Goal: Task Accomplishment & Management: Manage account settings

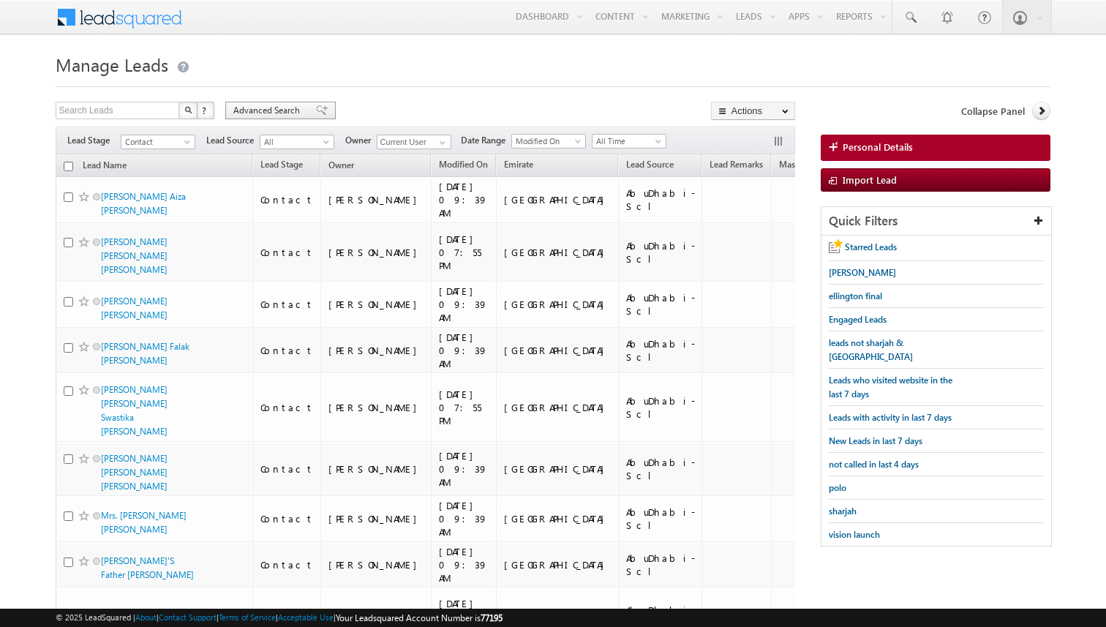
click at [298, 112] on span "Advanced Search" at bounding box center [268, 110] width 71 height 13
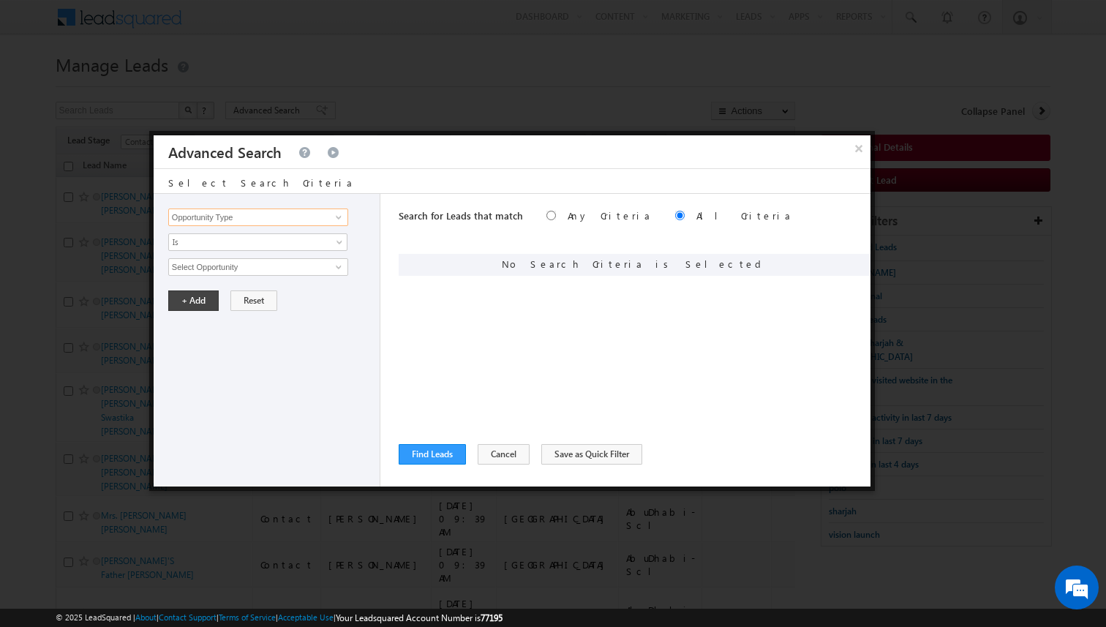
click at [327, 217] on input "Opportunity Type" at bounding box center [258, 217] width 180 height 18
click at [501, 451] on button "Cancel" at bounding box center [504, 454] width 52 height 20
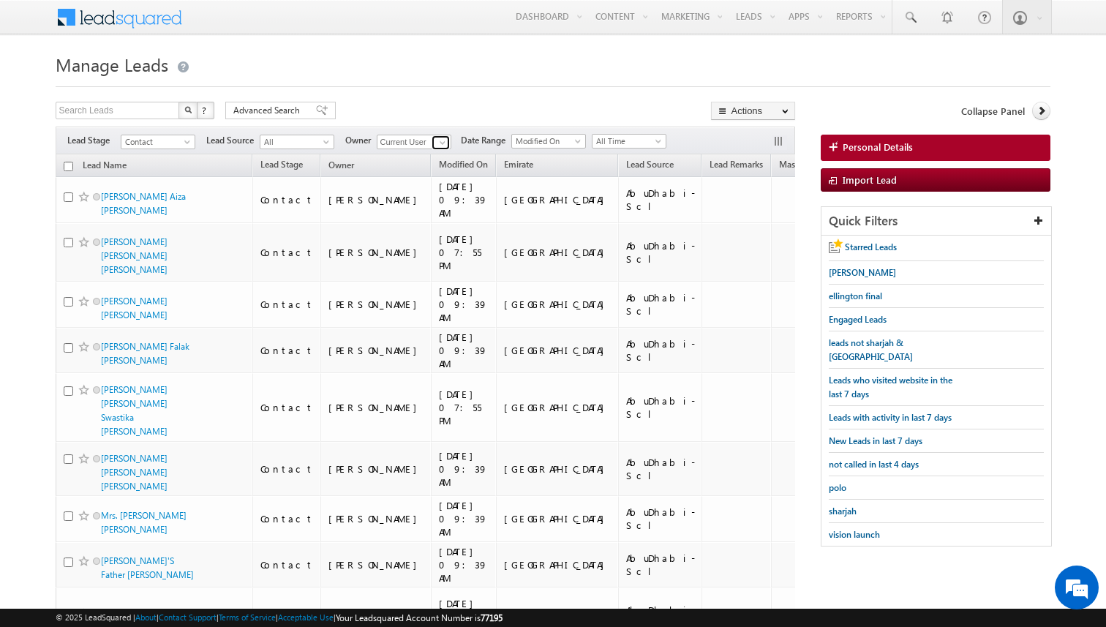
click at [442, 143] on span at bounding box center [443, 143] width 12 height 12
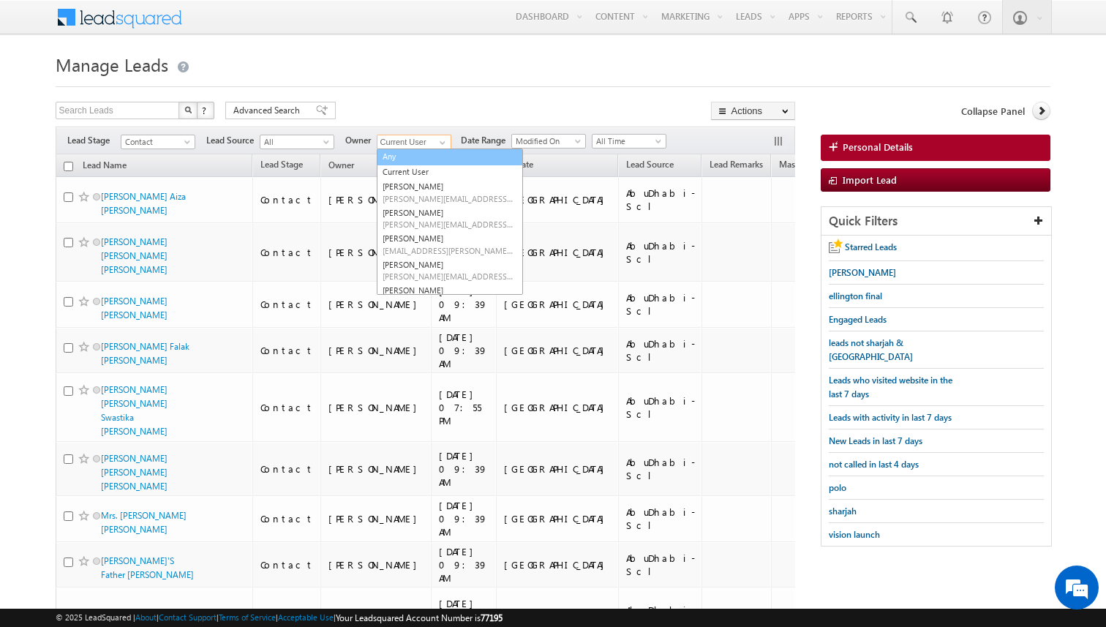
click at [408, 161] on link "Any" at bounding box center [450, 156] width 146 height 17
type input "Any"
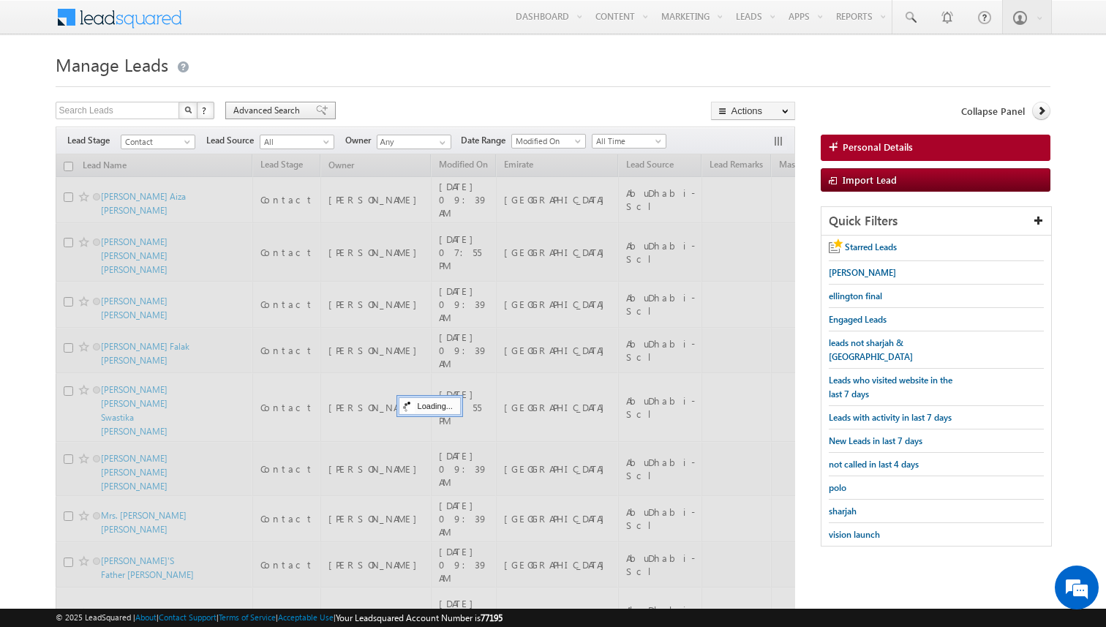
click at [268, 113] on span "Advanced Search" at bounding box center [268, 110] width 71 height 13
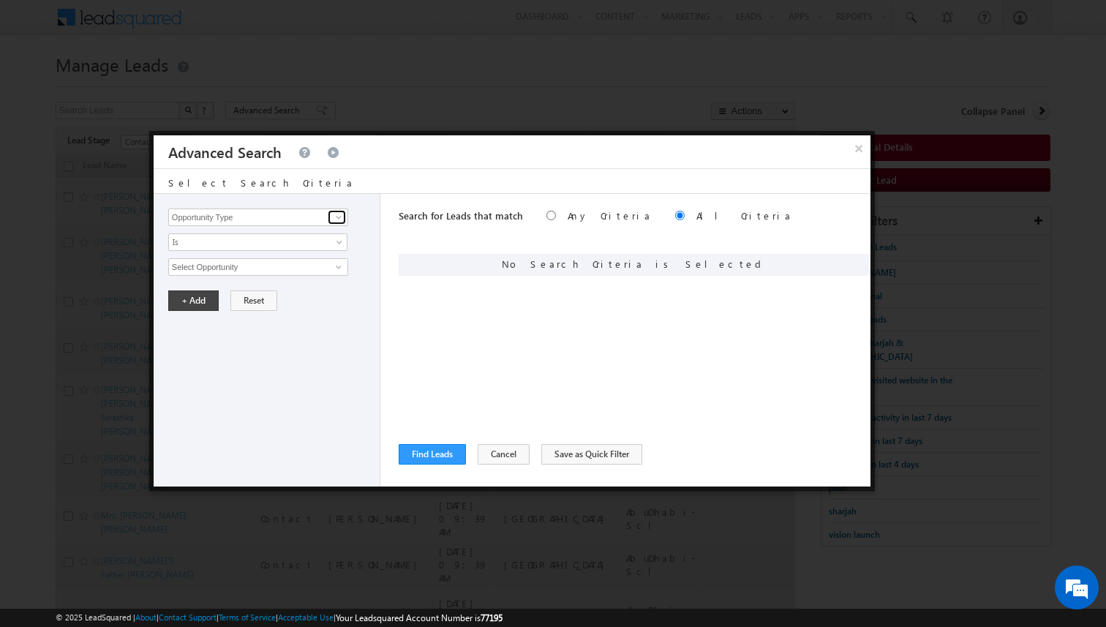
click at [328, 219] on link at bounding box center [337, 217] width 18 height 15
type input "Owner"
click at [320, 246] on span "Is" at bounding box center [248, 242] width 159 height 13
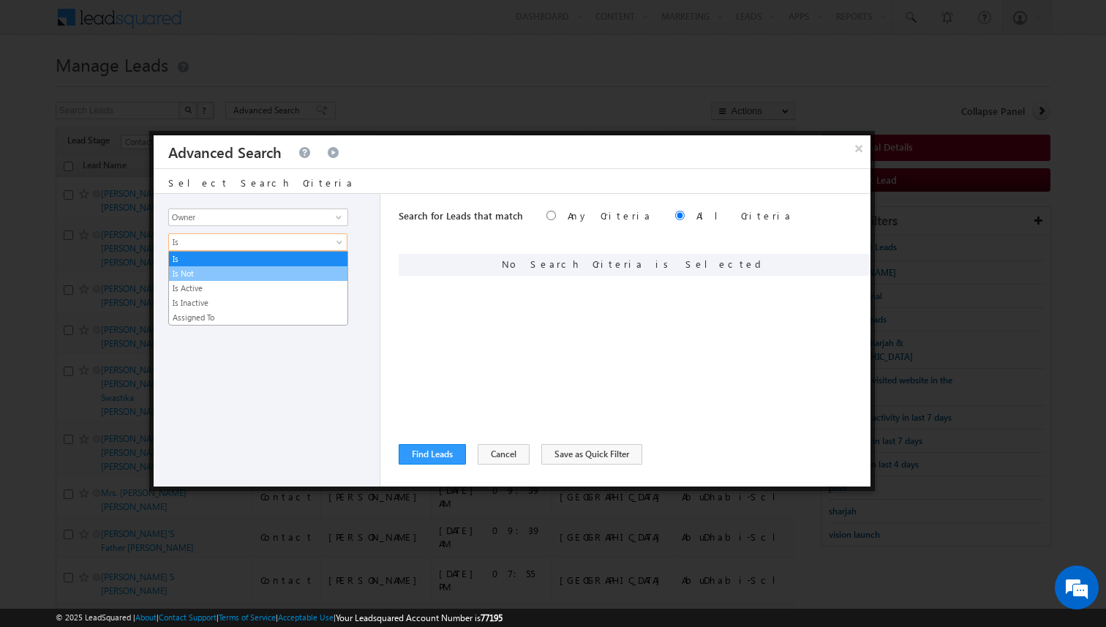
click at [263, 274] on link "Is Not" at bounding box center [258, 273] width 178 height 13
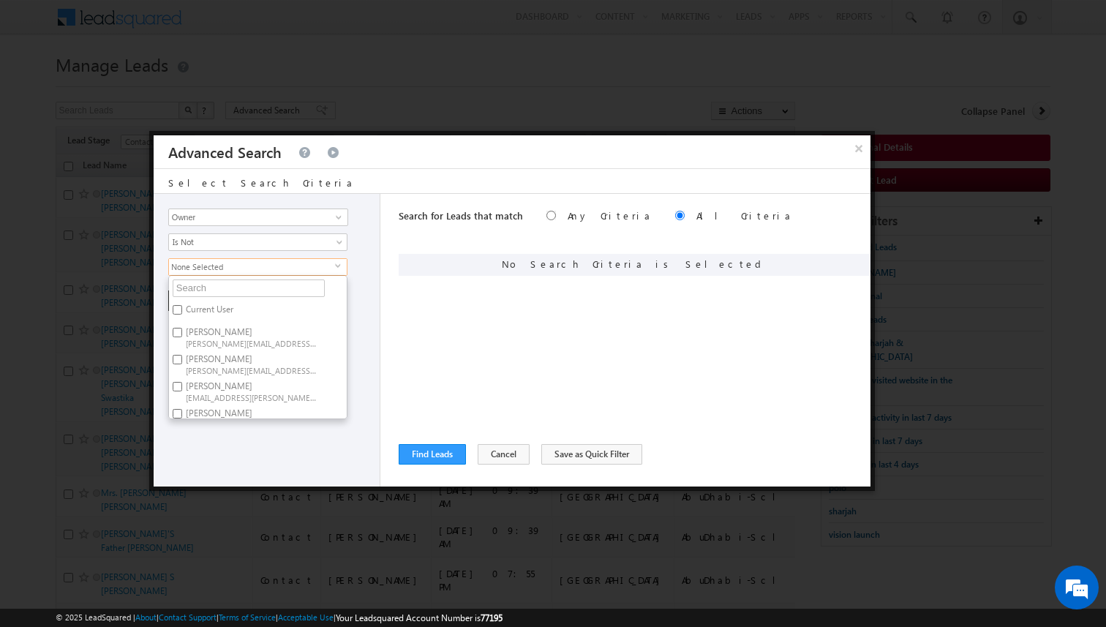
click at [205, 314] on label "Current User" at bounding box center [208, 312] width 79 height 23
click at [182, 314] on input "Current User" at bounding box center [178, 310] width 10 height 10
checkbox input "true"
click at [365, 304] on div "+ Add Reset" at bounding box center [270, 300] width 204 height 20
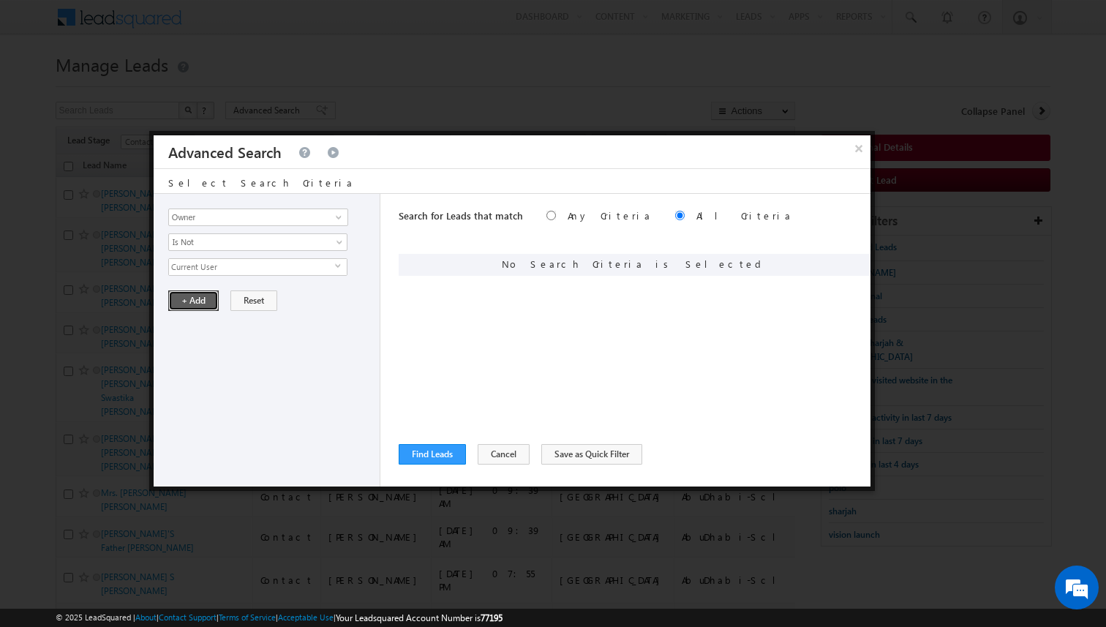
click at [203, 301] on button "+ Add" at bounding box center [193, 300] width 50 height 20
click at [440, 459] on button "Find Leads" at bounding box center [432, 454] width 67 height 20
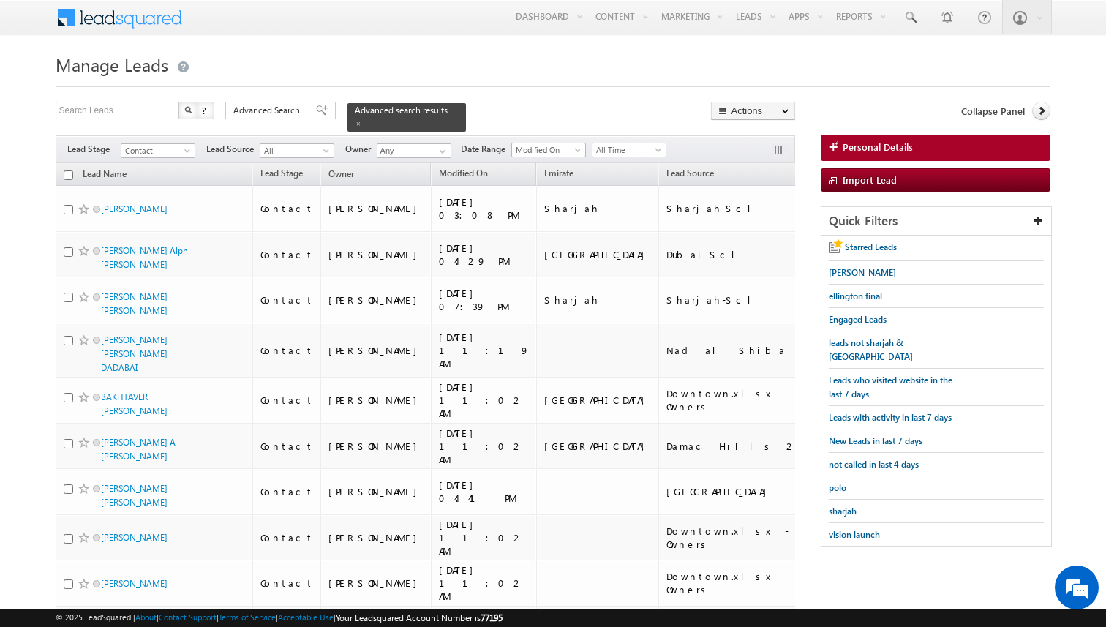
click at [69, 173] on input "checkbox" at bounding box center [69, 175] width 10 height 10
checkbox input "true"
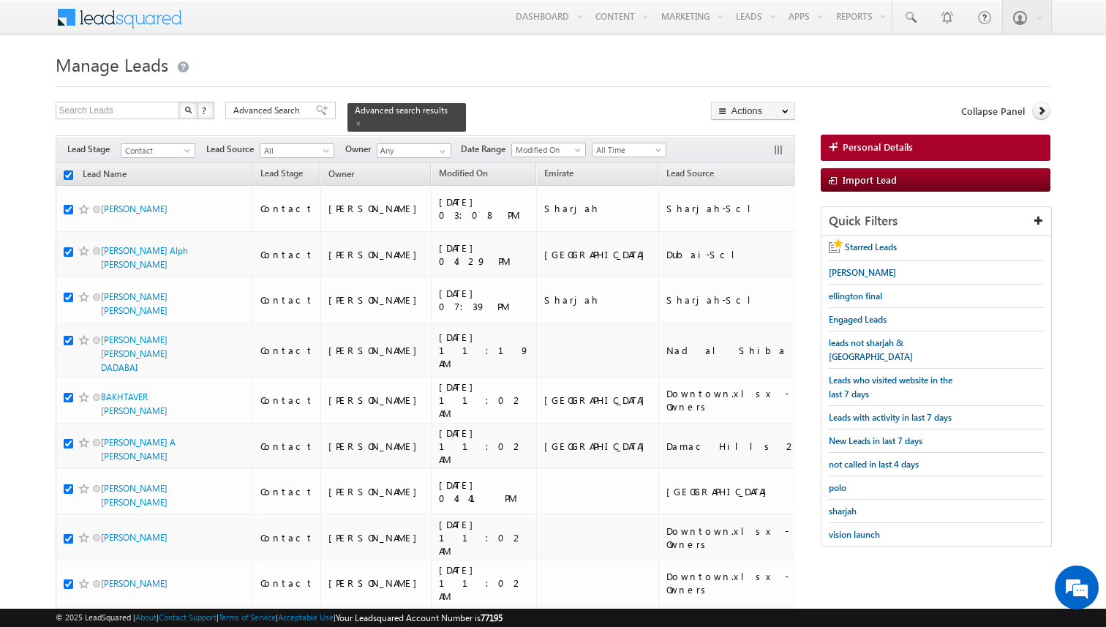
checkbox input "true"
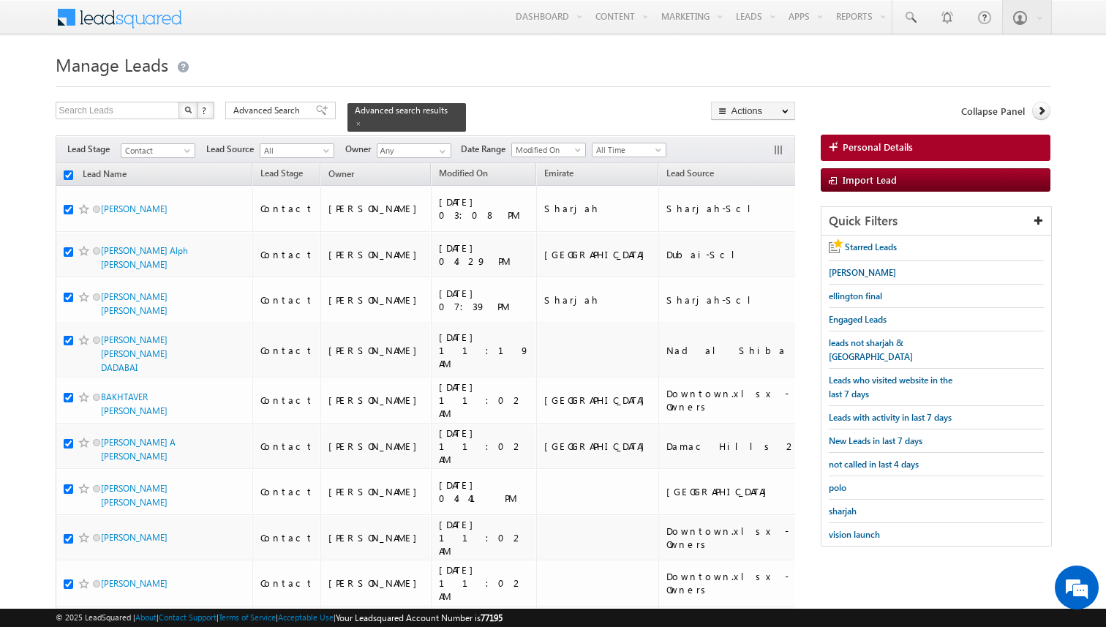
checkbox input "true"
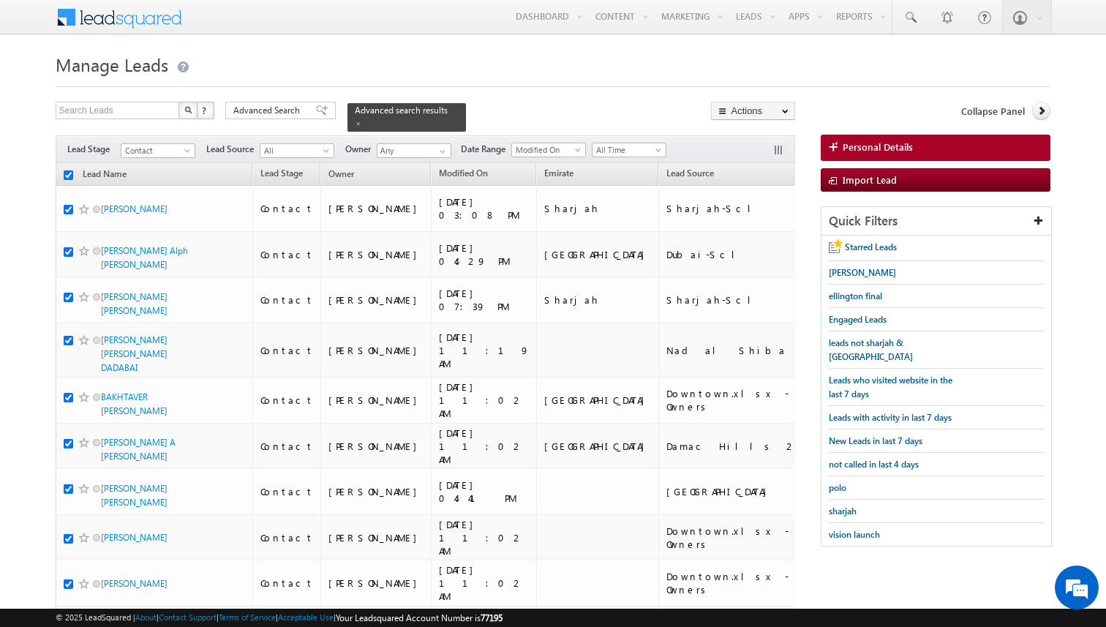
checkbox input "true"
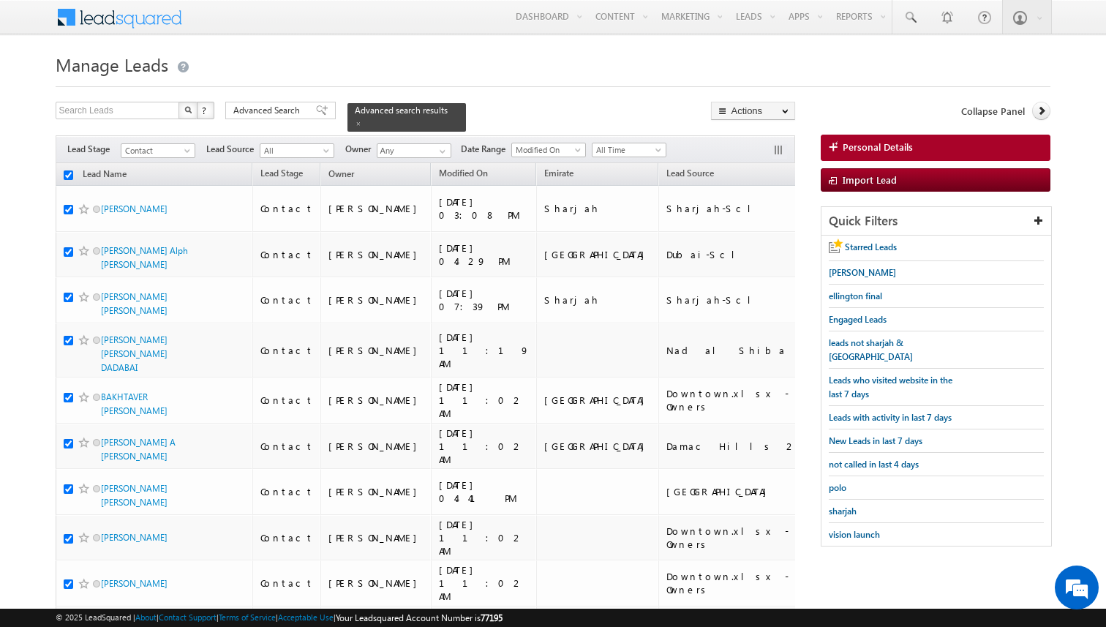
checkbox input "true"
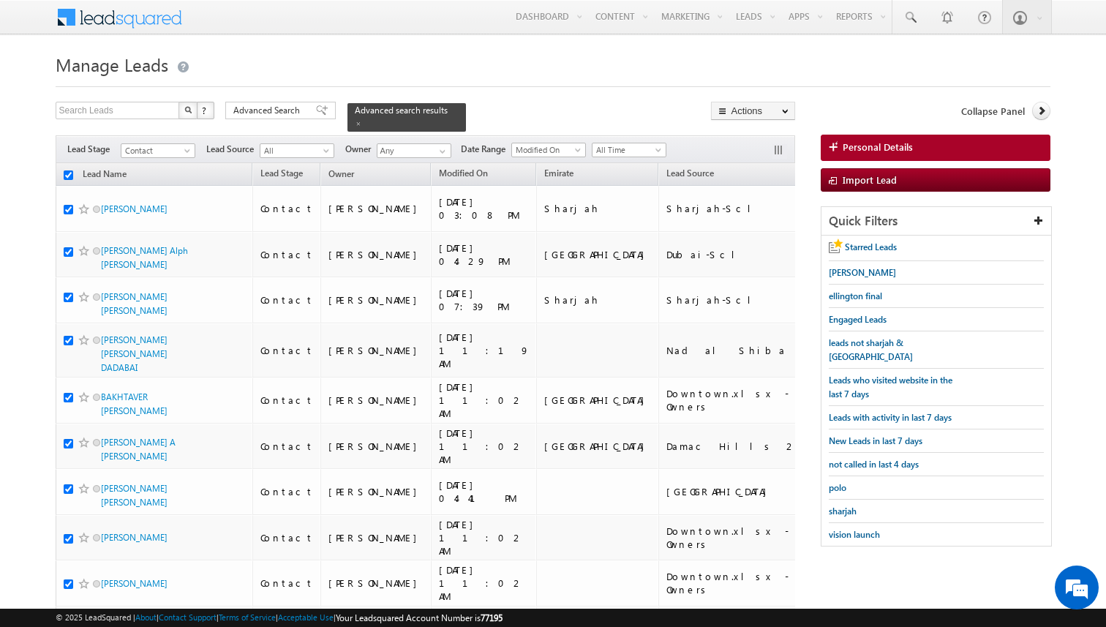
checkbox input "true"
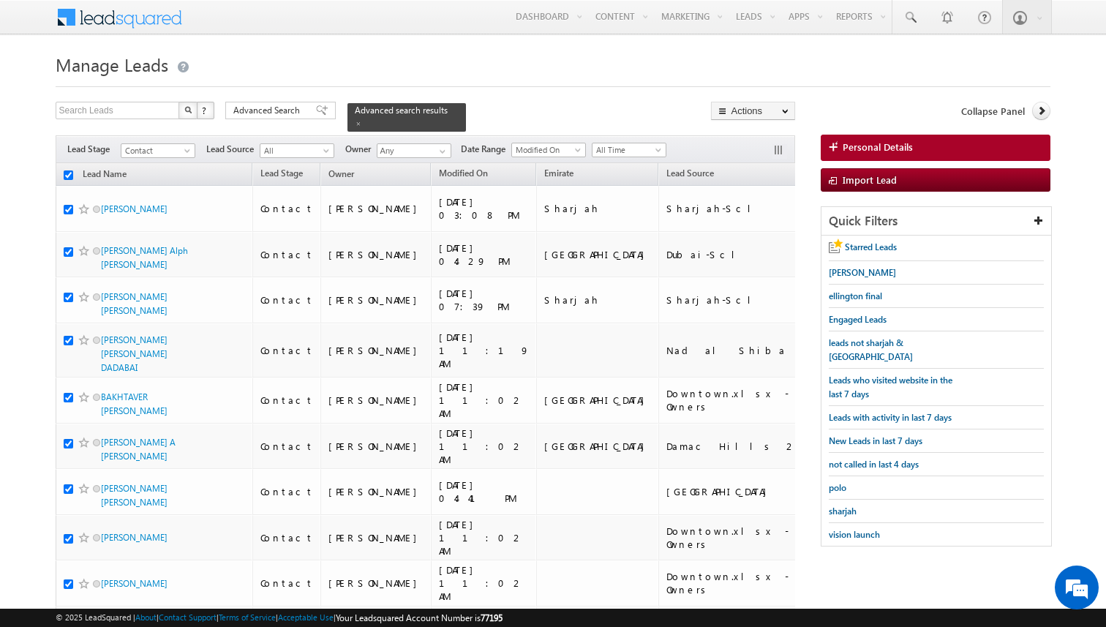
checkbox input "true"
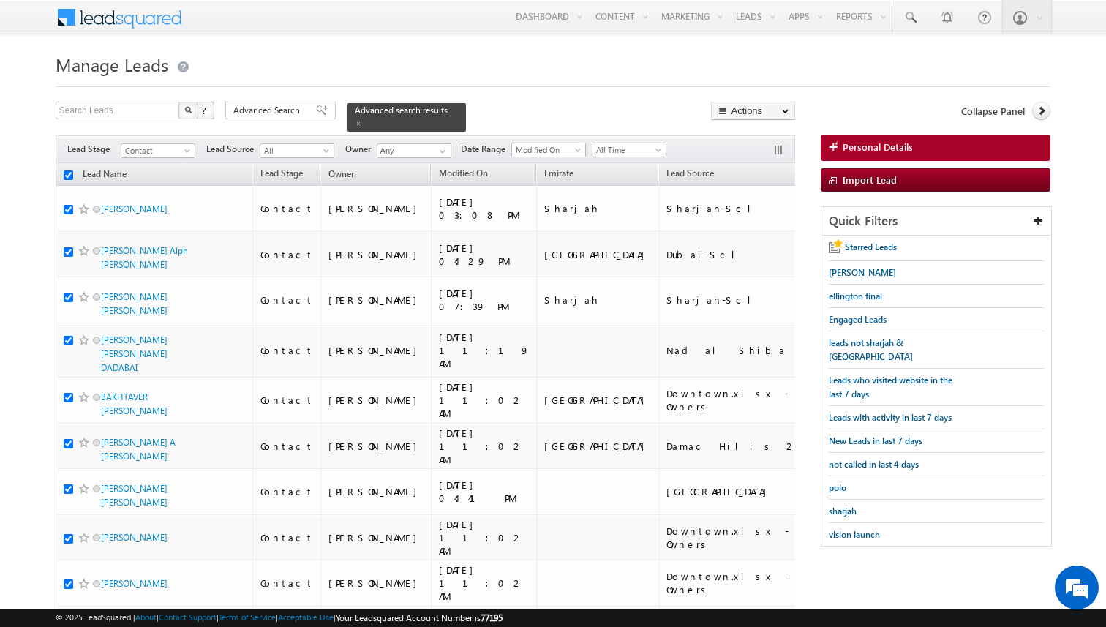
checkbox input "true"
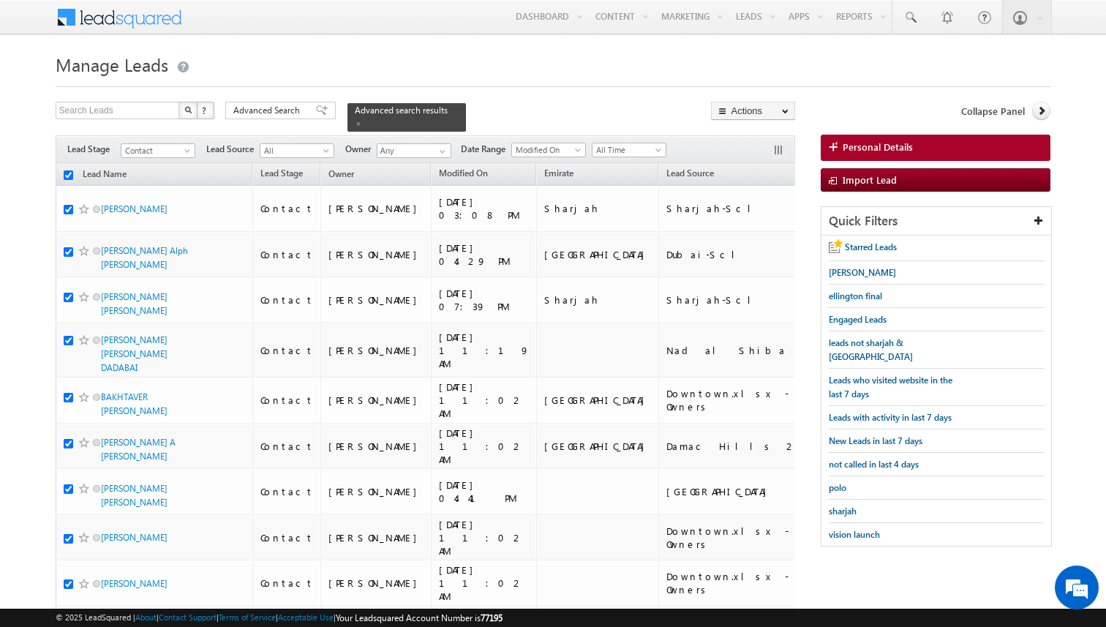
checkbox input "true"
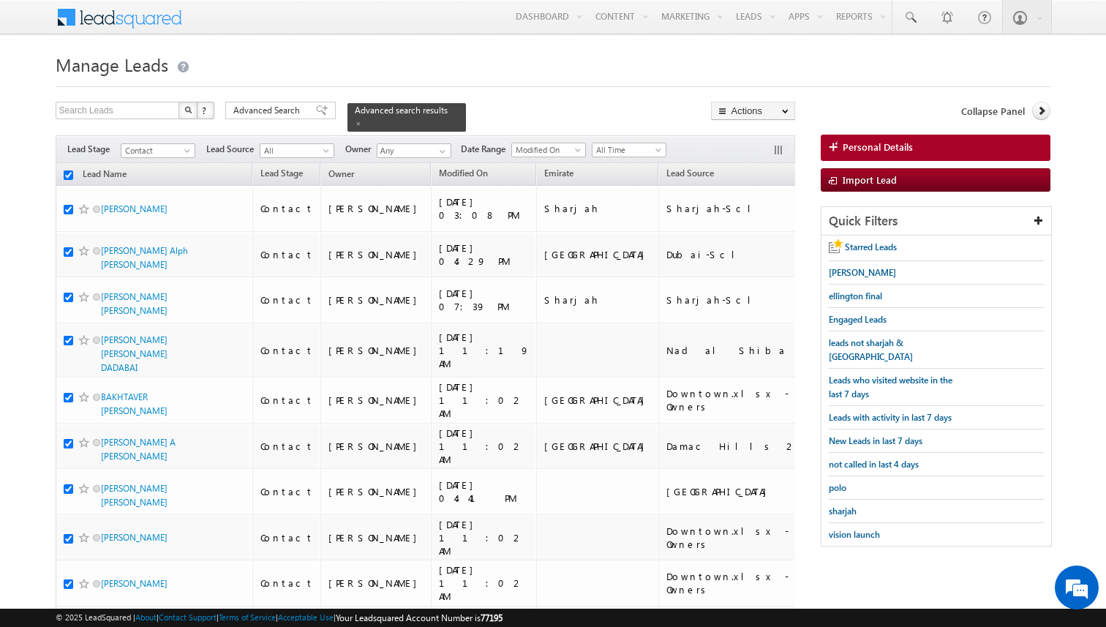
checkbox input "true"
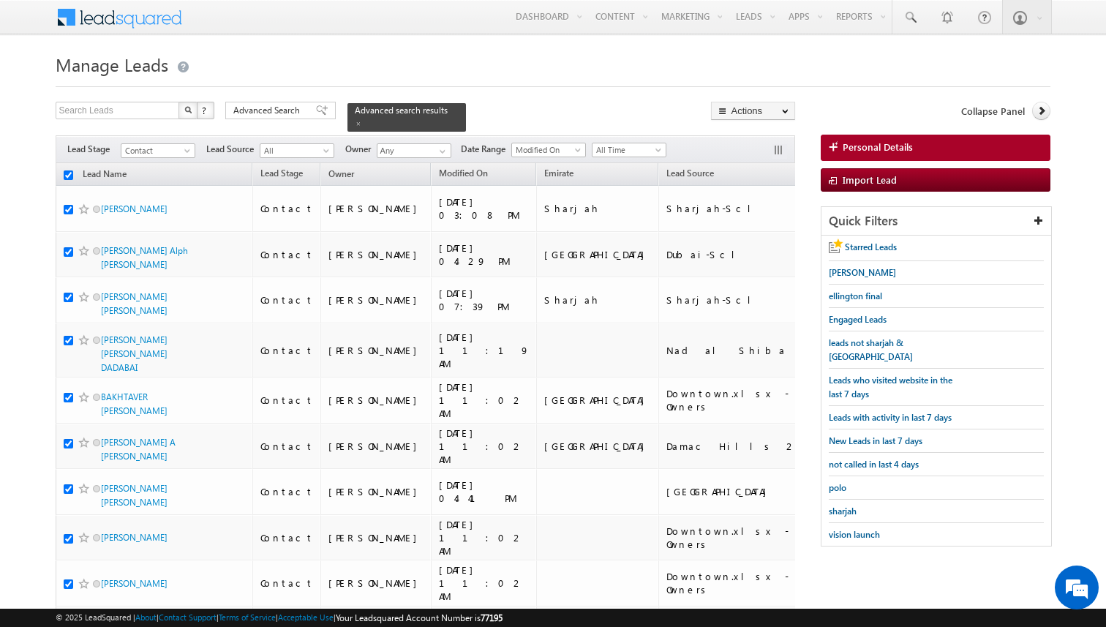
checkbox input "true"
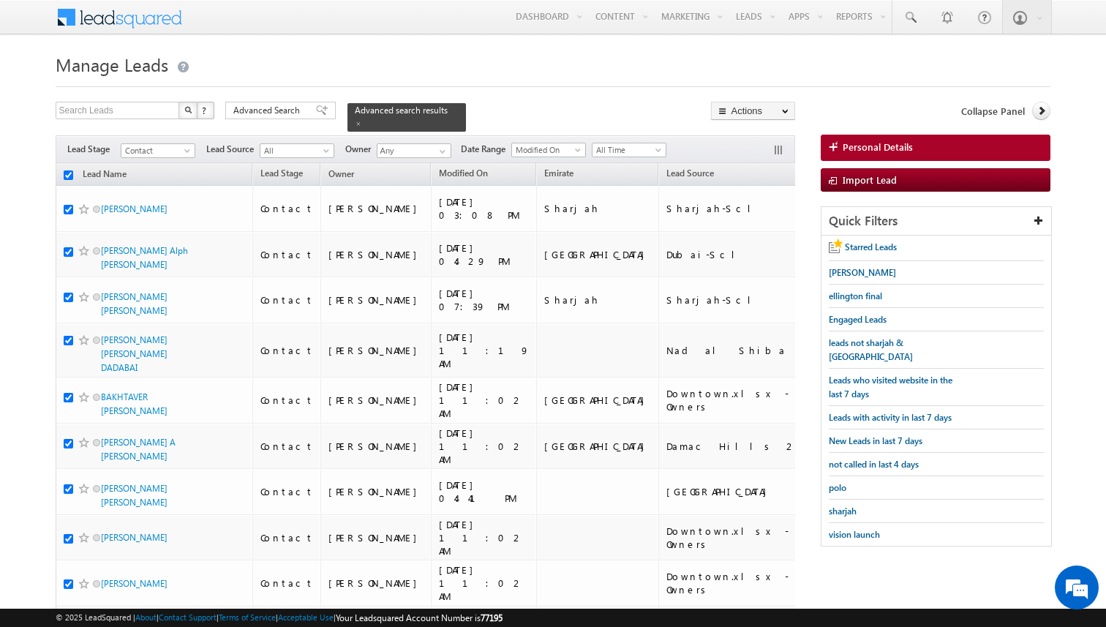
checkbox input "true"
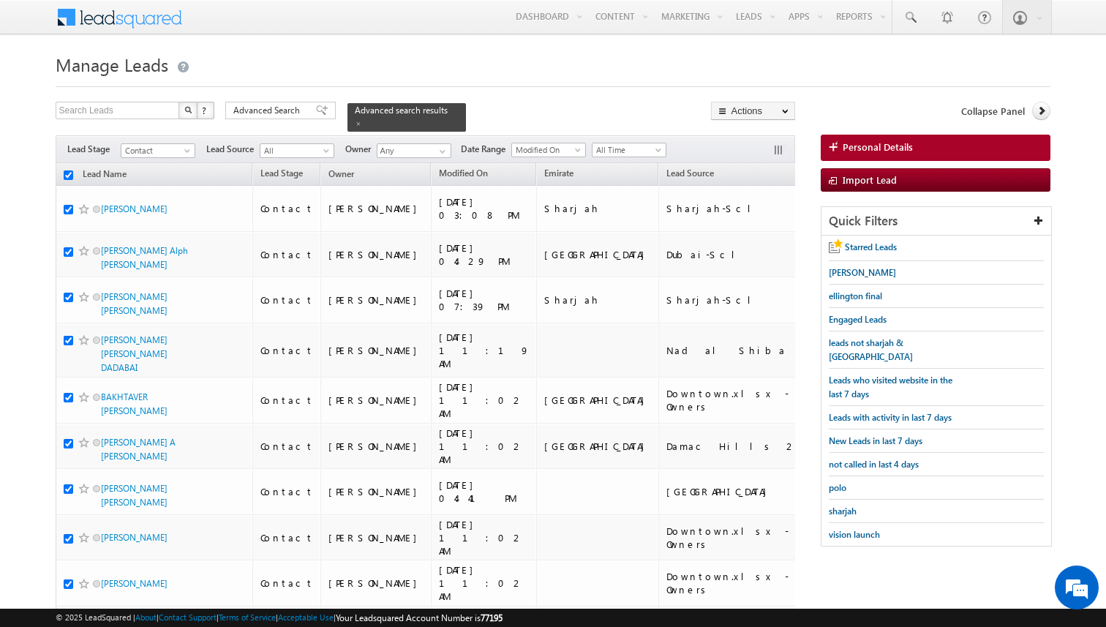
checkbox input "true"
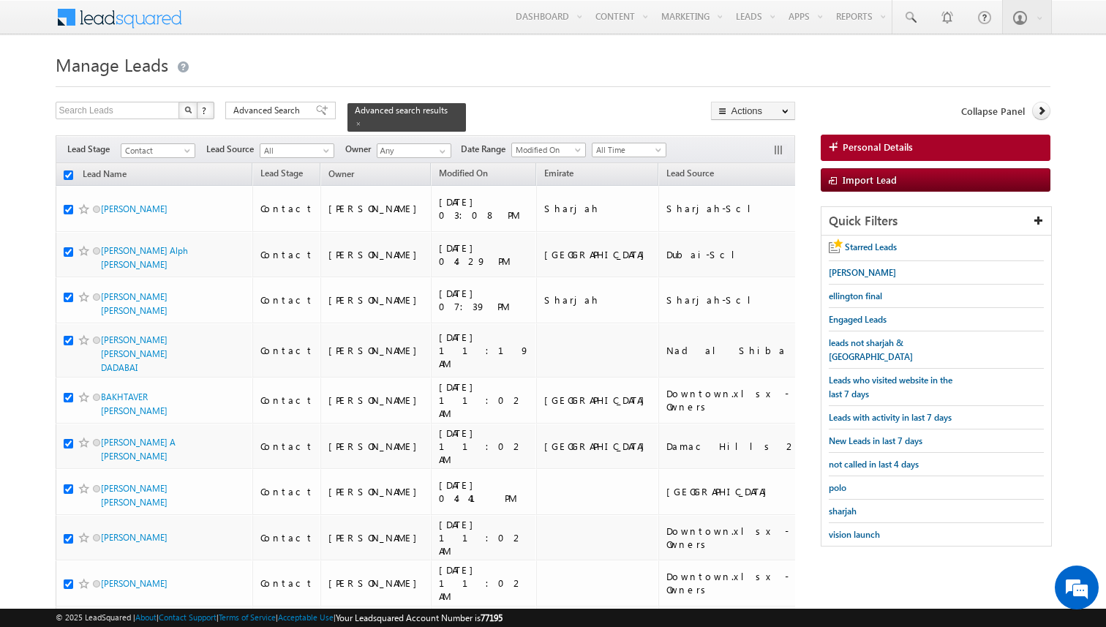
checkbox input "true"
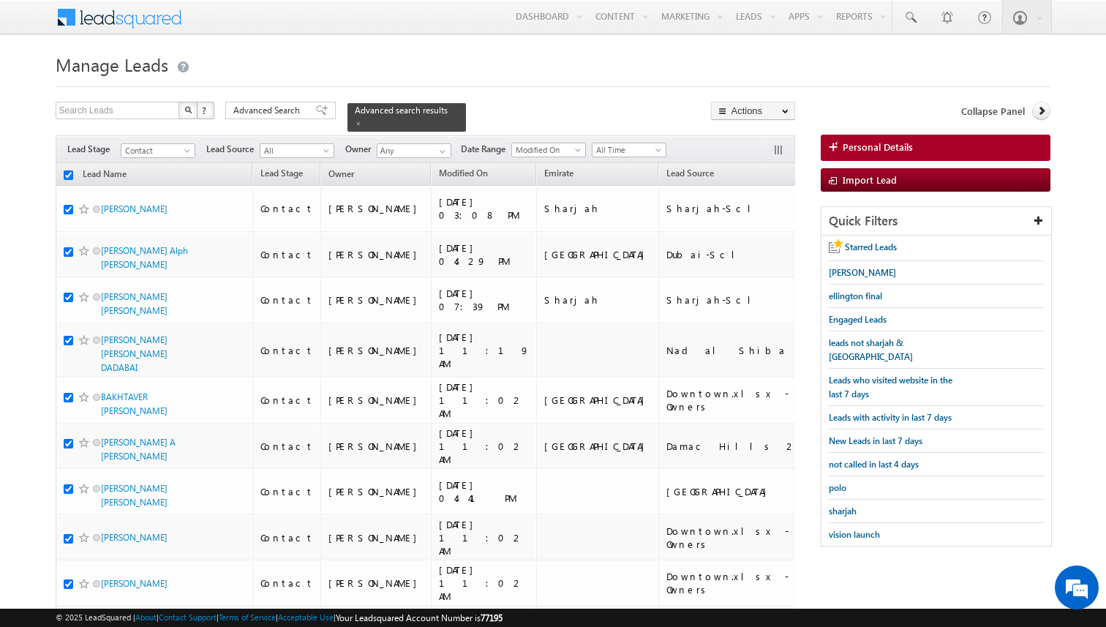
checkbox input "true"
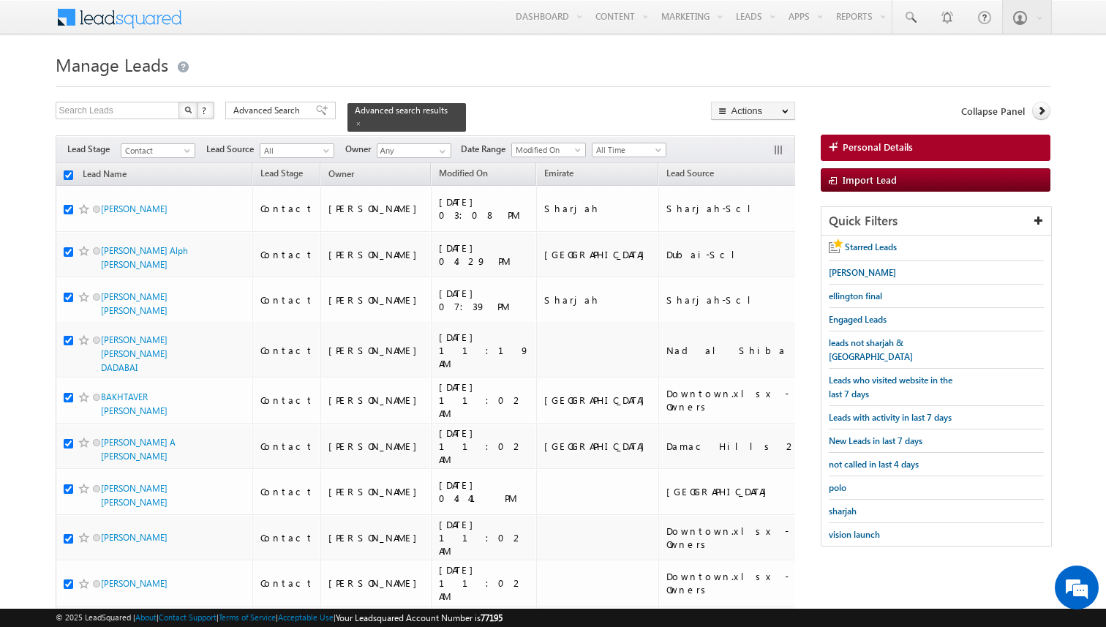
checkbox input "true"
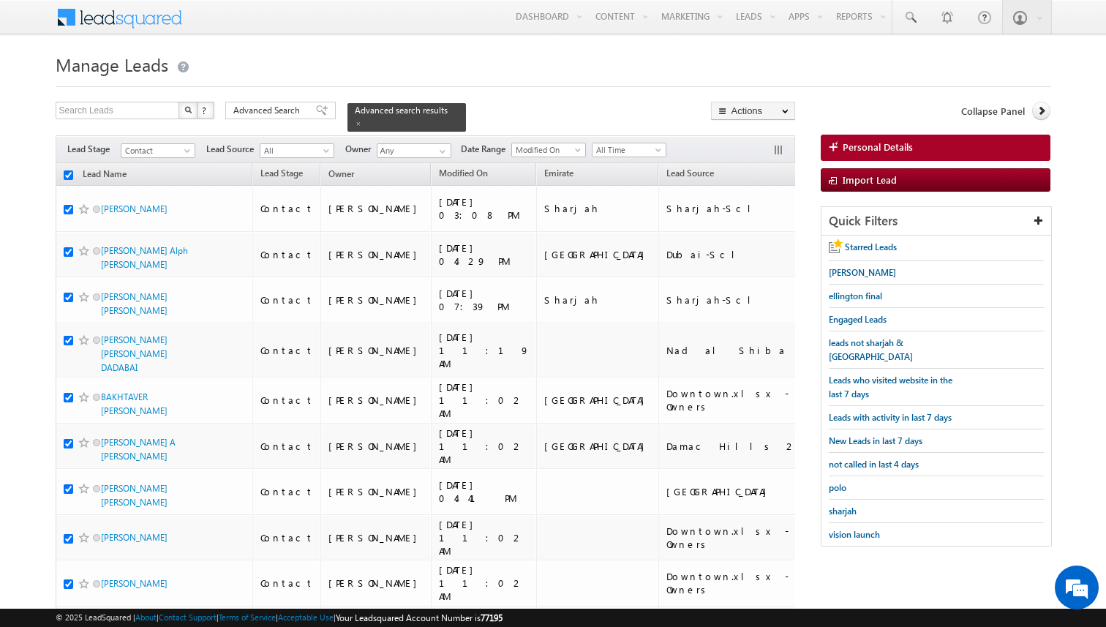
checkbox input "true"
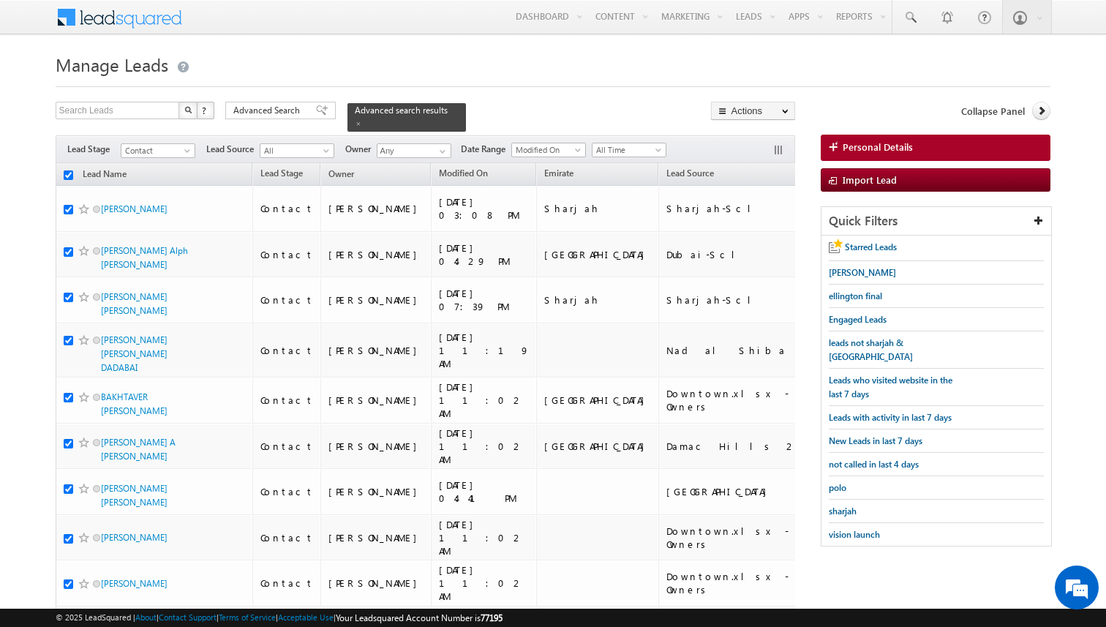
checkbox input "true"
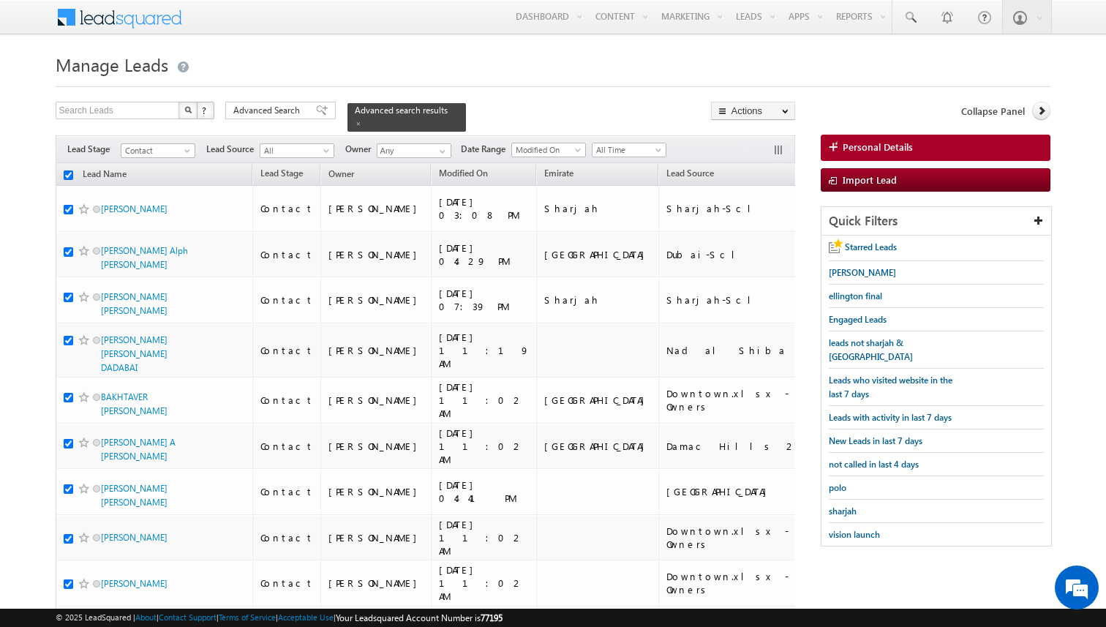
checkbox input "true"
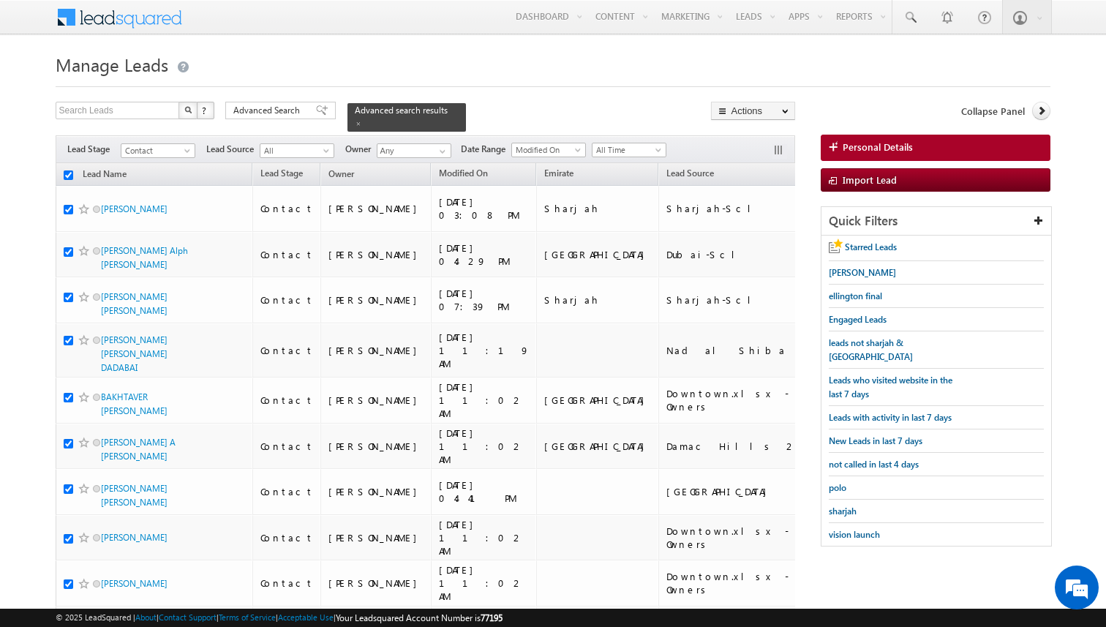
checkbox input "true"
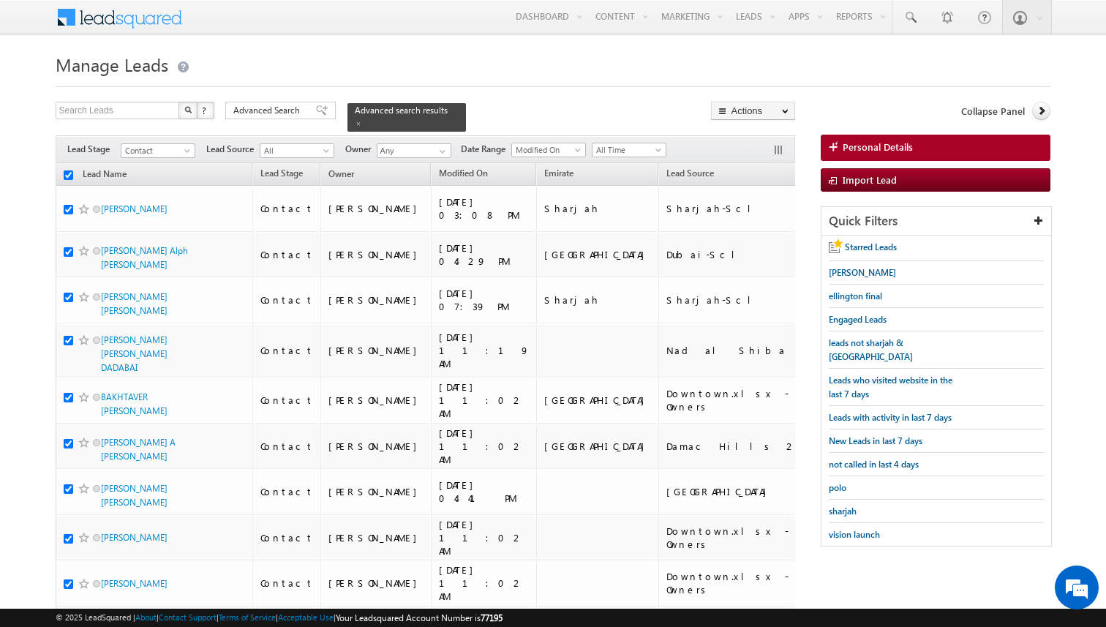
checkbox input "true"
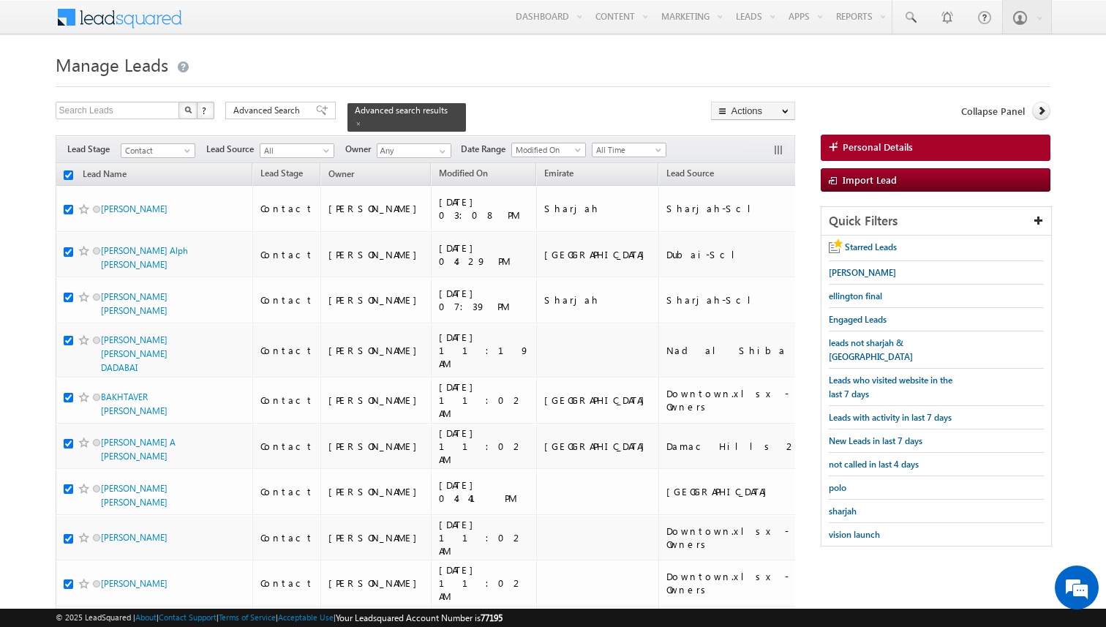
checkbox input "true"
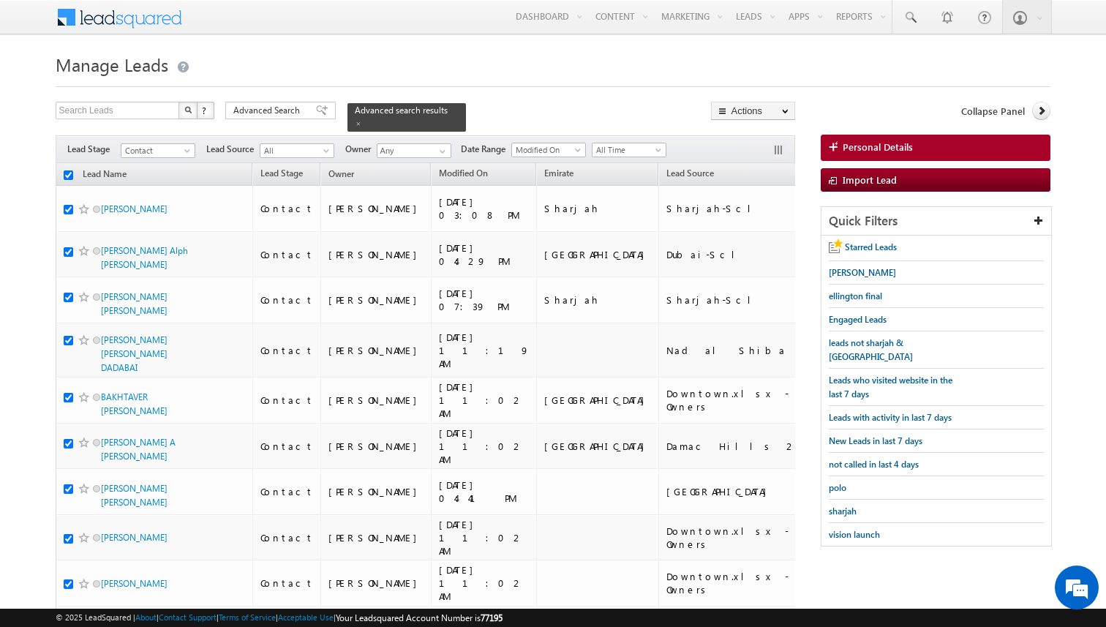
checkbox input "true"
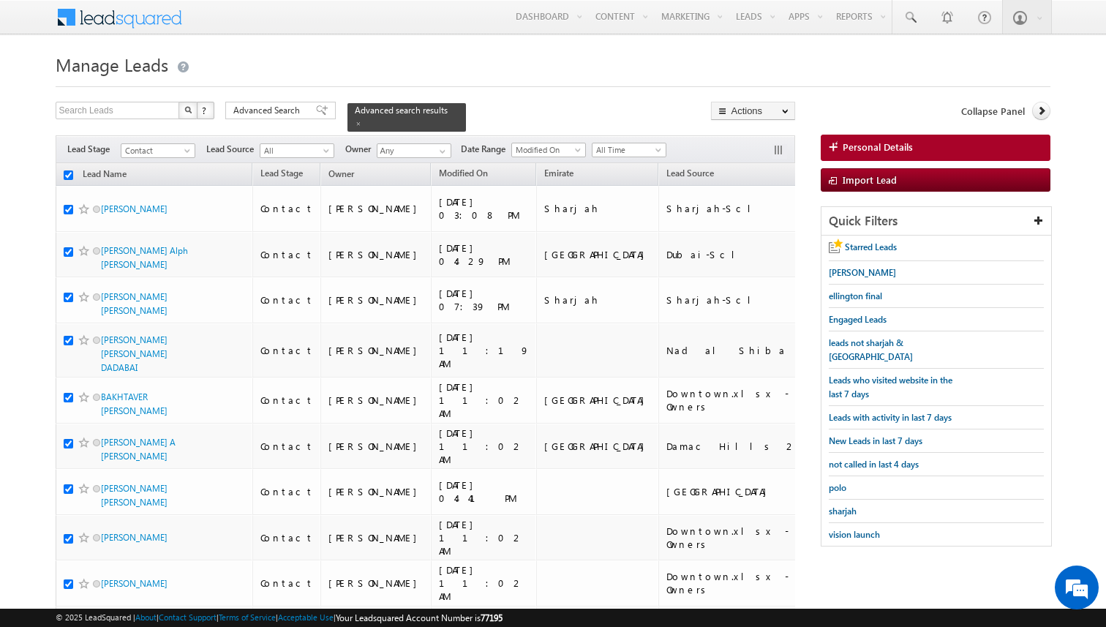
checkbox input "true"
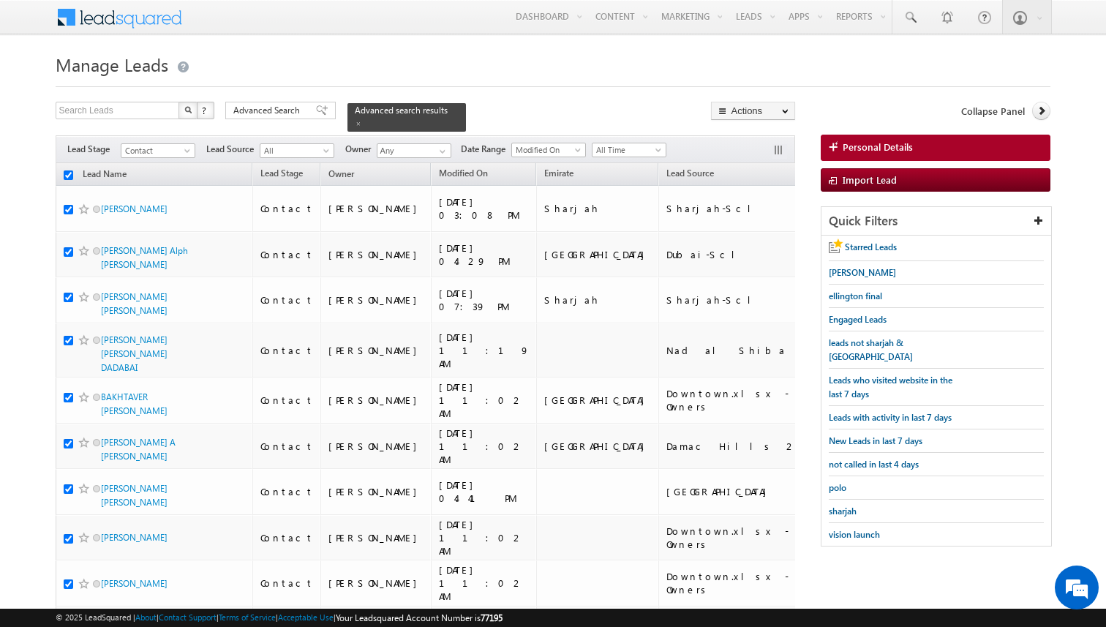
checkbox input "true"
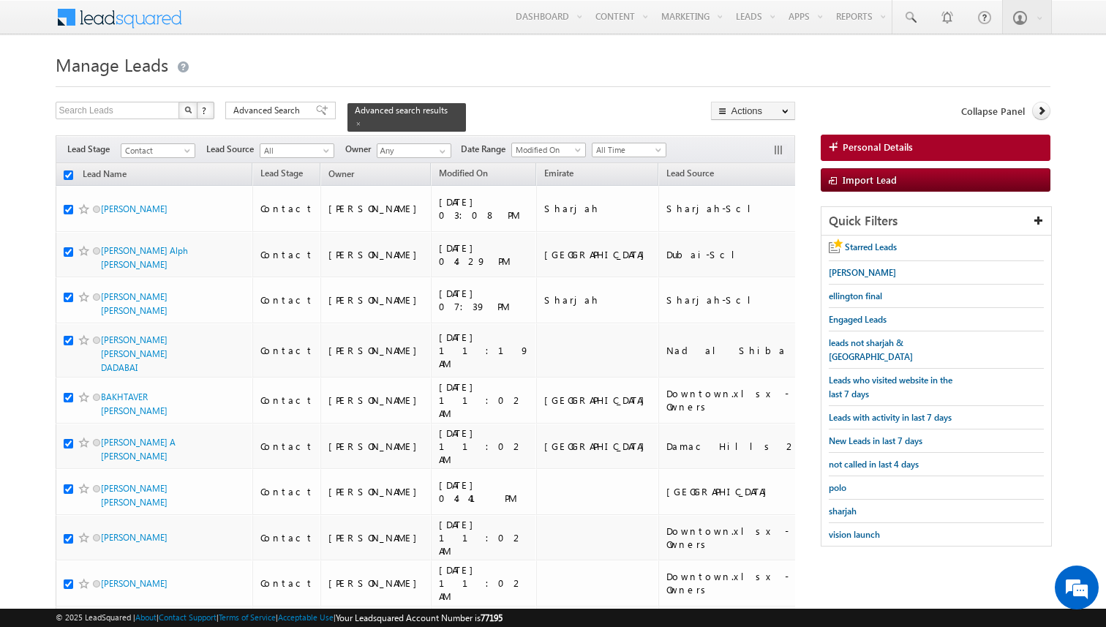
checkbox input "true"
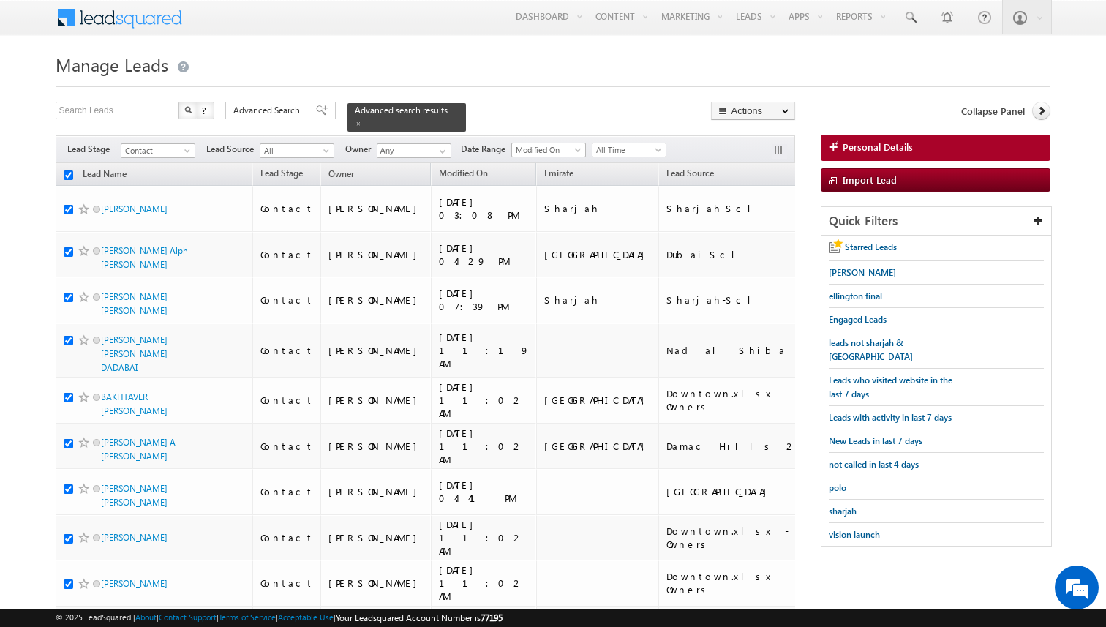
checkbox input "true"
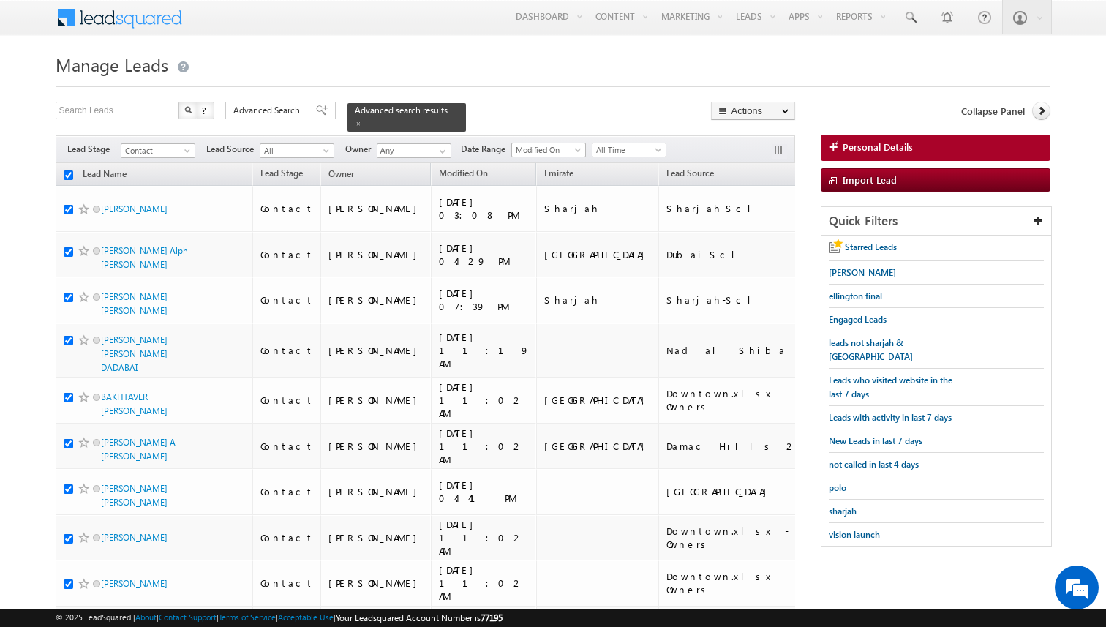
checkbox input "true"
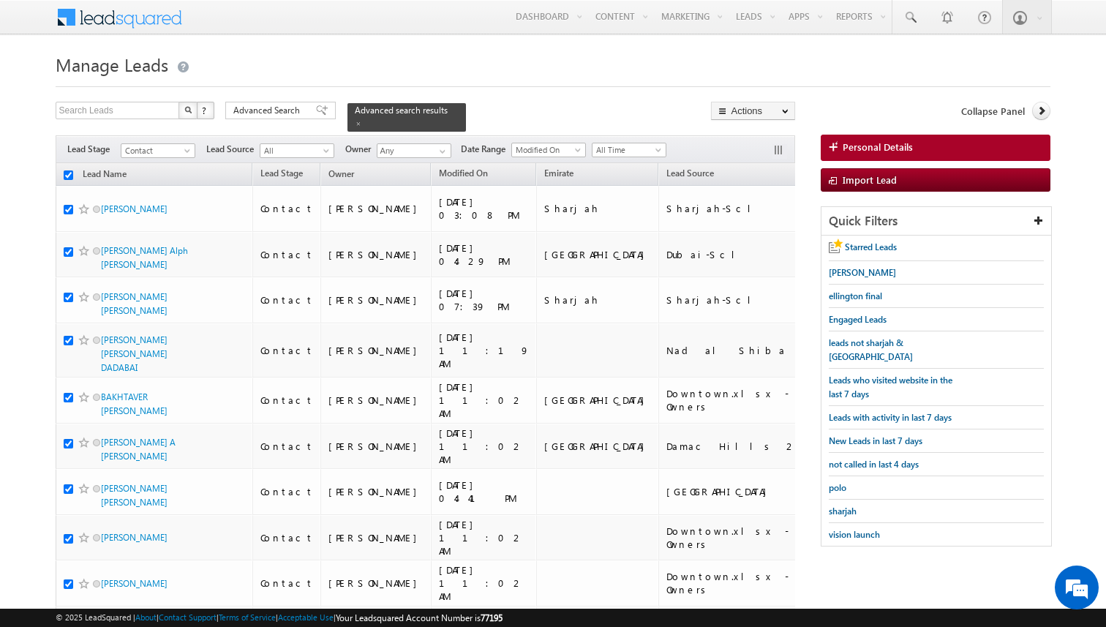
checkbox input "true"
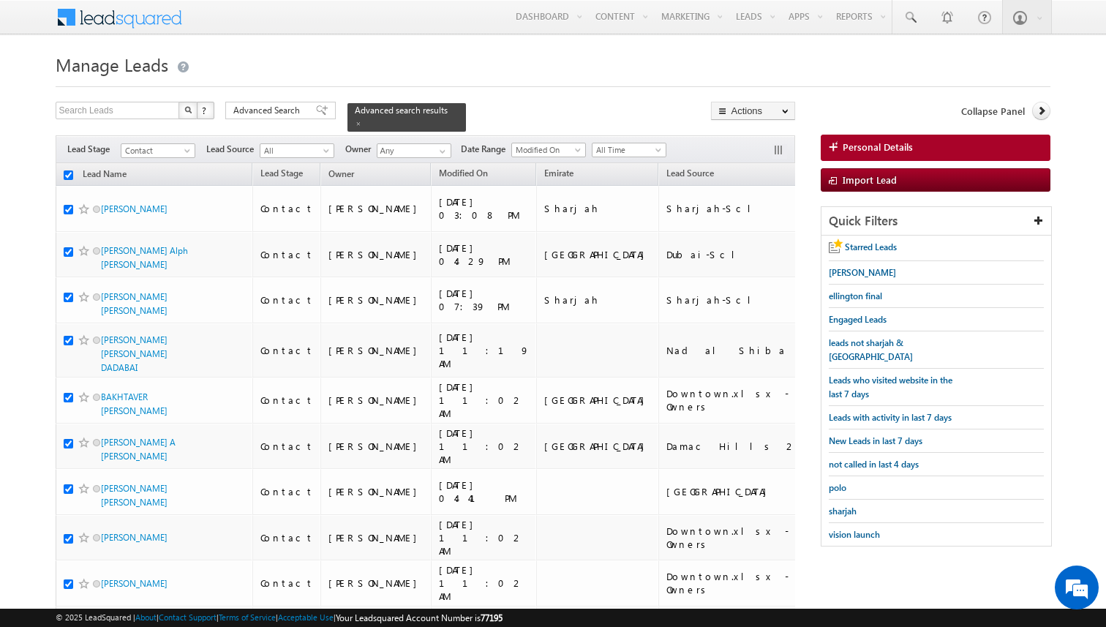
checkbox input "true"
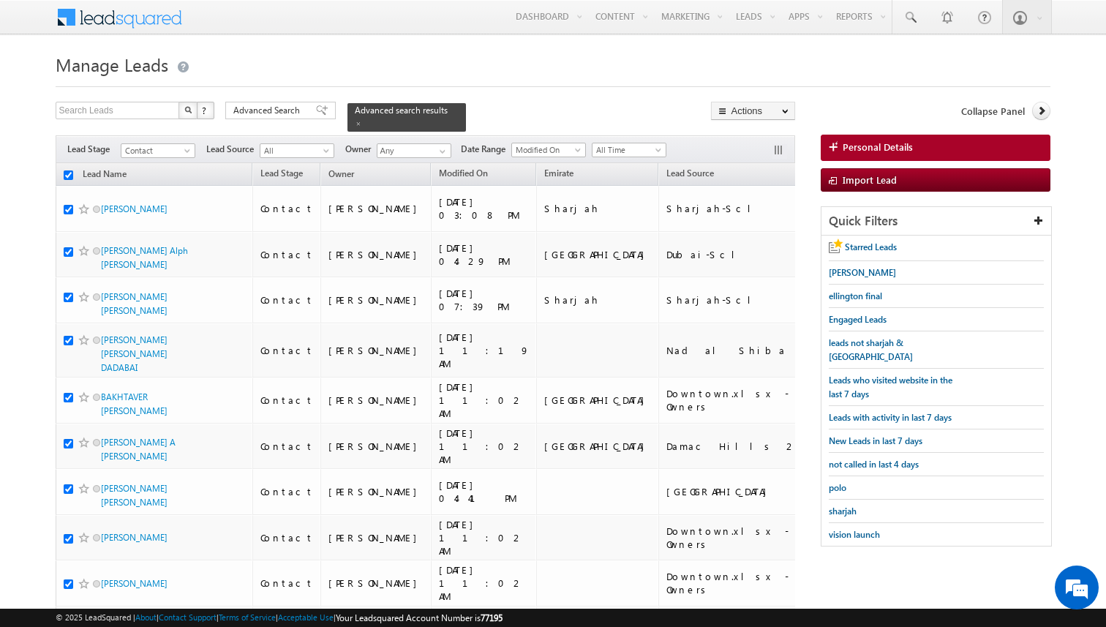
checkbox input "true"
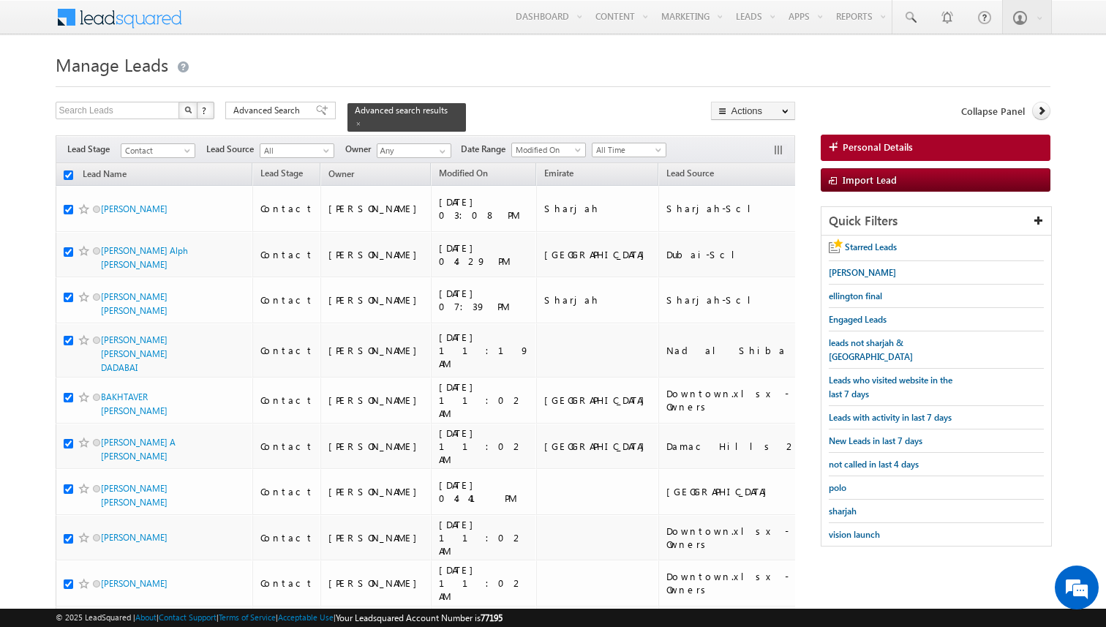
checkbox input "true"
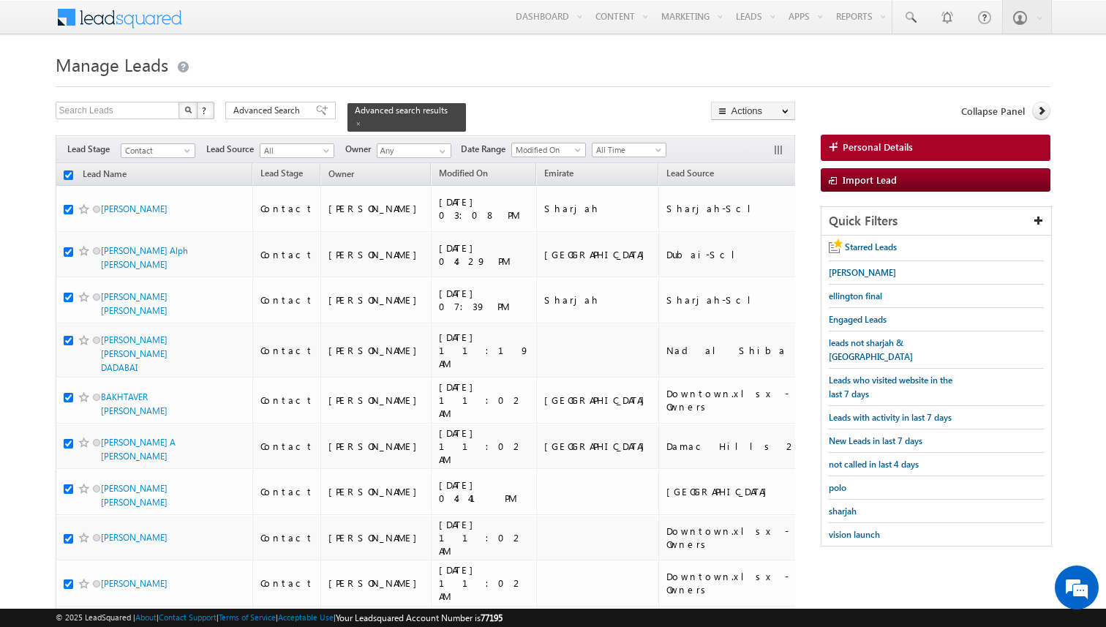
checkbox input "true"
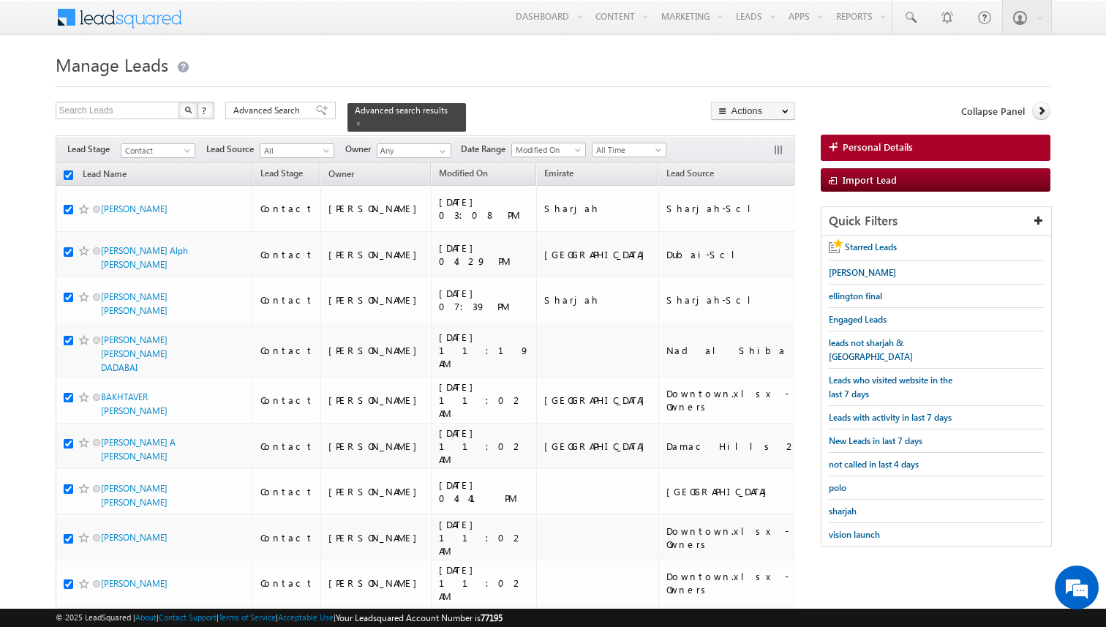
checkbox input "true"
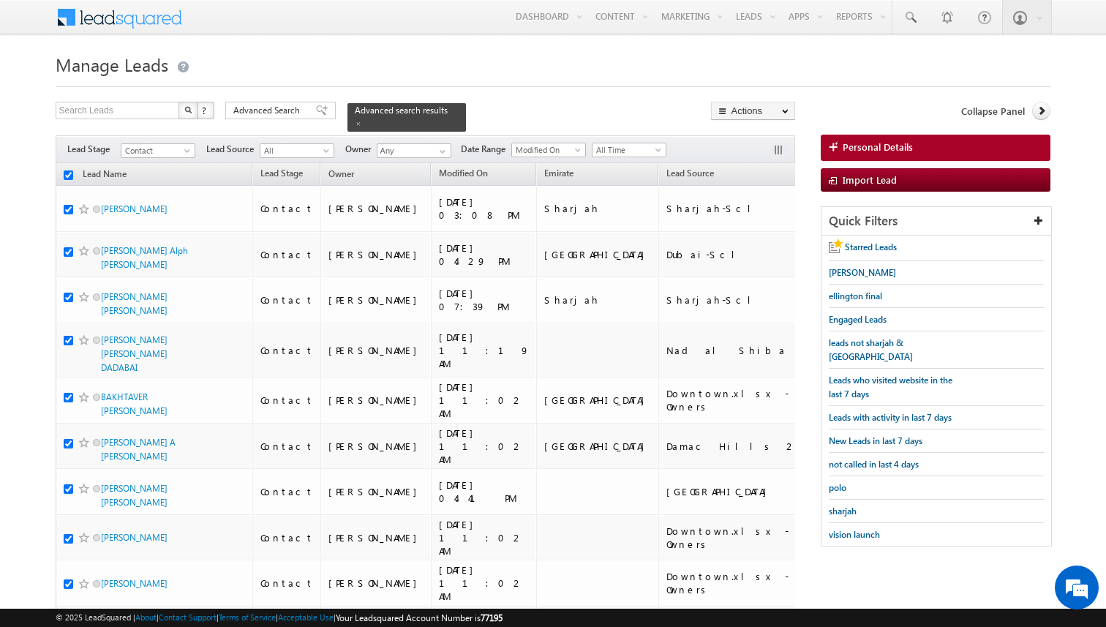
checkbox input "true"
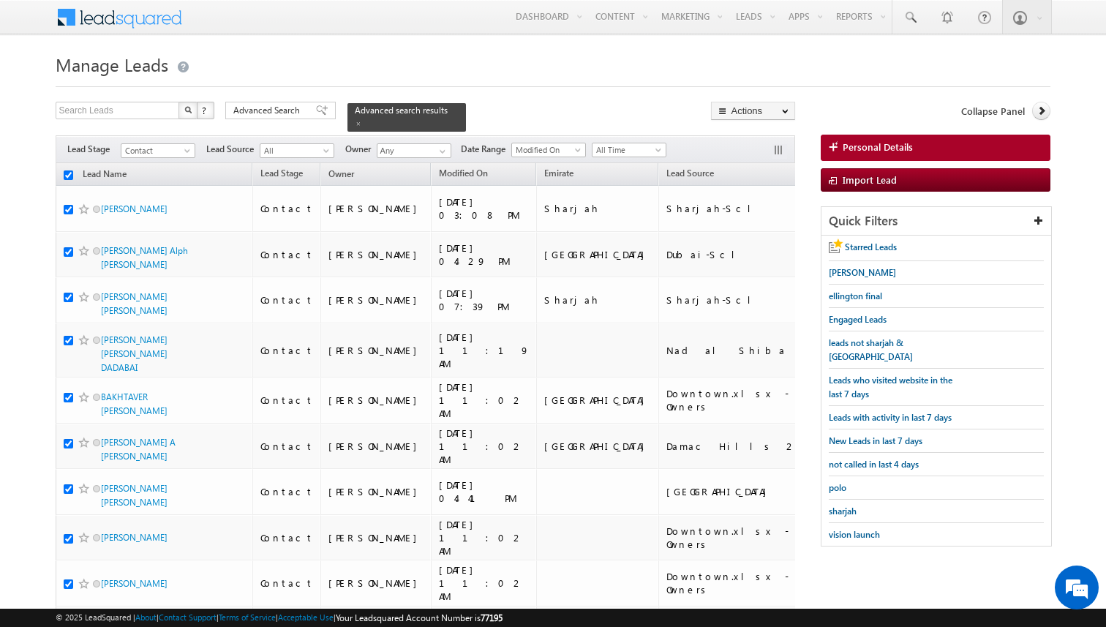
checkbox input "true"
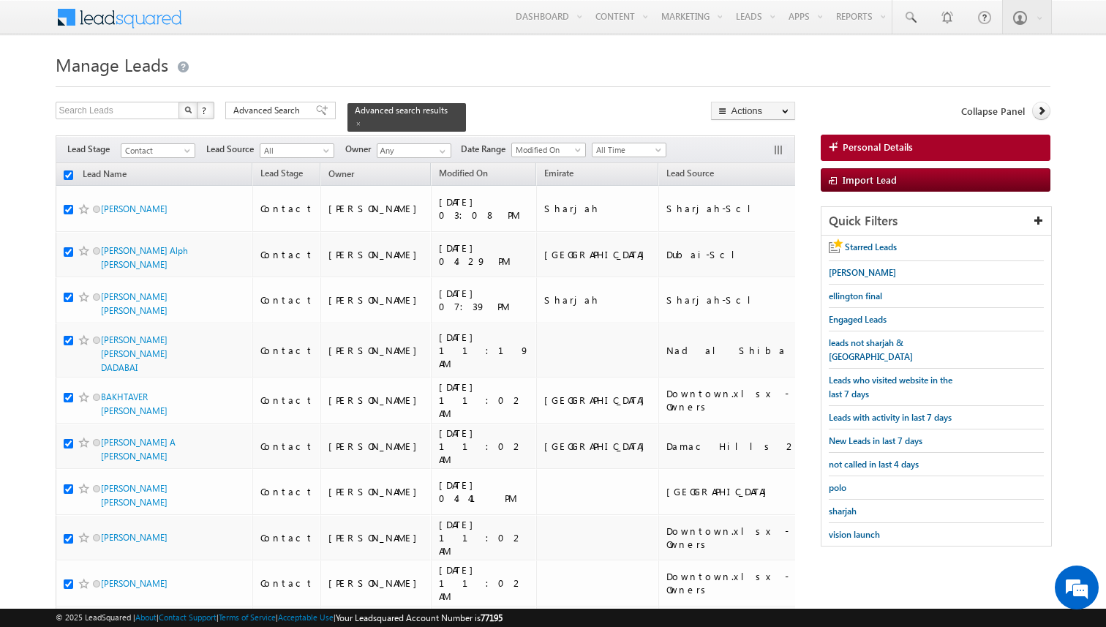
checkbox input "true"
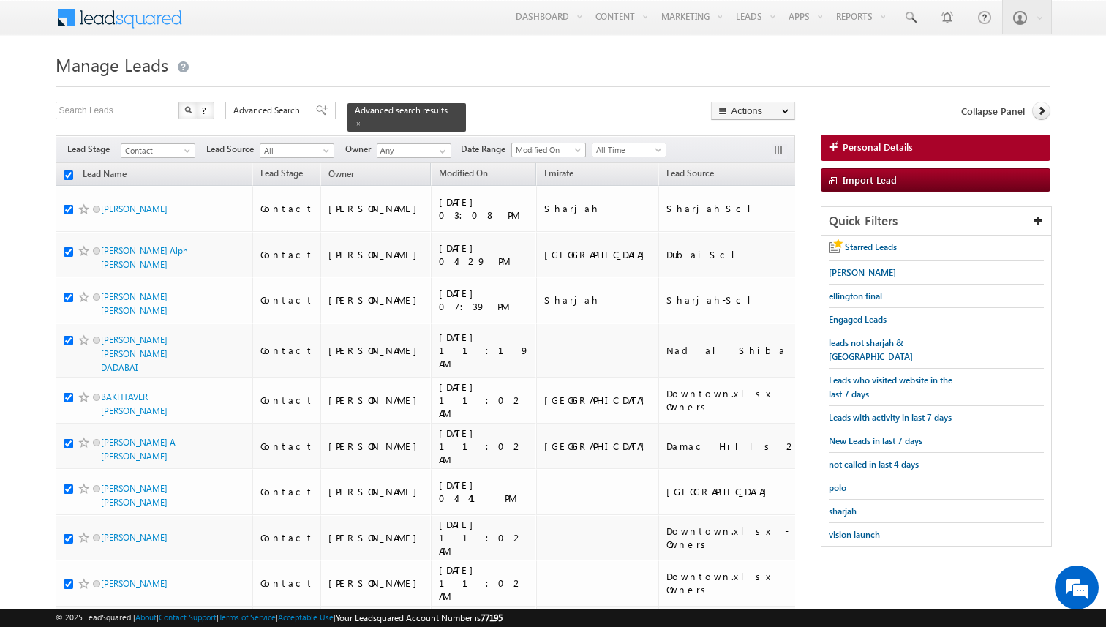
checkbox input "true"
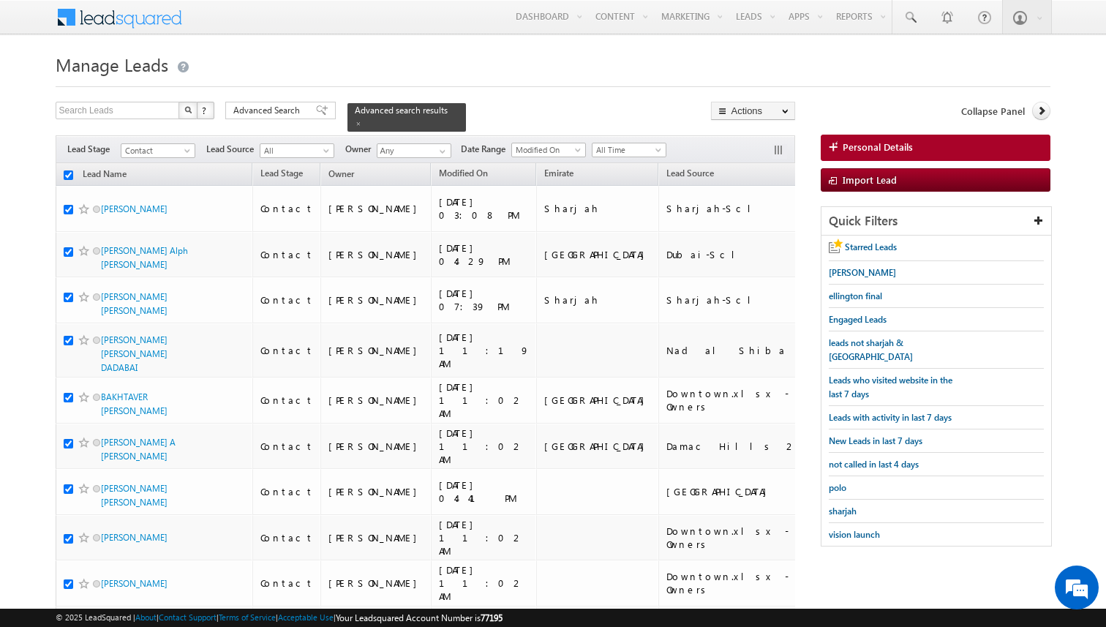
checkbox input "true"
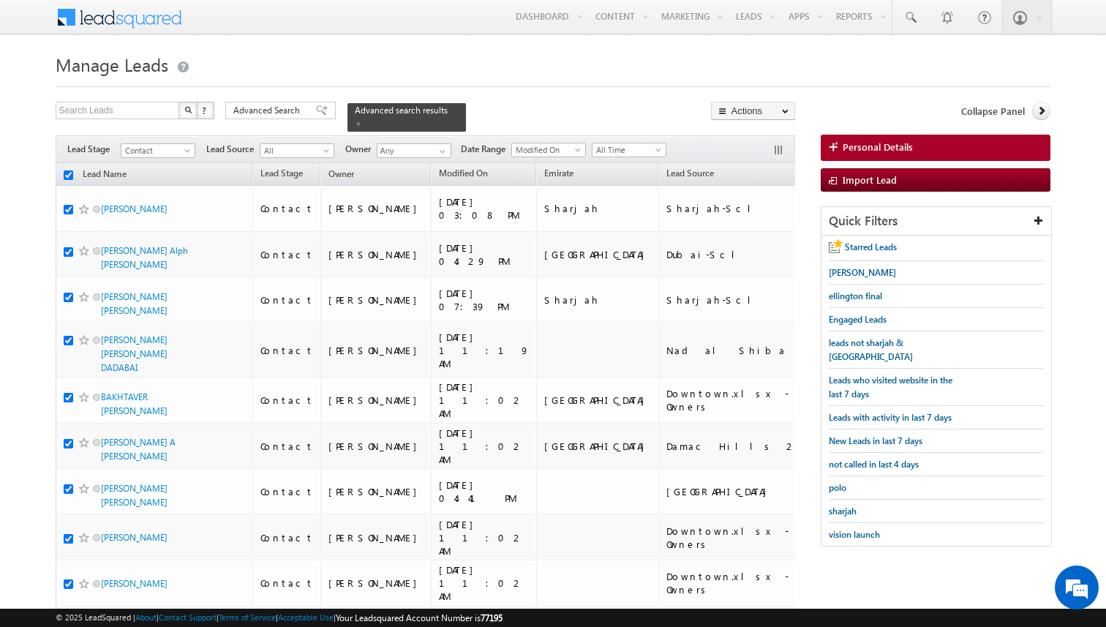
checkbox input "true"
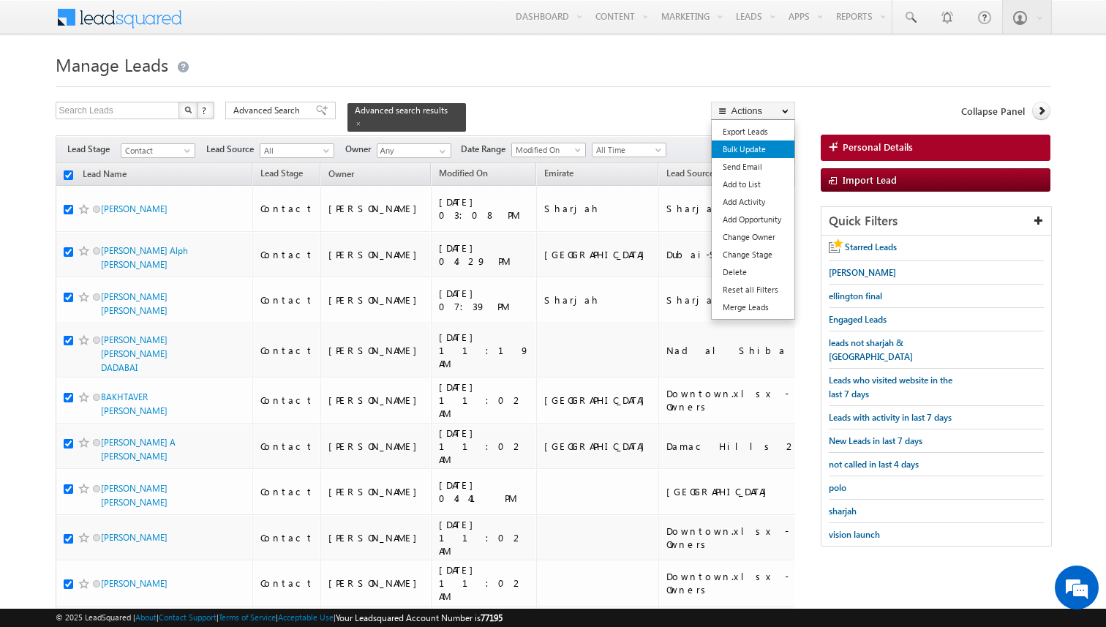
click at [750, 146] on link "Bulk Update" at bounding box center [753, 149] width 83 height 18
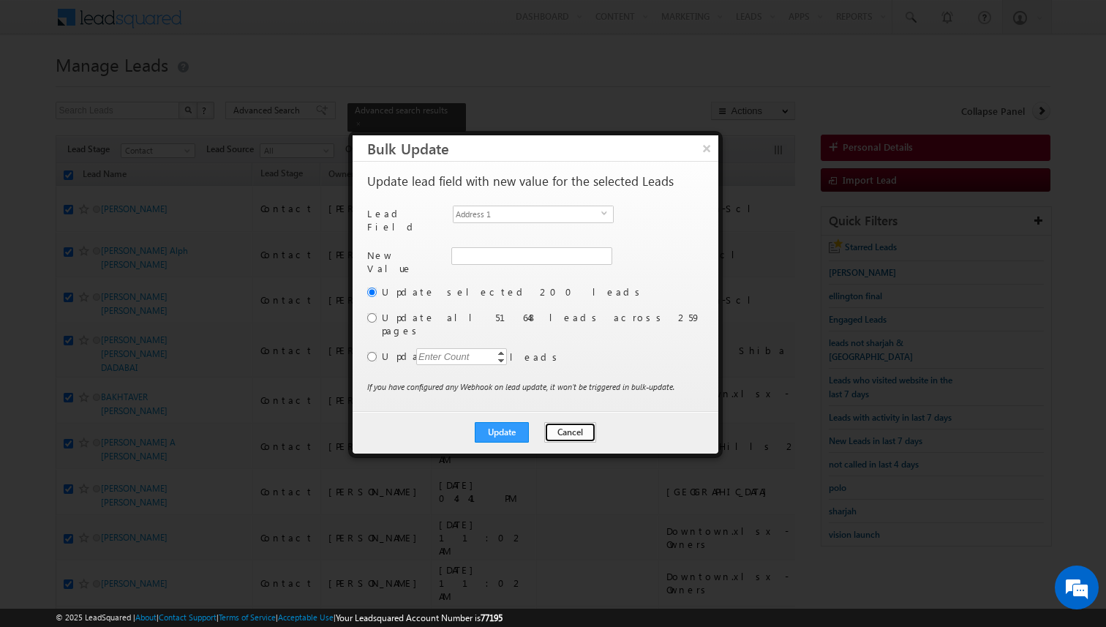
click at [568, 422] on button "Cancel" at bounding box center [570, 432] width 52 height 20
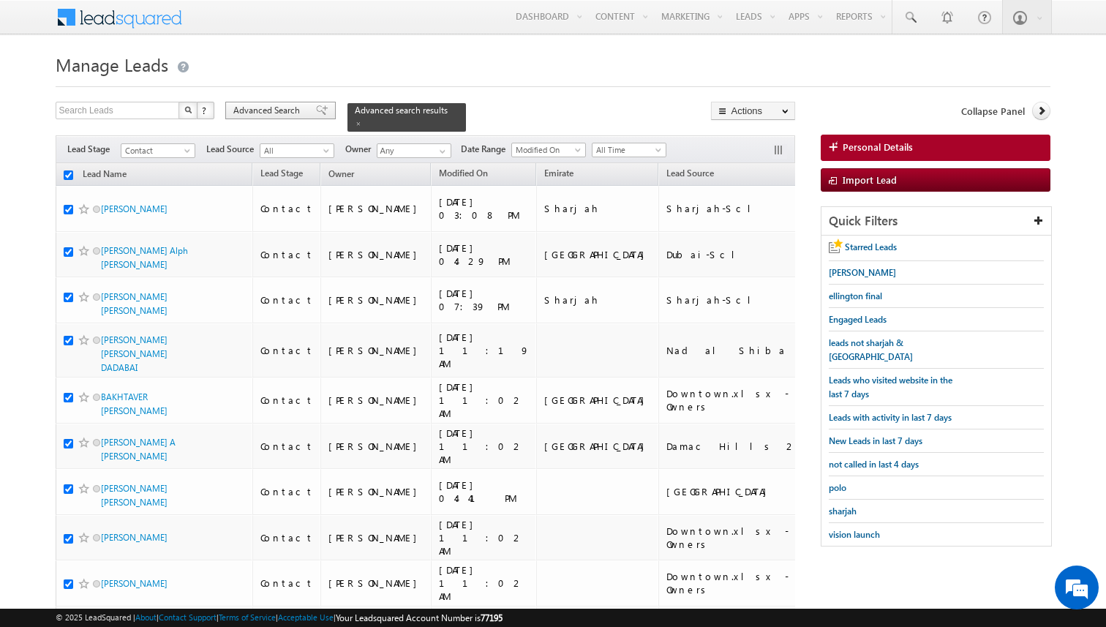
click at [290, 118] on div "Advanced Search" at bounding box center [280, 111] width 110 height 18
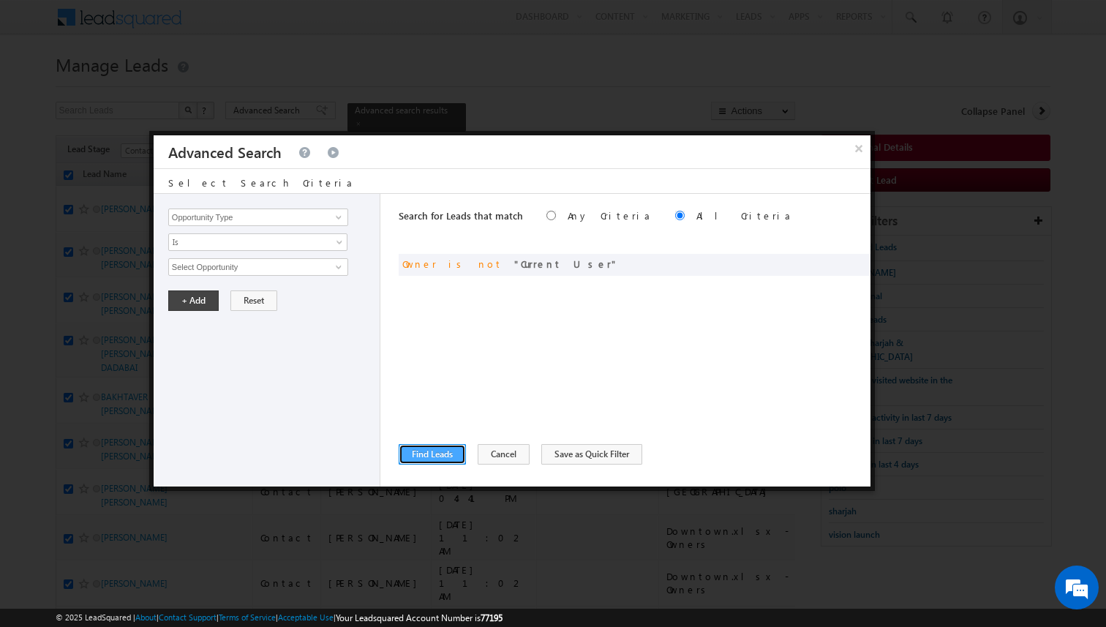
click at [448, 450] on button "Find Leads" at bounding box center [432, 454] width 67 height 20
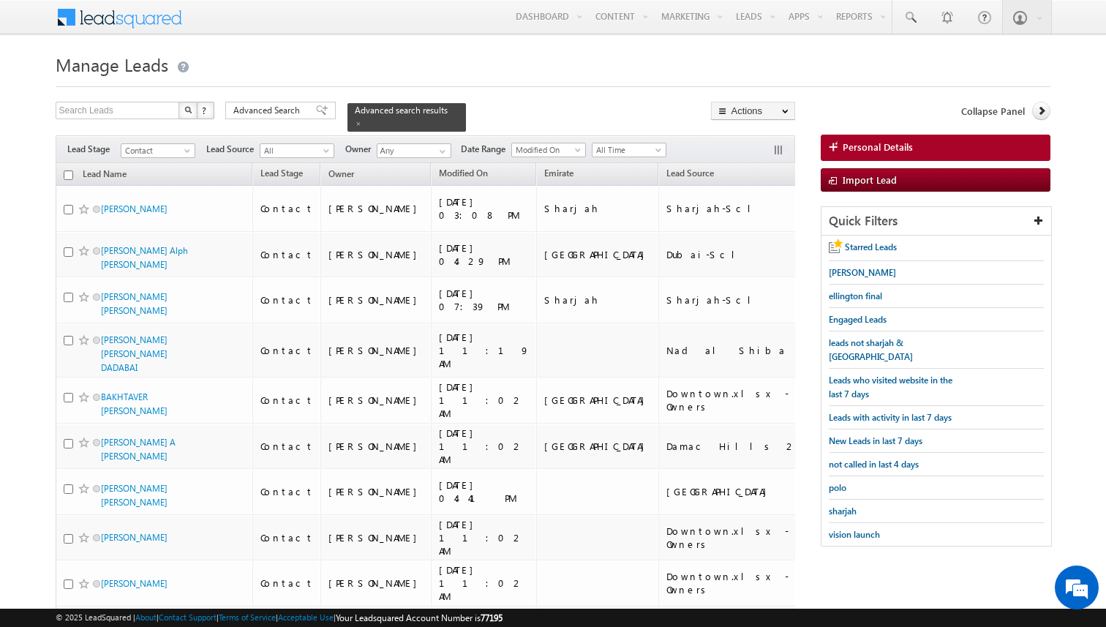
click at [68, 176] on input "checkbox" at bounding box center [69, 175] width 10 height 10
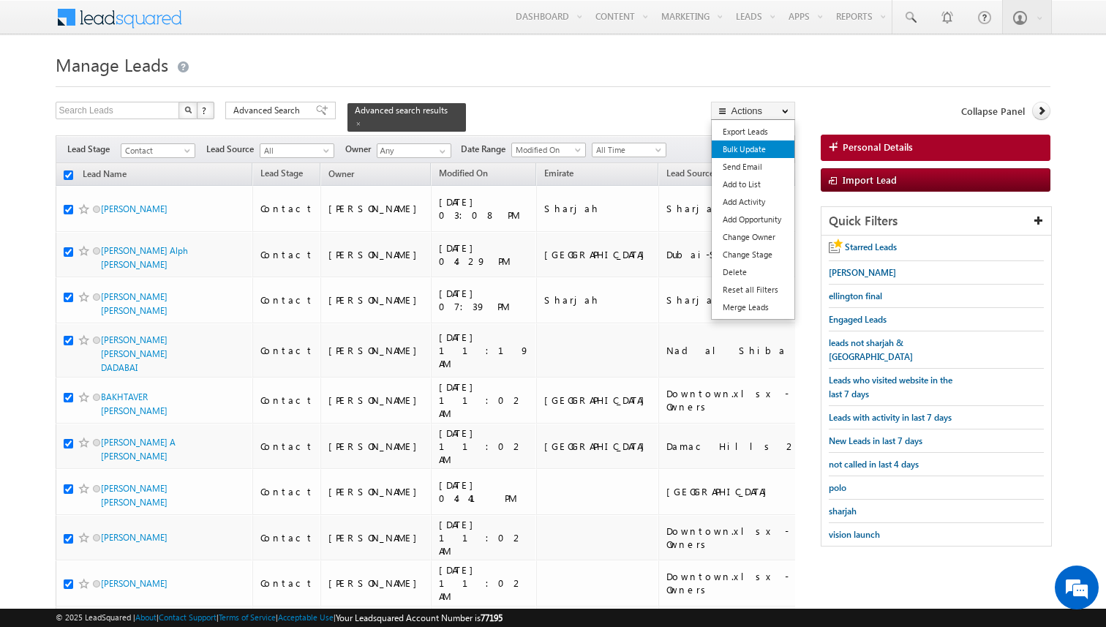
click at [749, 147] on link "Bulk Update" at bounding box center [753, 149] width 83 height 18
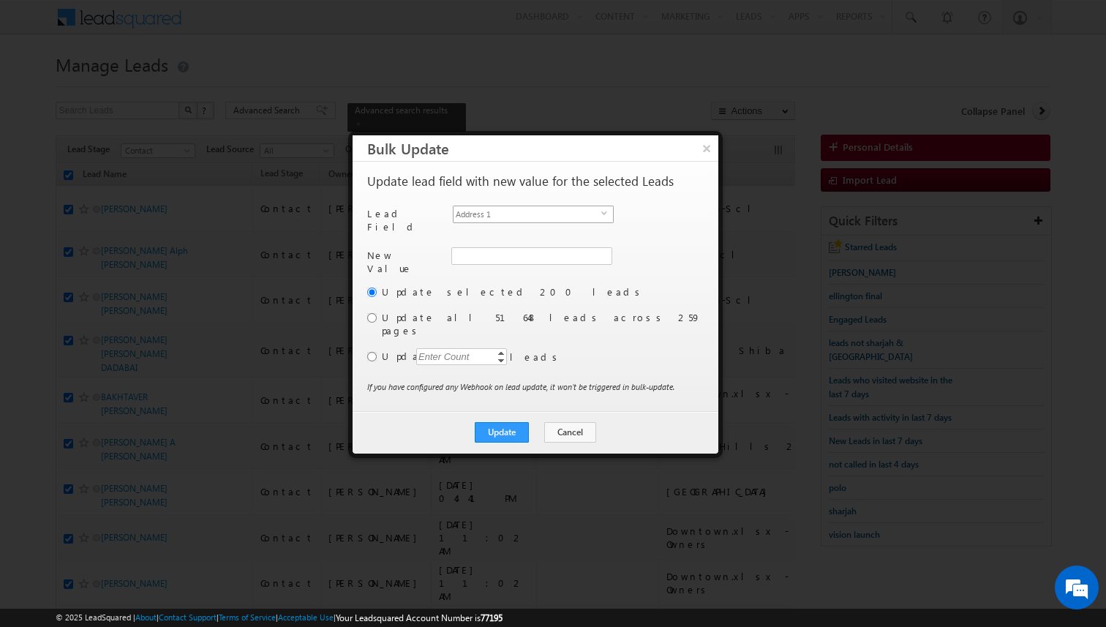
click at [559, 219] on span "Address 1" at bounding box center [527, 214] width 148 height 16
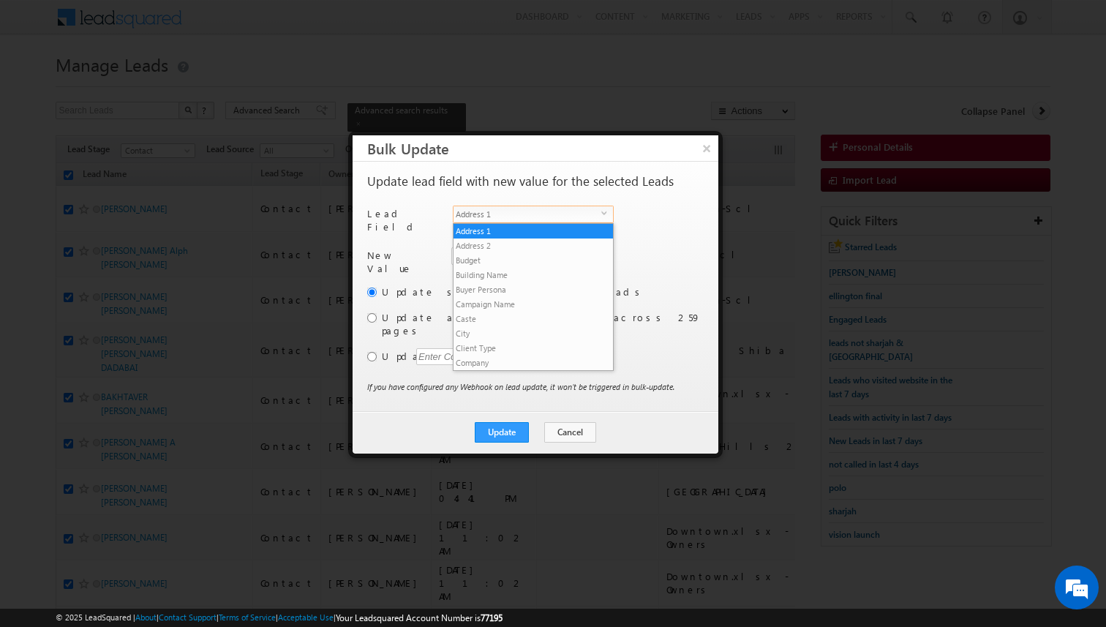
scroll to position [557, 0]
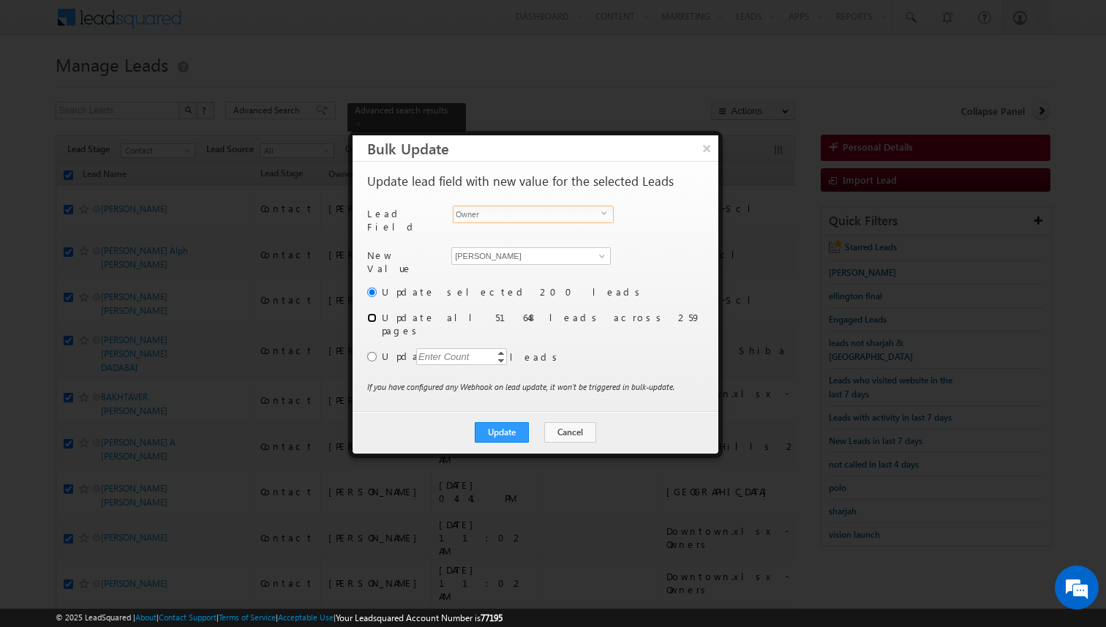
click at [371, 313] on input "radio" at bounding box center [372, 318] width 10 height 10
click at [516, 422] on button "Update" at bounding box center [502, 432] width 54 height 20
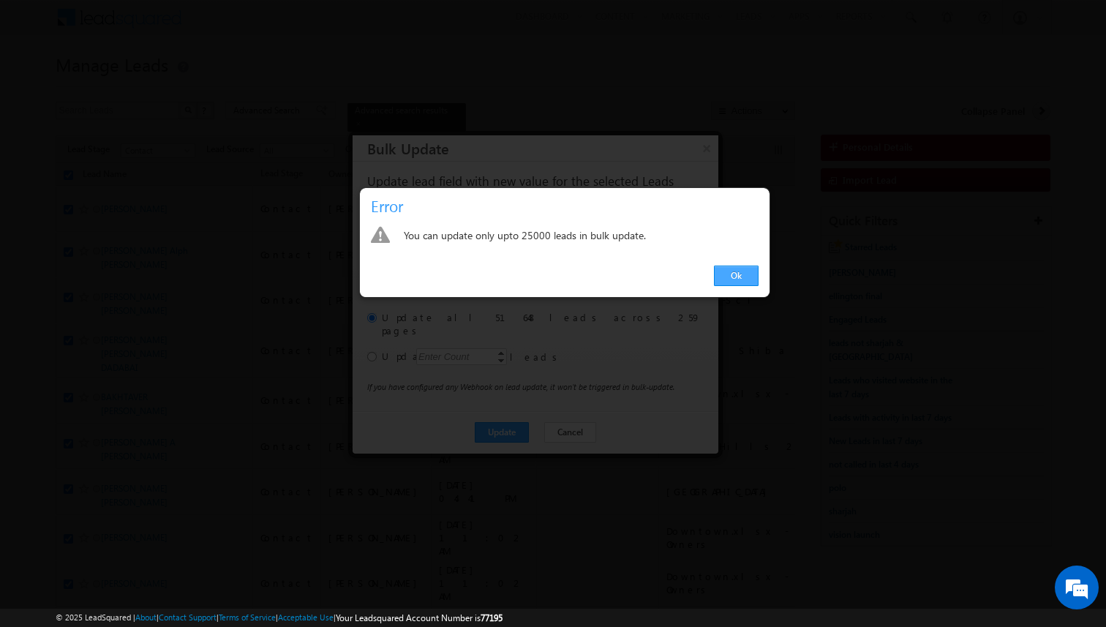
click at [728, 276] on link "Ok" at bounding box center [736, 275] width 45 height 20
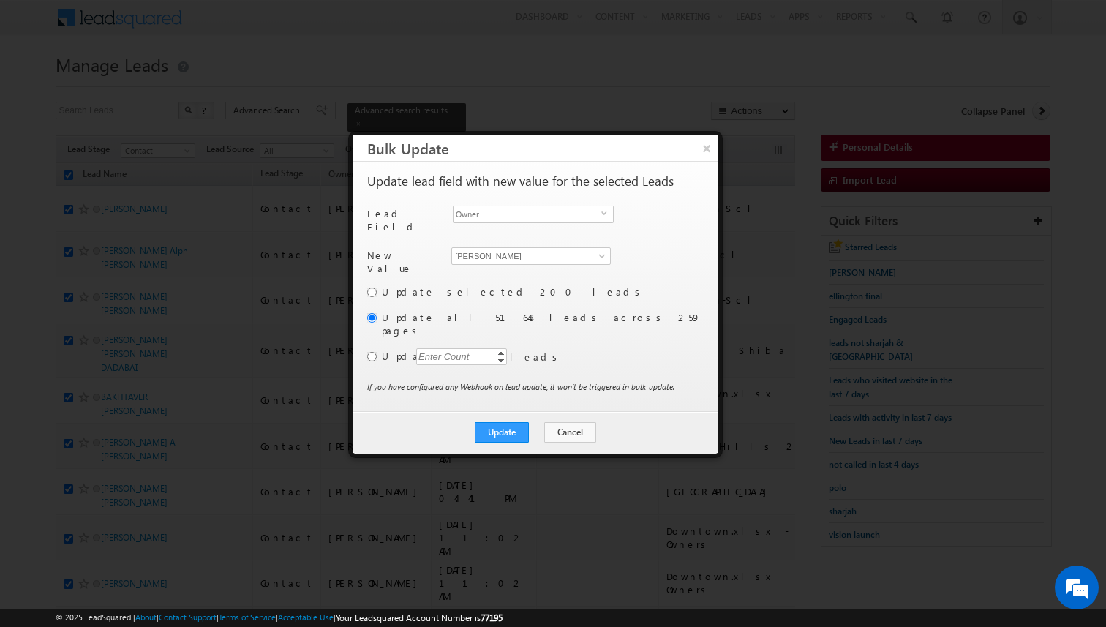
click at [455, 348] on div "Enter Count" at bounding box center [444, 356] width 56 height 17
click at [375, 352] on input "radio" at bounding box center [372, 357] width 10 height 10
click at [433, 348] on div "Enter Count" at bounding box center [444, 356] width 56 height 17
click at [584, 347] on div "Update selected 200 leads Update all 51648 leads across 259 pages Update Enter …" at bounding box center [534, 332] width 334 height 95
click at [505, 422] on button "Update" at bounding box center [502, 432] width 54 height 20
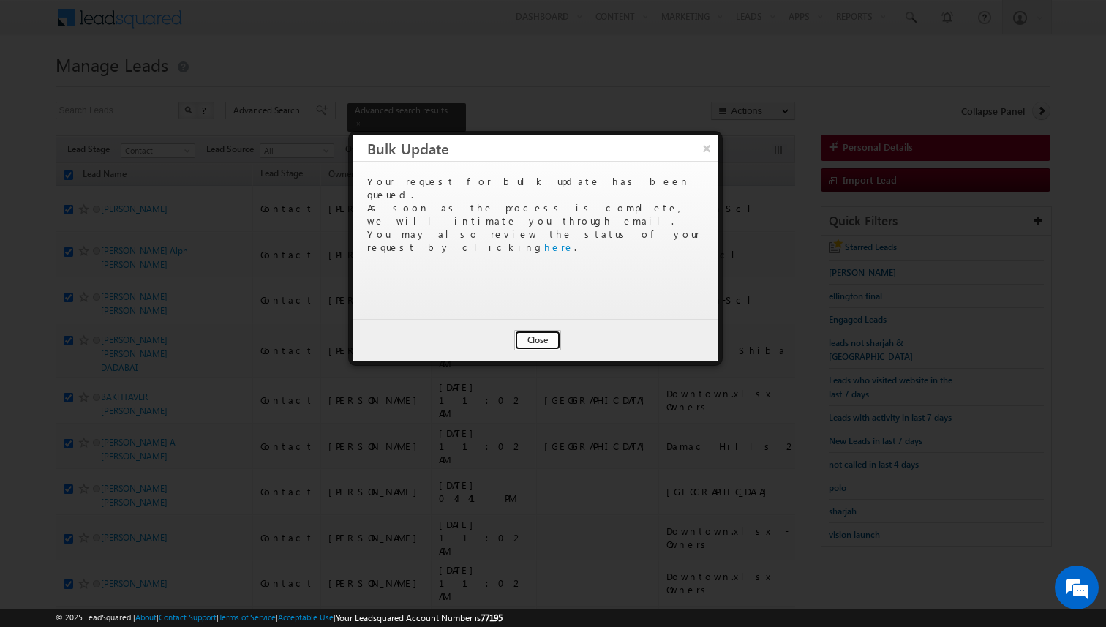
click at [541, 345] on button "Close" at bounding box center [537, 340] width 47 height 20
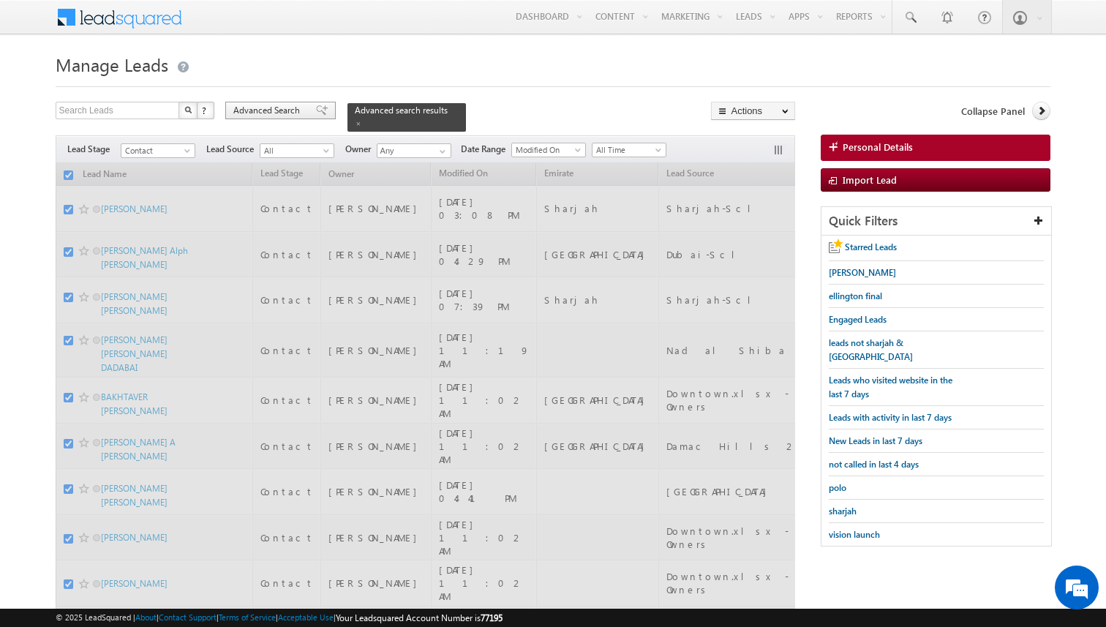
click at [302, 112] on span "Advanced Search" at bounding box center [268, 110] width 71 height 13
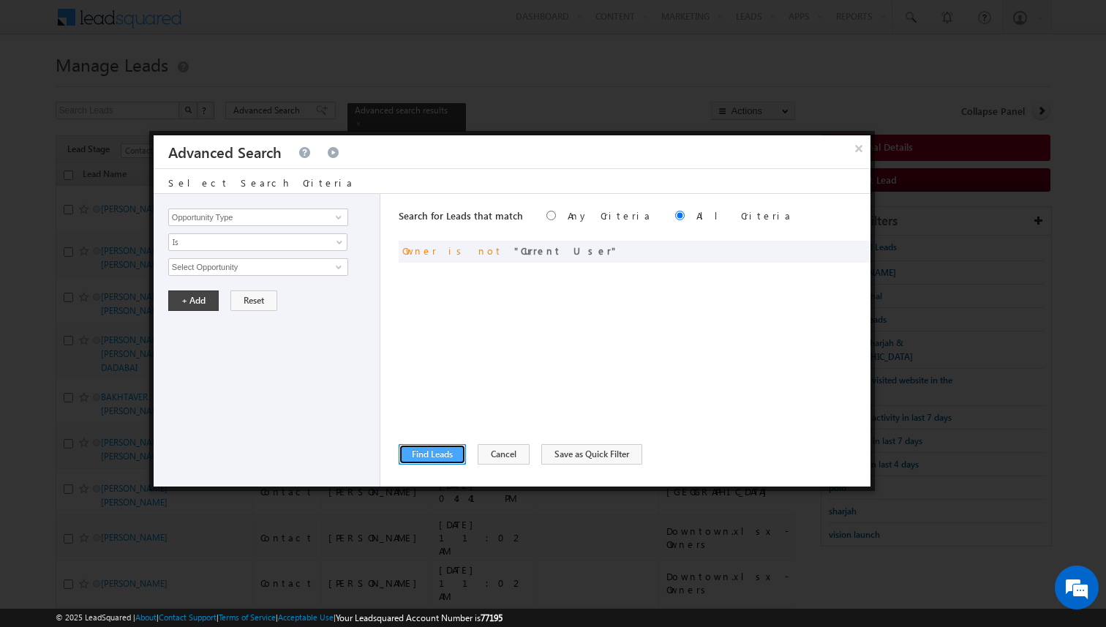
click at [445, 454] on button "Find Leads" at bounding box center [432, 454] width 67 height 20
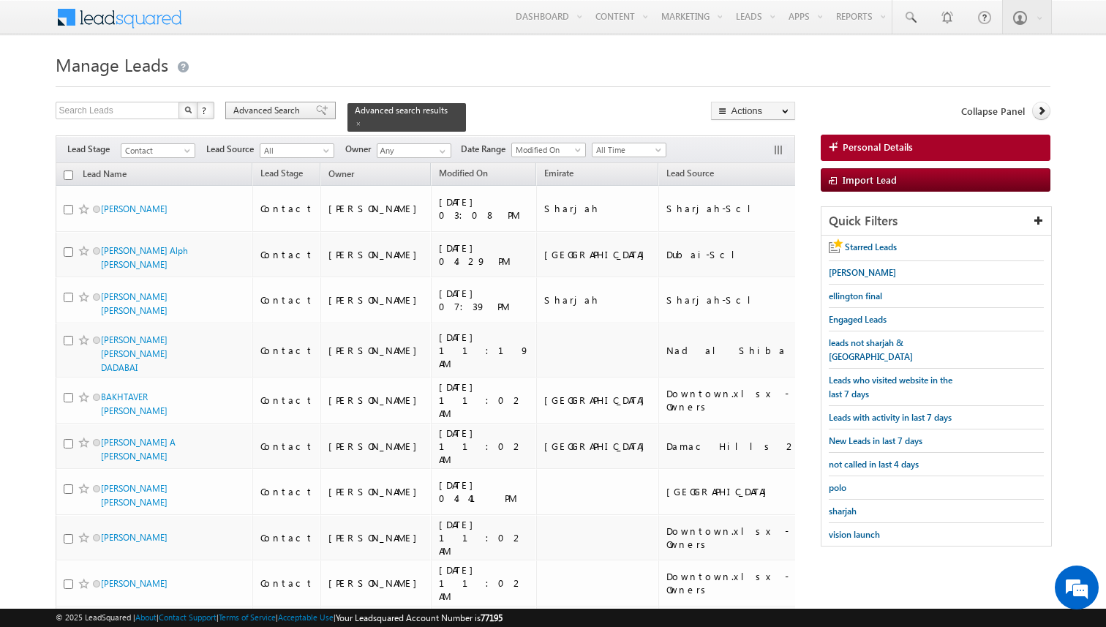
click at [276, 107] on span "Advanced Search" at bounding box center [268, 110] width 71 height 13
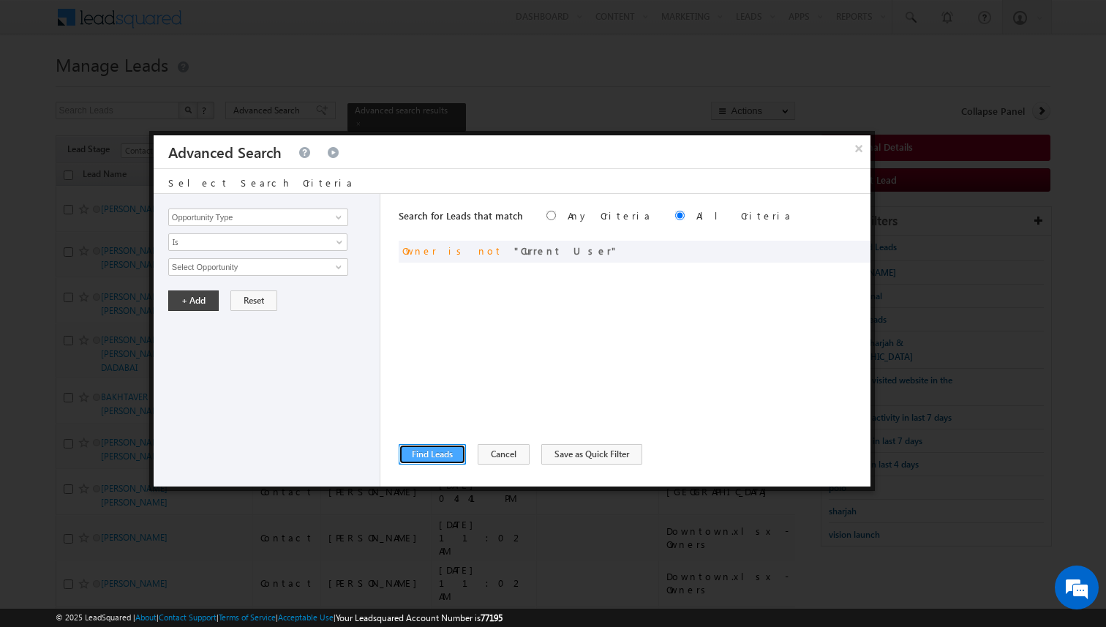
click at [434, 457] on button "Find Leads" at bounding box center [432, 454] width 67 height 20
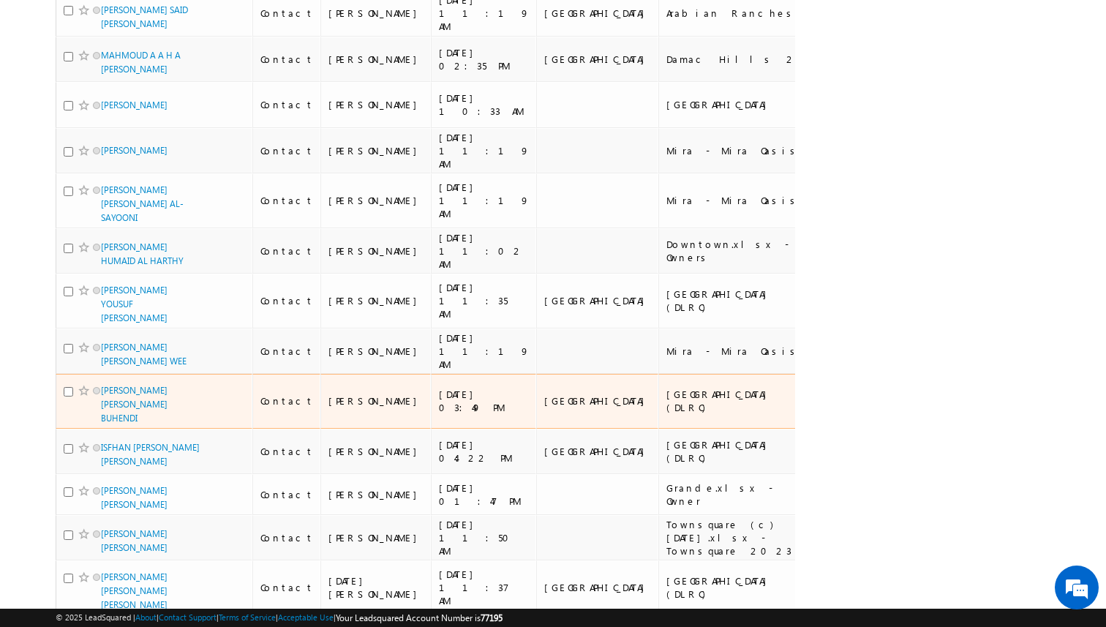
scroll to position [2107, 0]
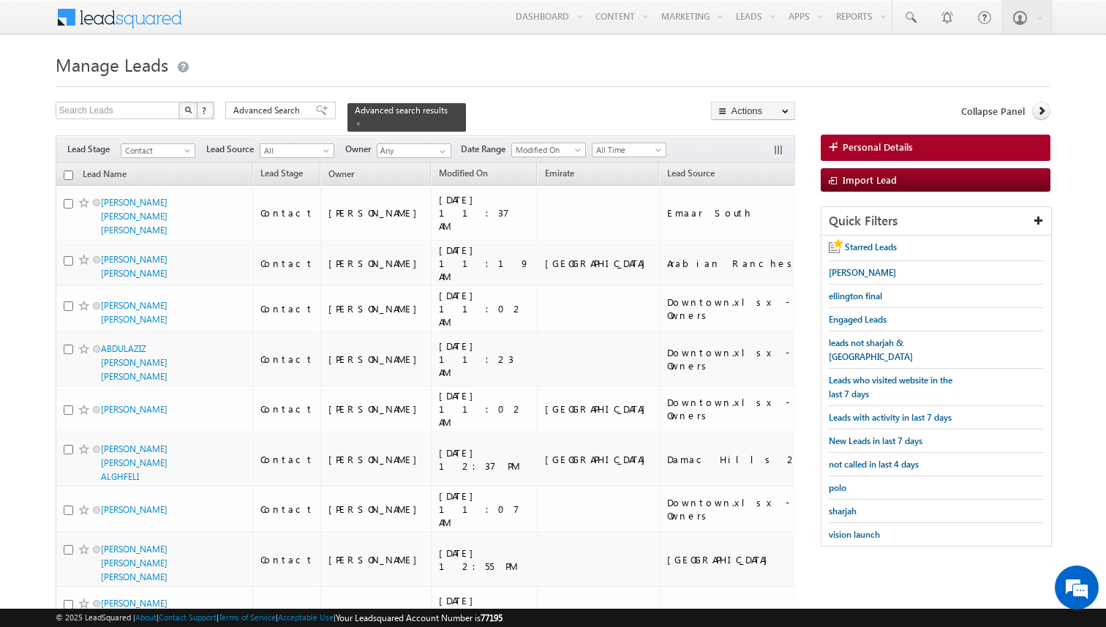
click at [848, 65] on h1 "Manage Leads" at bounding box center [553, 63] width 995 height 29
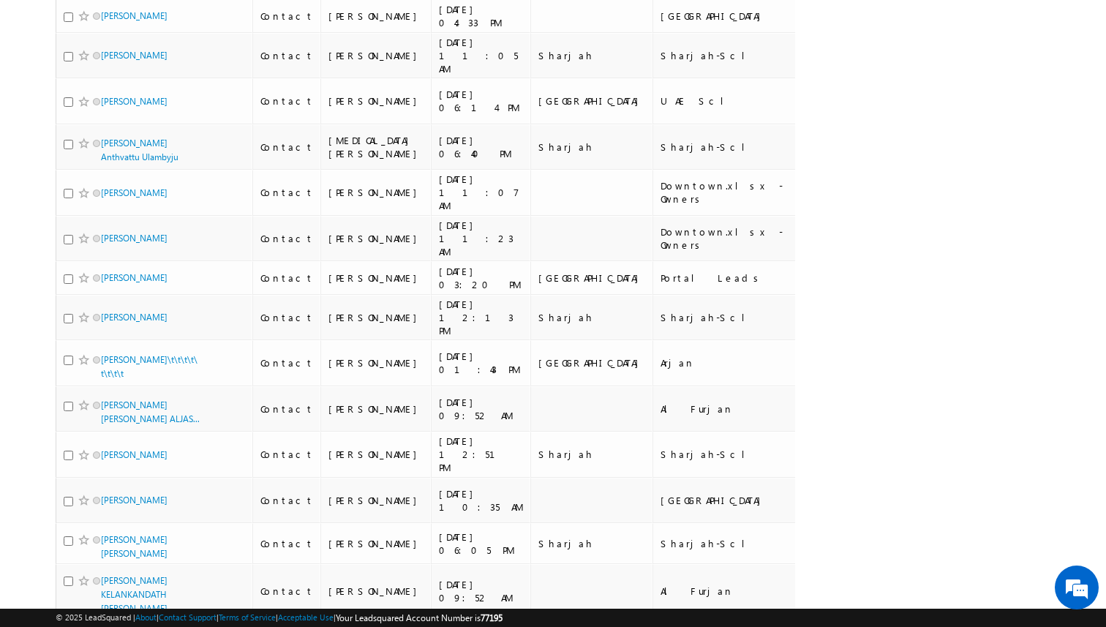
scroll to position [28, 0]
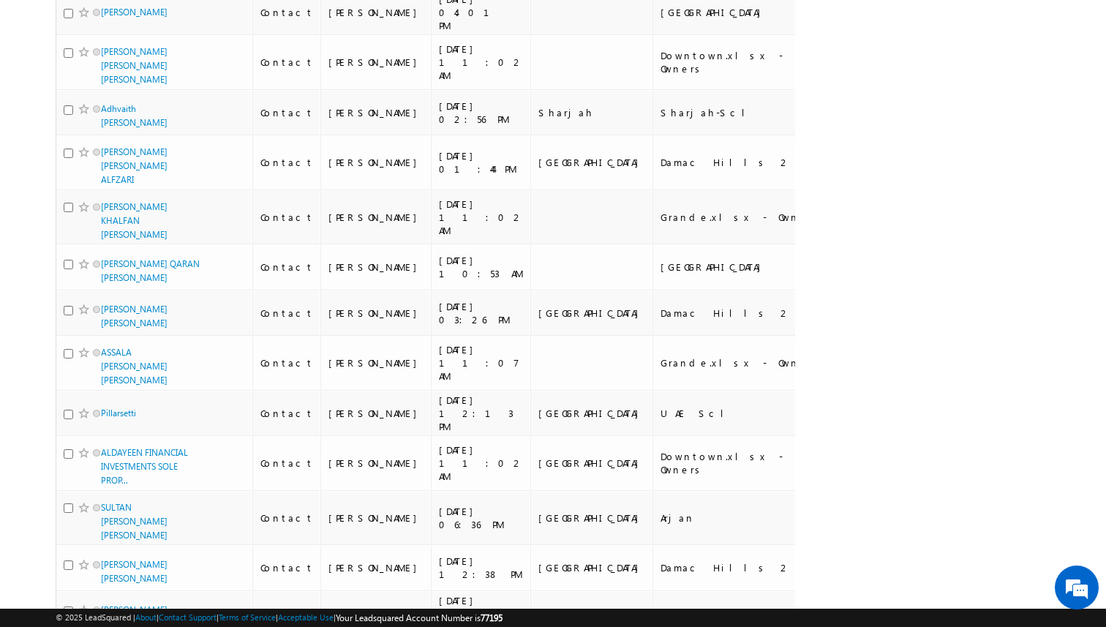
scroll to position [8489, 0]
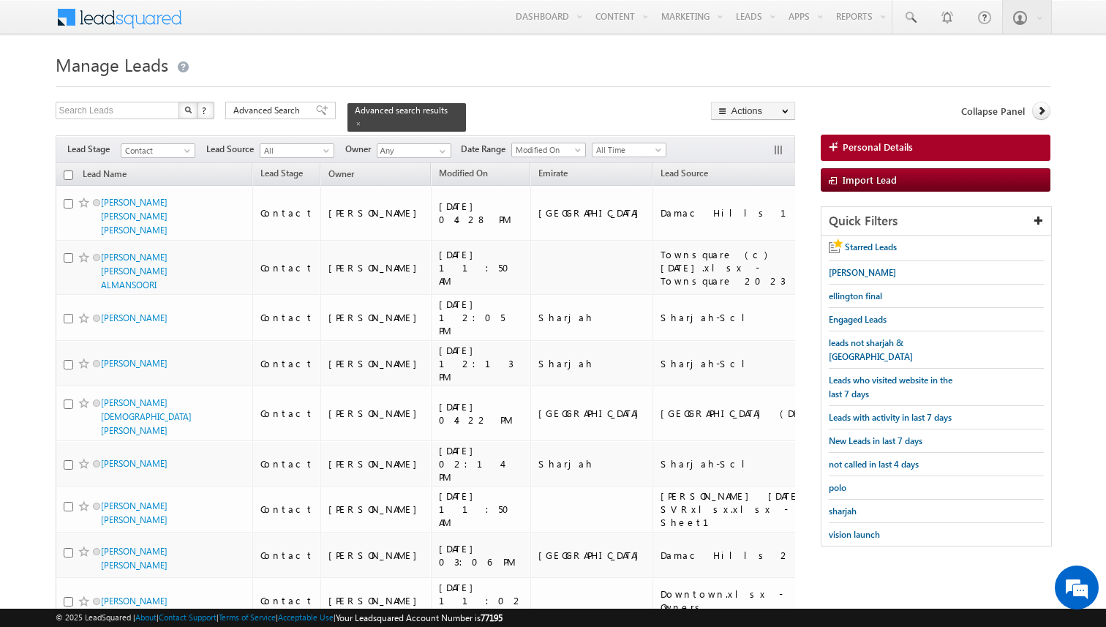
click at [69, 176] on input "checkbox" at bounding box center [69, 175] width 10 height 10
checkbox input "true"
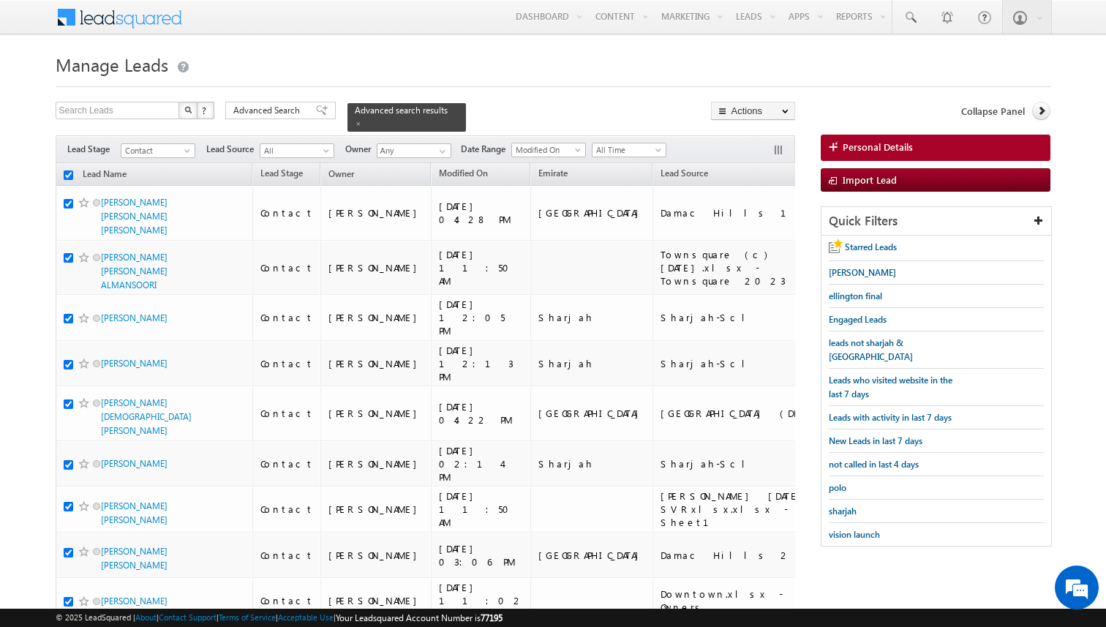
checkbox input "true"
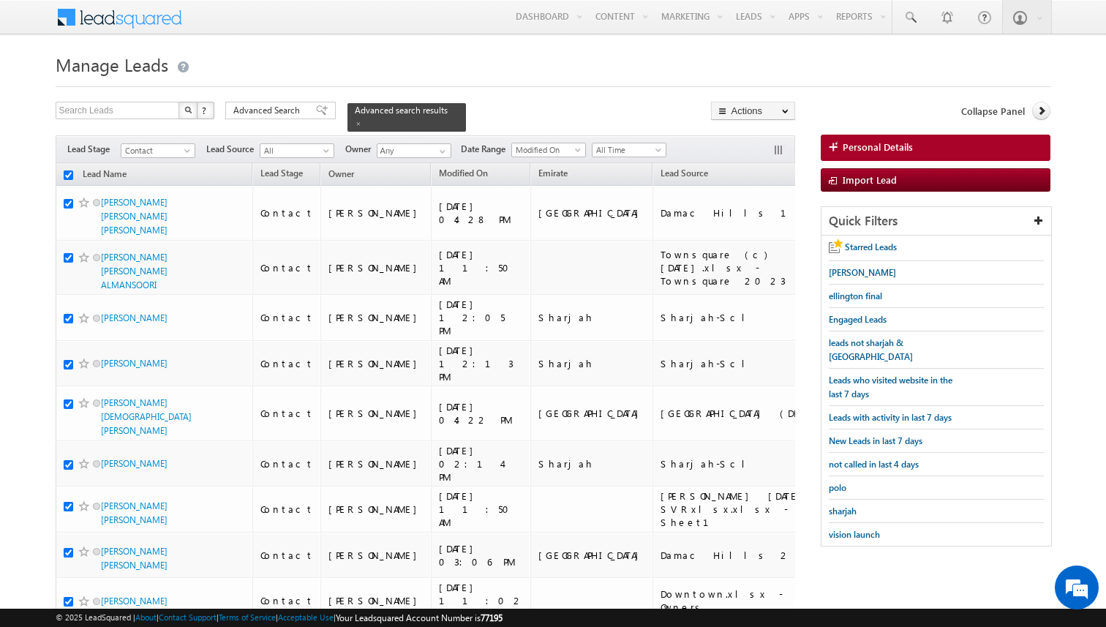
checkbox input "true"
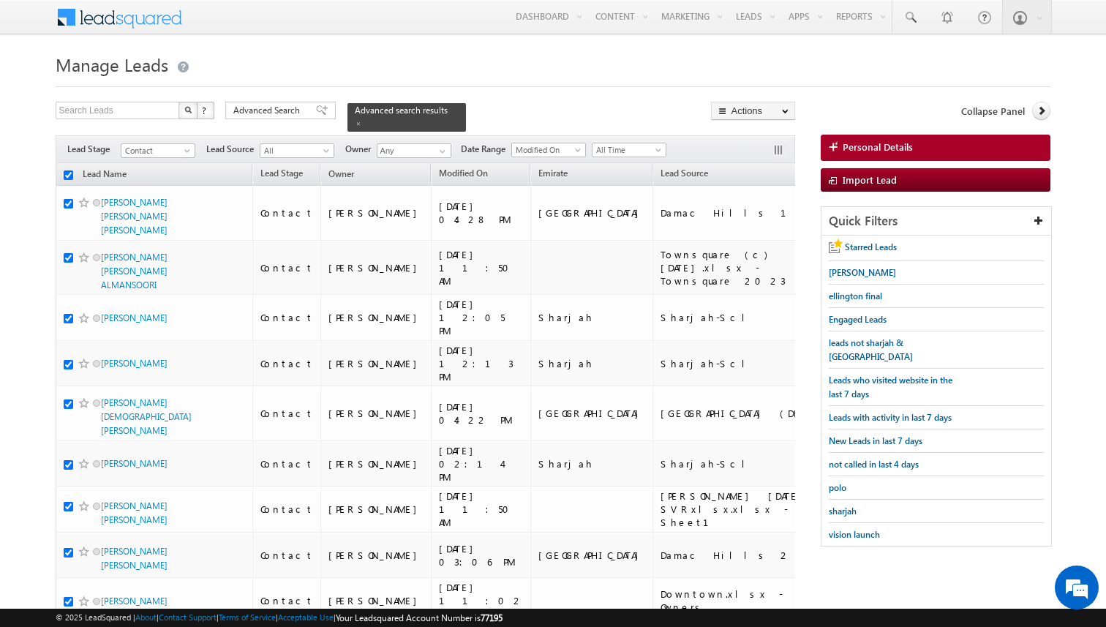
checkbox input "true"
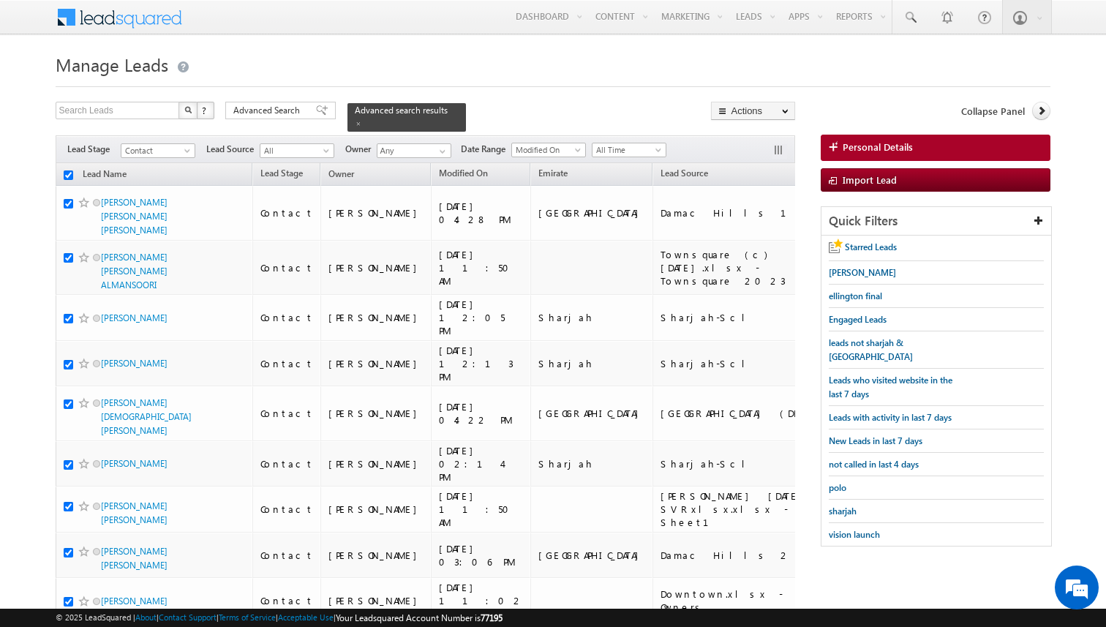
checkbox input "true"
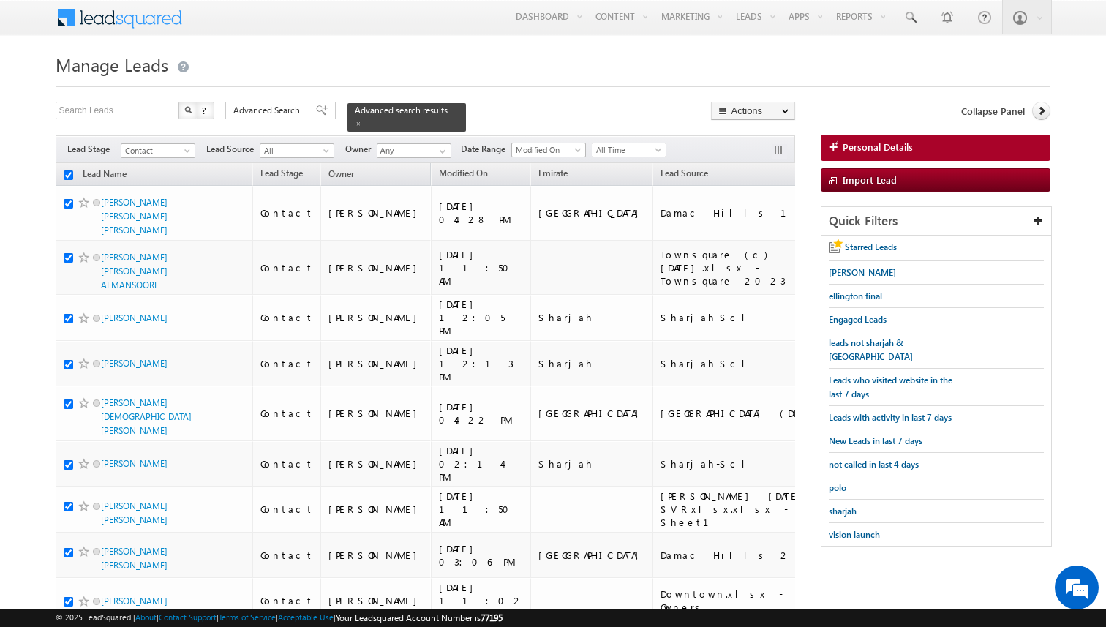
checkbox input "true"
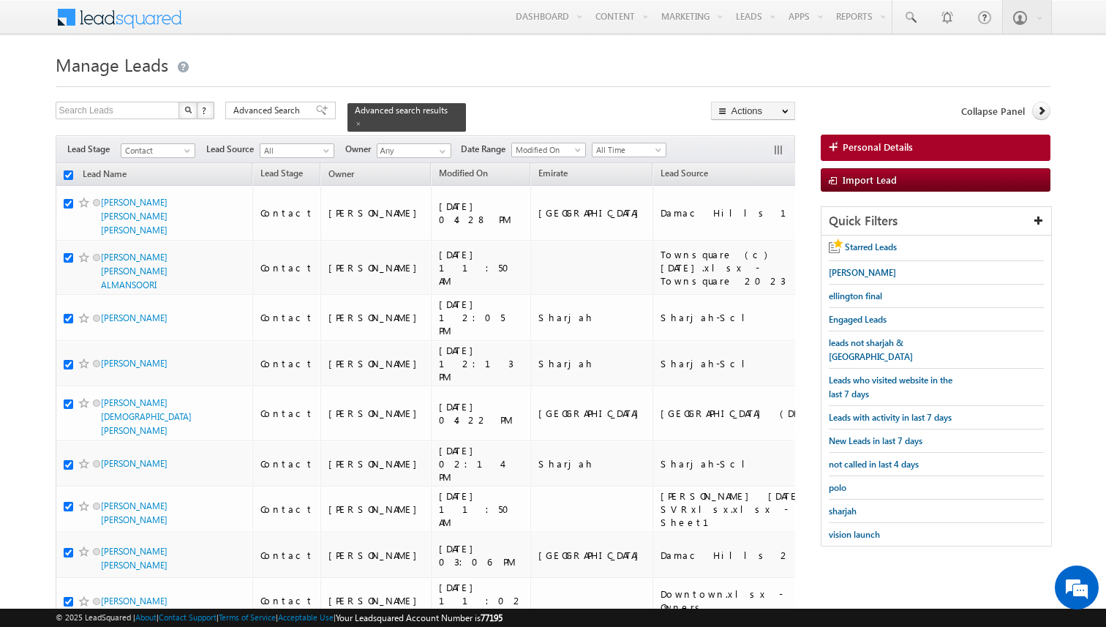
checkbox input "true"
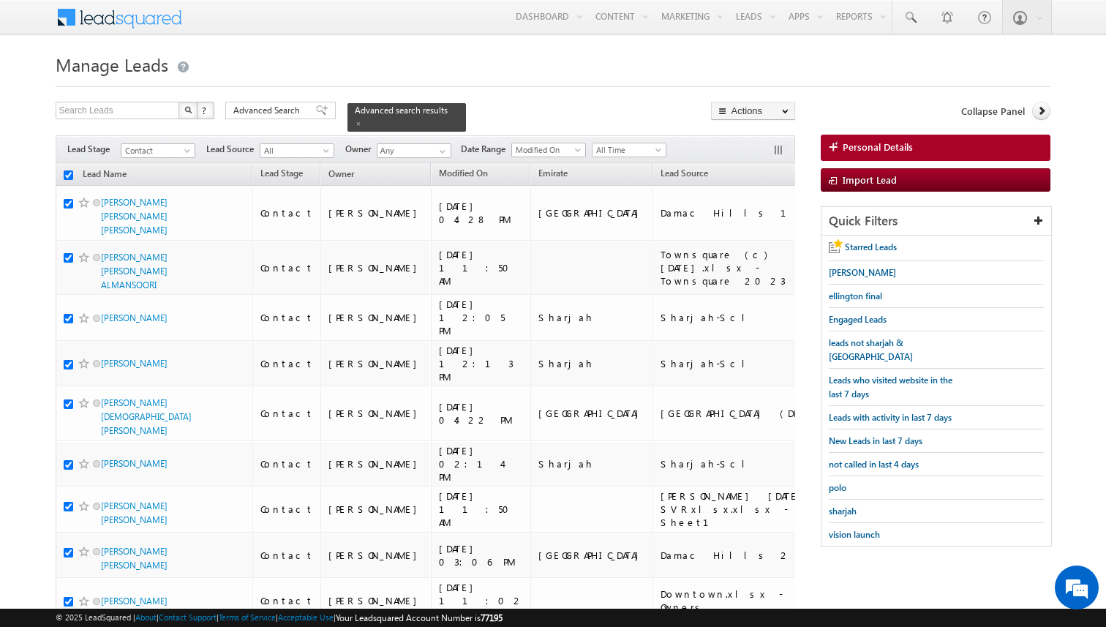
checkbox input "true"
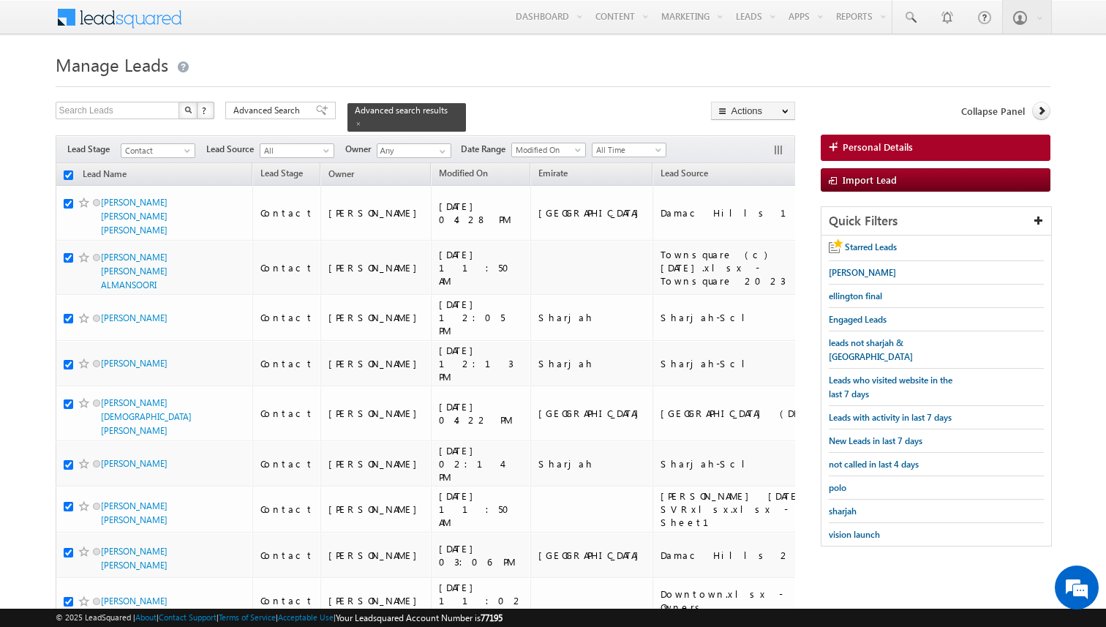
checkbox input "true"
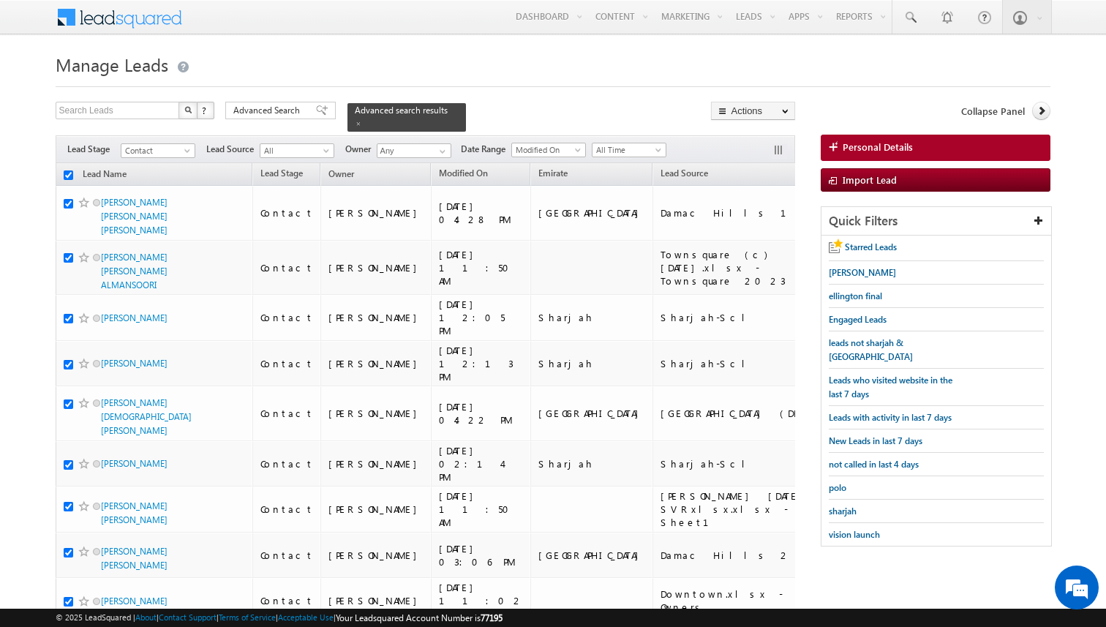
checkbox input "true"
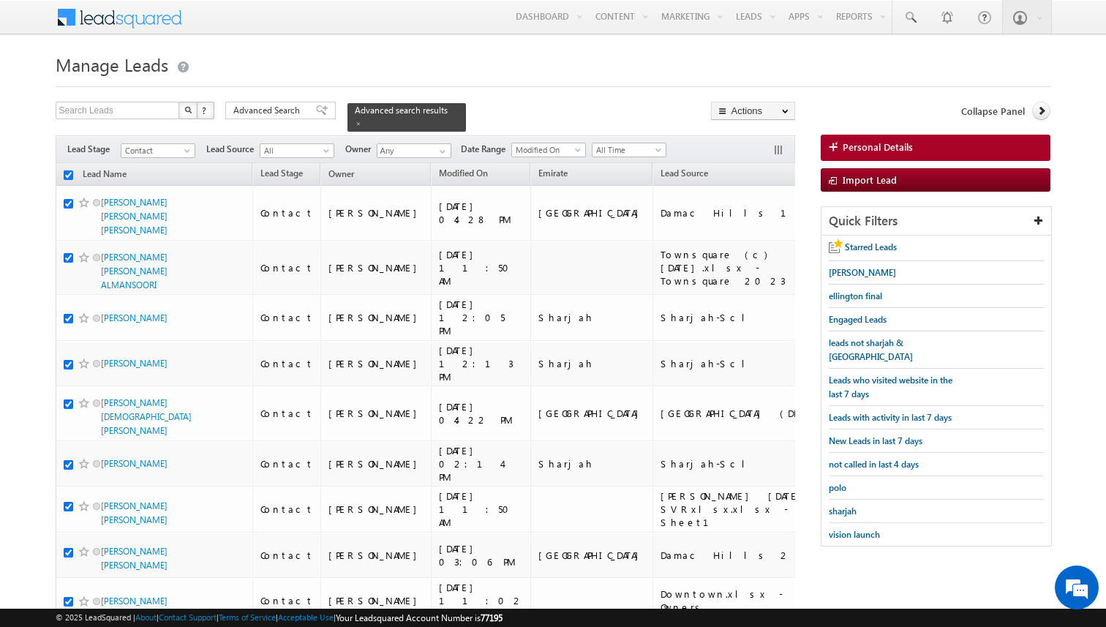
checkbox input "true"
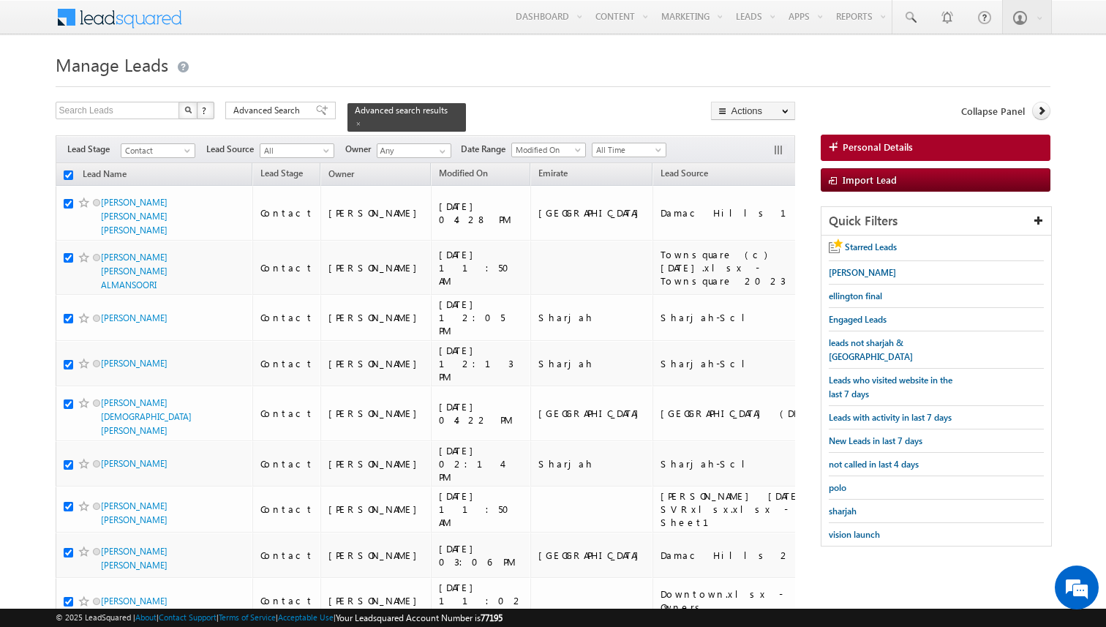
checkbox input "true"
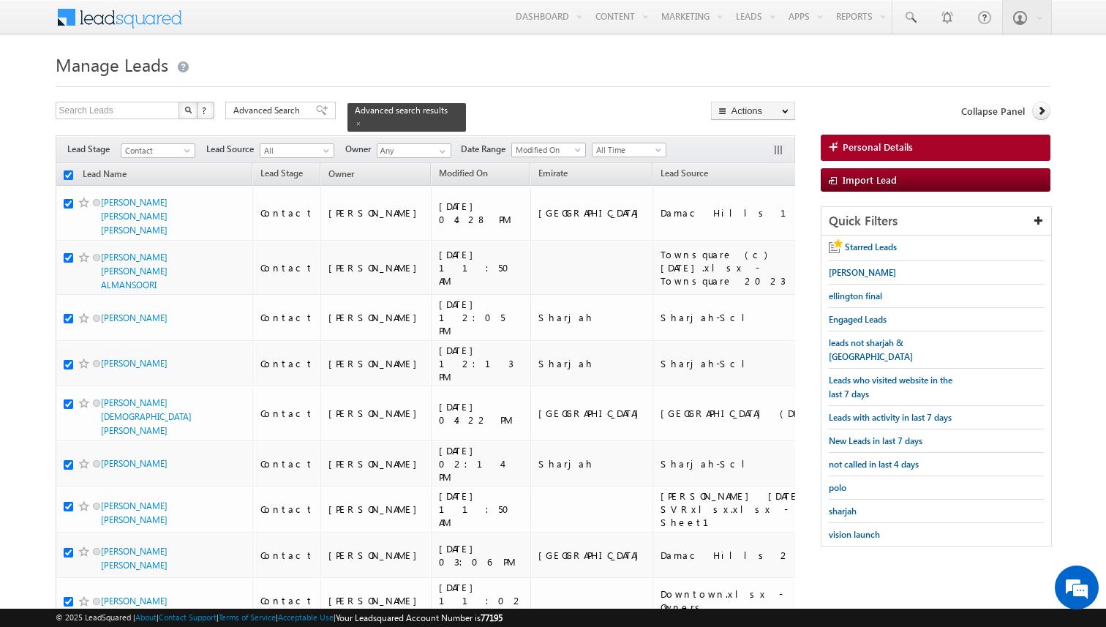
checkbox input "true"
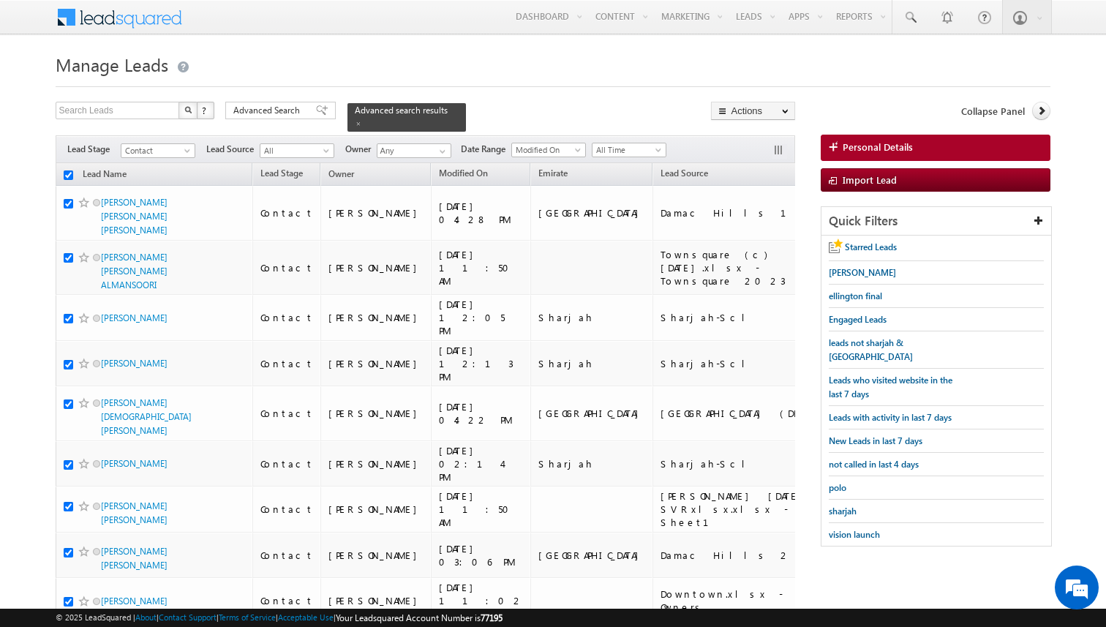
checkbox input "true"
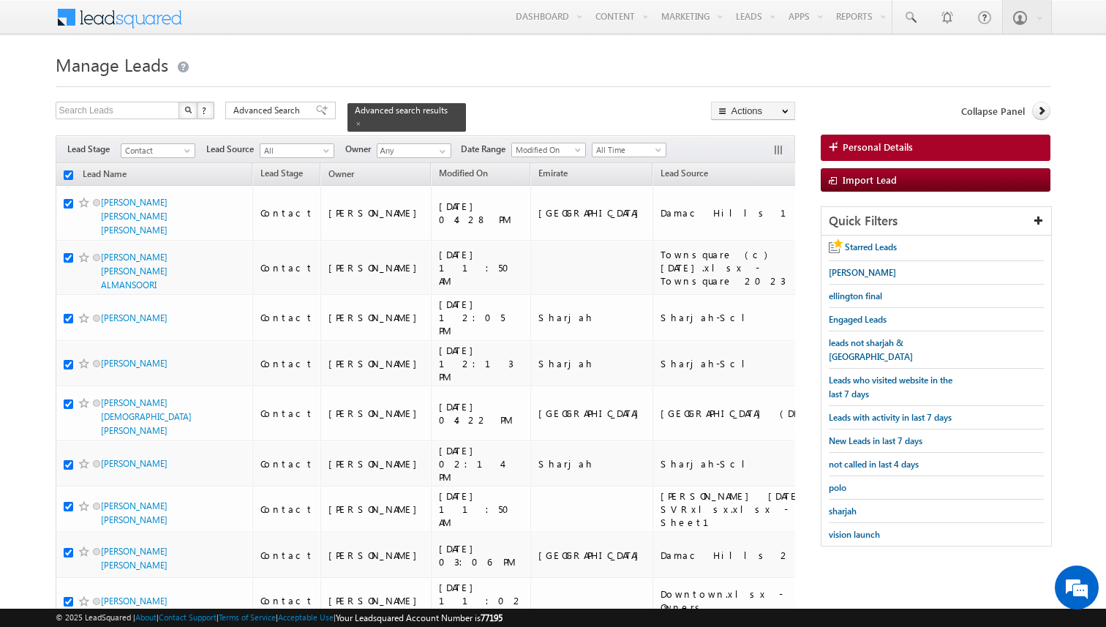
checkbox input "true"
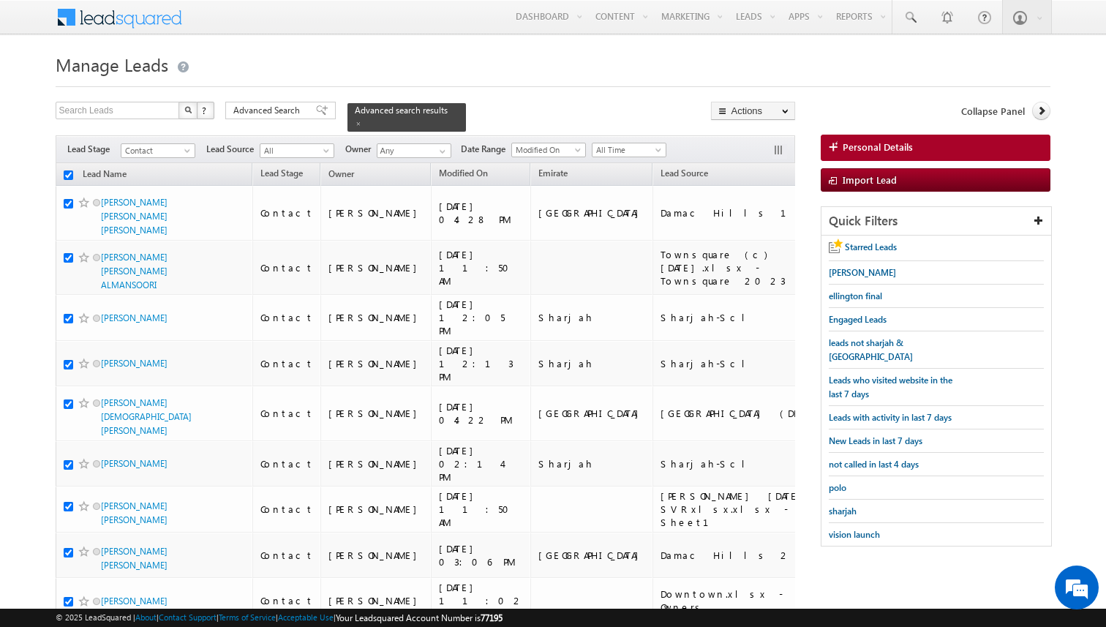
checkbox input "true"
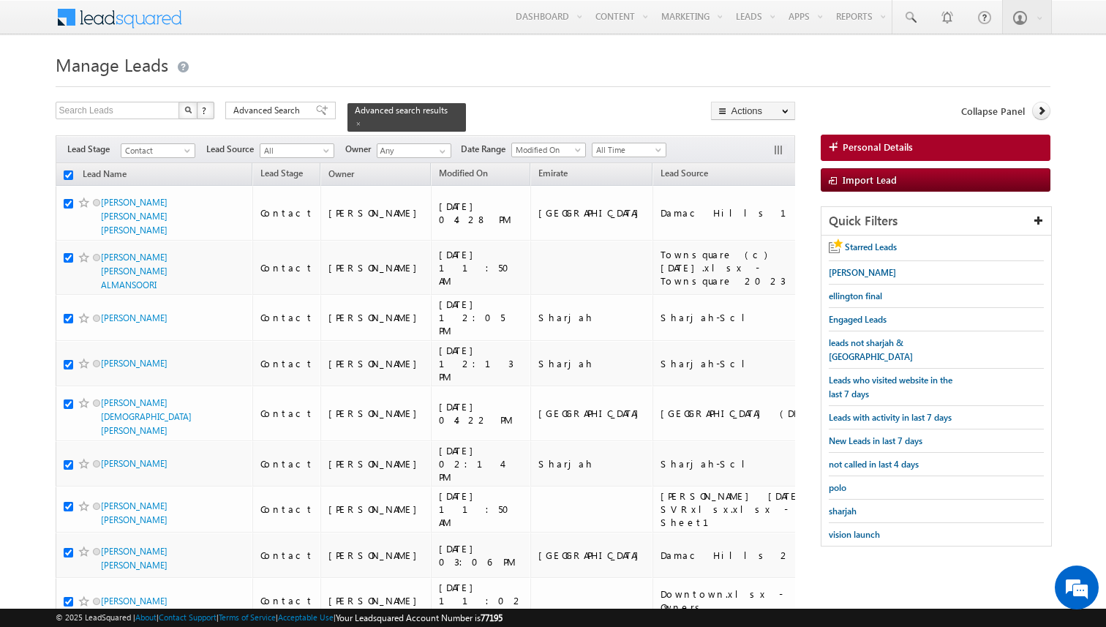
checkbox input "true"
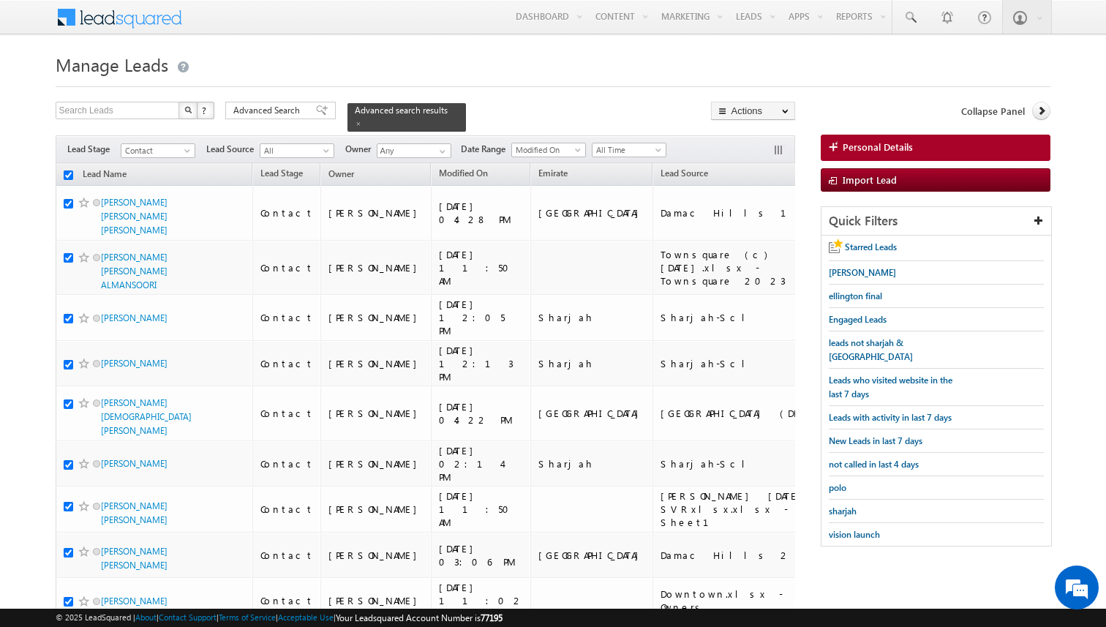
checkbox input "true"
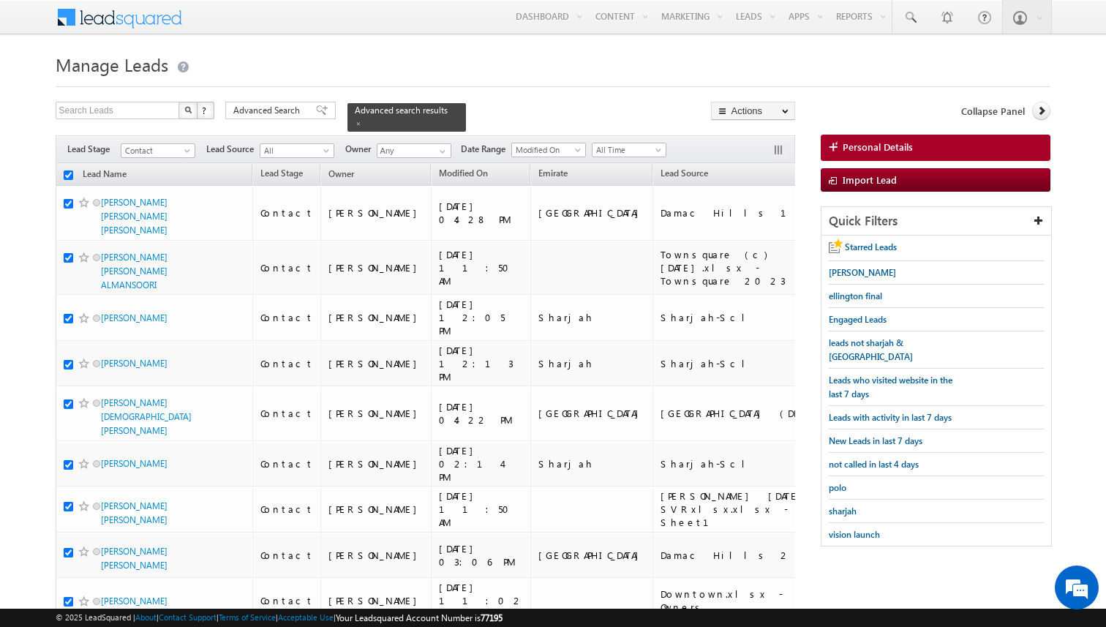
checkbox input "true"
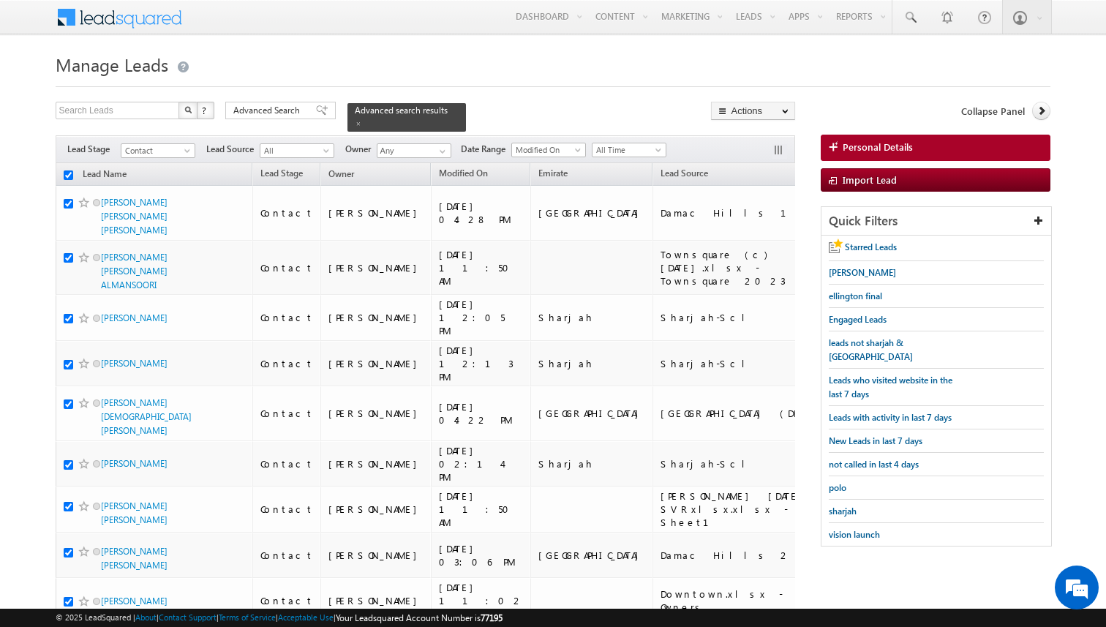
checkbox input "true"
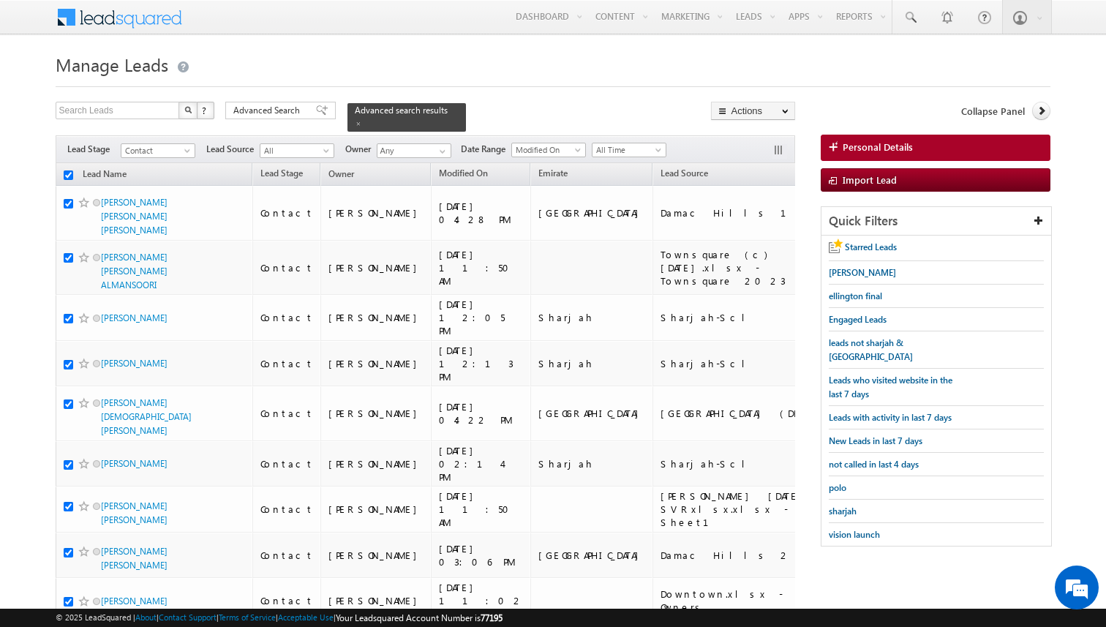
checkbox input "true"
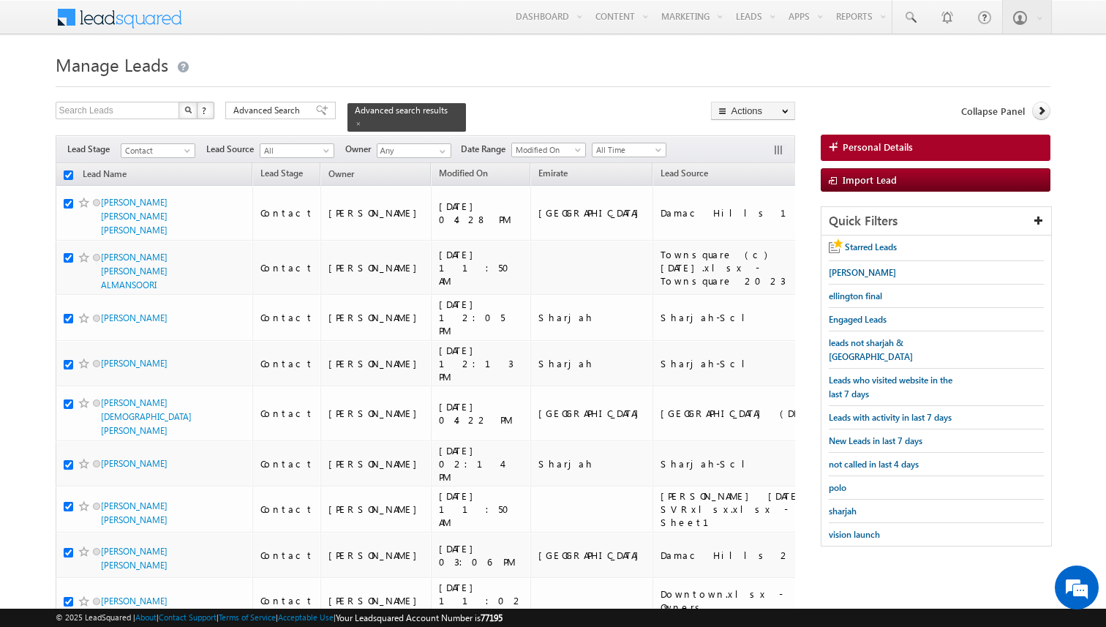
checkbox input "true"
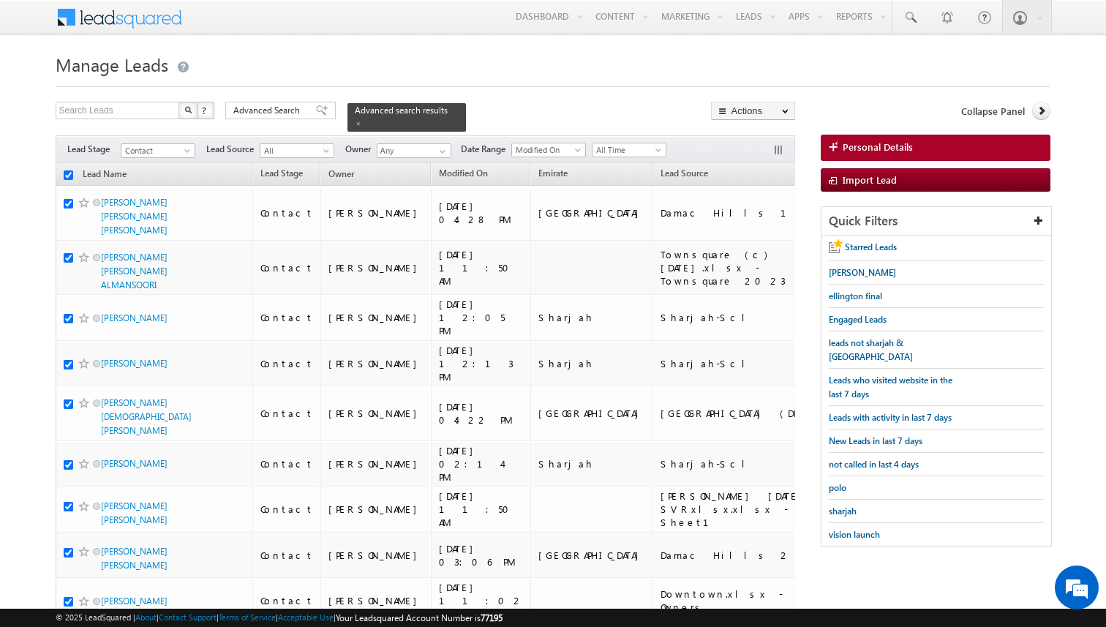
checkbox input "true"
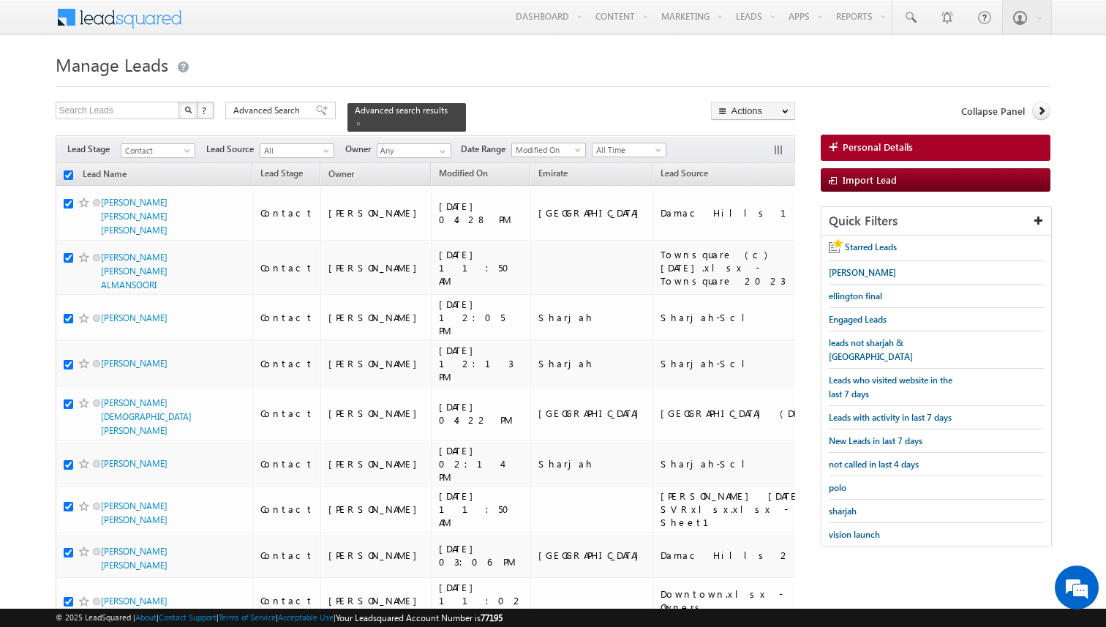
checkbox input "true"
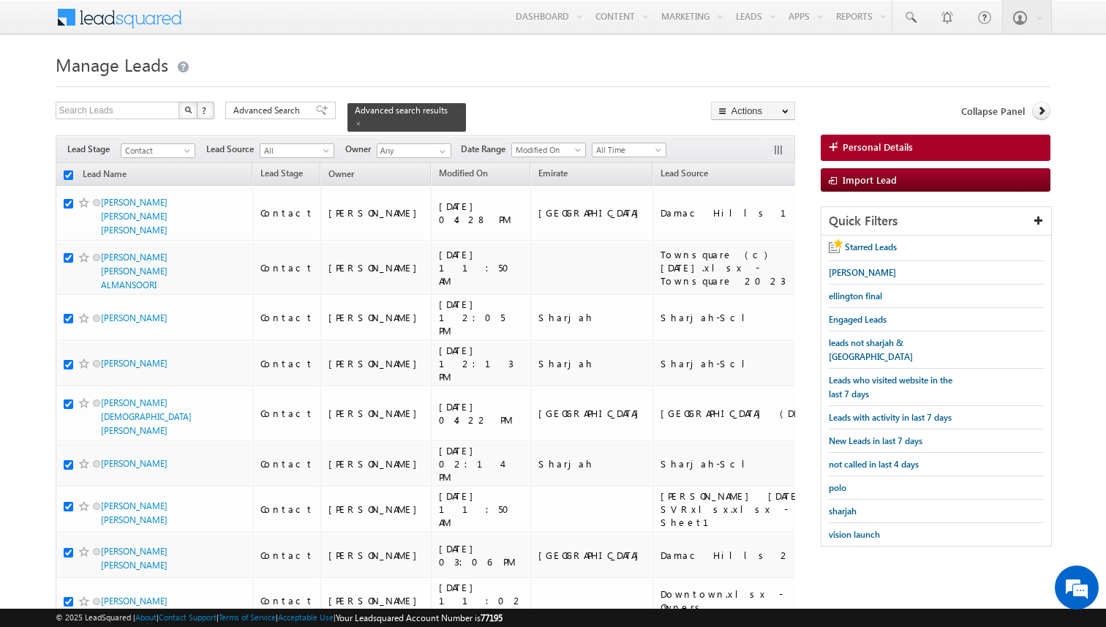
checkbox input "true"
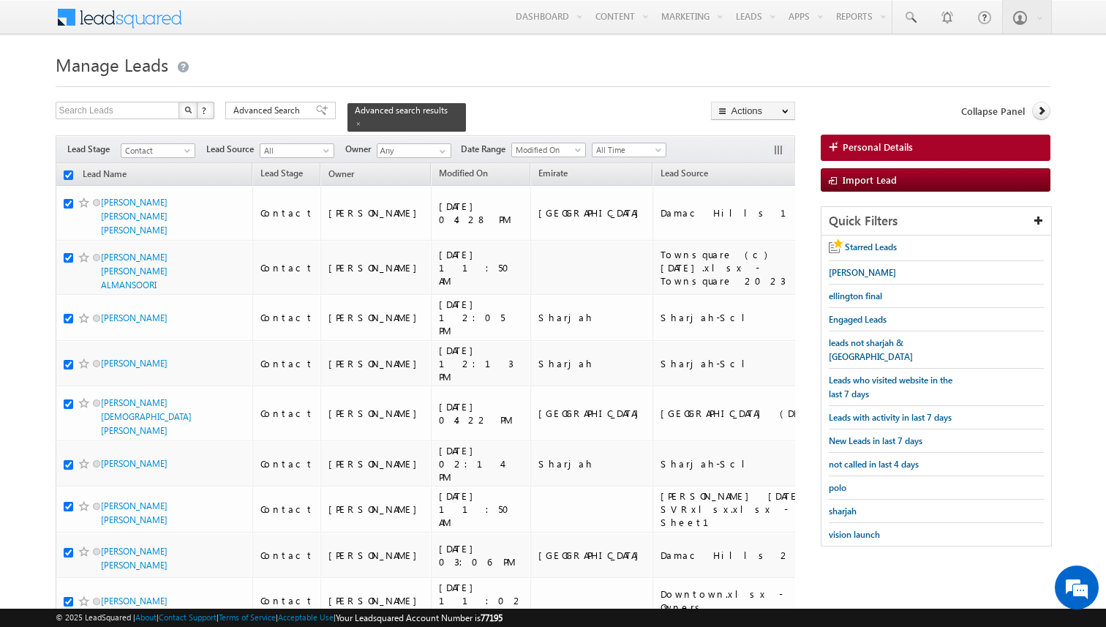
checkbox input "true"
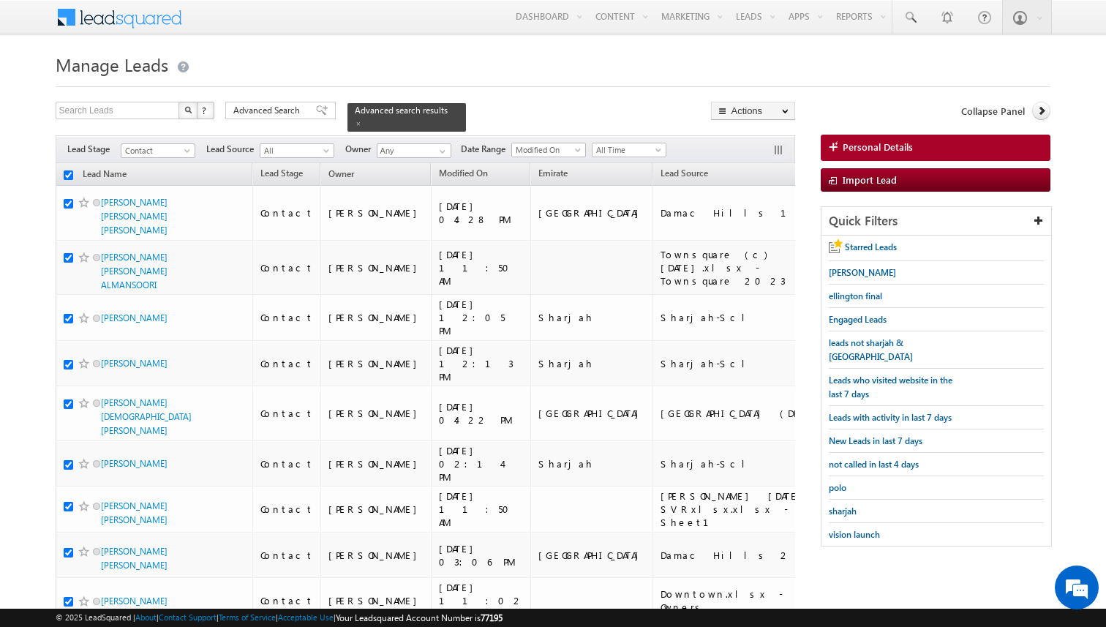
checkbox input "true"
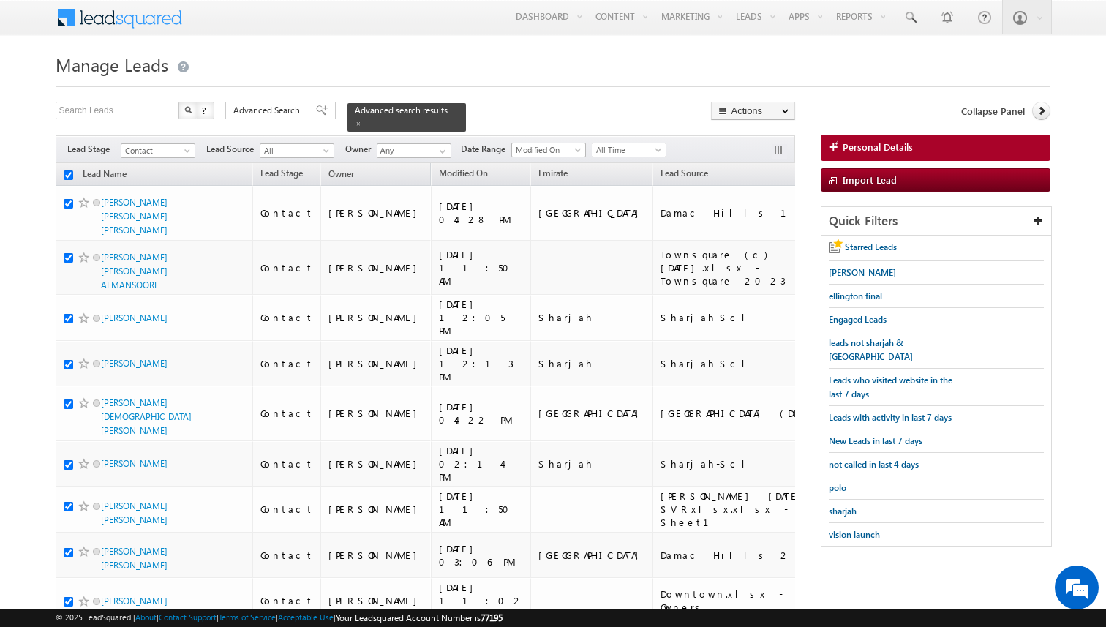
checkbox input "true"
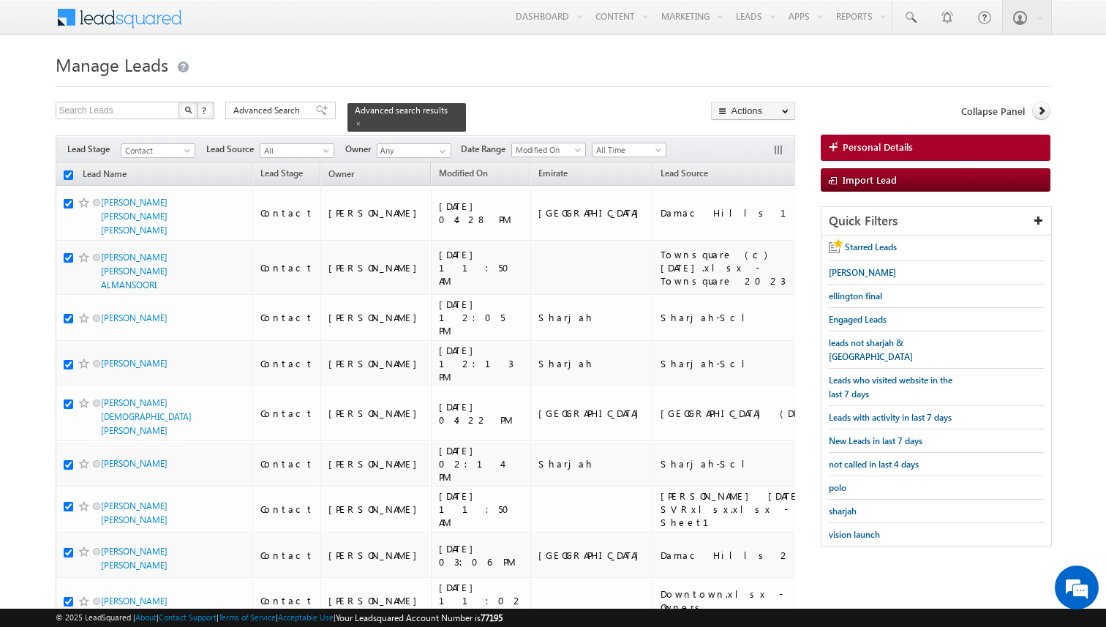
checkbox input "true"
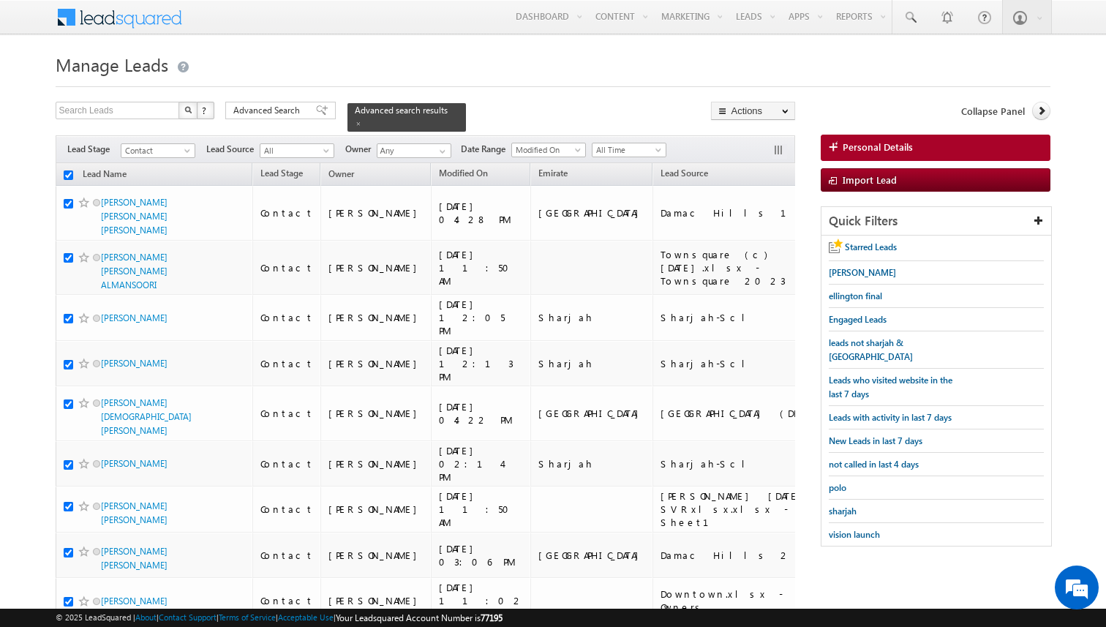
checkbox input "true"
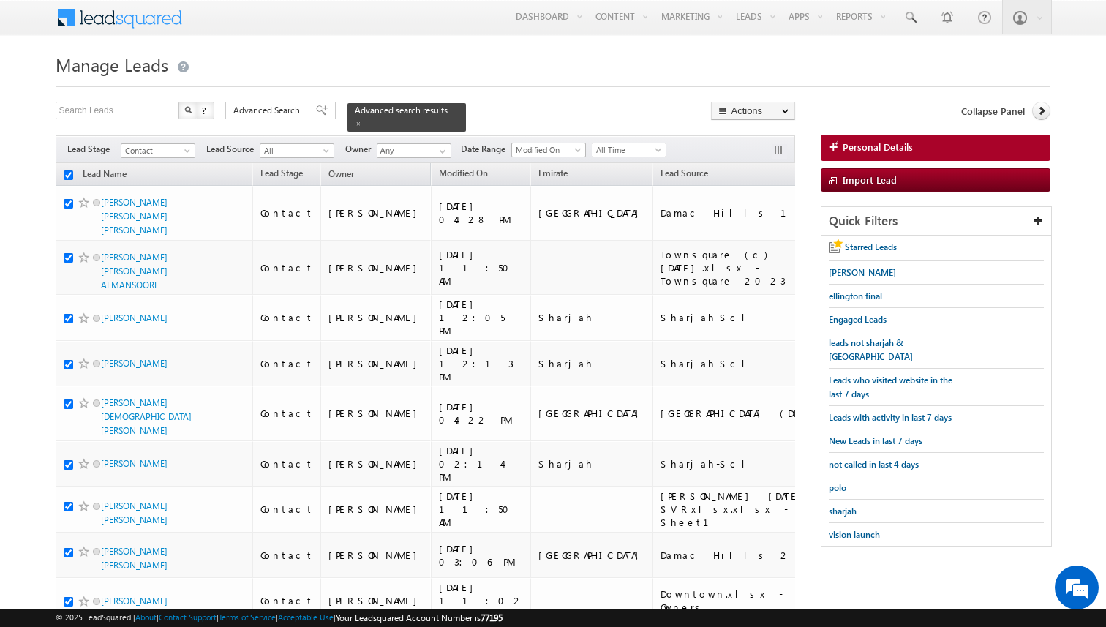
checkbox input "true"
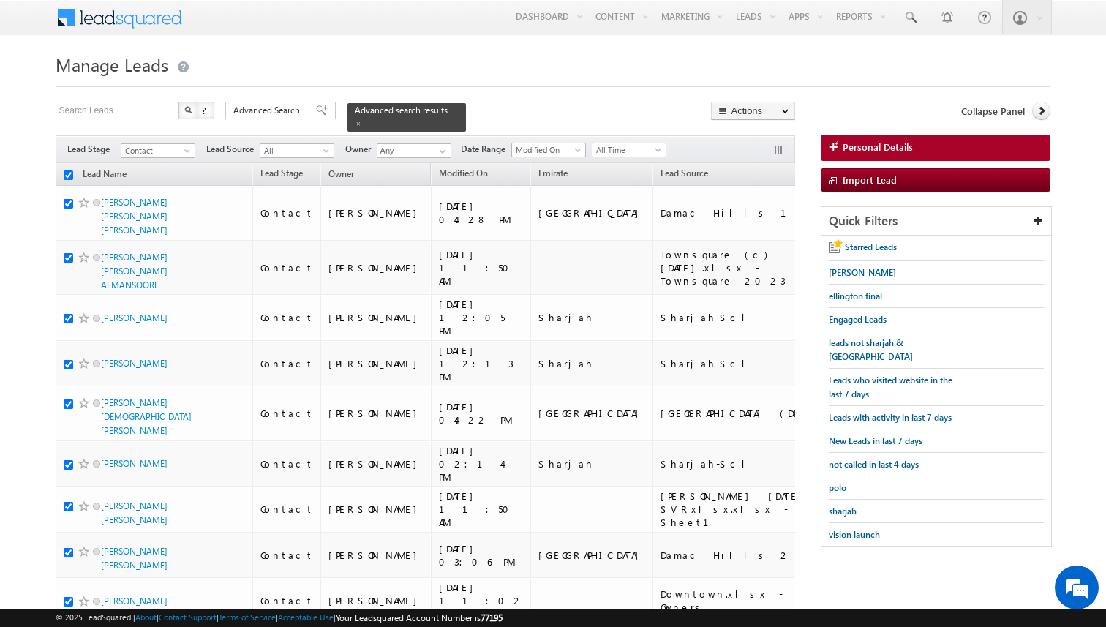
checkbox input "true"
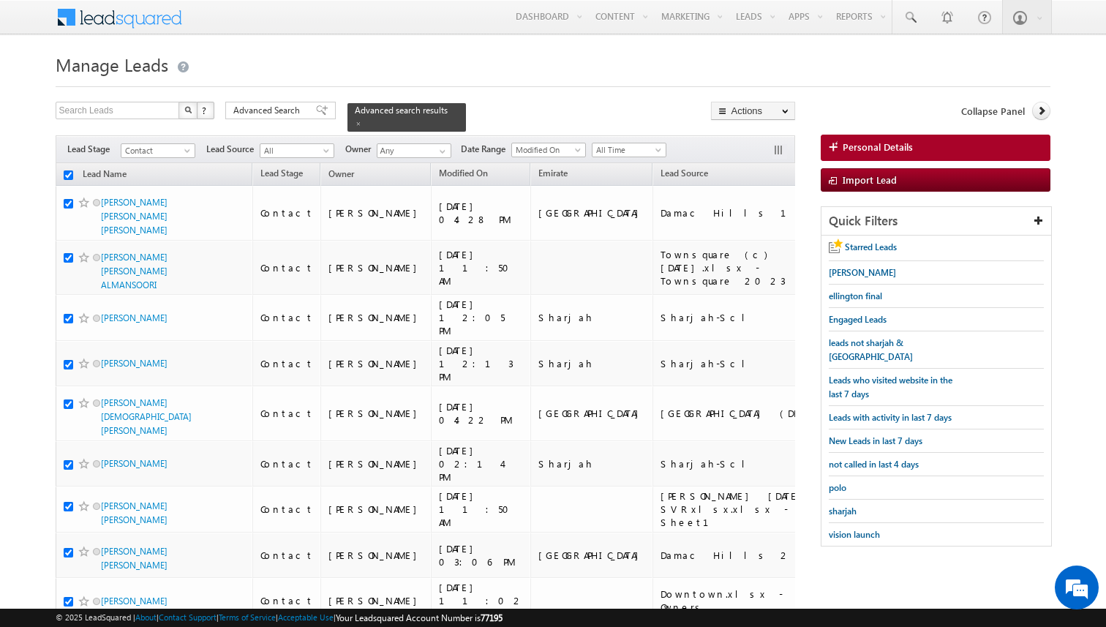
checkbox input "true"
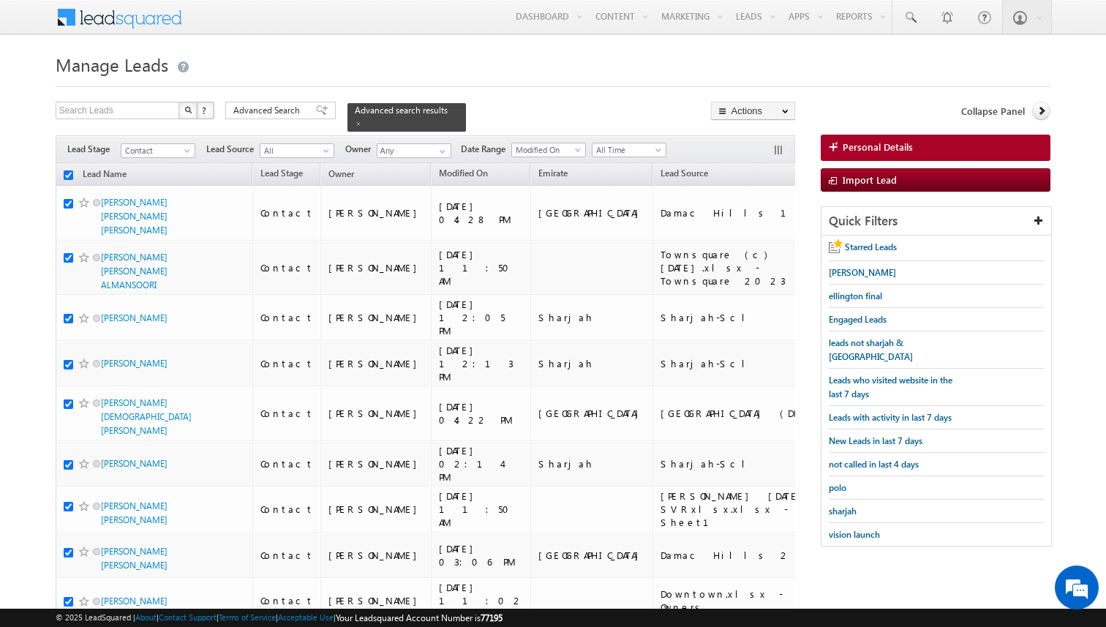
checkbox input "true"
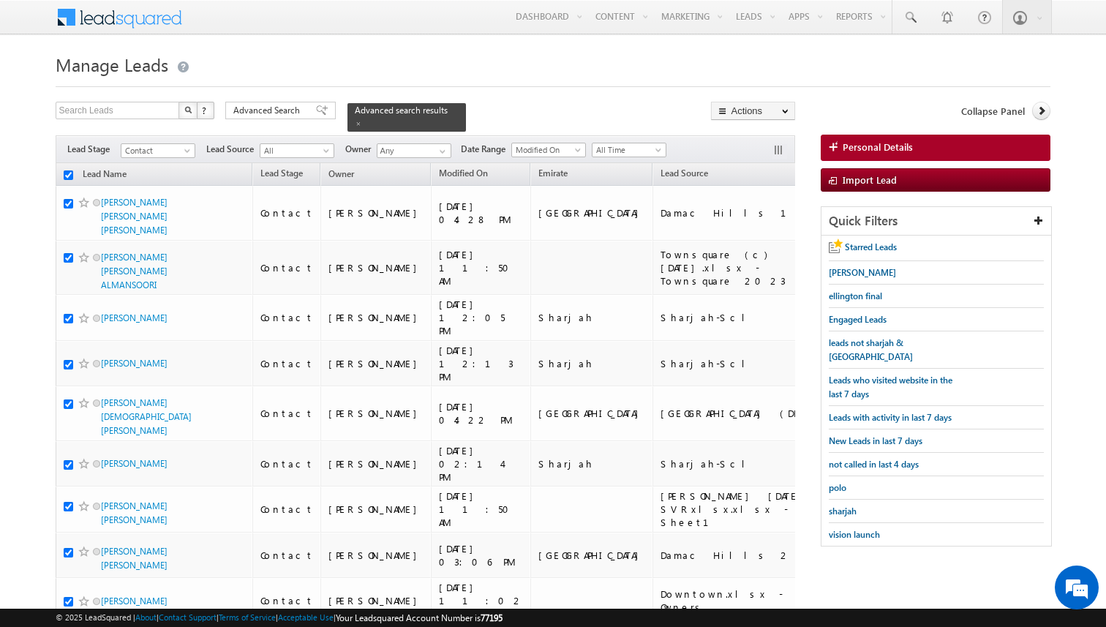
checkbox input "true"
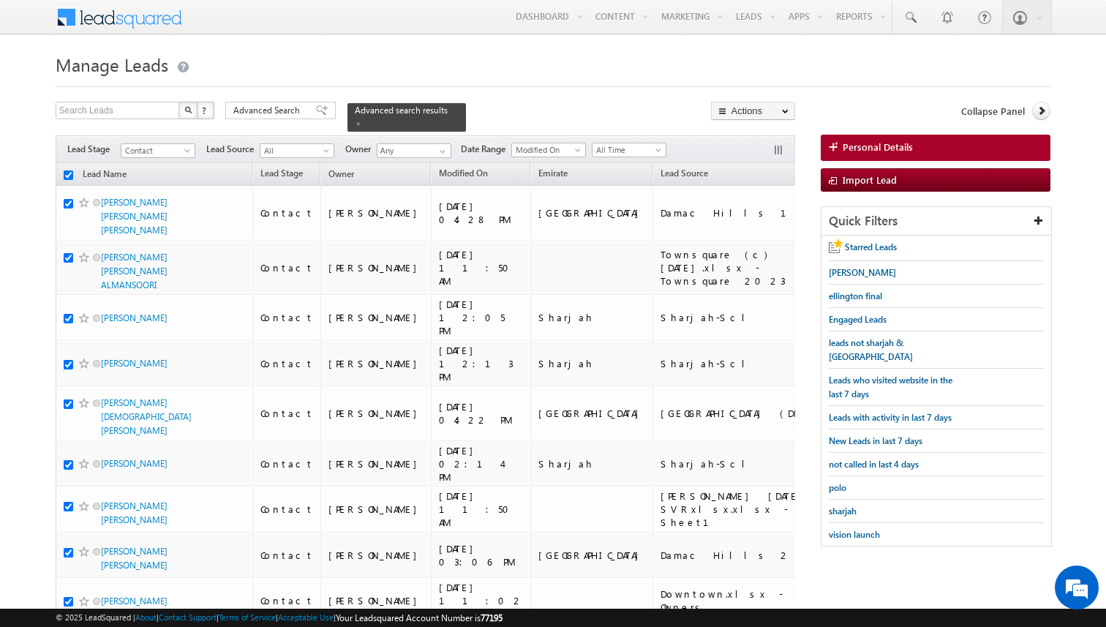
checkbox input "true"
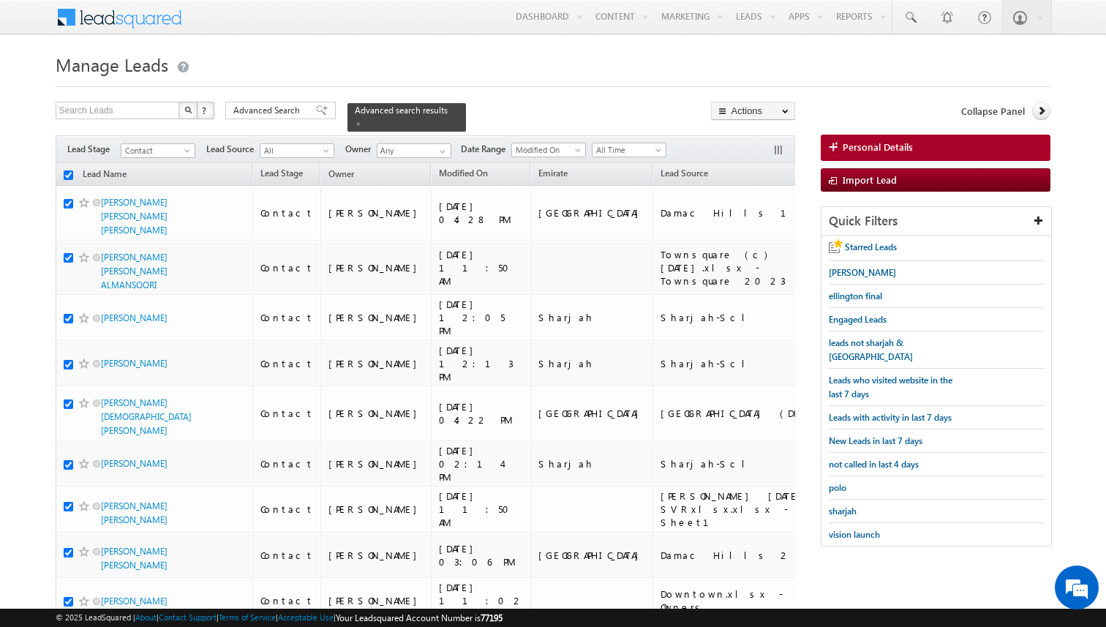
checkbox input "true"
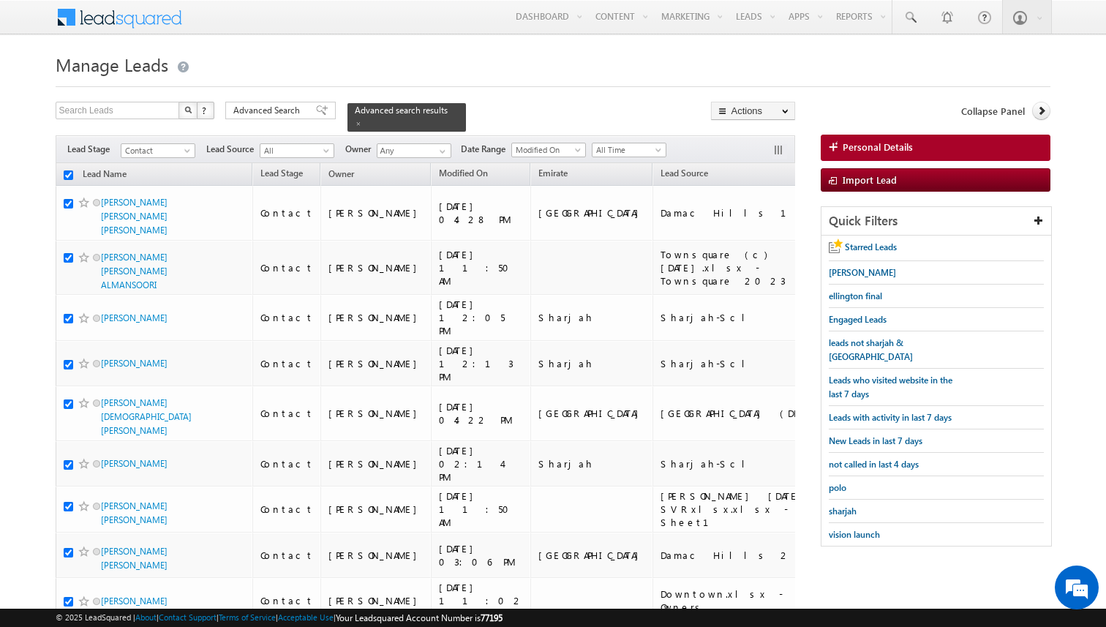
checkbox input "true"
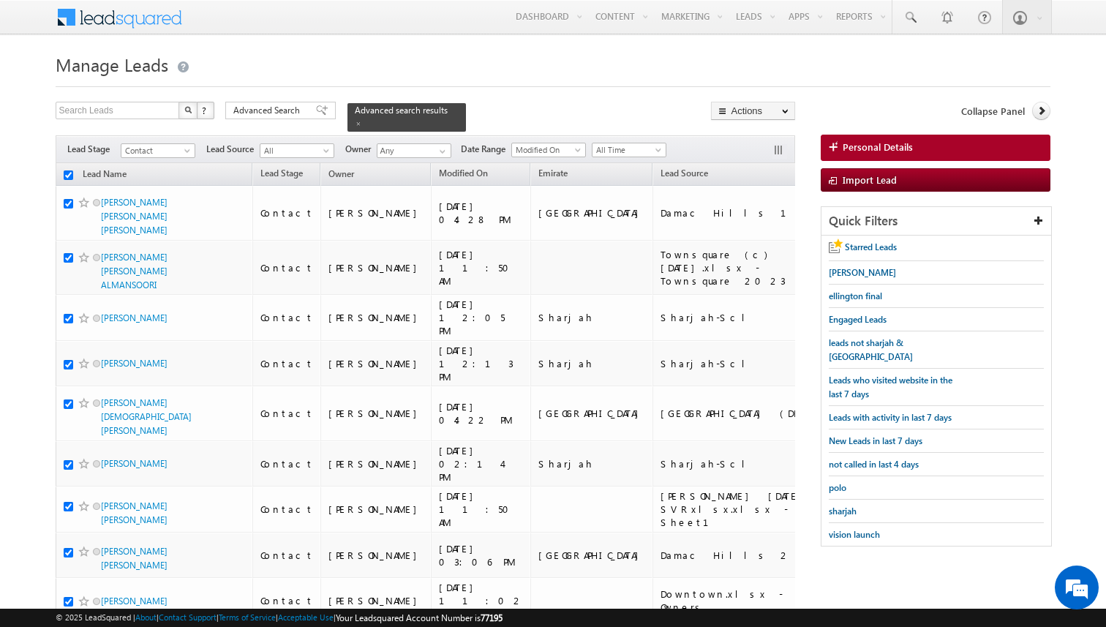
checkbox input "true"
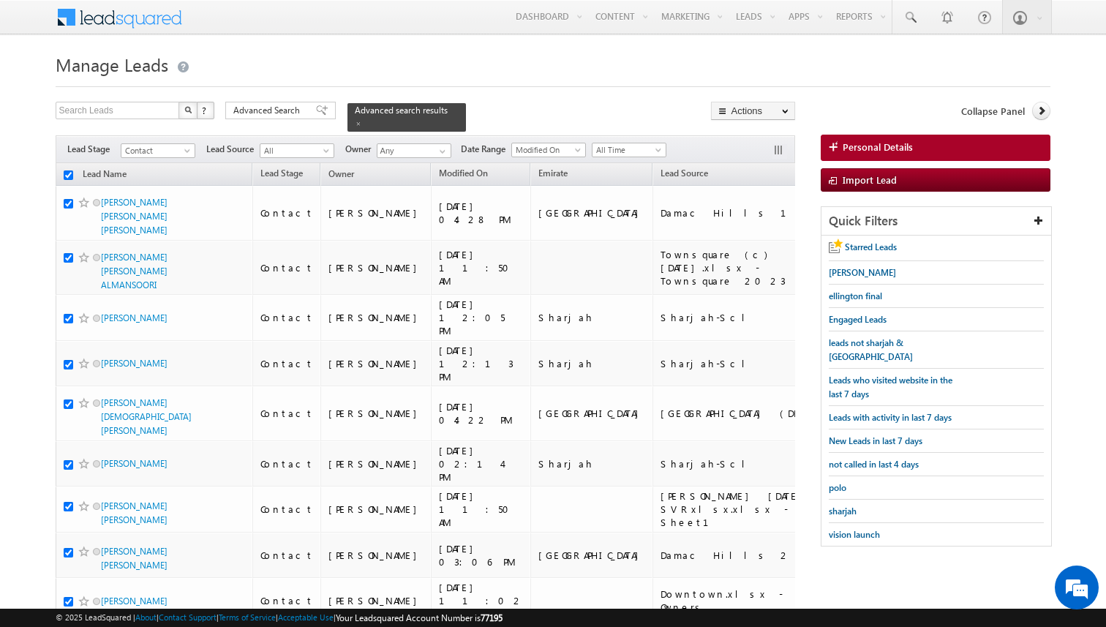
checkbox input "true"
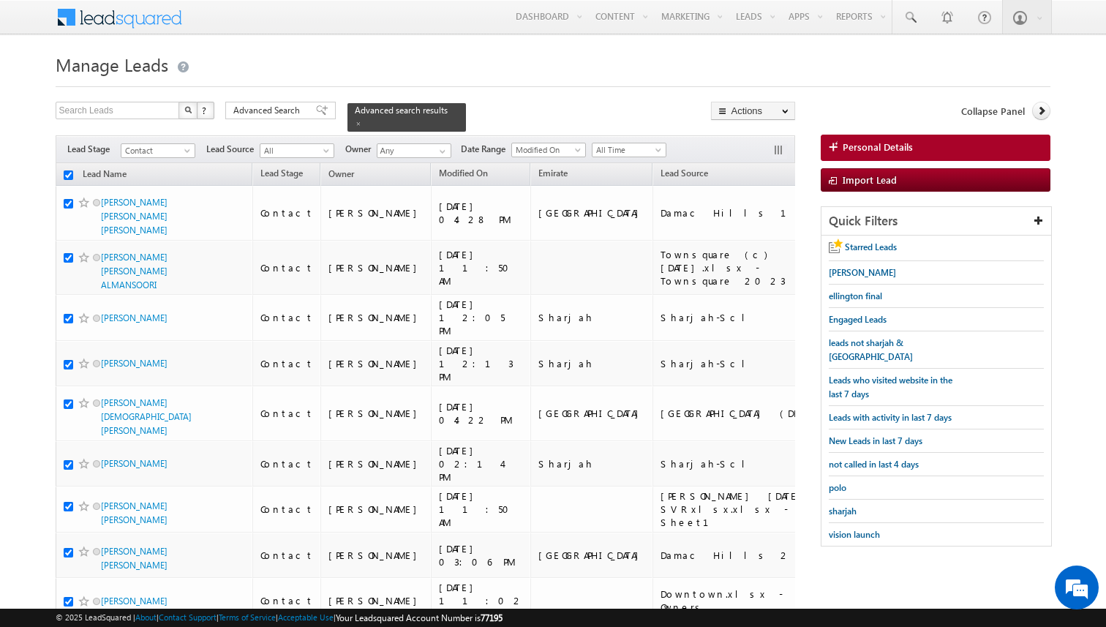
checkbox input "true"
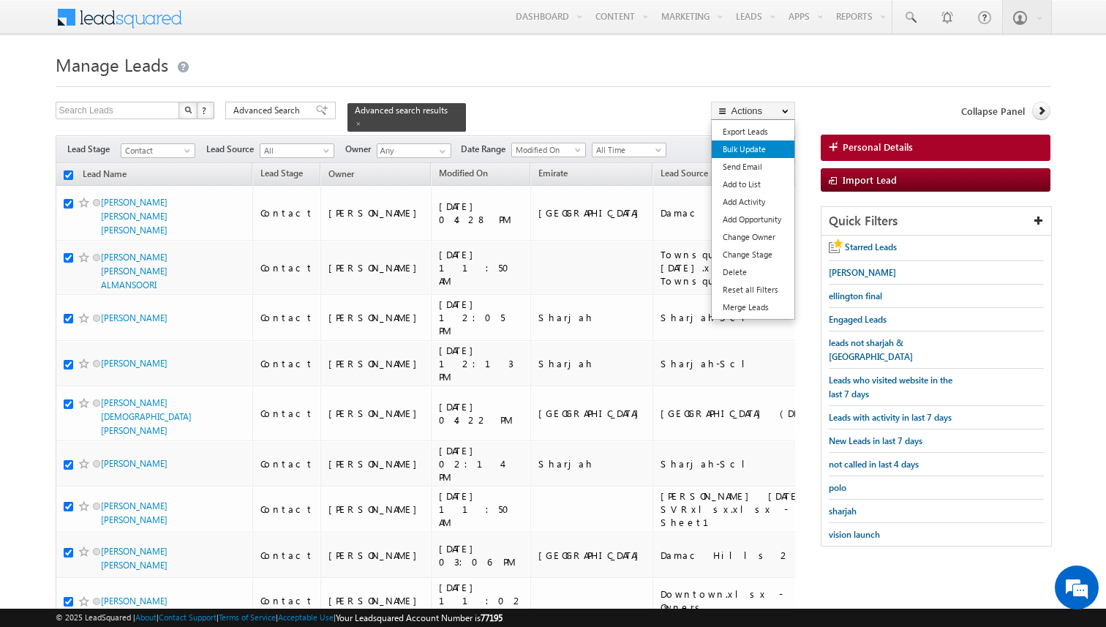
click at [753, 145] on link "Bulk Update" at bounding box center [753, 149] width 83 height 18
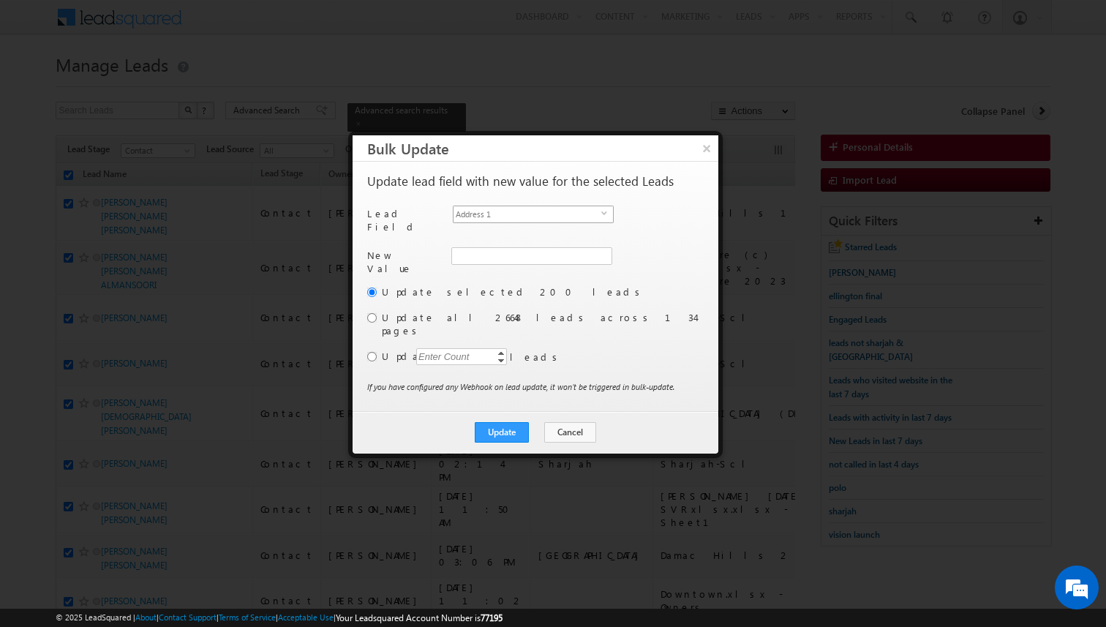
click at [557, 213] on span "Address 1" at bounding box center [527, 214] width 148 height 16
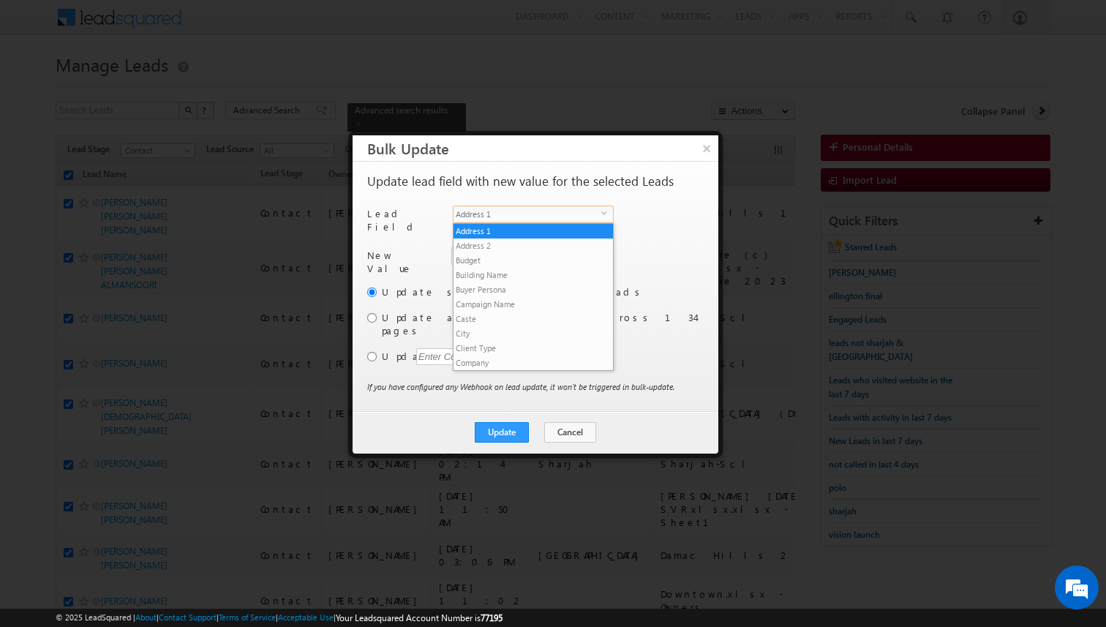
scroll to position [557, 0]
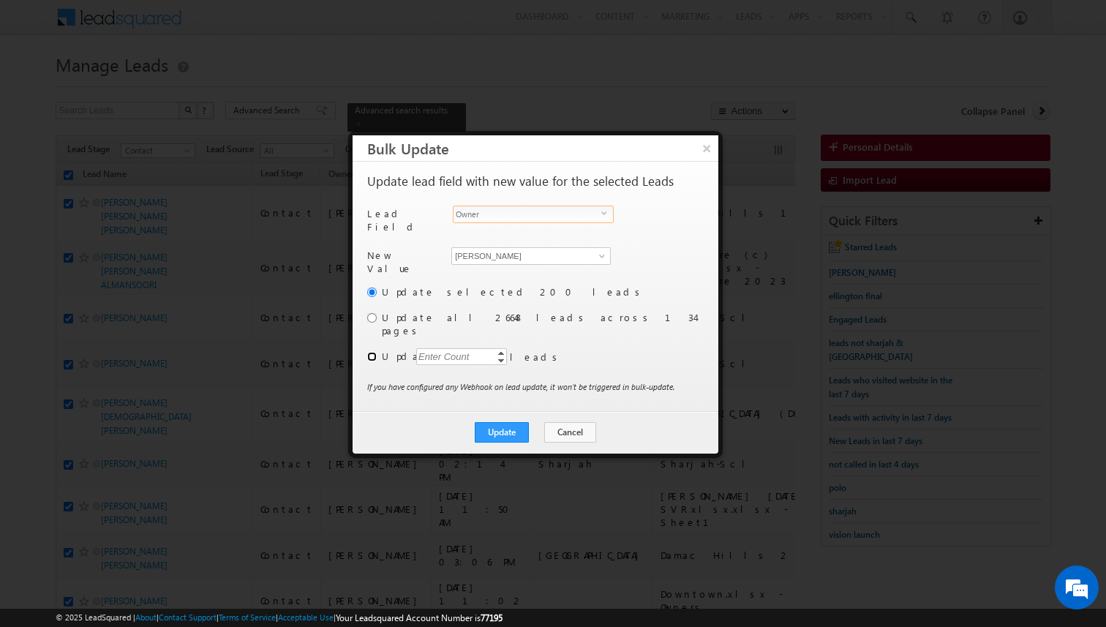
click at [371, 352] on input "radio" at bounding box center [372, 357] width 10 height 10
click at [435, 348] on div "Enter Count" at bounding box center [444, 356] width 56 height 17
click at [510, 422] on button "Update" at bounding box center [502, 432] width 54 height 20
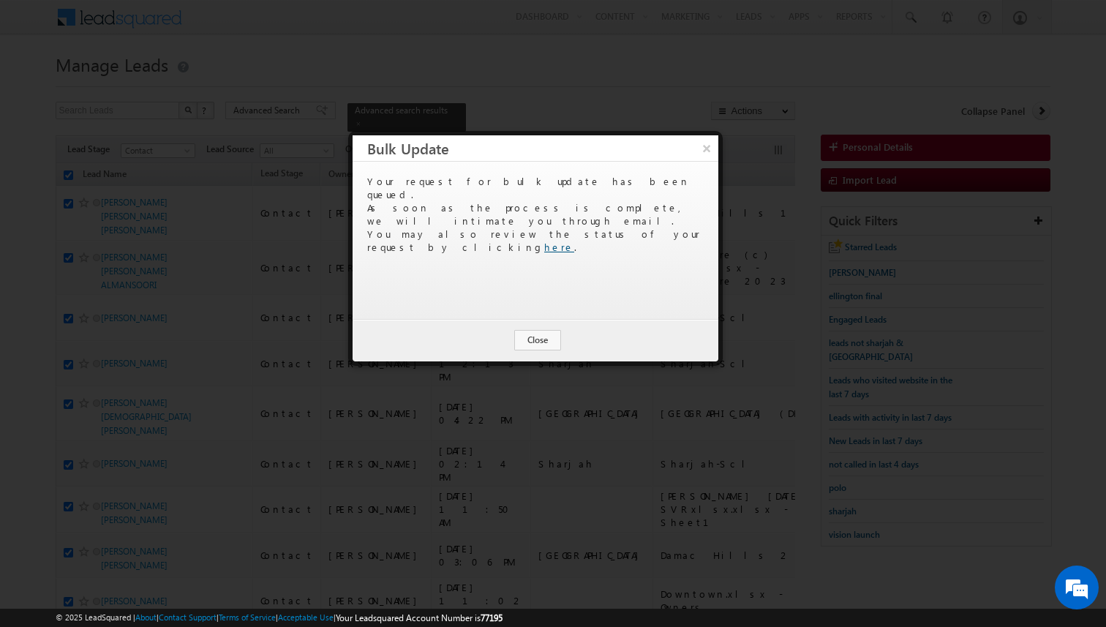
click at [574, 241] on link "here" at bounding box center [559, 247] width 30 height 12
click at [547, 344] on button "Close" at bounding box center [537, 340] width 47 height 20
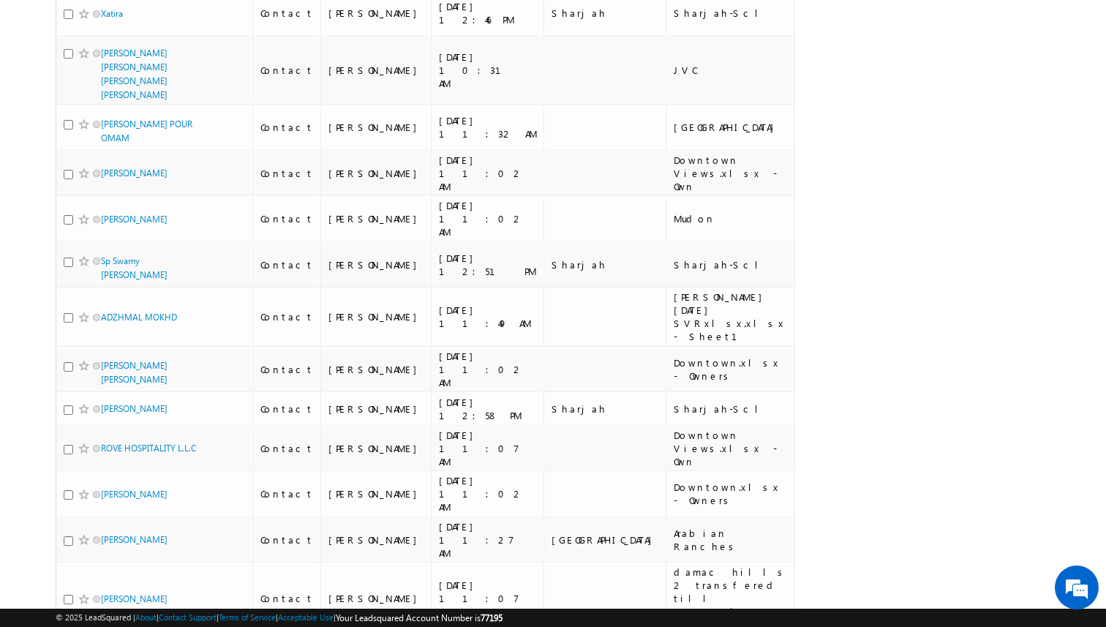
scroll to position [8778, 0]
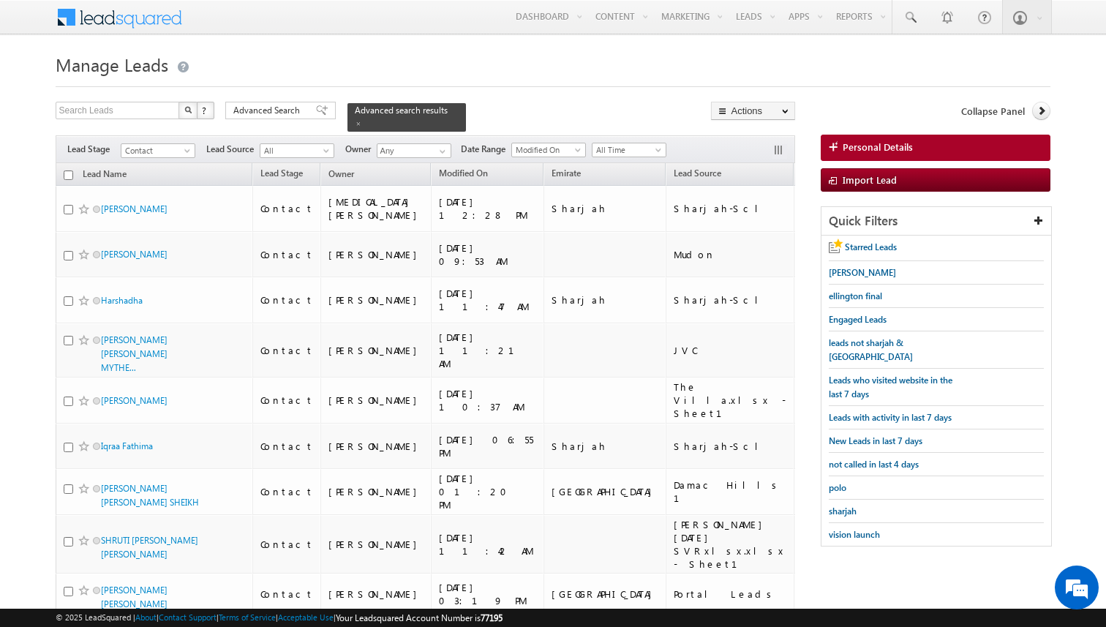
click at [67, 178] on input "checkbox" at bounding box center [69, 175] width 10 height 10
checkbox input "true"
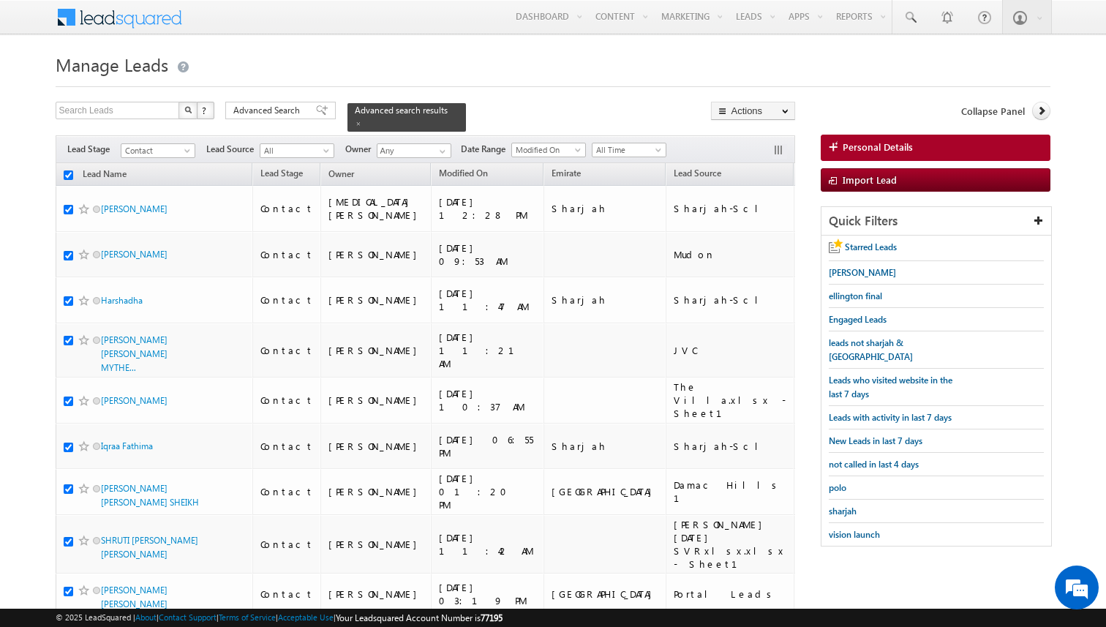
checkbox input "true"
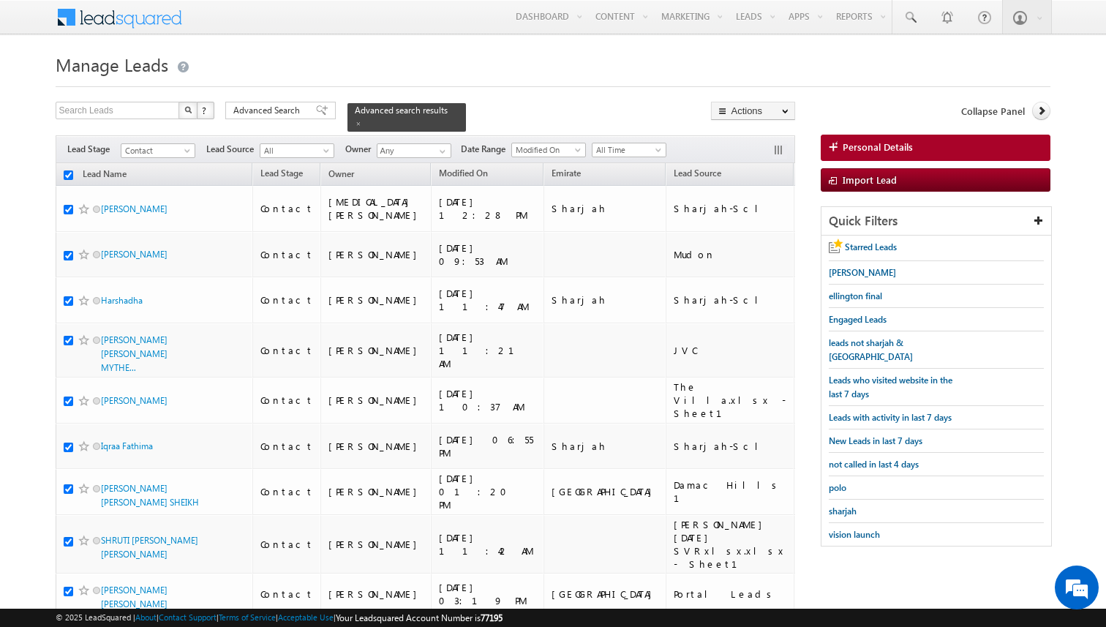
checkbox input "true"
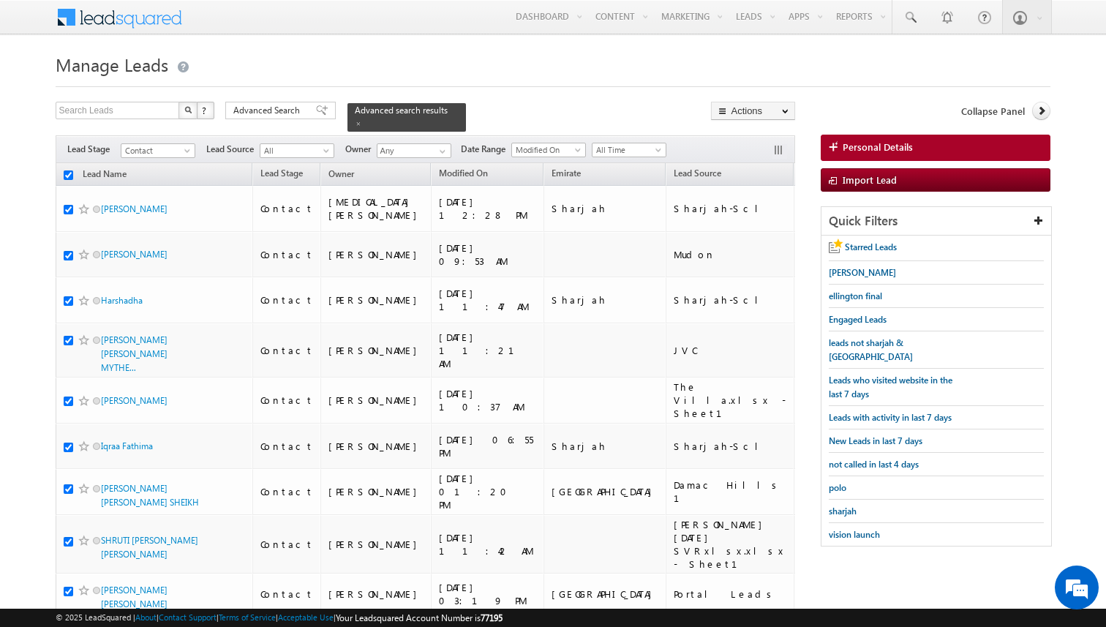
checkbox input "true"
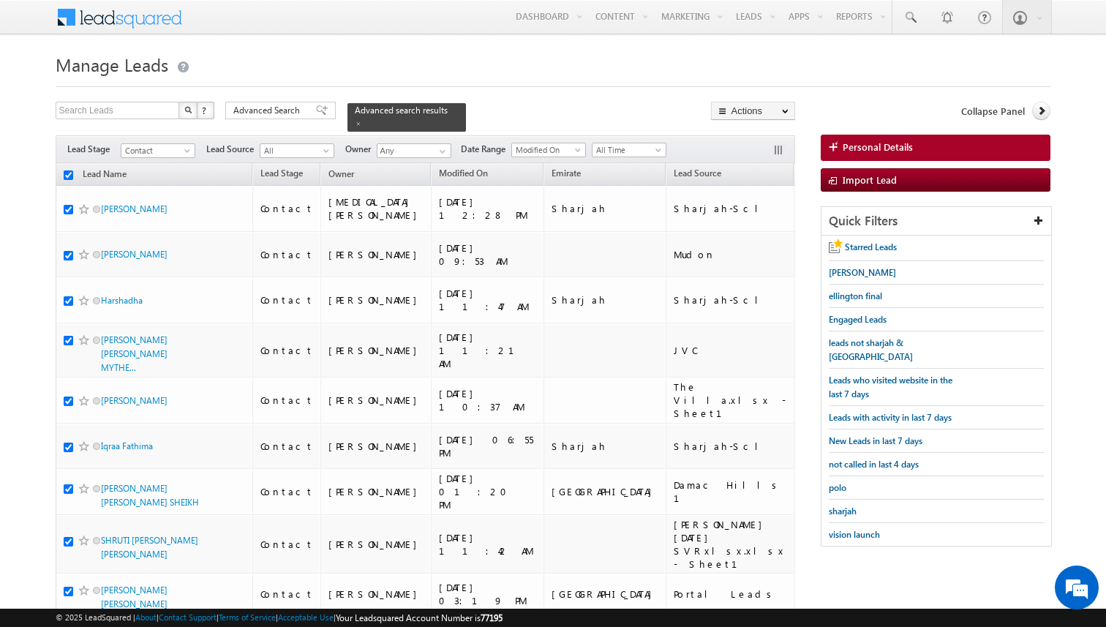
checkbox input "true"
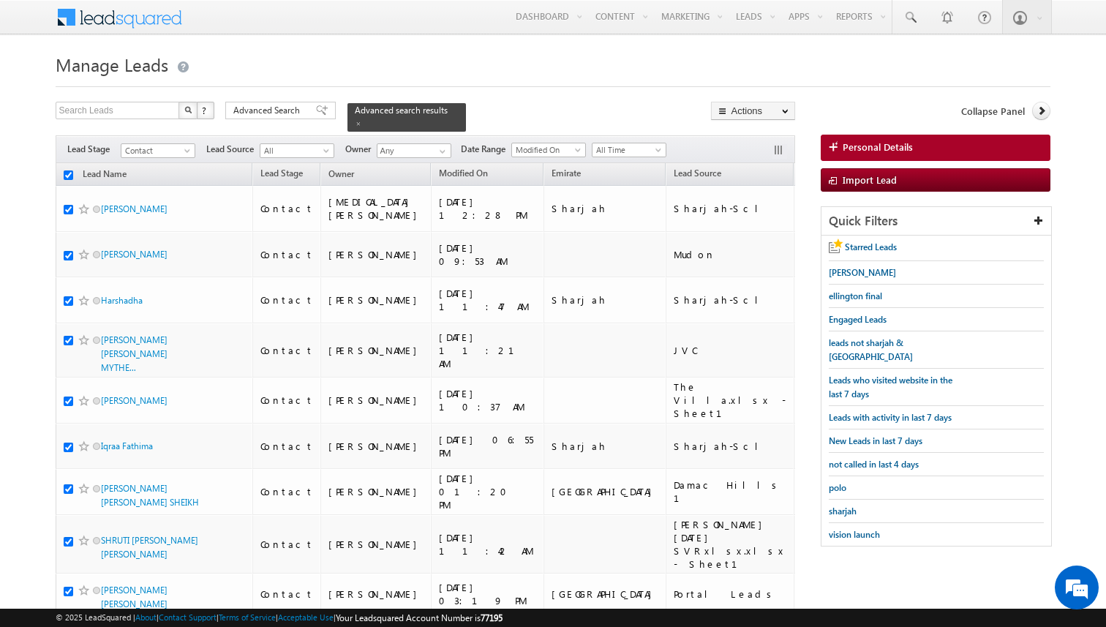
checkbox input "true"
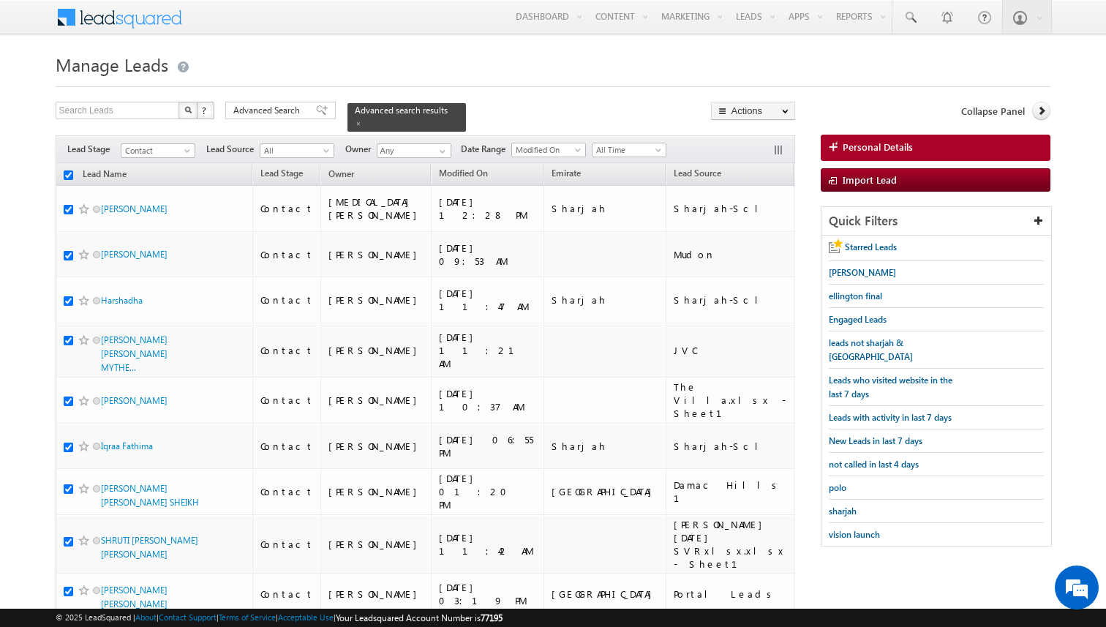
checkbox input "true"
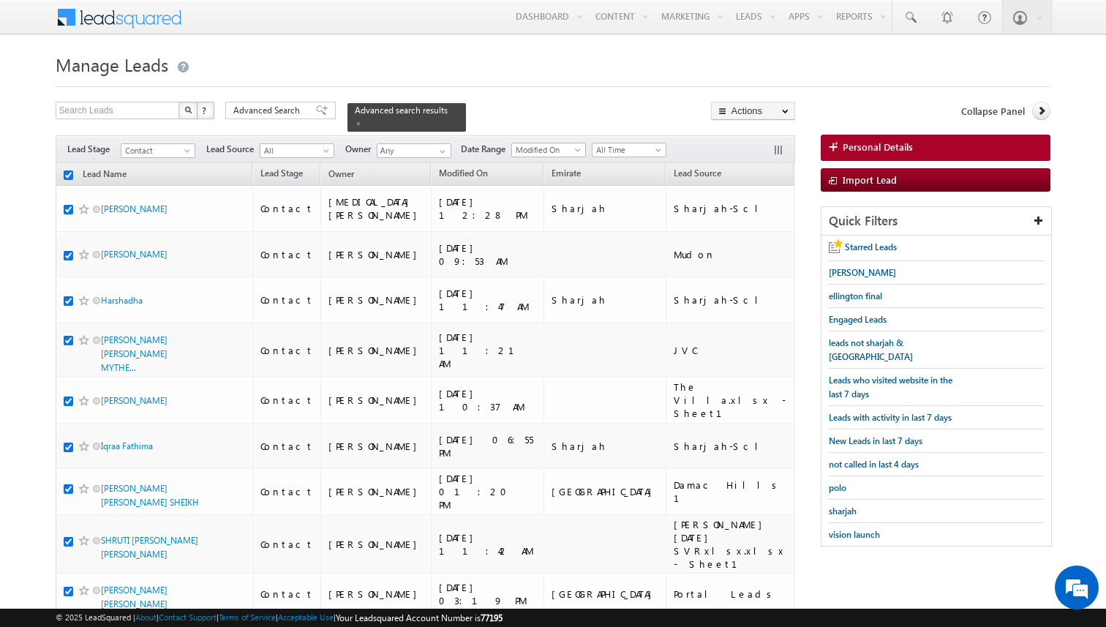
checkbox input "true"
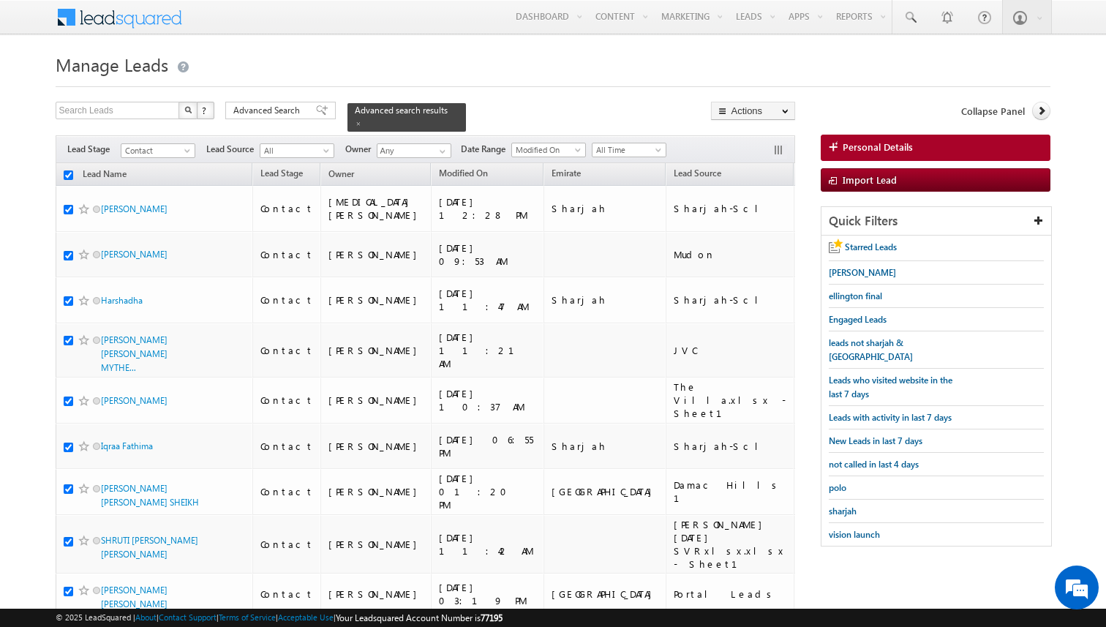
checkbox input "true"
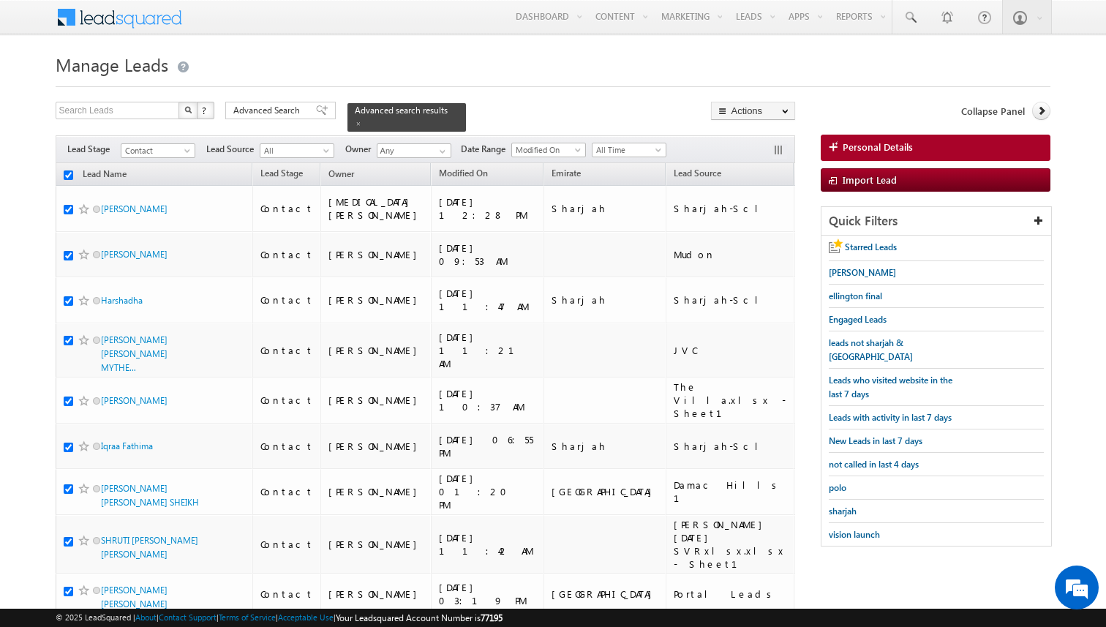
checkbox input "true"
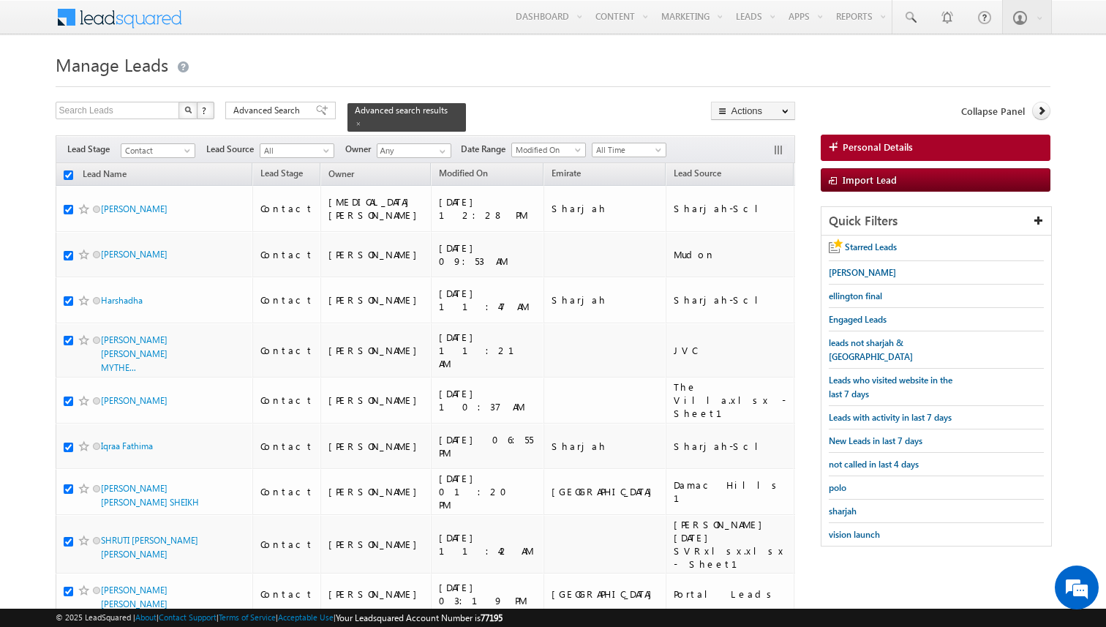
checkbox input "true"
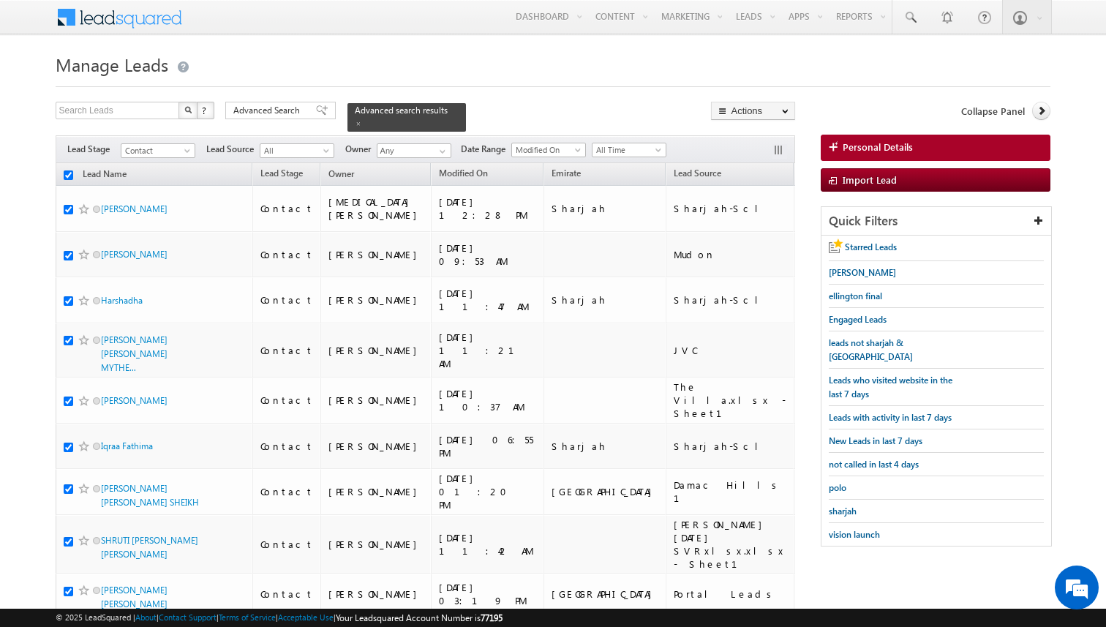
checkbox input "true"
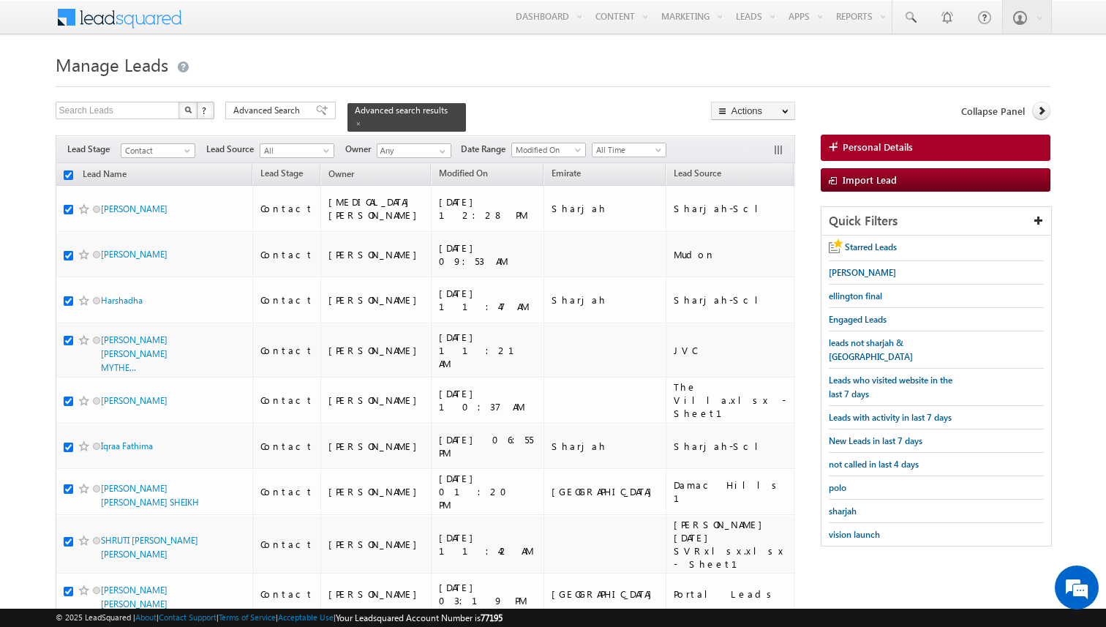
checkbox input "true"
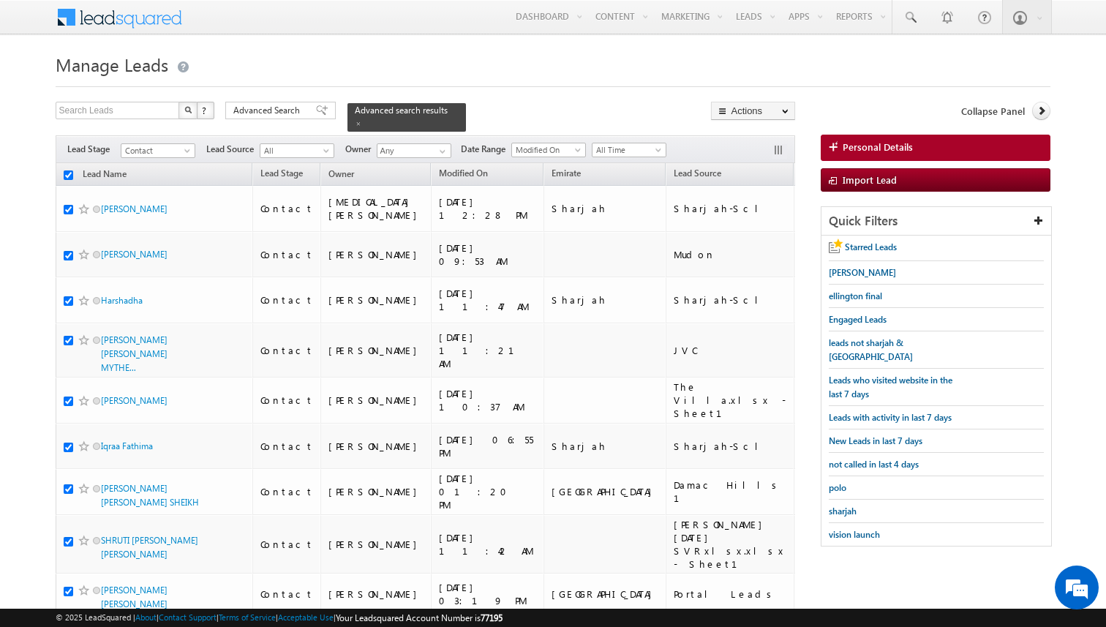
checkbox input "true"
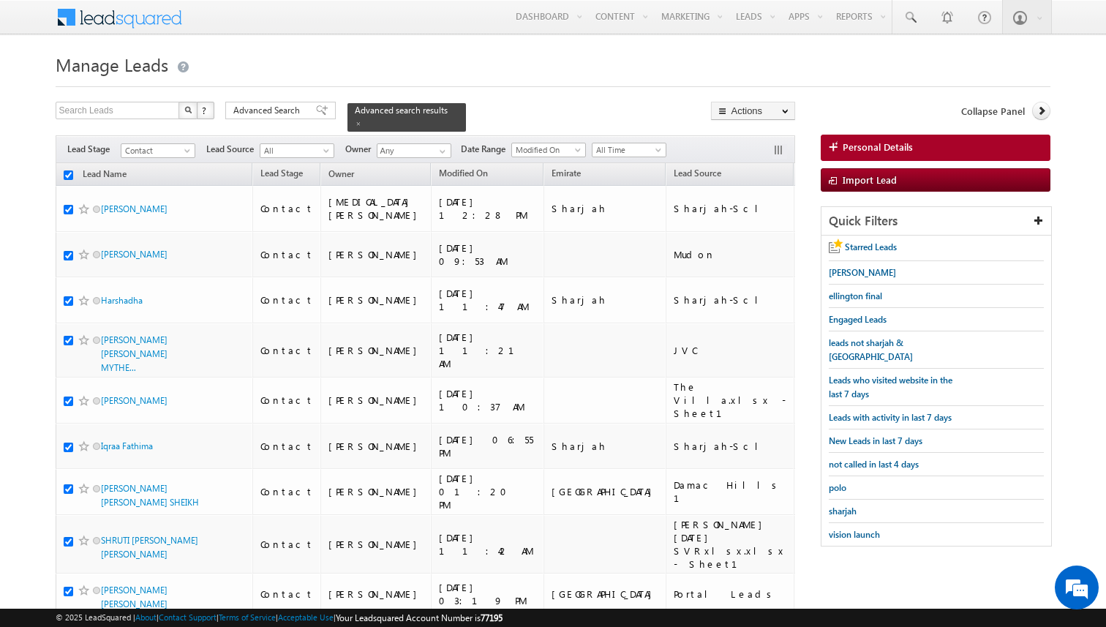
checkbox input "true"
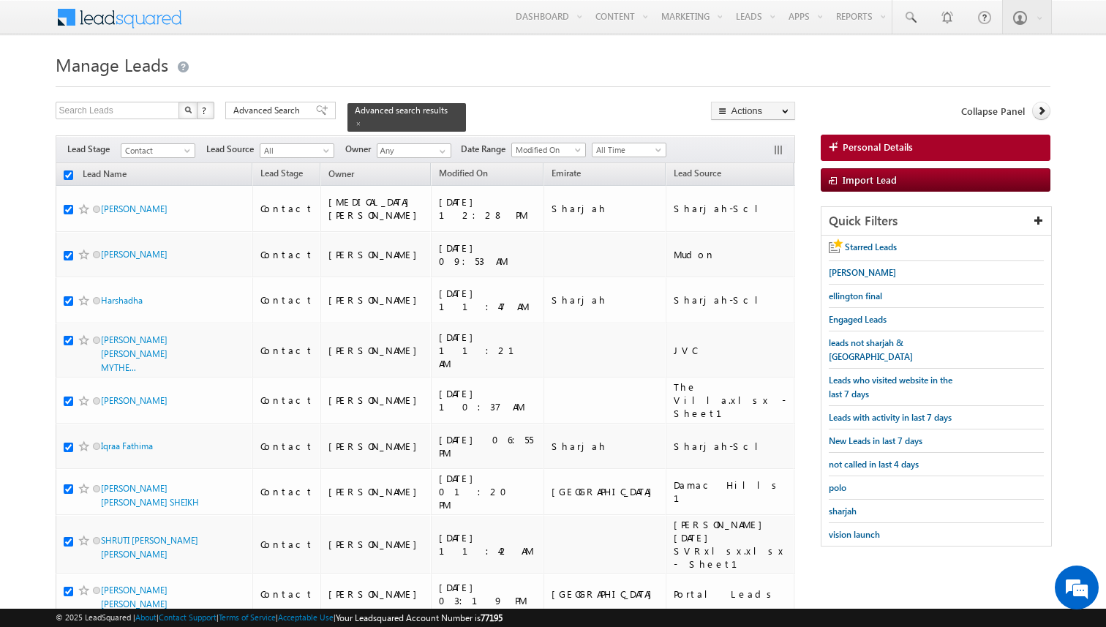
checkbox input "true"
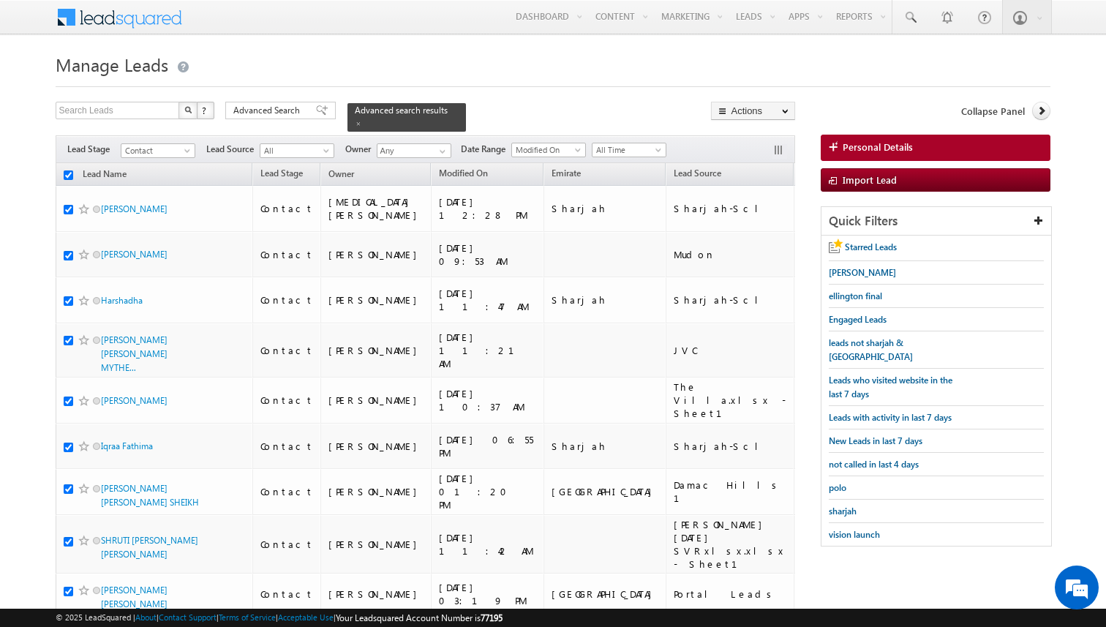
checkbox input "true"
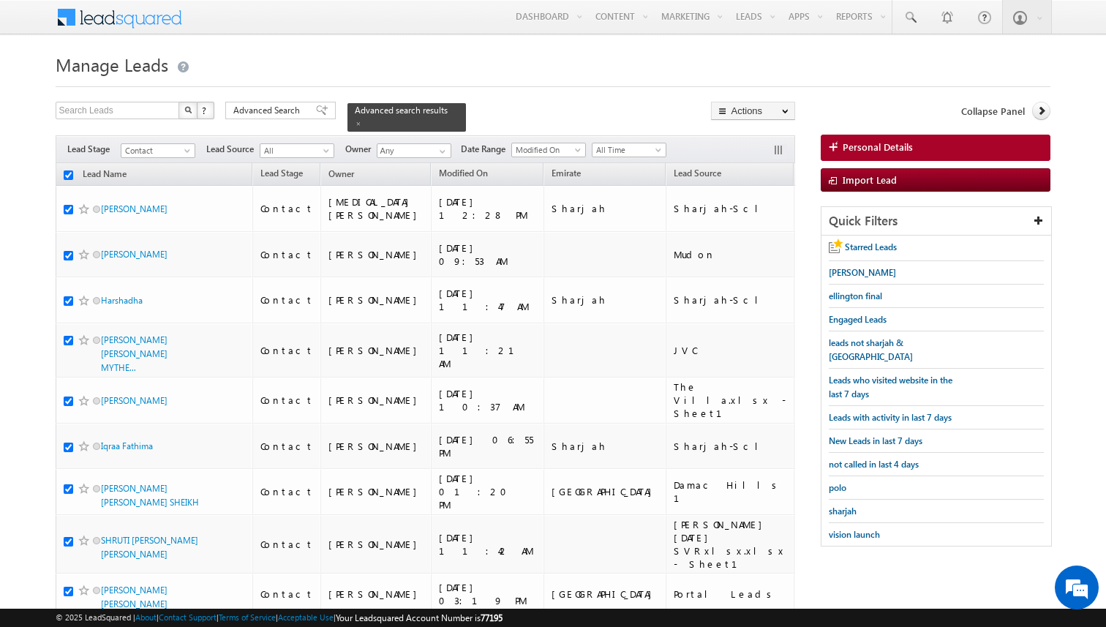
checkbox input "true"
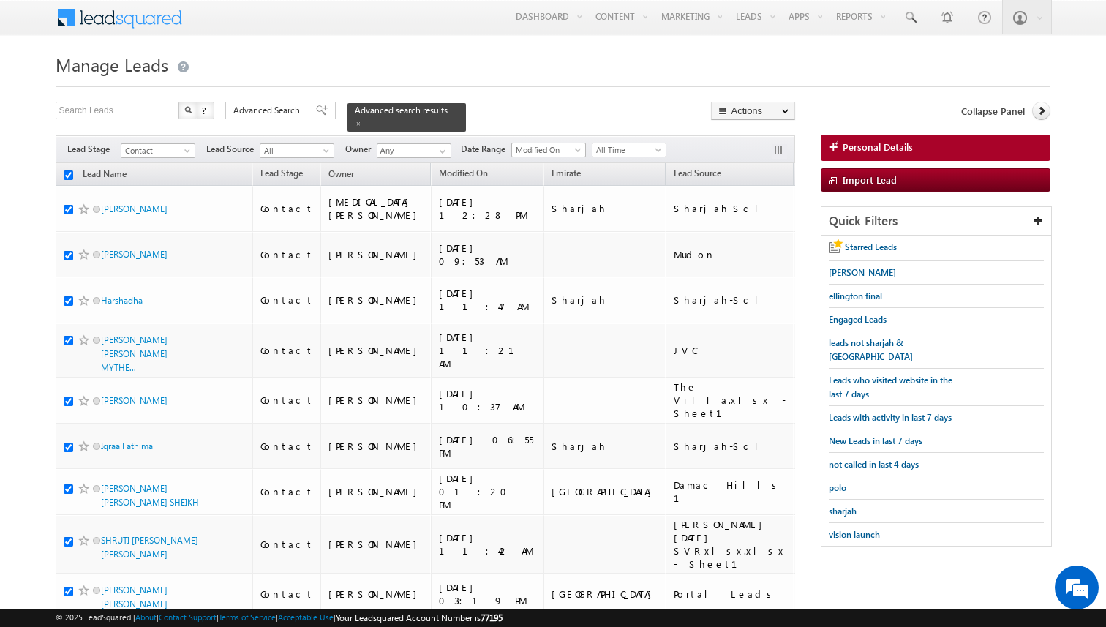
checkbox input "true"
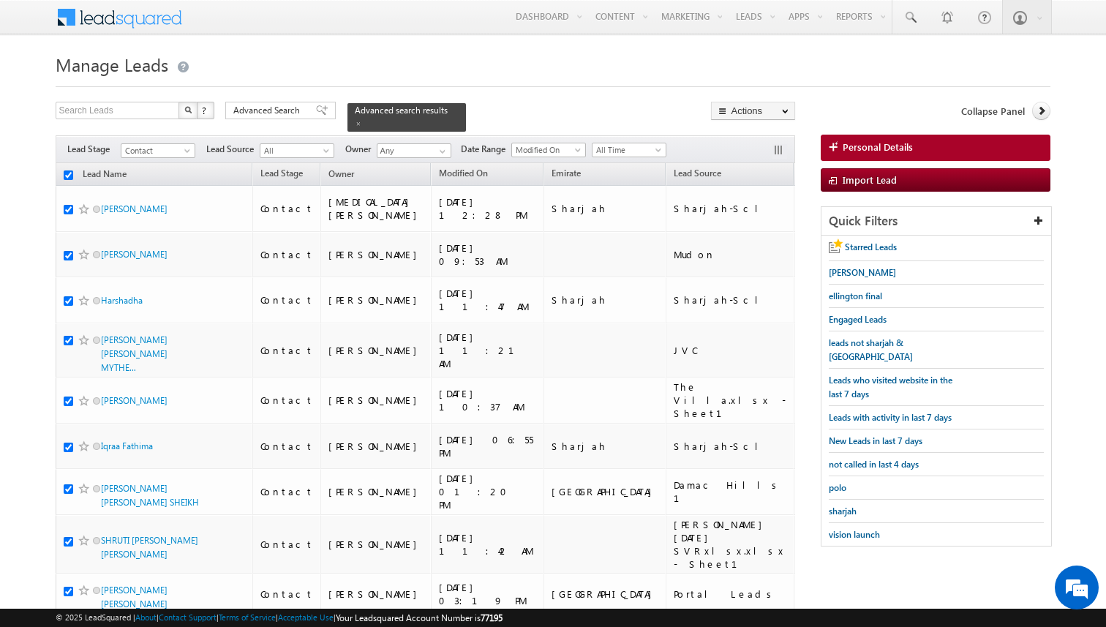
checkbox input "true"
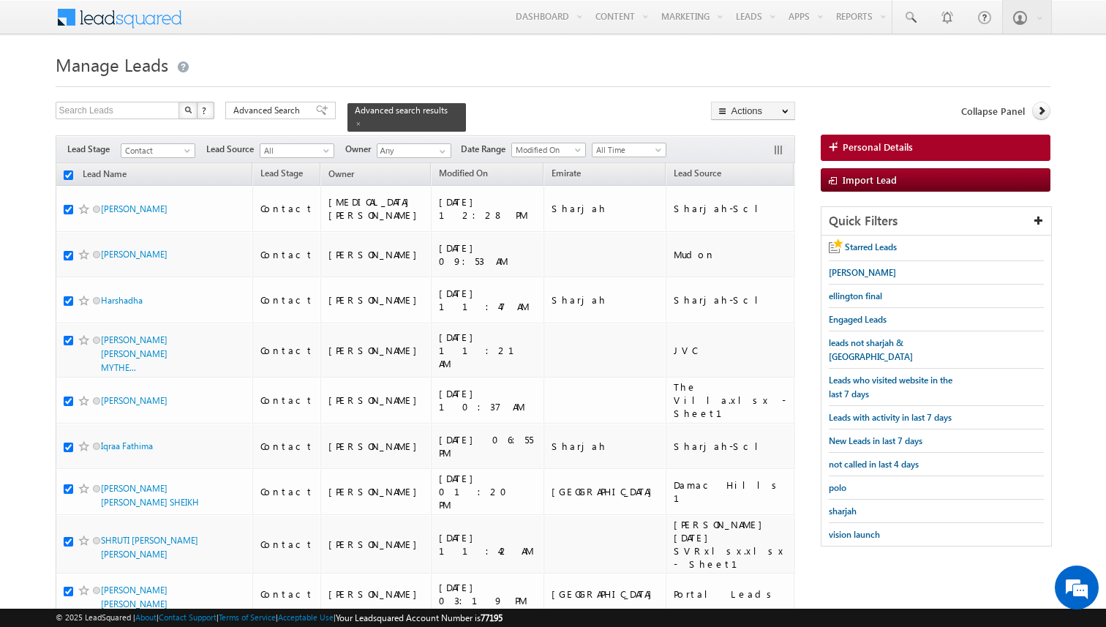
checkbox input "true"
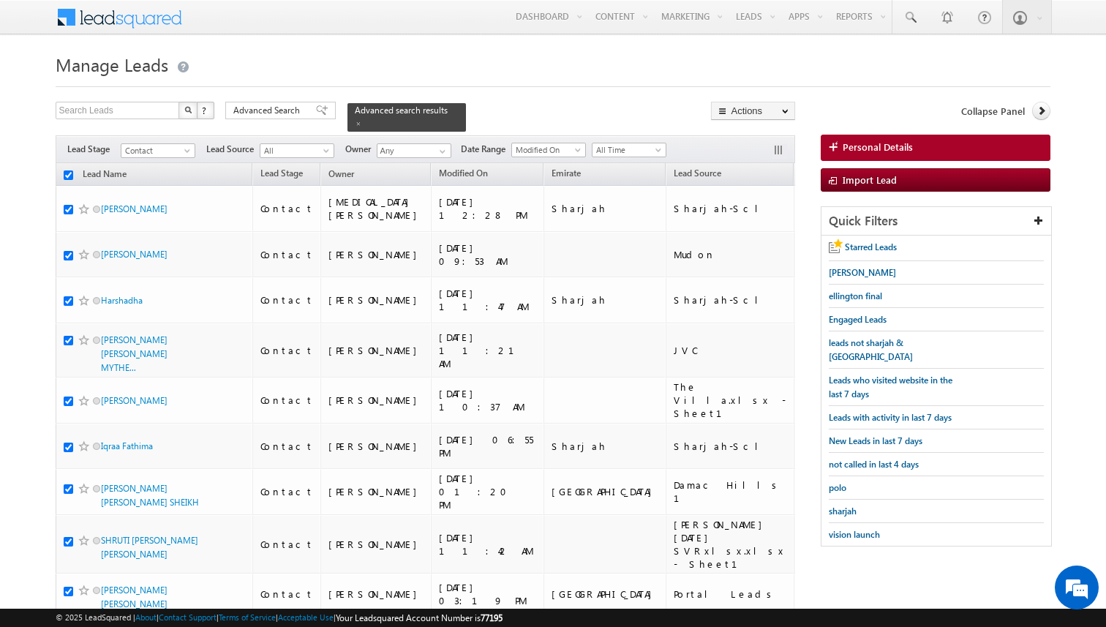
checkbox input "true"
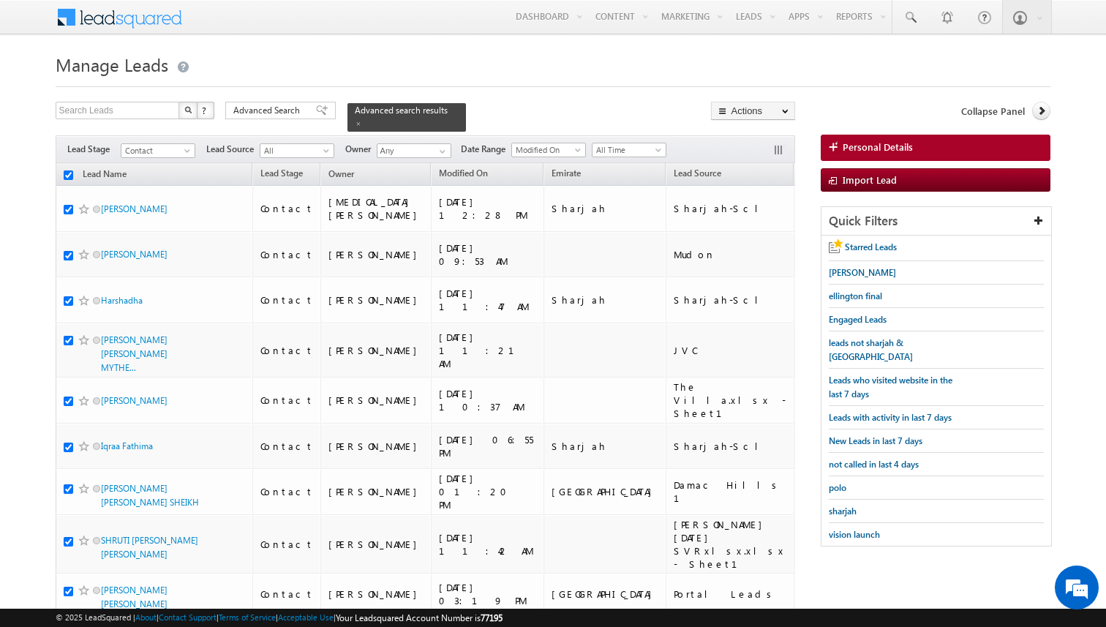
checkbox input "true"
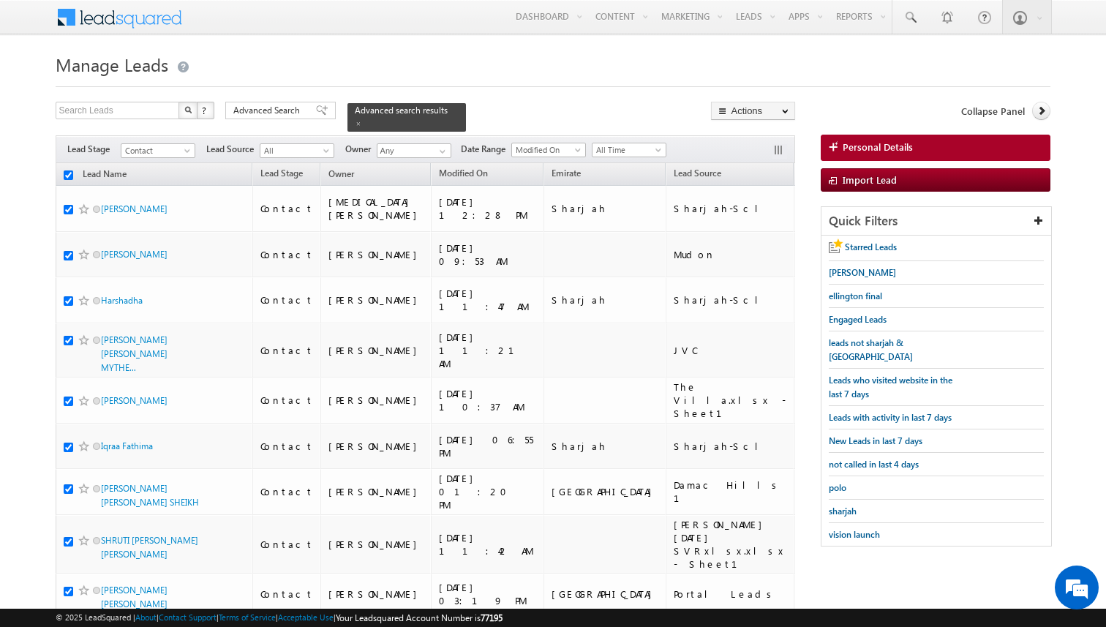
checkbox input "true"
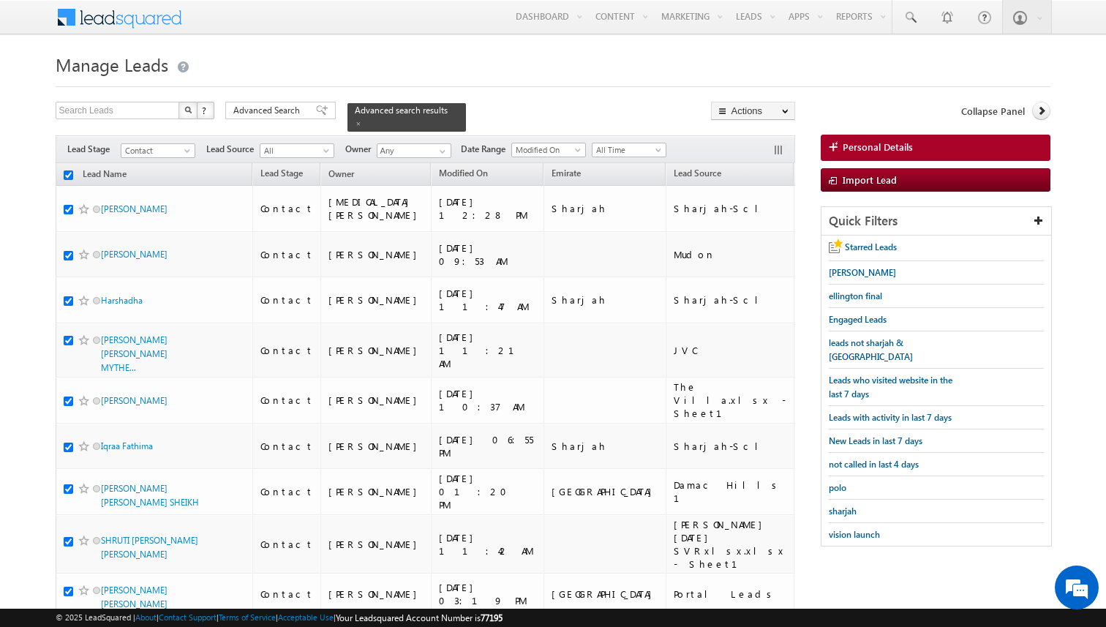
checkbox input "true"
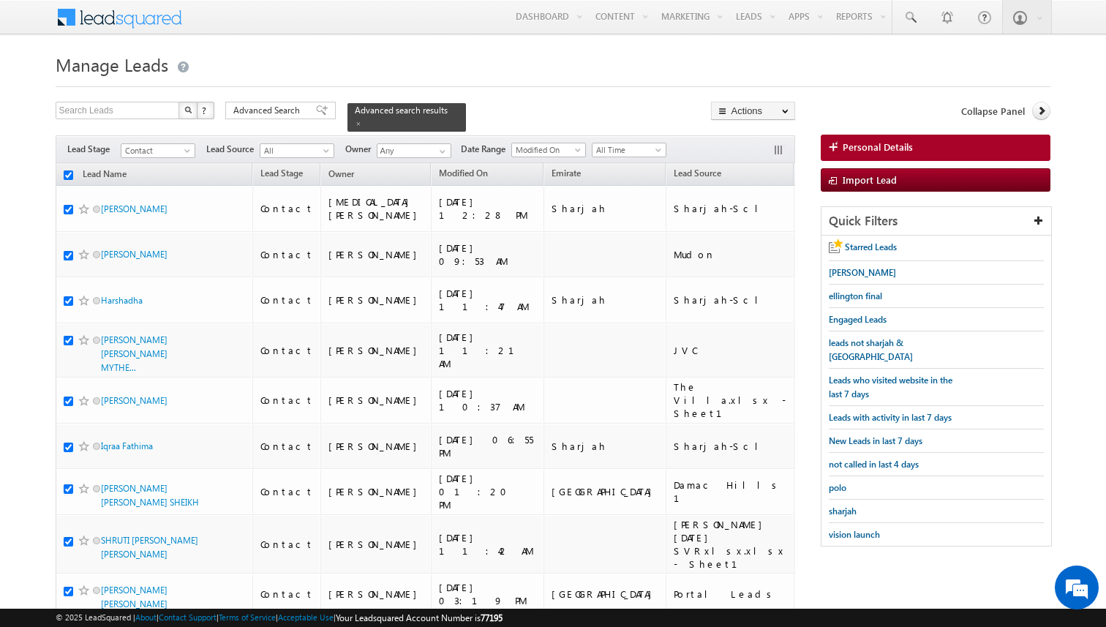
checkbox input "true"
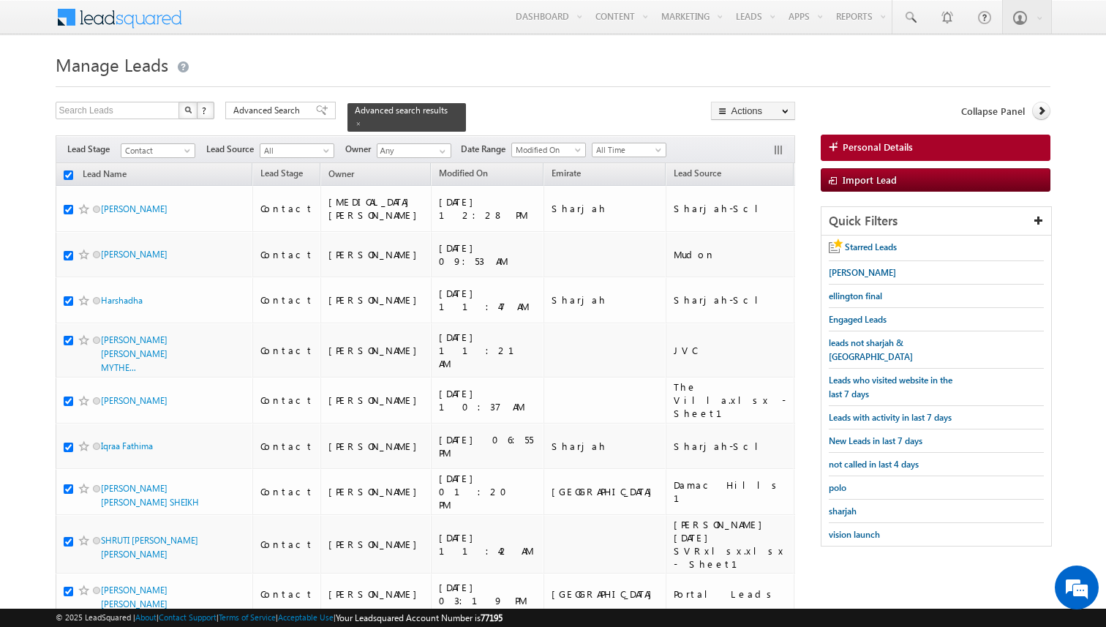
checkbox input "true"
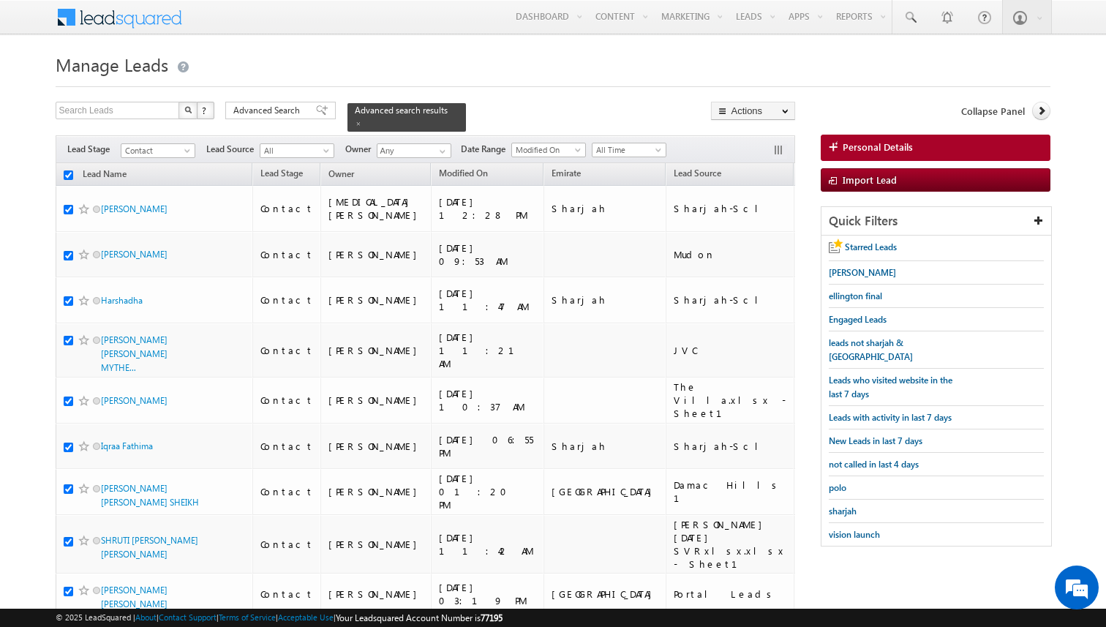
checkbox input "true"
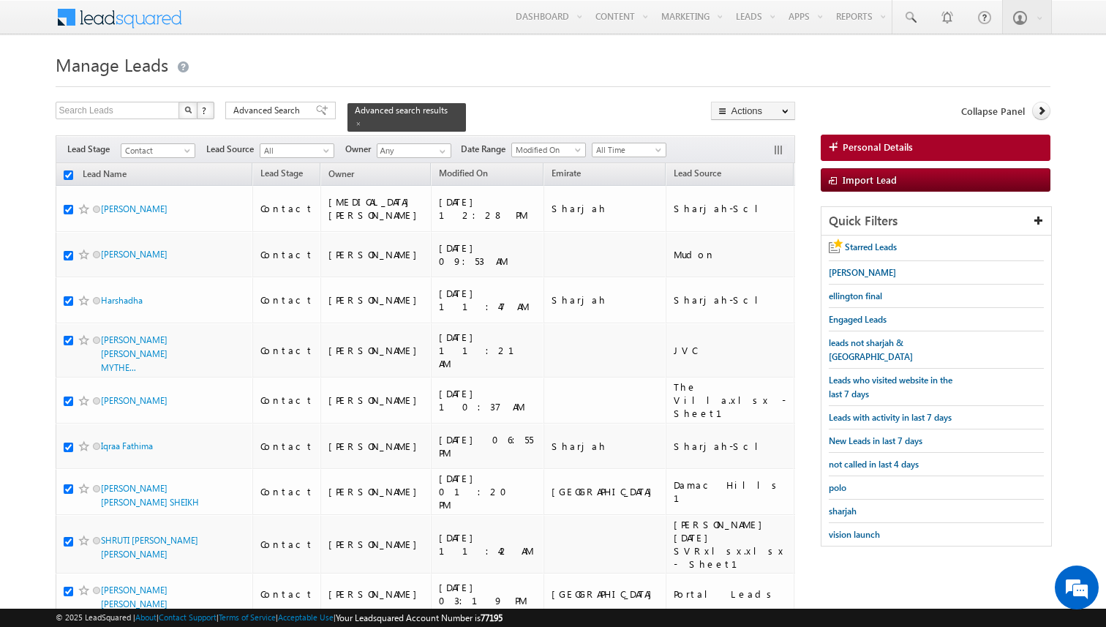
checkbox input "true"
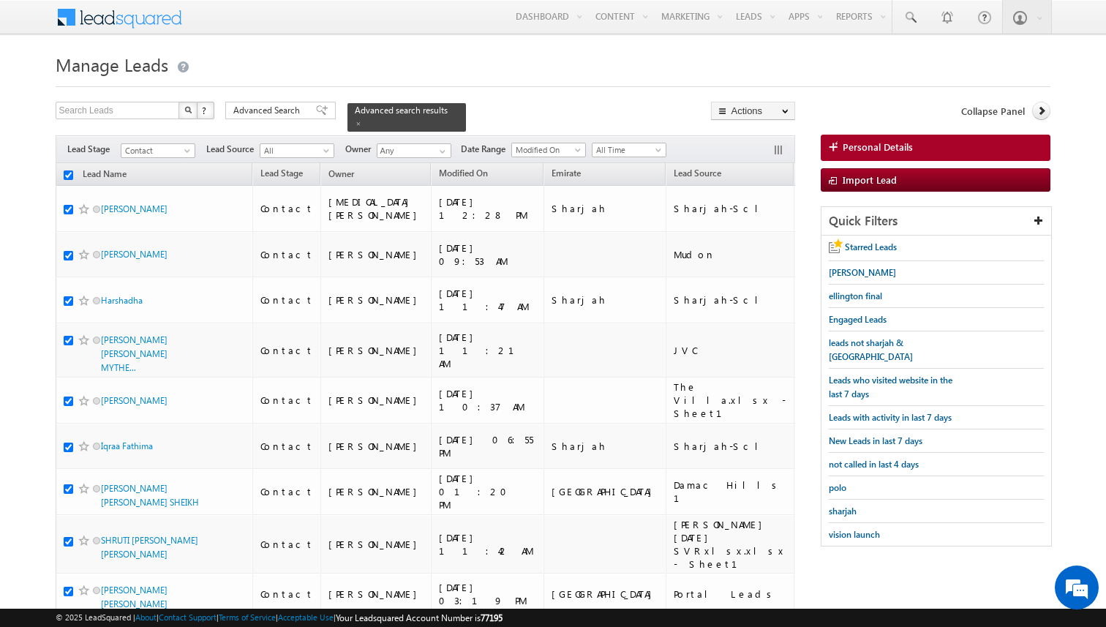
checkbox input "true"
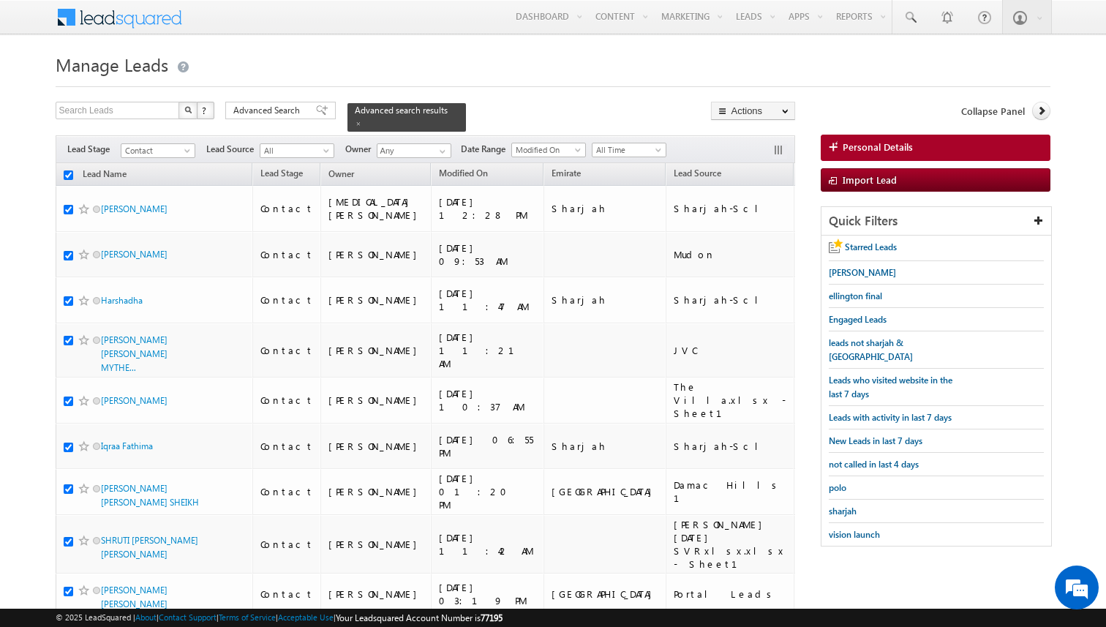
checkbox input "true"
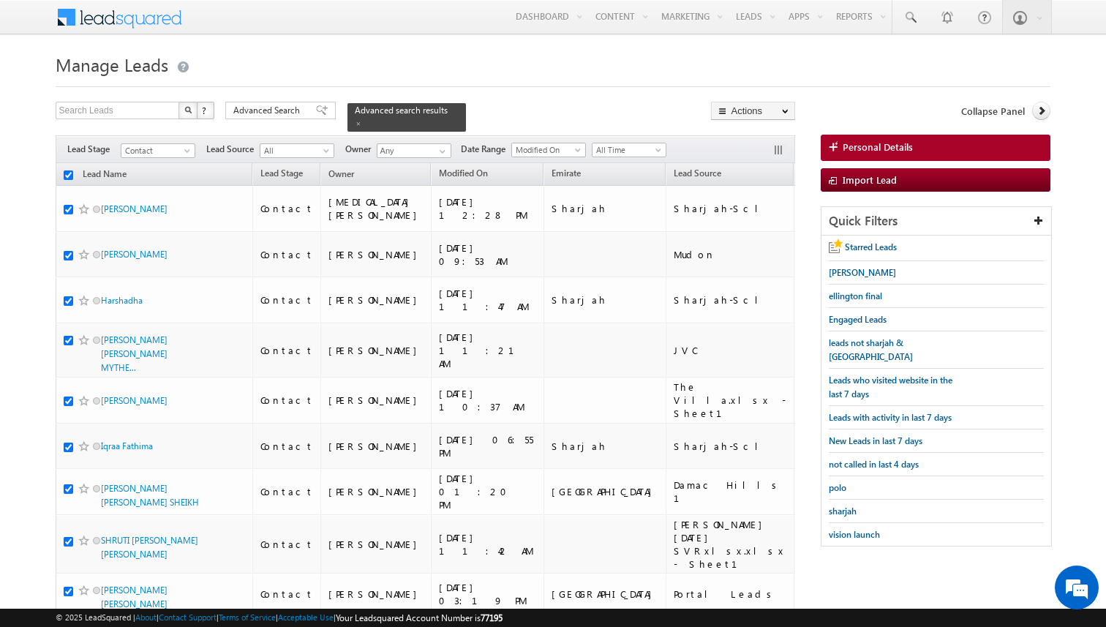
checkbox input "true"
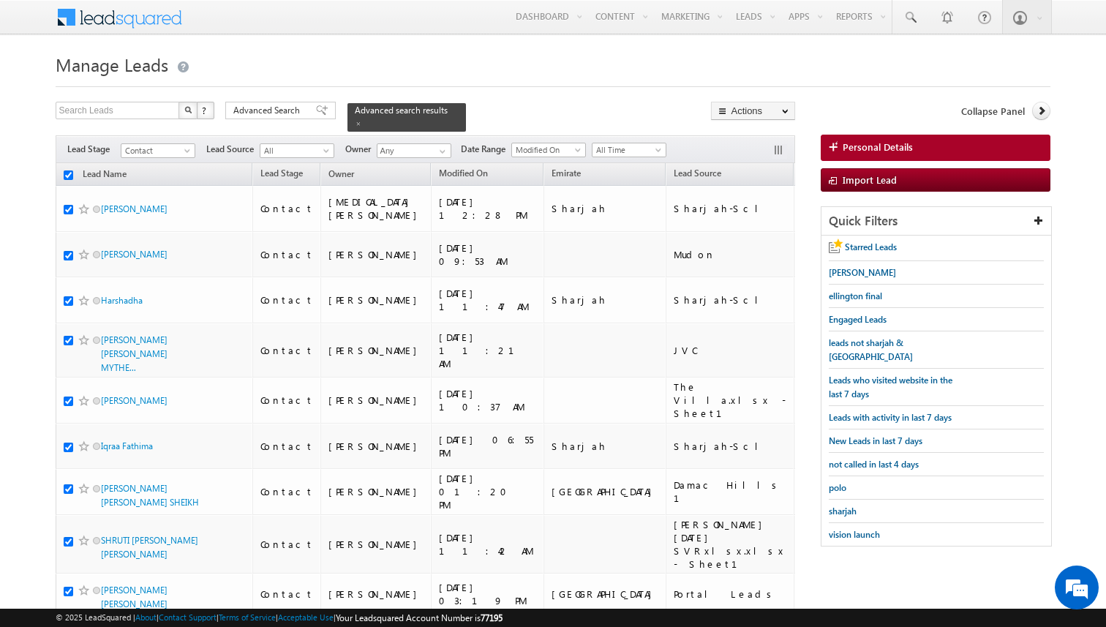
checkbox input "true"
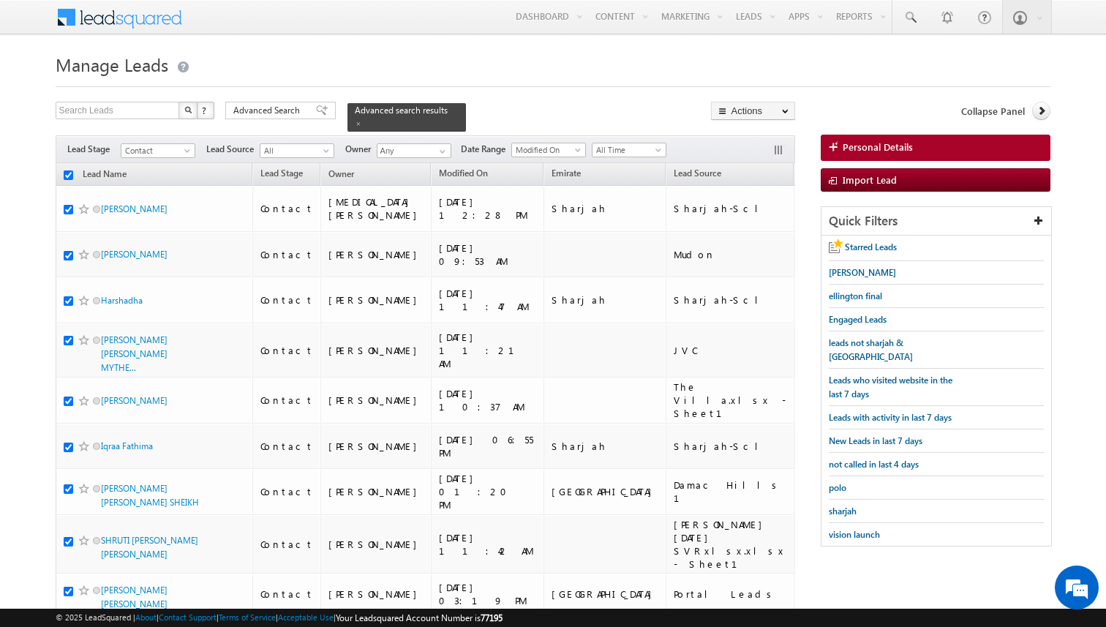
checkbox input "true"
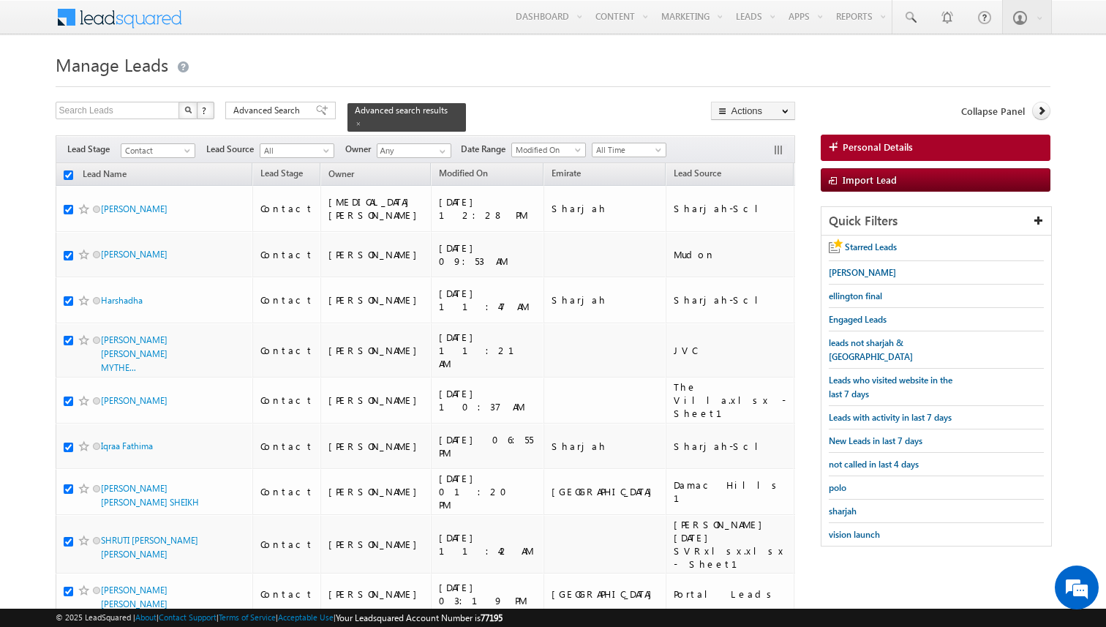
checkbox input "true"
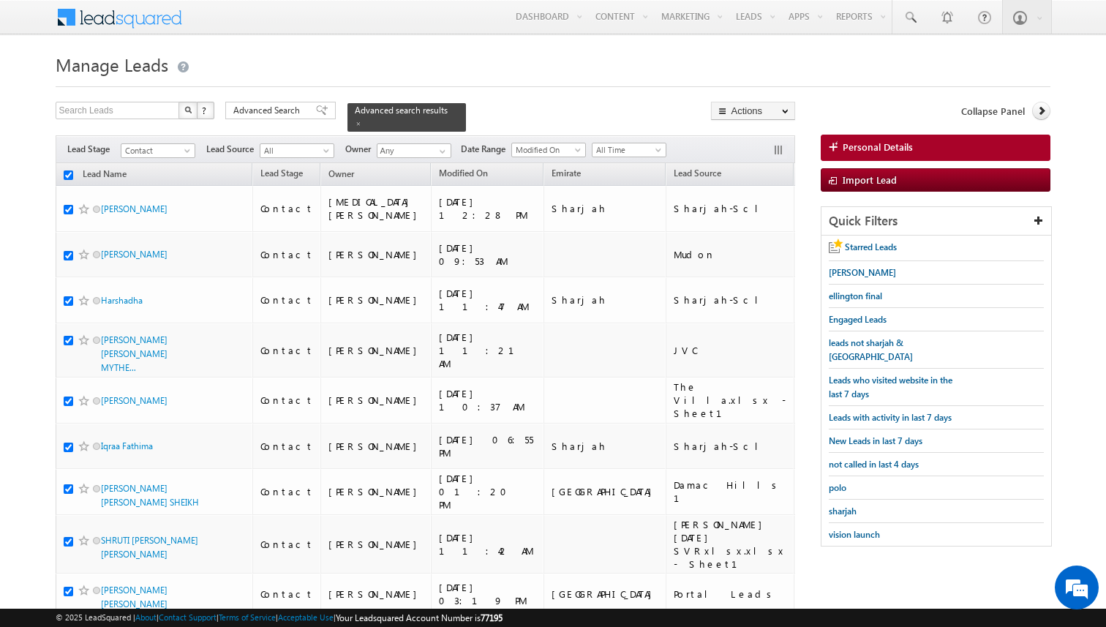
checkbox input "true"
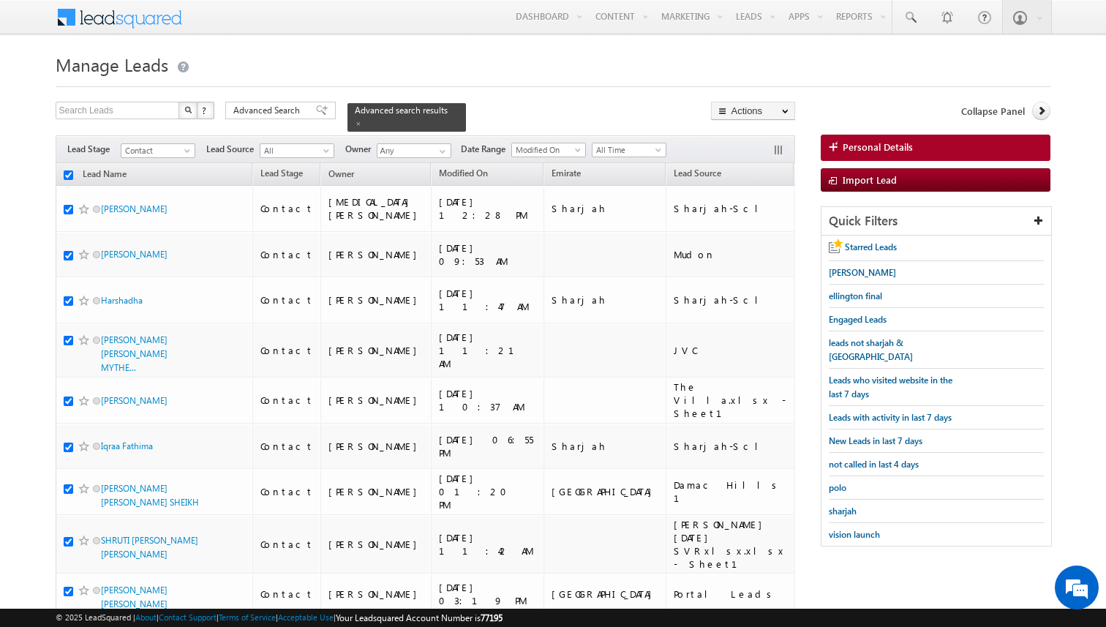
checkbox input "true"
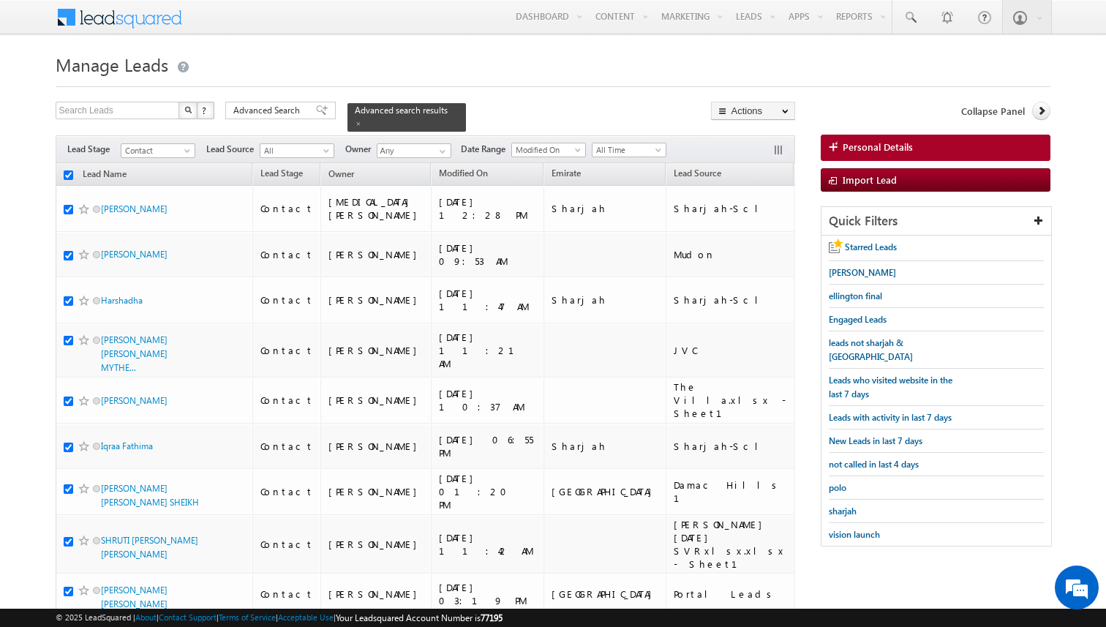
checkbox input "true"
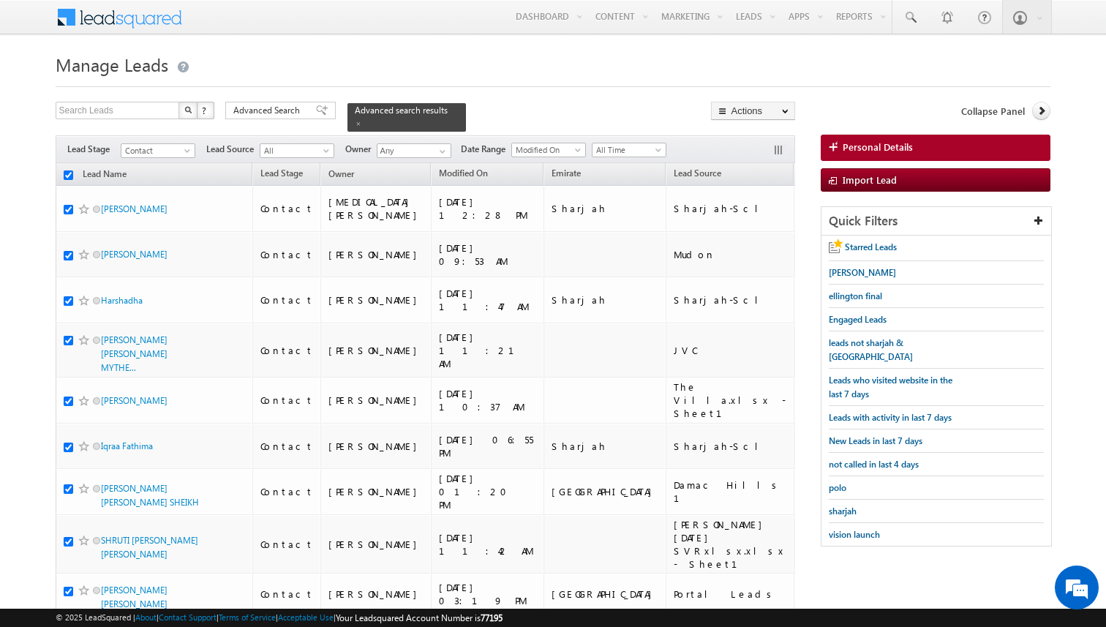
checkbox input "true"
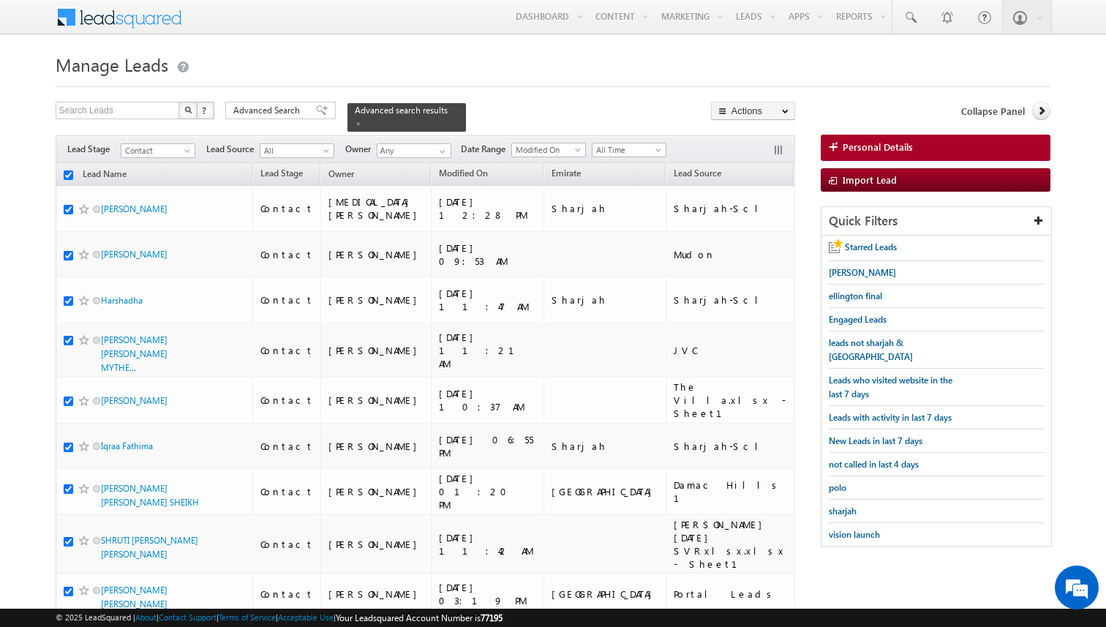
checkbox input "true"
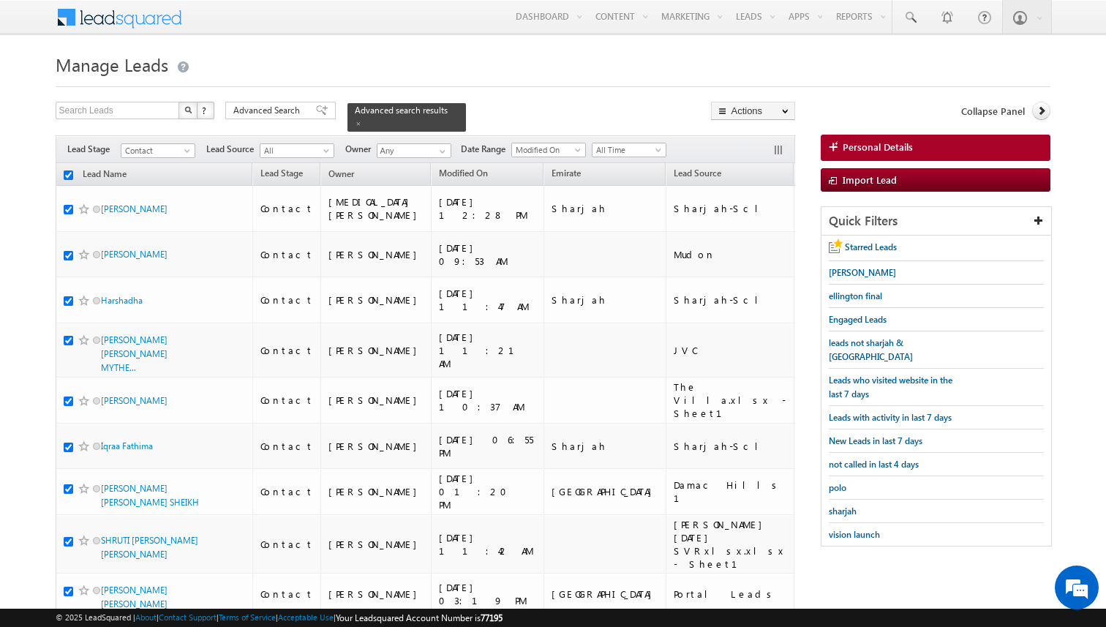
checkbox input "true"
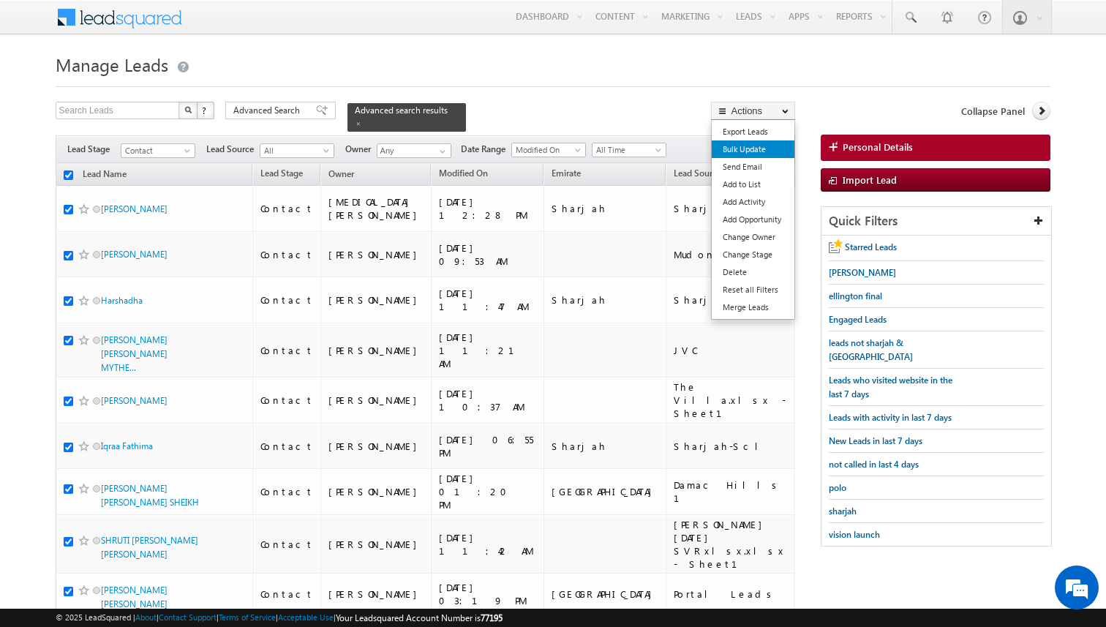
click at [756, 149] on link "Bulk Update" at bounding box center [753, 149] width 83 height 18
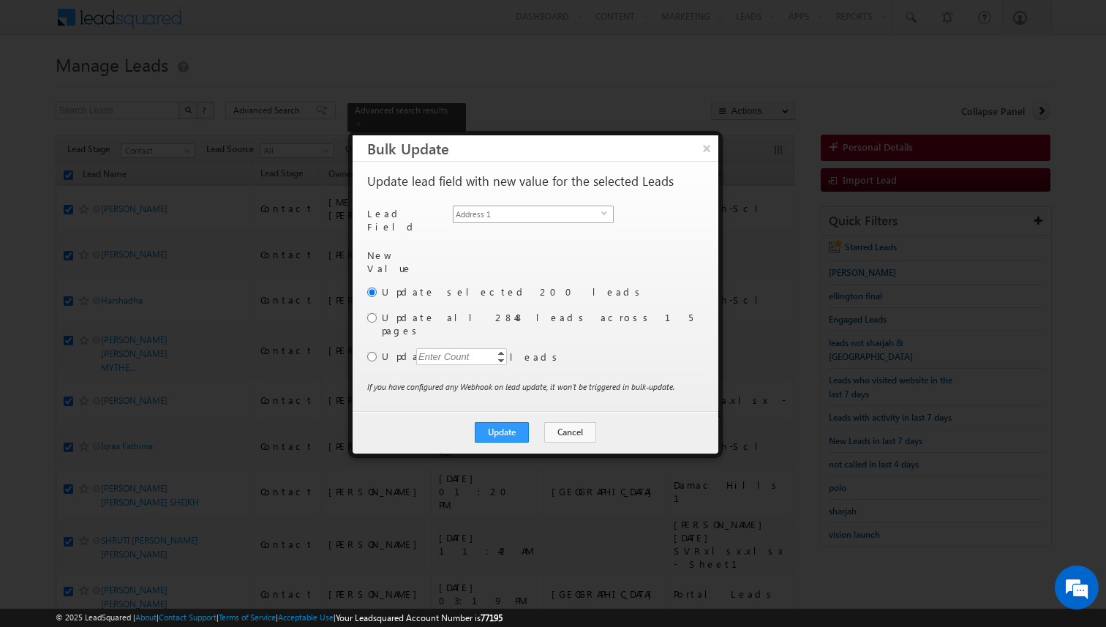
click at [559, 217] on span "Address 1" at bounding box center [527, 214] width 148 height 16
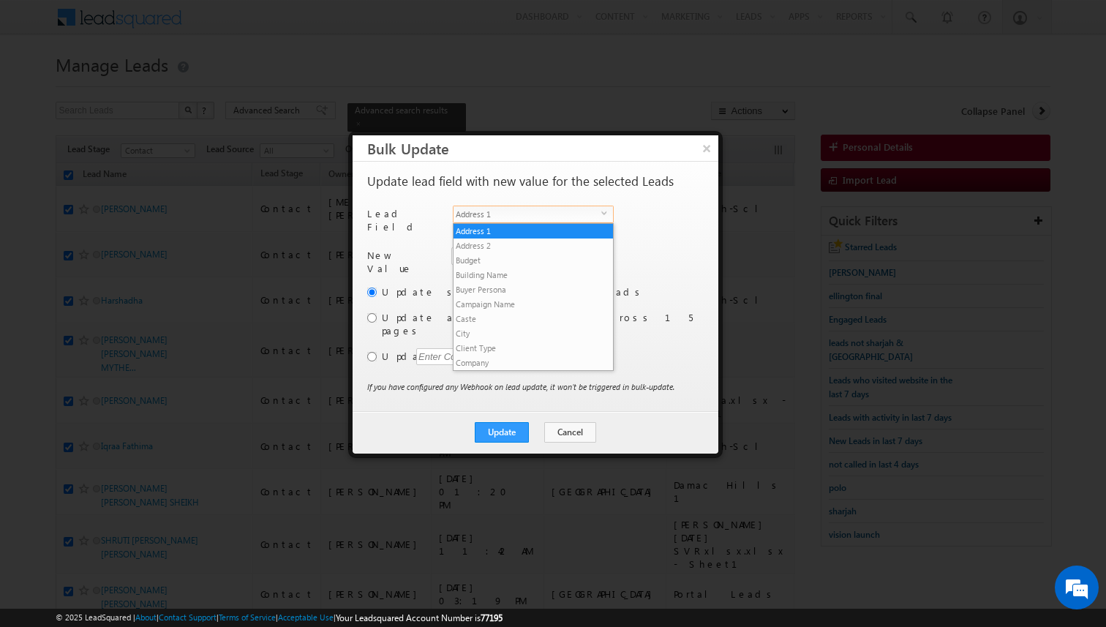
scroll to position [557, 0]
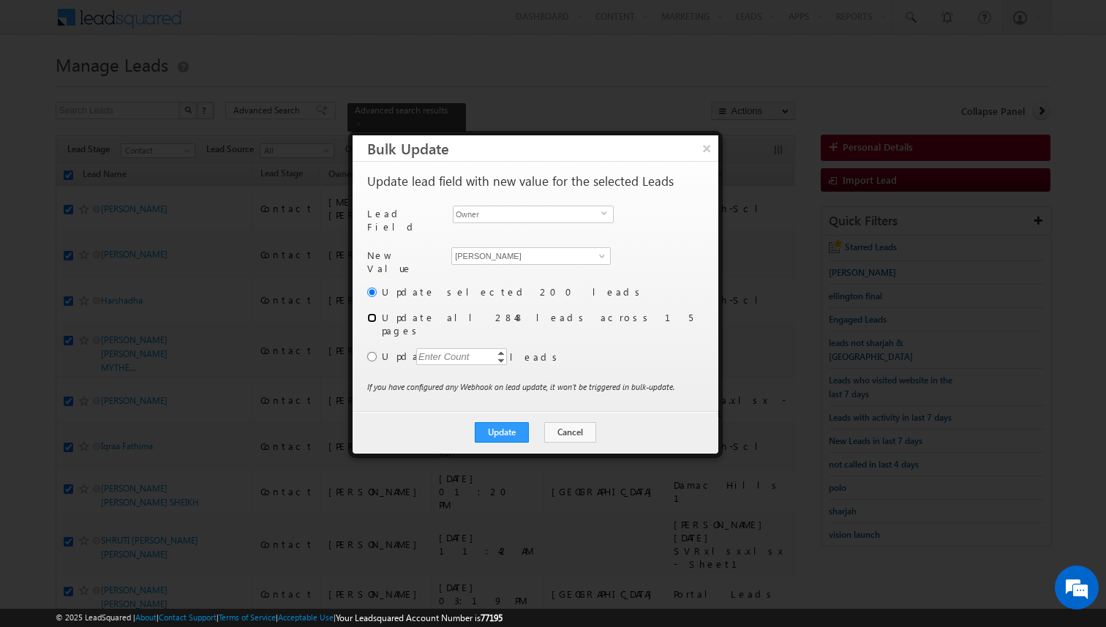
click at [374, 313] on input "radio" at bounding box center [372, 318] width 10 height 10
click at [514, 422] on button "Update" at bounding box center [502, 432] width 54 height 20
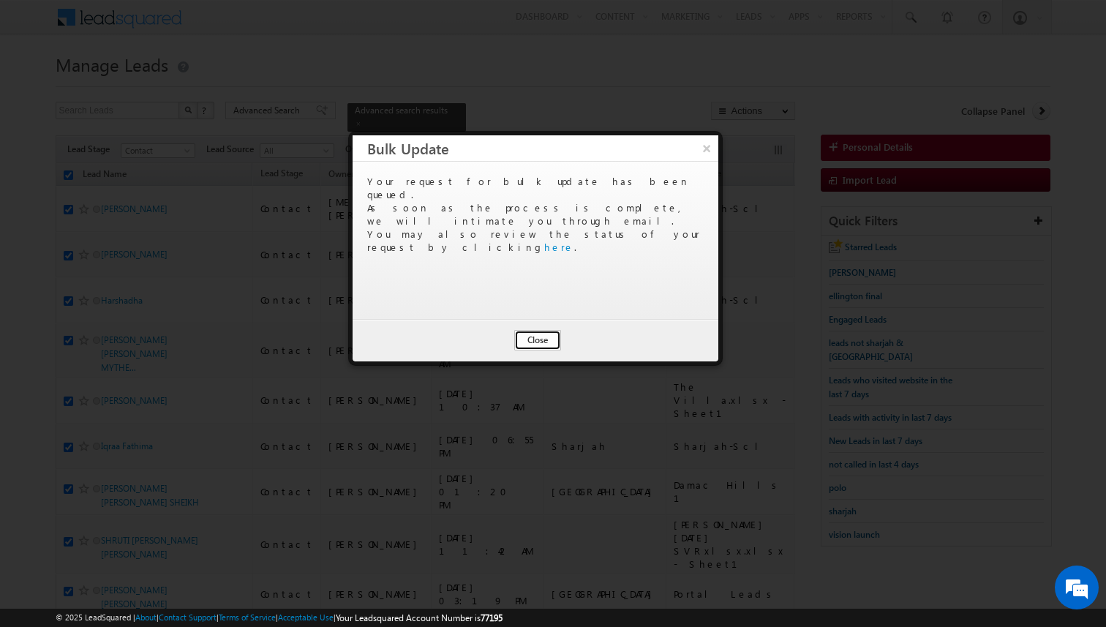
click at [539, 347] on button "Close" at bounding box center [537, 340] width 47 height 20
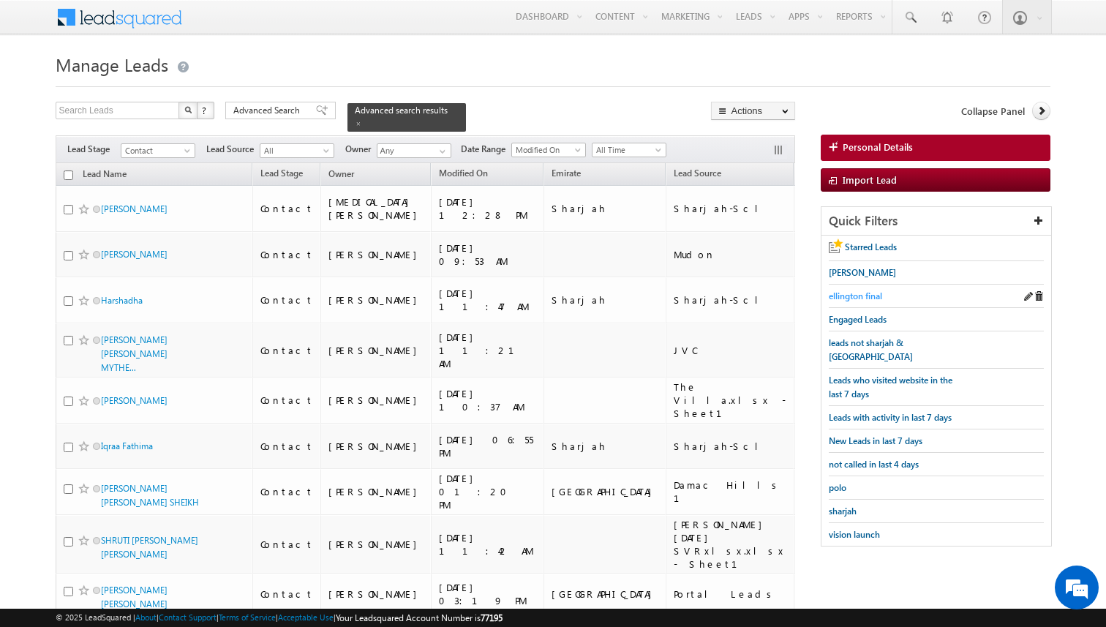
click at [849, 295] on span "ellington final" at bounding box center [855, 295] width 53 height 11
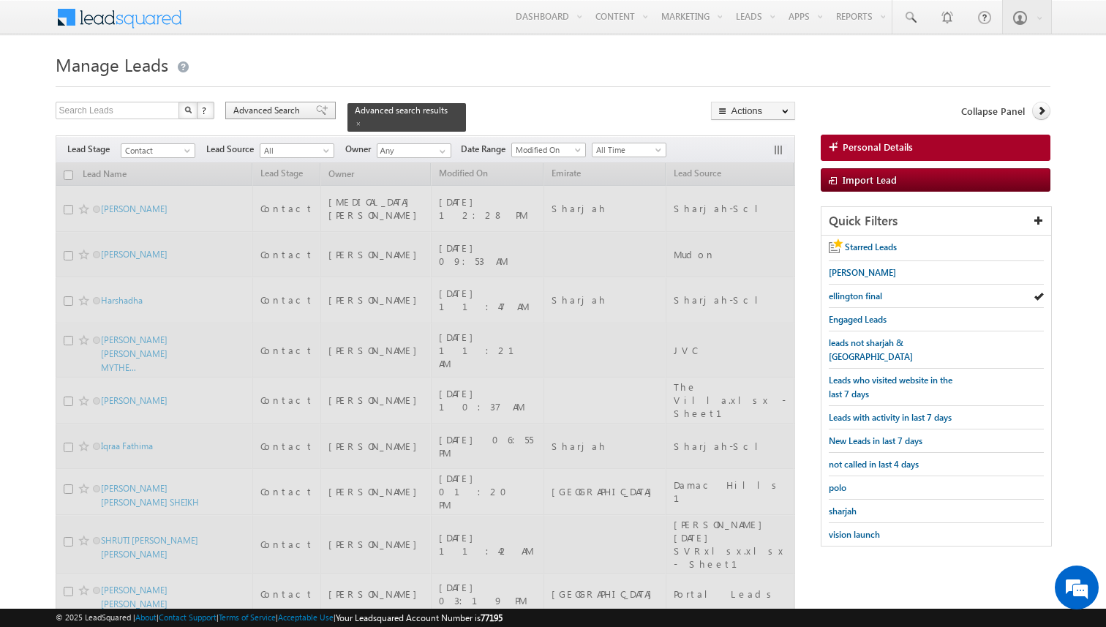
click at [295, 110] on span "Advanced Search" at bounding box center [268, 110] width 71 height 13
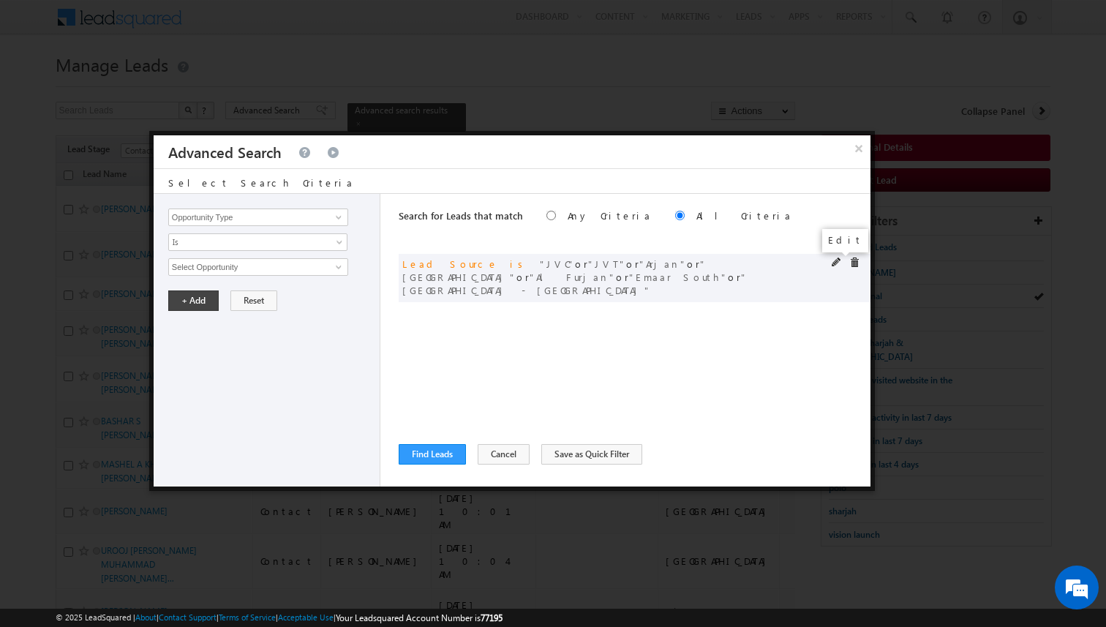
click at [835, 263] on span at bounding box center [837, 262] width 10 height 10
click at [309, 265] on span "7 selected" at bounding box center [252, 267] width 166 height 16
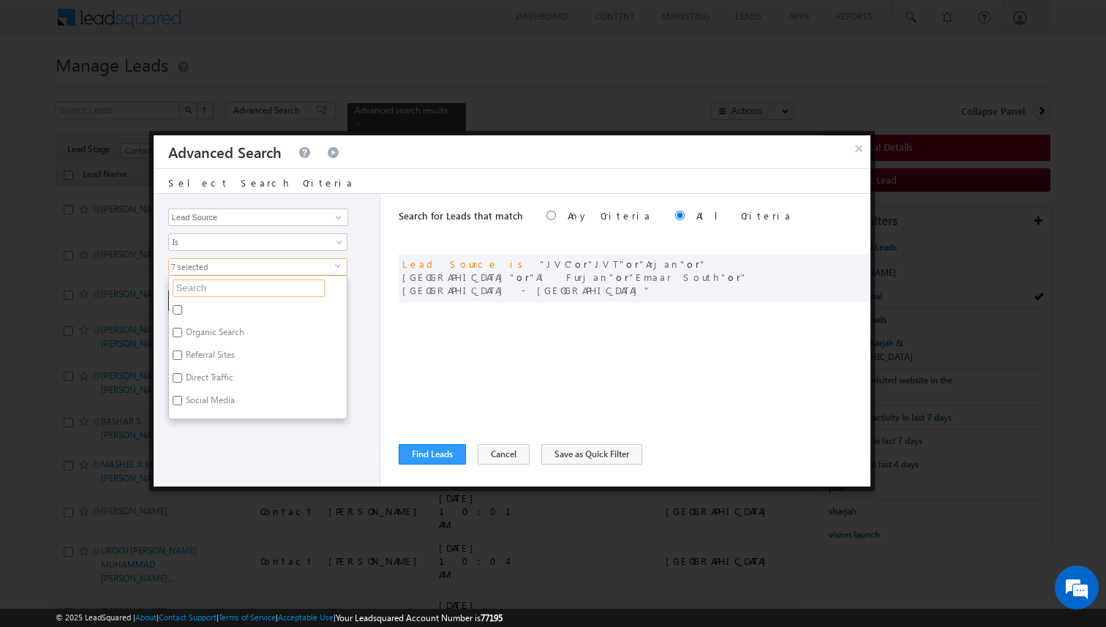
click at [276, 289] on input "text" at bounding box center [249, 288] width 152 height 18
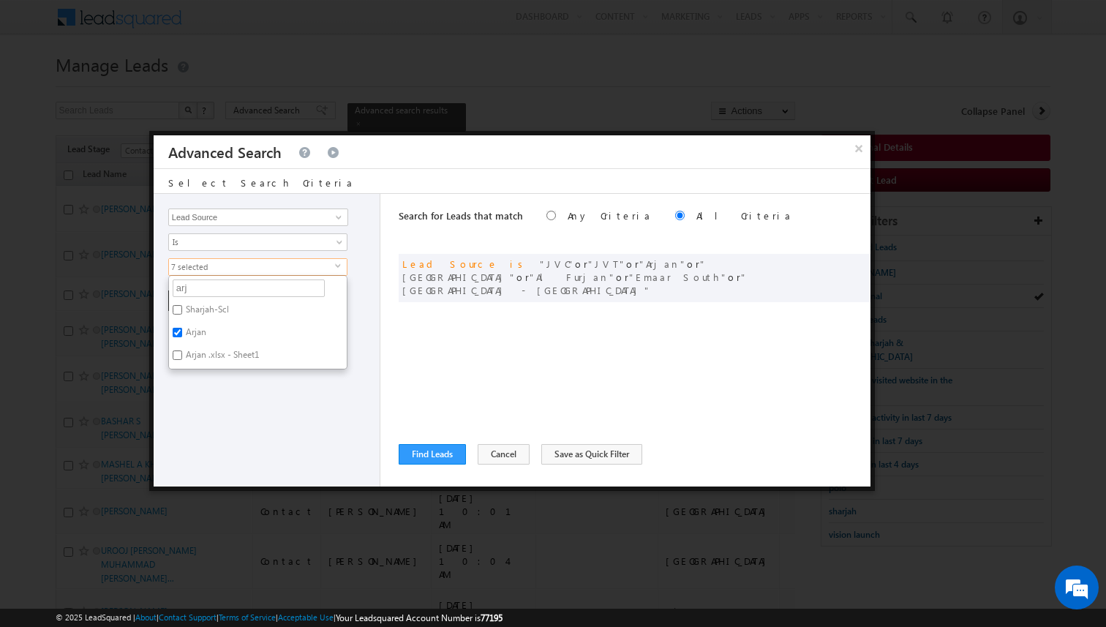
click at [195, 331] on label "Arjan" at bounding box center [195, 334] width 52 height 23
click at [182, 331] on input "Arjan" at bounding box center [178, 333] width 10 height 10
click at [230, 293] on input "arj" at bounding box center [249, 288] width 152 height 18
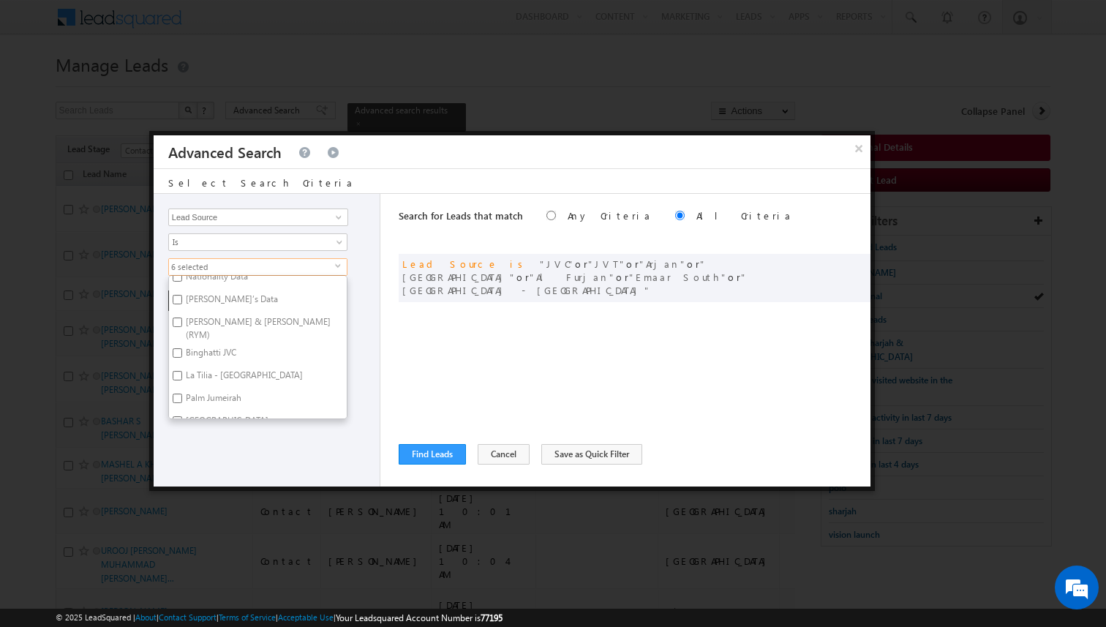
scroll to position [2227, 0]
click at [178, 377] on input "Bayz Tower - Business Bay - January 2025.xlsx - Till April" at bounding box center [178, 382] width 10 height 10
click at [176, 347] on input "Azizi Rivera Jan 2025.xlsx - Till January 2025" at bounding box center [178, 352] width 10 height 10
click at [179, 388] on input "[PERSON_NAME] [DATE] SVRxlsx.xlsx - Sheet1" at bounding box center [178, 393] width 10 height 10
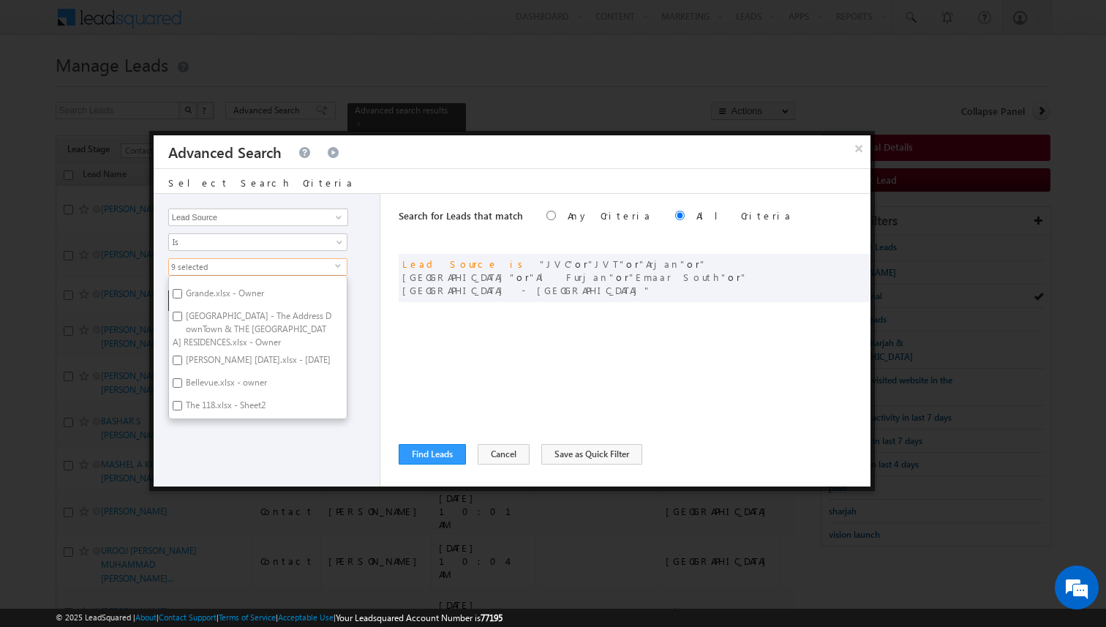
scroll to position [2060, 0]
click at [178, 369] on input "Azizi Rivera Jan 2025.xlsx - April 2024" at bounding box center [178, 374] width 10 height 10
click at [203, 353] on label "La Tilia - Villanova" at bounding box center [243, 364] width 148 height 23
click at [182, 358] on input "La Tilia - Villanova" at bounding box center [178, 363] width 10 height 10
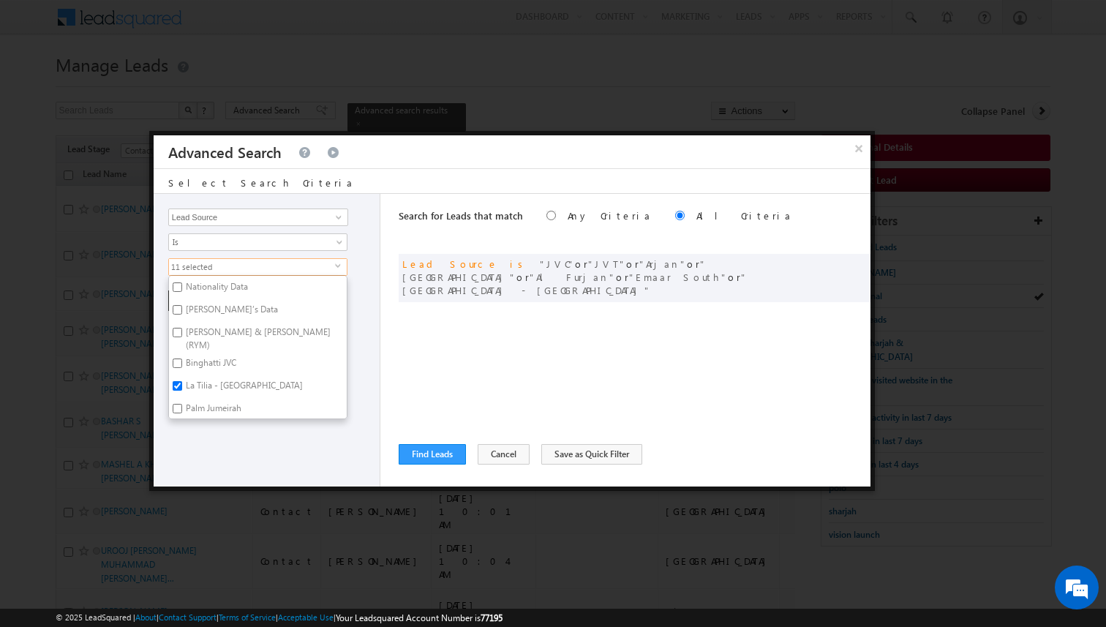
scroll to position [1893, 0]
click at [203, 353] on label "Binghatti JVC" at bounding box center [210, 364] width 82 height 23
click at [182, 357] on input "Binghatti JVC" at bounding box center [178, 362] width 10 height 10
click at [205, 361] on label "Sky Residences Expo" at bounding box center [224, 372] width 110 height 23
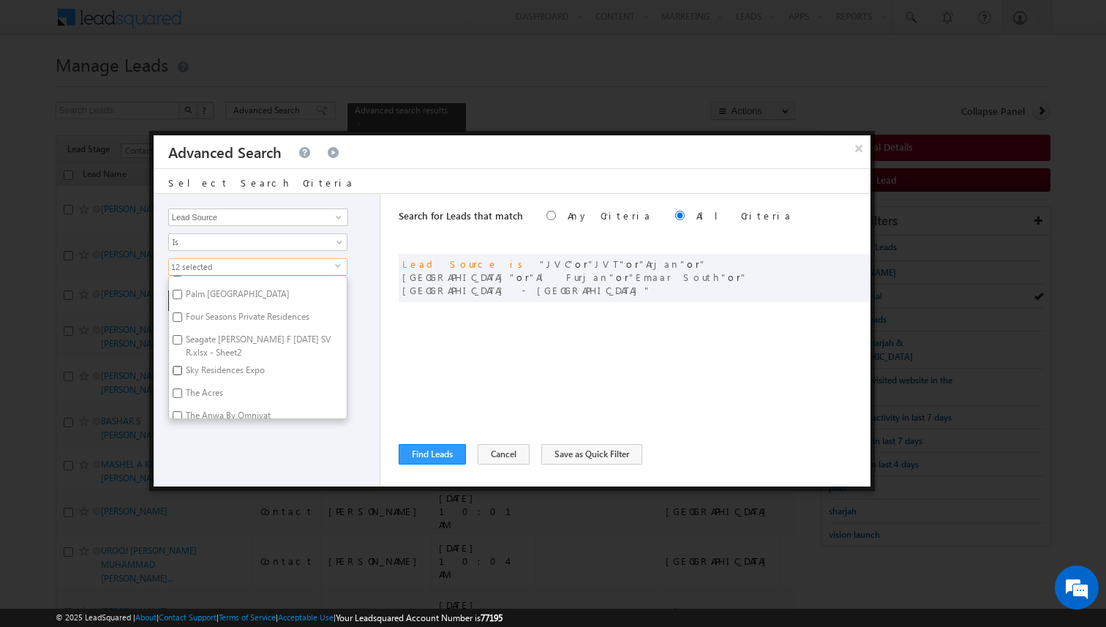
click at [182, 366] on input "Sky Residences Expo" at bounding box center [178, 371] width 10 height 10
click at [217, 376] on label "The Anwa By Omniyat" at bounding box center [227, 387] width 116 height 23
click at [182, 380] on input "The Anwa By Omniyat" at bounding box center [178, 385] width 10 height 10
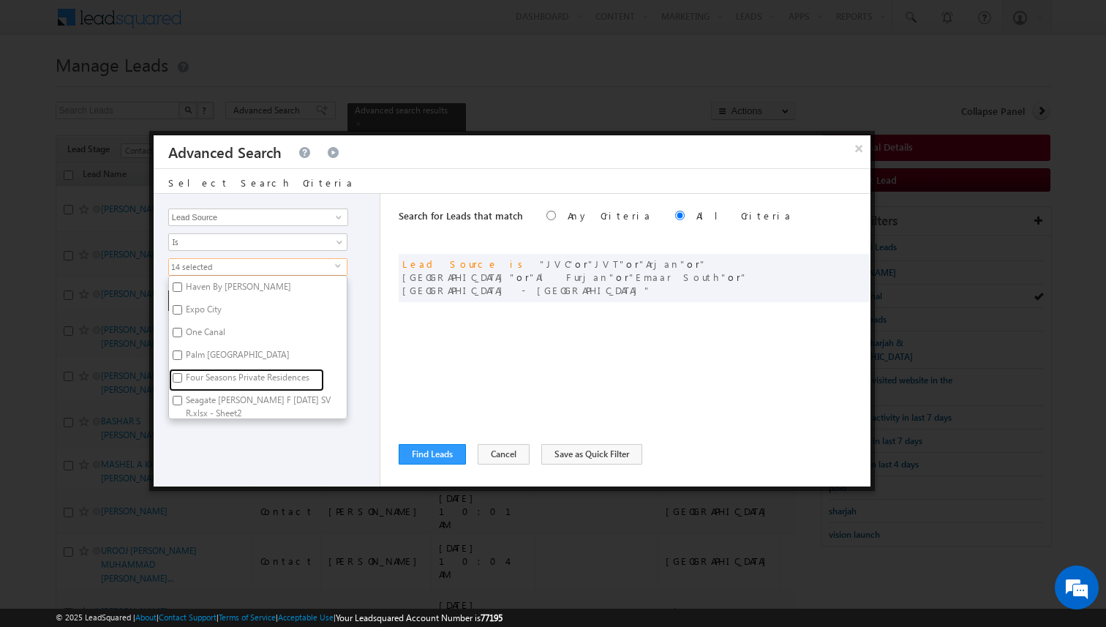
click at [221, 369] on label "Four Seasons Private Residences" at bounding box center [246, 380] width 155 height 23
click at [182, 373] on input "Four Seasons Private Residences" at bounding box center [178, 378] width 10 height 10
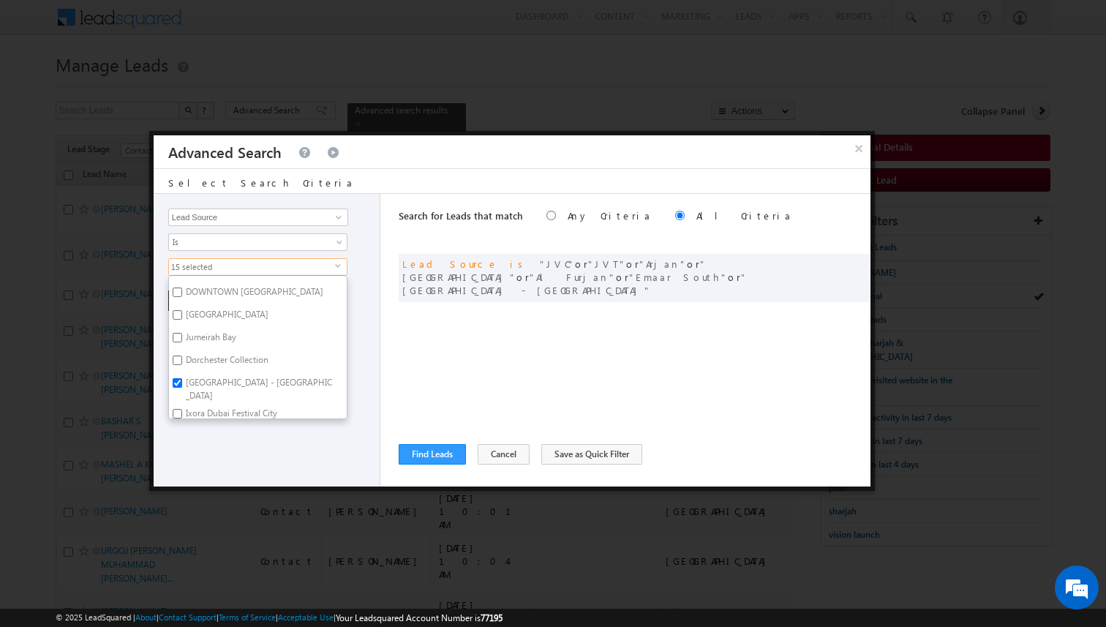
scroll to position [1172, 0]
click at [222, 364] on label "Dorchester Collection" at bounding box center [226, 372] width 114 height 23
click at [182, 365] on input "Dorchester Collection" at bounding box center [178, 370] width 10 height 10
click at [203, 355] on label "Greens" at bounding box center [198, 366] width 58 height 23
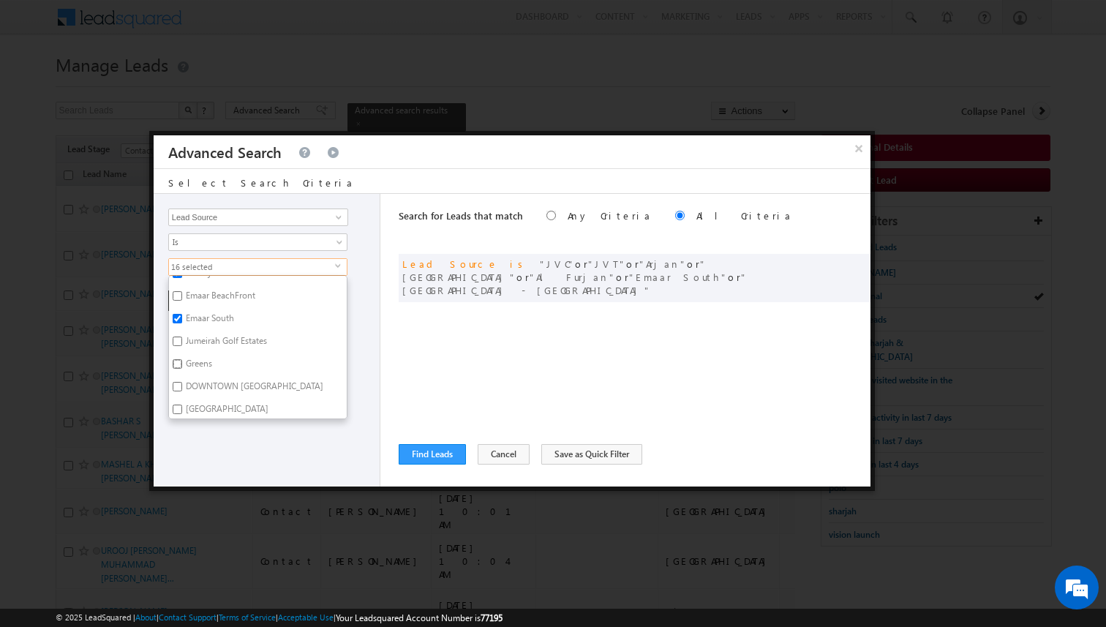
click at [182, 359] on input "Greens" at bounding box center [178, 364] width 10 height 10
click at [213, 356] on label "Jumeirah Golf Estates" at bounding box center [225, 363] width 113 height 23
click at [182, 356] on input "Jumeirah Golf Estates" at bounding box center [178, 361] width 10 height 10
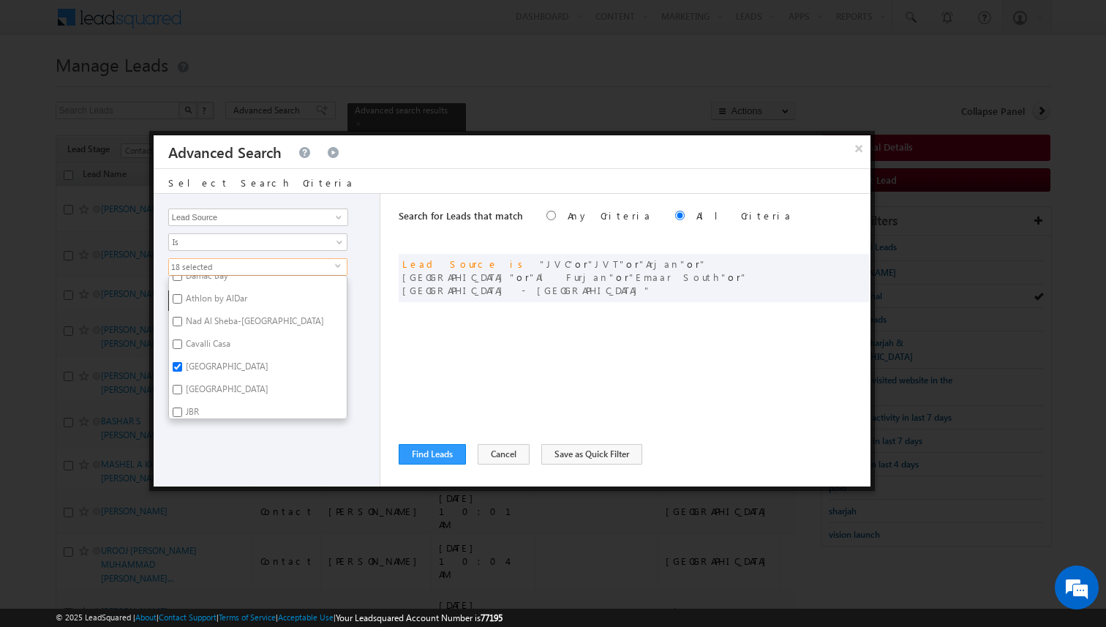
click at [215, 382] on label "[GEOGRAPHIC_DATA]" at bounding box center [226, 391] width 114 height 23
click at [182, 385] on input "[GEOGRAPHIC_DATA]" at bounding box center [178, 390] width 10 height 10
click at [213, 367] on label "Damac Bay" at bounding box center [206, 377] width 74 height 23
click at [182, 370] on input "Damac Bay" at bounding box center [178, 375] width 10 height 10
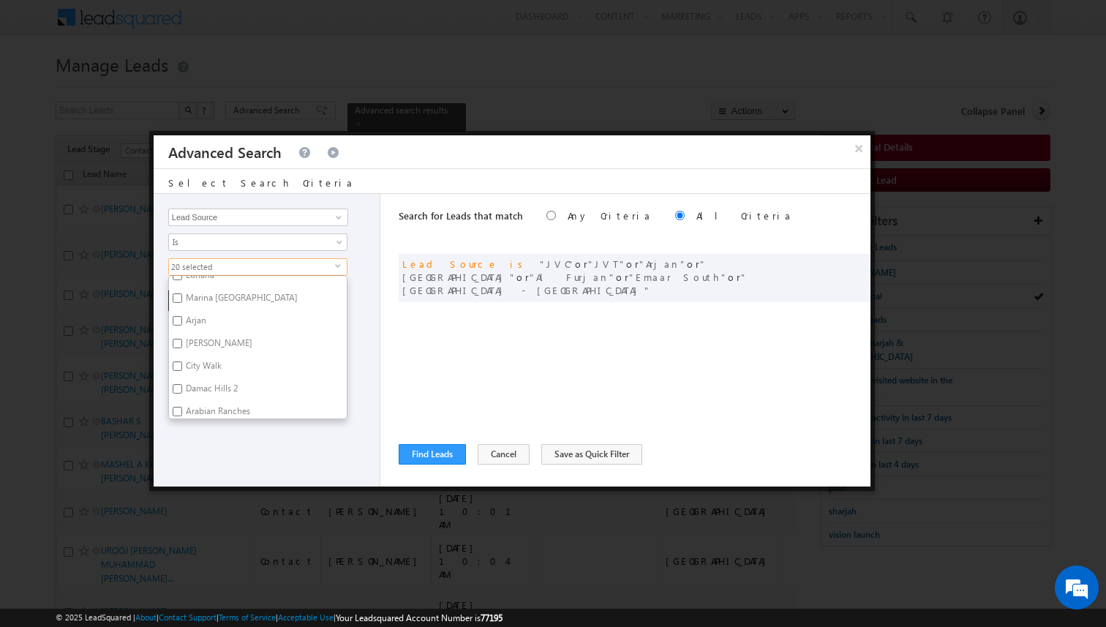
scroll to position [664, 0]
click at [208, 363] on label "City Walk" at bounding box center [202, 374] width 67 height 23
click at [182, 367] on input "City Walk" at bounding box center [178, 372] width 10 height 10
click at [197, 374] on label "Lakes" at bounding box center [195, 380] width 53 height 23
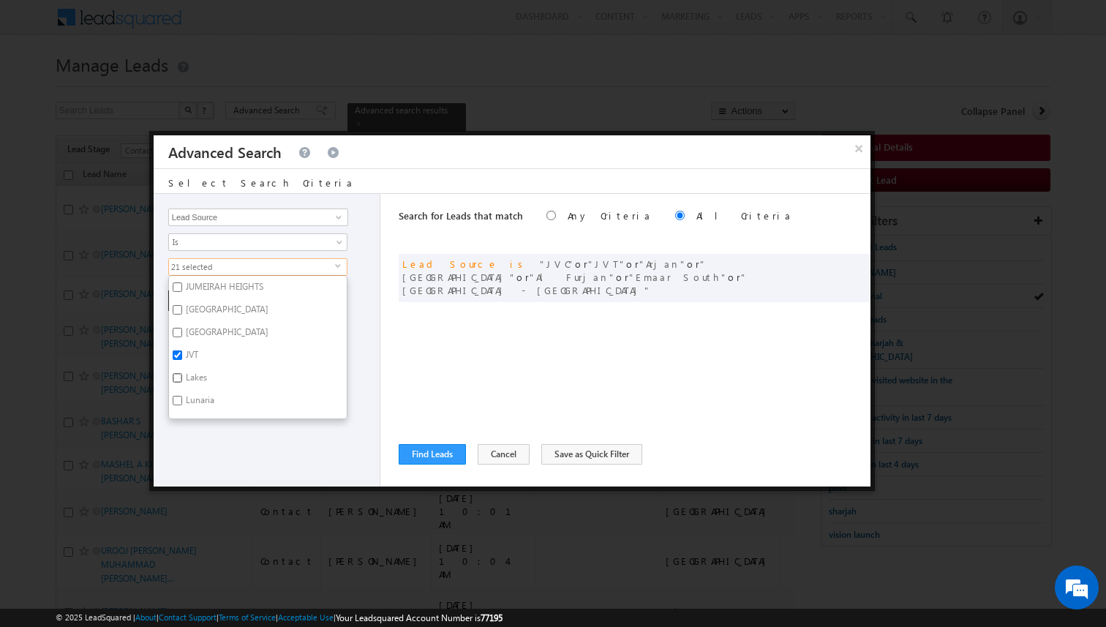
click at [182, 374] on input "Lakes" at bounding box center [178, 378] width 10 height 10
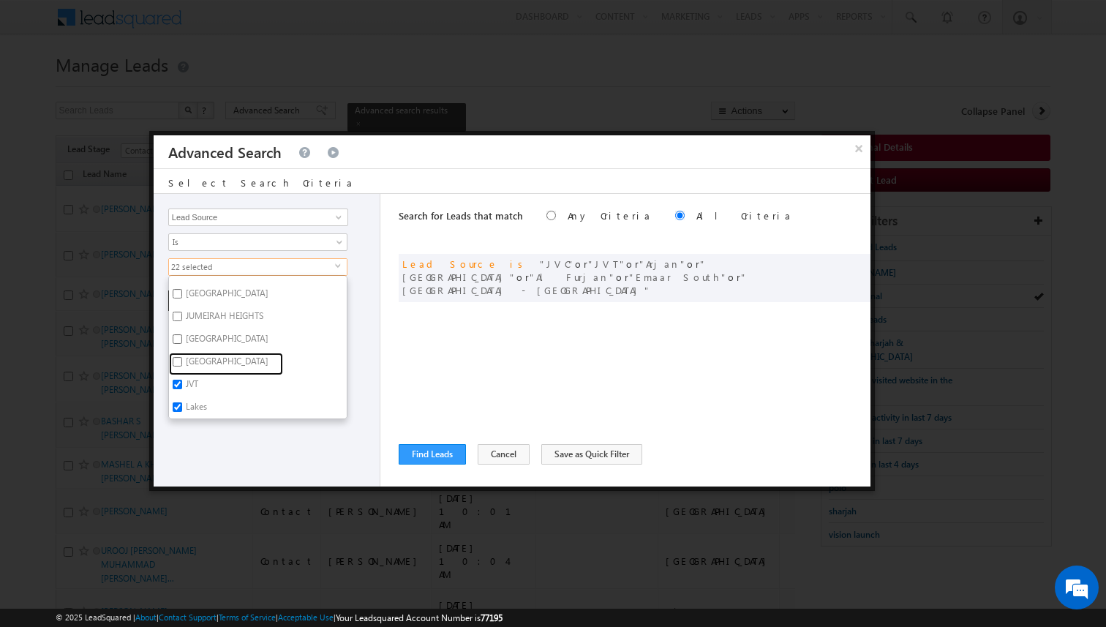
click at [238, 353] on label "[GEOGRAPHIC_DATA]" at bounding box center [226, 364] width 114 height 23
click at [182, 357] on input "[GEOGRAPHIC_DATA]" at bounding box center [178, 362] width 10 height 10
click at [232, 360] on label "[GEOGRAPHIC_DATA]" at bounding box center [226, 371] width 114 height 23
click at [182, 364] on input "[GEOGRAPHIC_DATA]" at bounding box center [178, 369] width 10 height 10
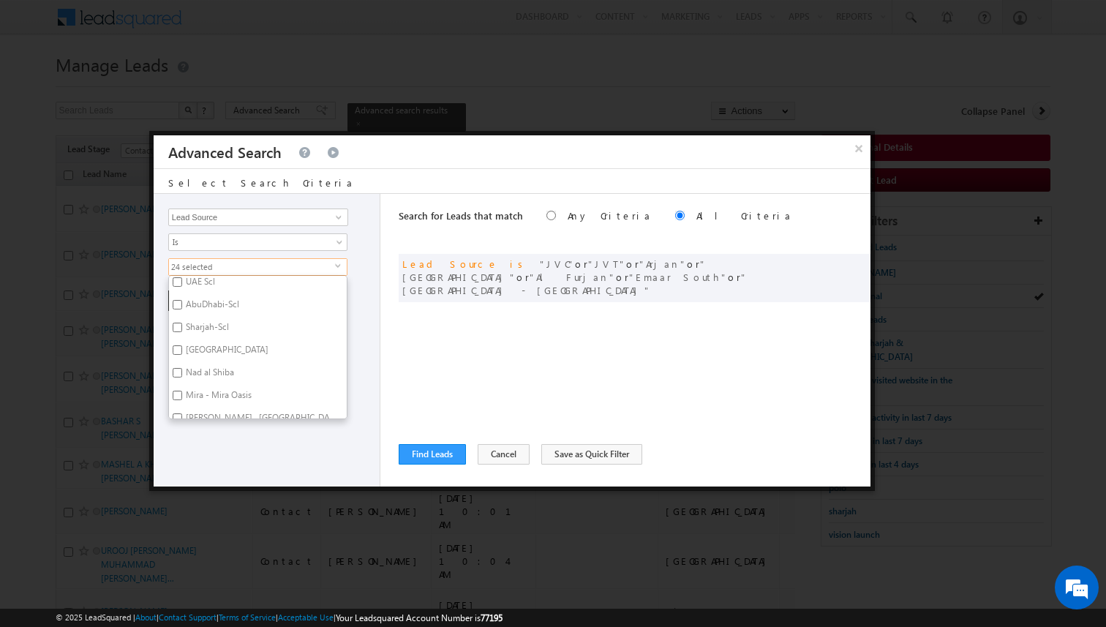
scroll to position [246, 0]
click at [232, 358] on label "[GEOGRAPHIC_DATA]" at bounding box center [226, 360] width 114 height 23
click at [182, 358] on input "[GEOGRAPHIC_DATA]" at bounding box center [178, 358] width 10 height 10
click at [362, 339] on div "Opportunity Type Lead Activity Task Sales Group Prospect Id Address 1 Address 2…" at bounding box center [267, 340] width 227 height 293
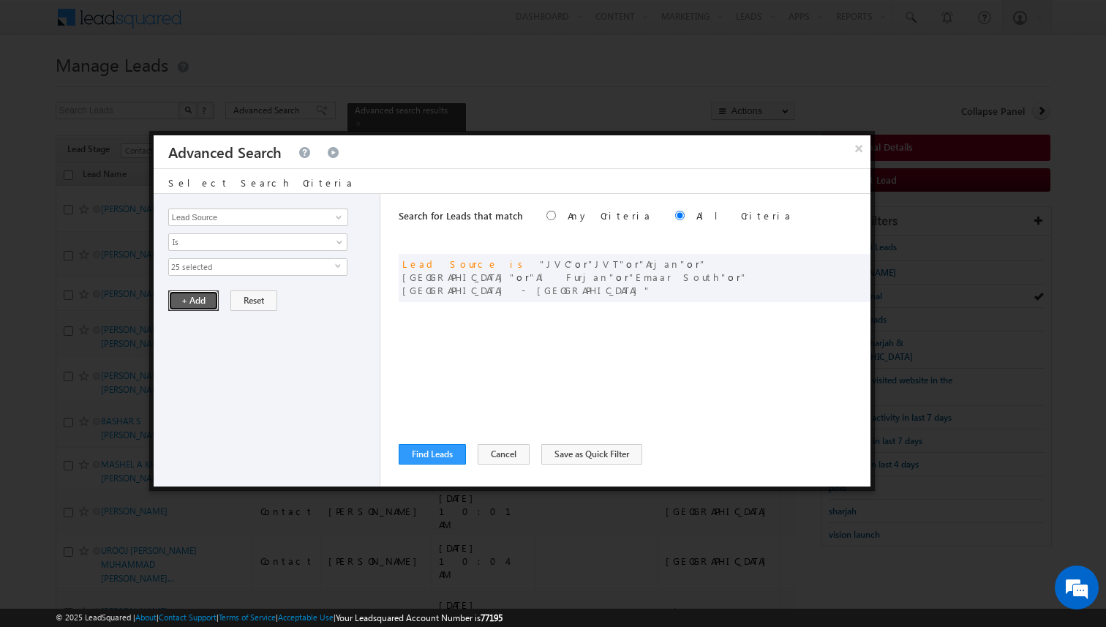
click at [201, 299] on button "+ Add" at bounding box center [193, 300] width 50 height 20
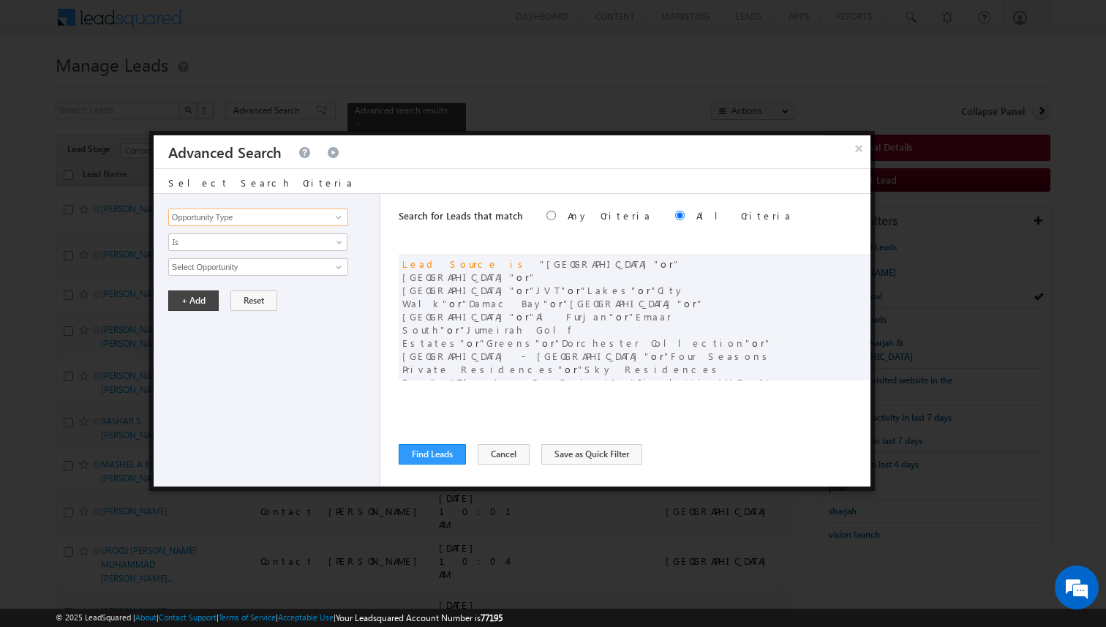
click at [285, 216] on input "Opportunity Type" at bounding box center [258, 217] width 180 height 18
click at [249, 241] on span "Is" at bounding box center [248, 242] width 159 height 13
click at [205, 268] on link "Is Not" at bounding box center [258, 273] width 178 height 13
click at [205, 270] on input "Select Activity" at bounding box center [258, 267] width 180 height 18
click at [189, 329] on button "+ Add" at bounding box center [193, 325] width 50 height 20
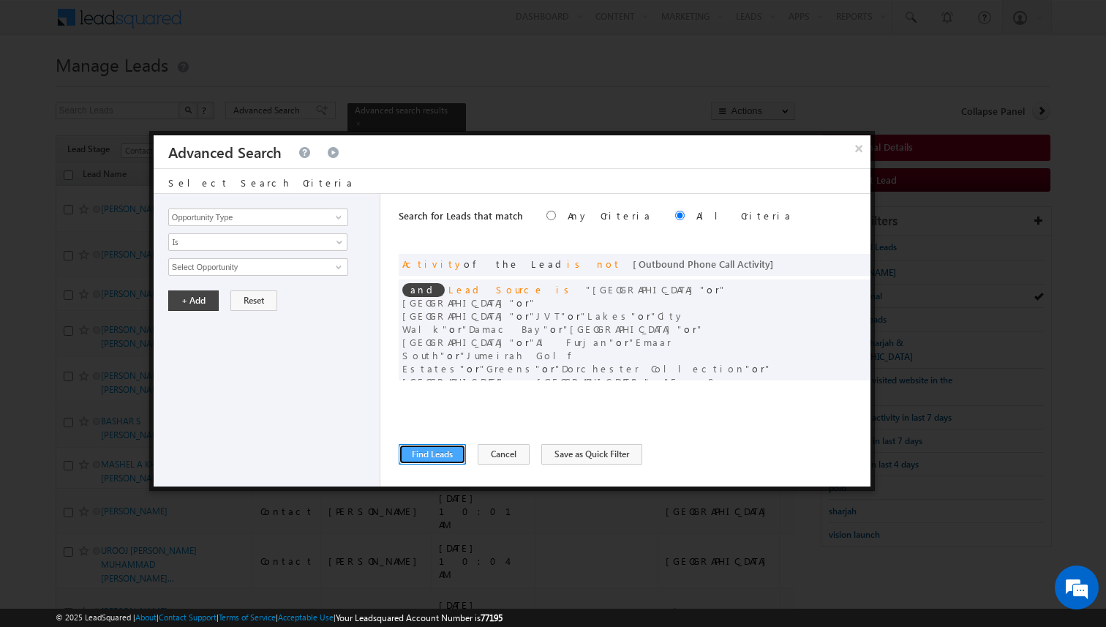
click at [410, 453] on button "Find Leads" at bounding box center [432, 454] width 67 height 20
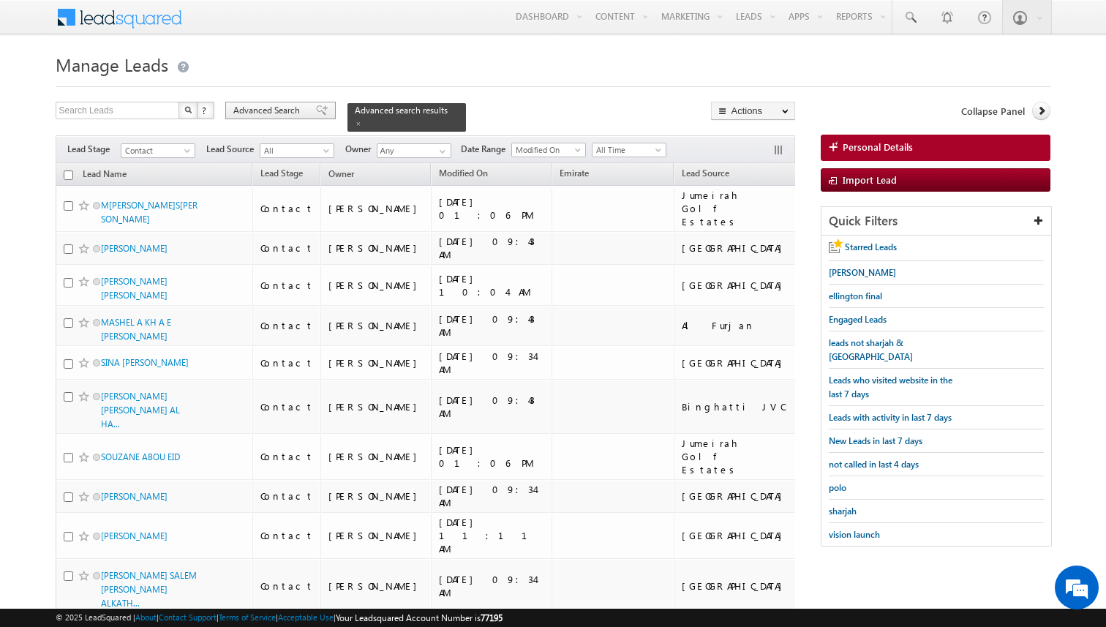
click at [290, 111] on span "Advanced Search" at bounding box center [268, 110] width 71 height 13
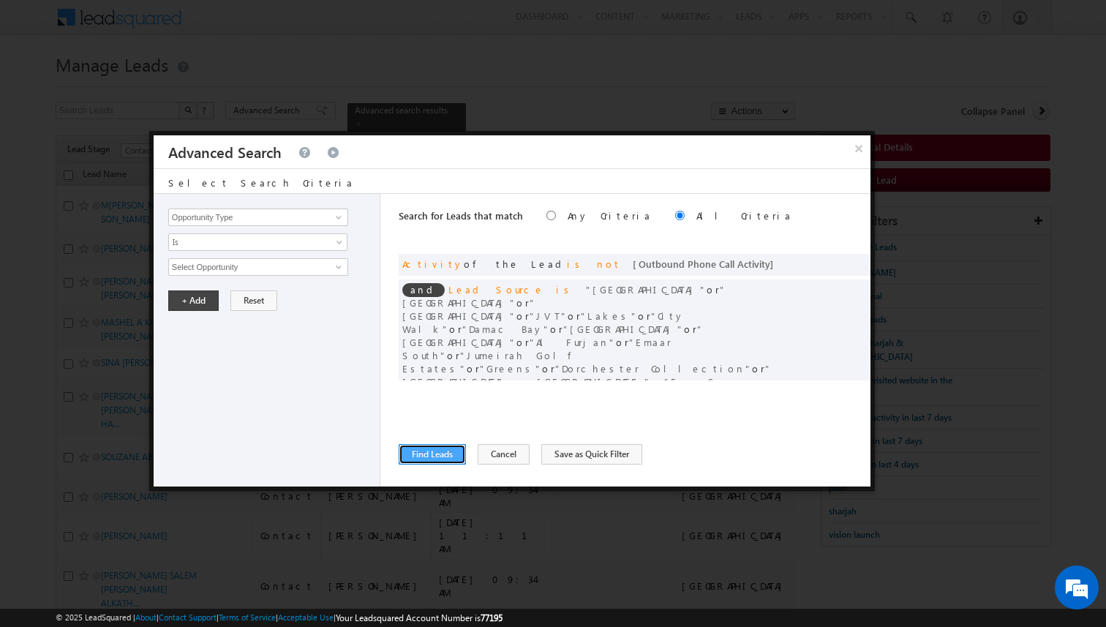
click at [451, 456] on button "Find Leads" at bounding box center [432, 454] width 67 height 20
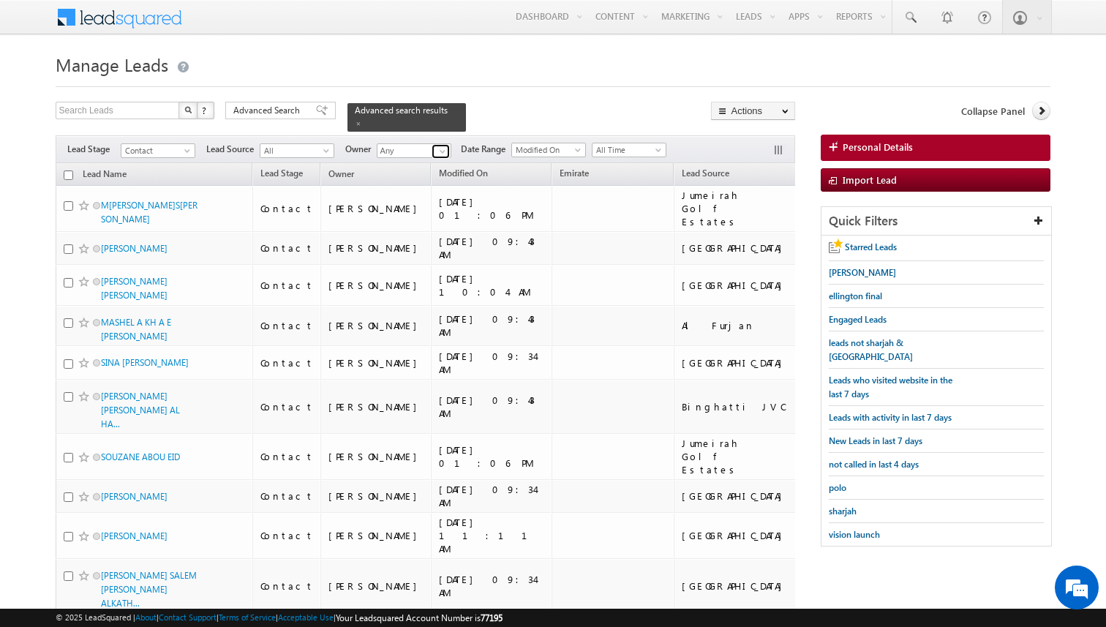
click at [442, 151] on span at bounding box center [443, 152] width 12 height 12
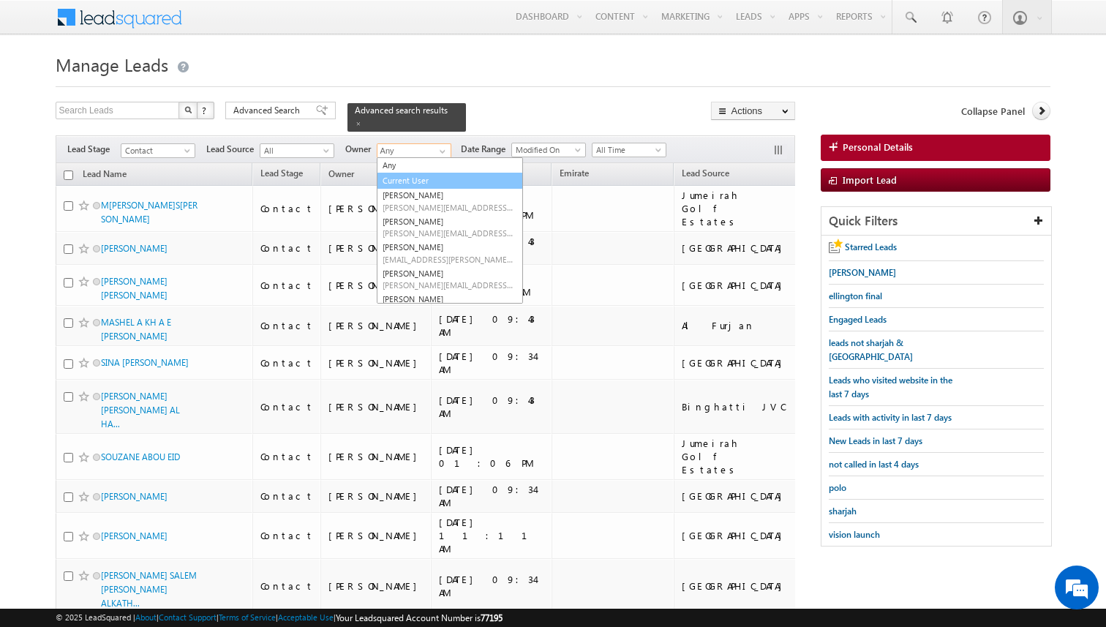
click at [407, 175] on link "Current User" at bounding box center [450, 181] width 146 height 17
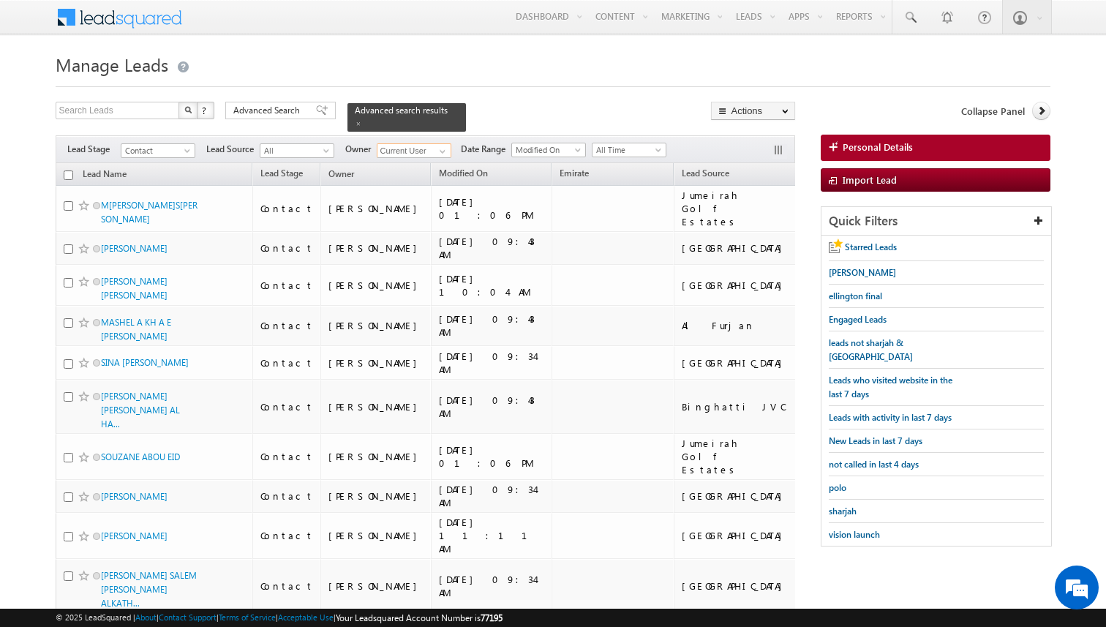
click at [68, 172] on input "checkbox" at bounding box center [69, 175] width 10 height 10
click at [298, 111] on span "Advanced Search" at bounding box center [268, 110] width 71 height 13
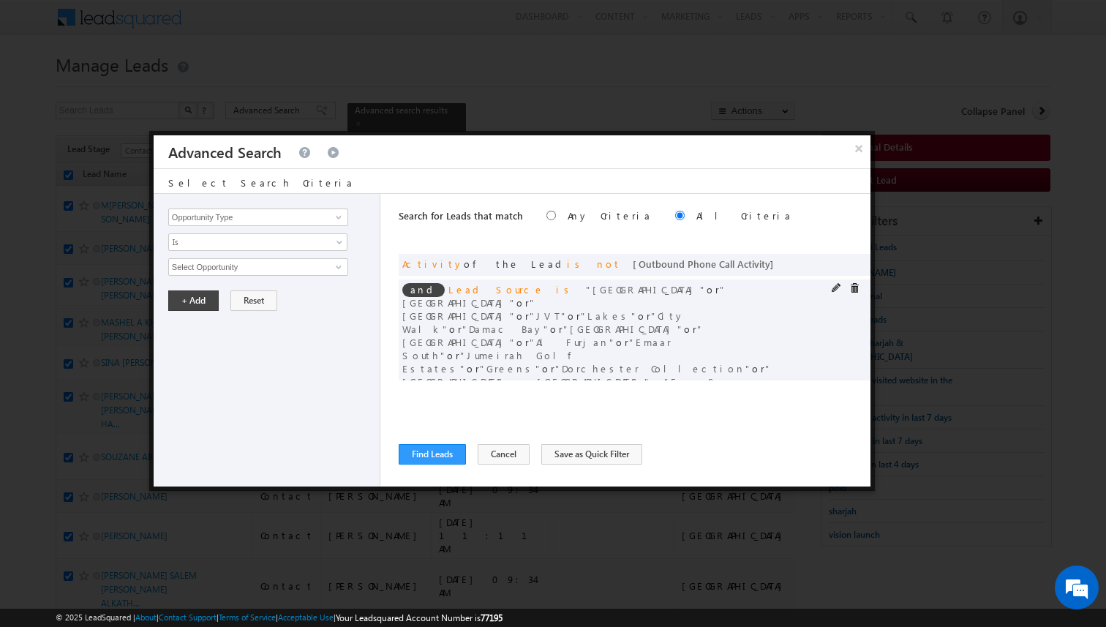
scroll to position [17, 0]
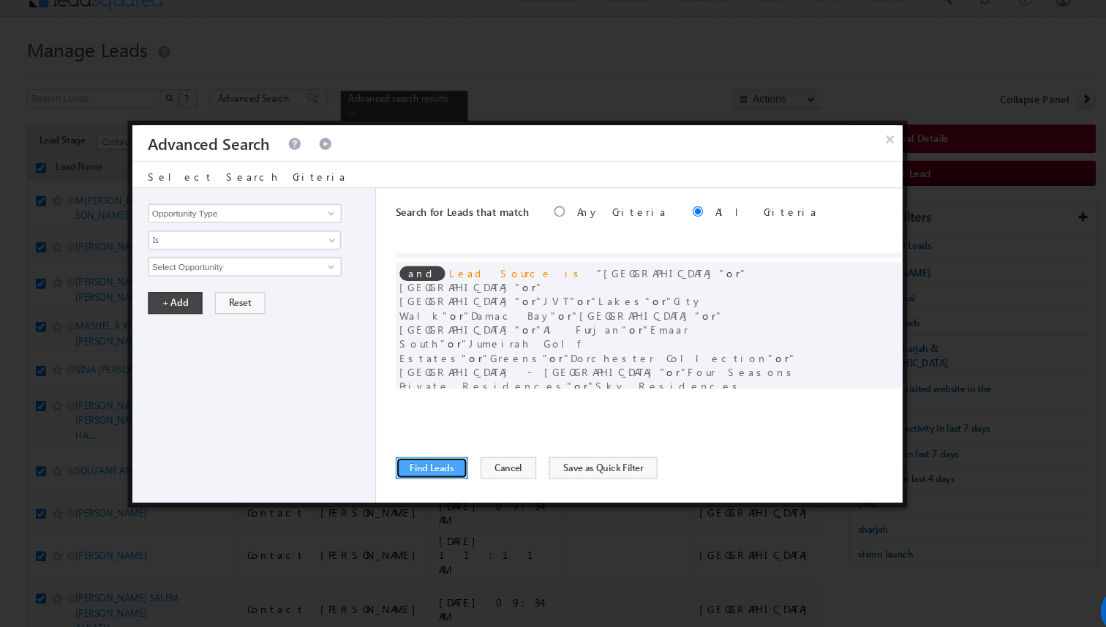
click at [445, 451] on button "Find Leads" at bounding box center [432, 454] width 67 height 20
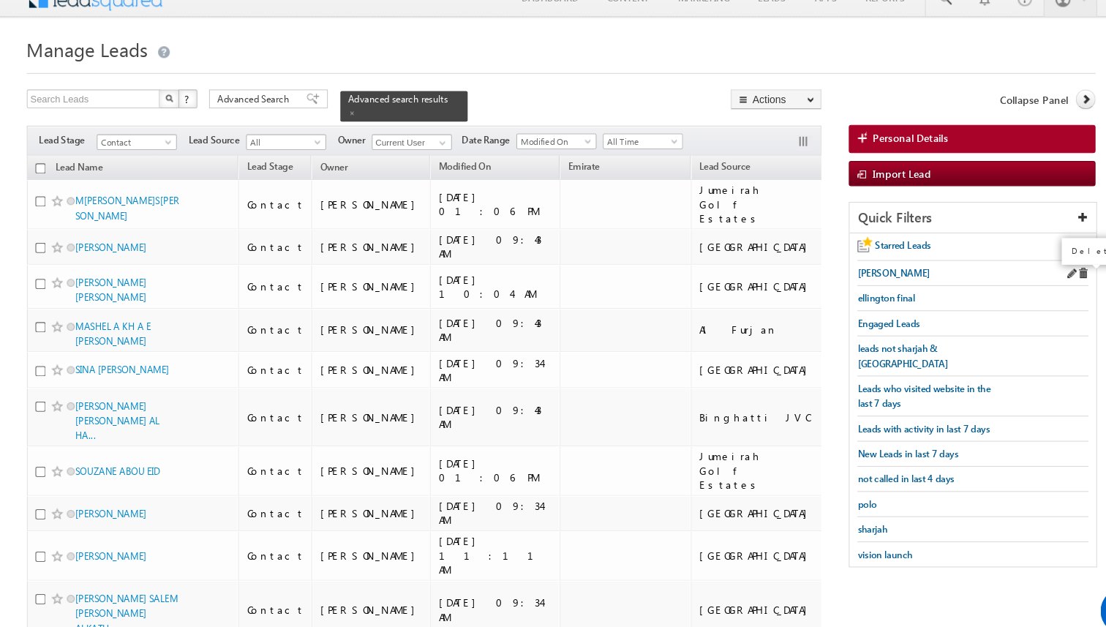
click at [1039, 274] on span at bounding box center [1038, 273] width 10 height 10
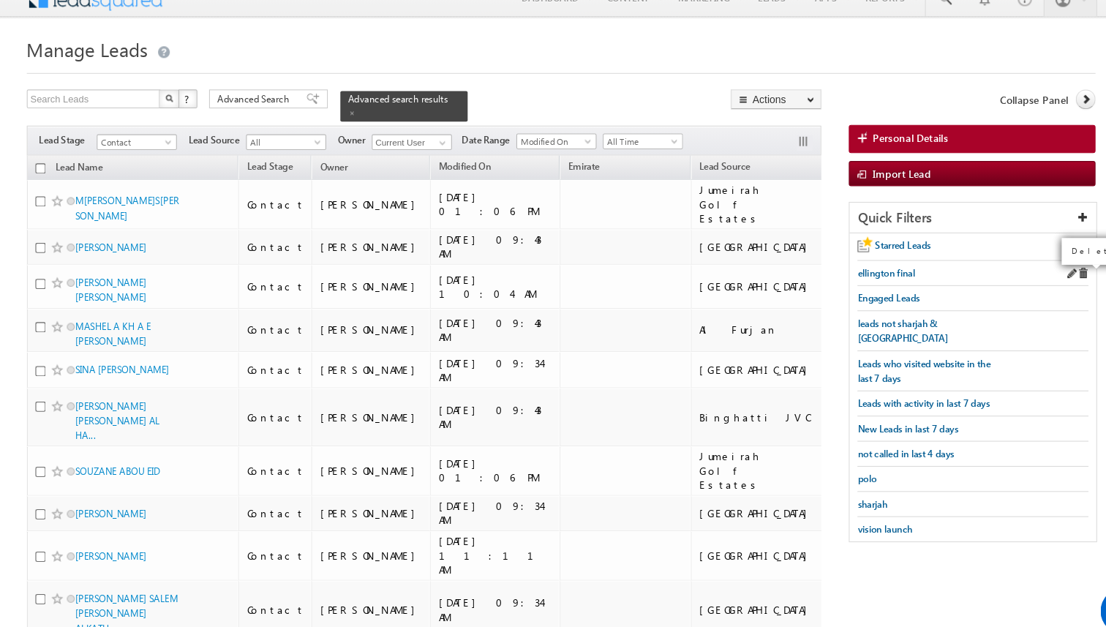
click at [1041, 275] on span at bounding box center [1038, 273] width 10 height 10
click at [285, 110] on span "Advanced Search" at bounding box center [268, 110] width 71 height 13
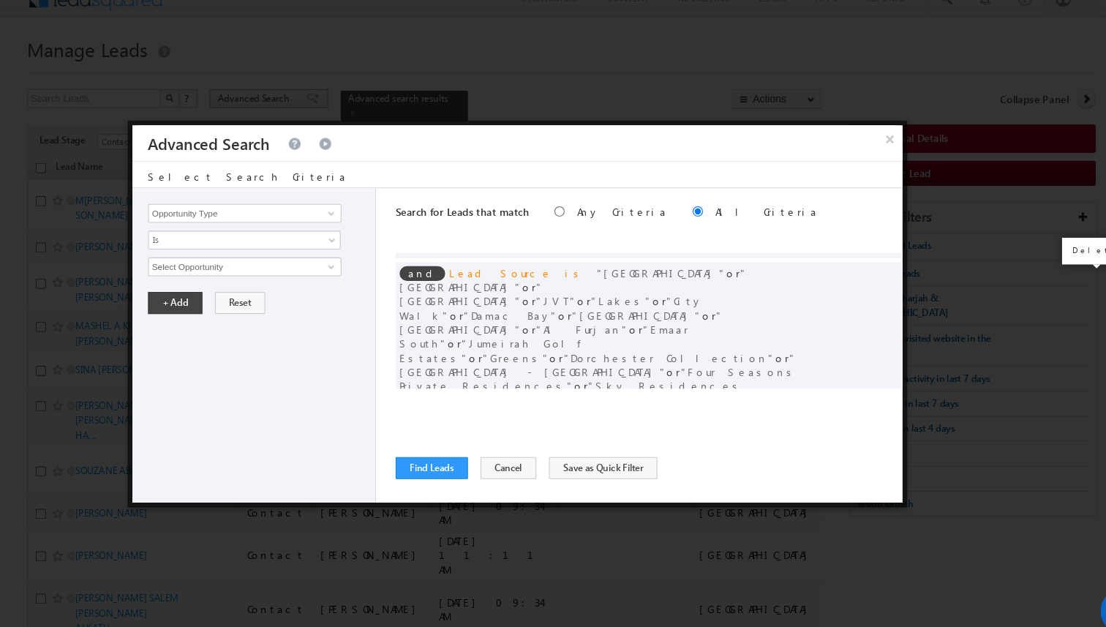
scroll to position [0, 0]
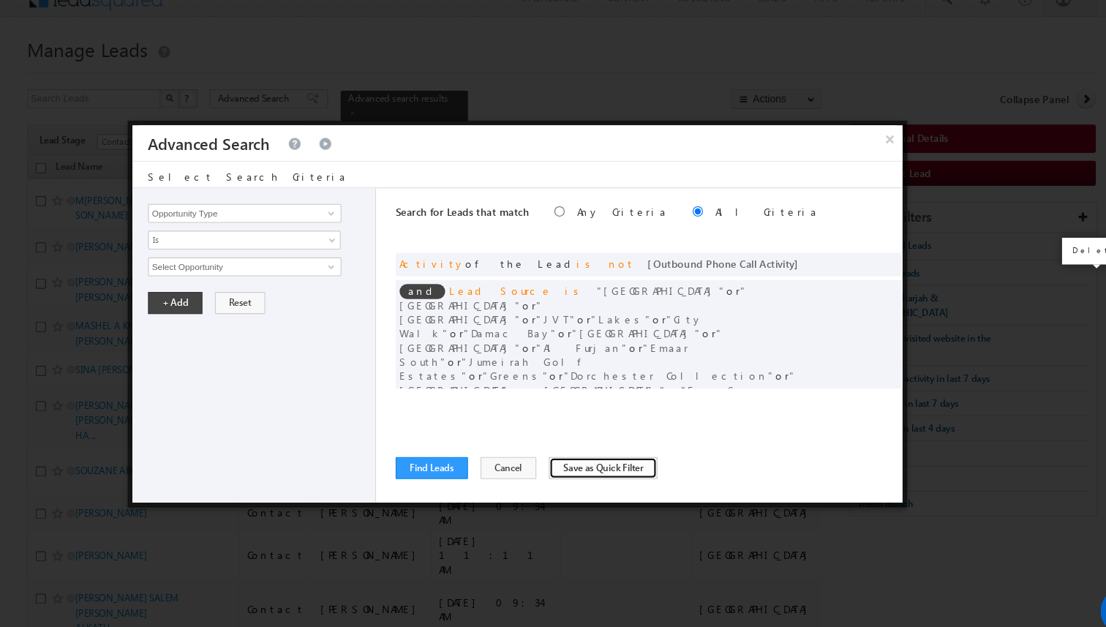
click at [564, 448] on button "Save as Quick Filter" at bounding box center [591, 454] width 101 height 20
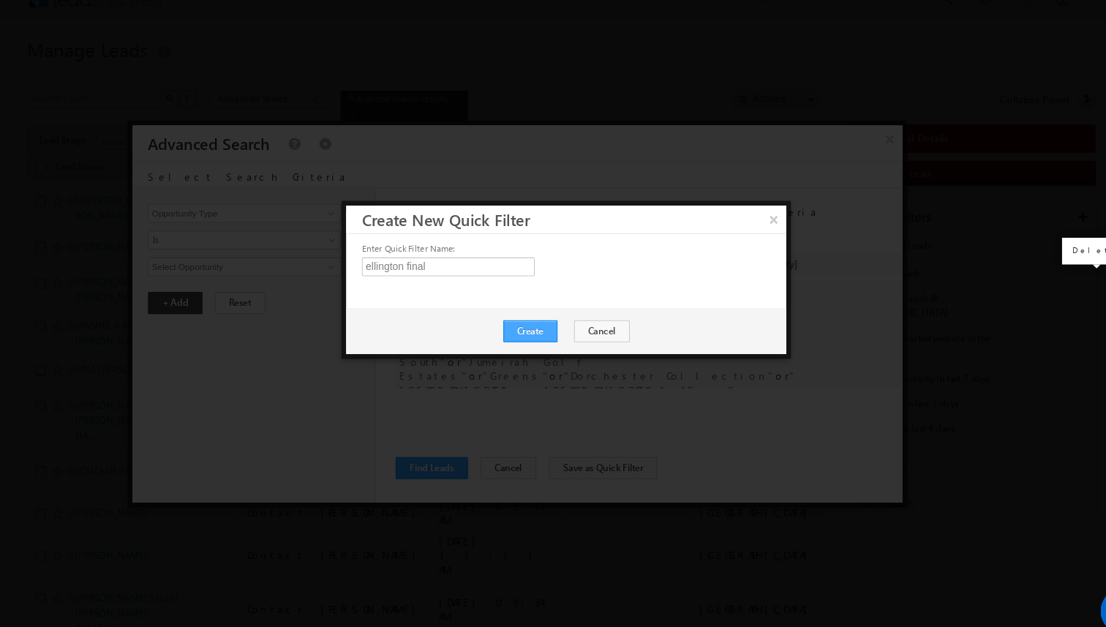
click at [535, 329] on button "Create" at bounding box center [524, 327] width 50 height 20
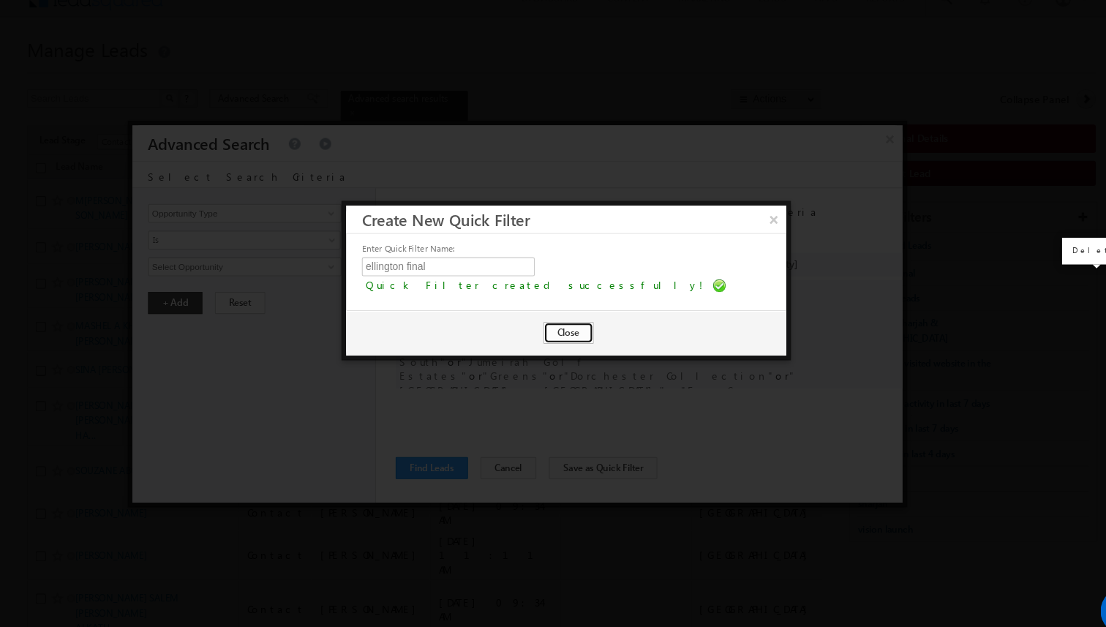
click at [563, 334] on button "Close" at bounding box center [559, 328] width 47 height 20
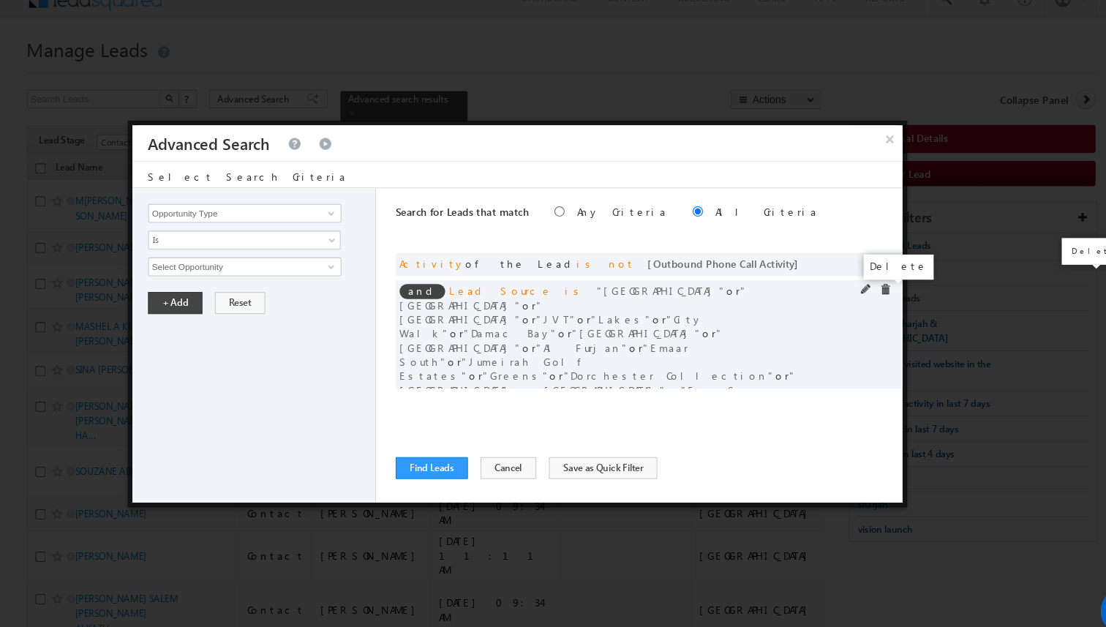
click at [854, 285] on span at bounding box center [854, 288] width 10 height 10
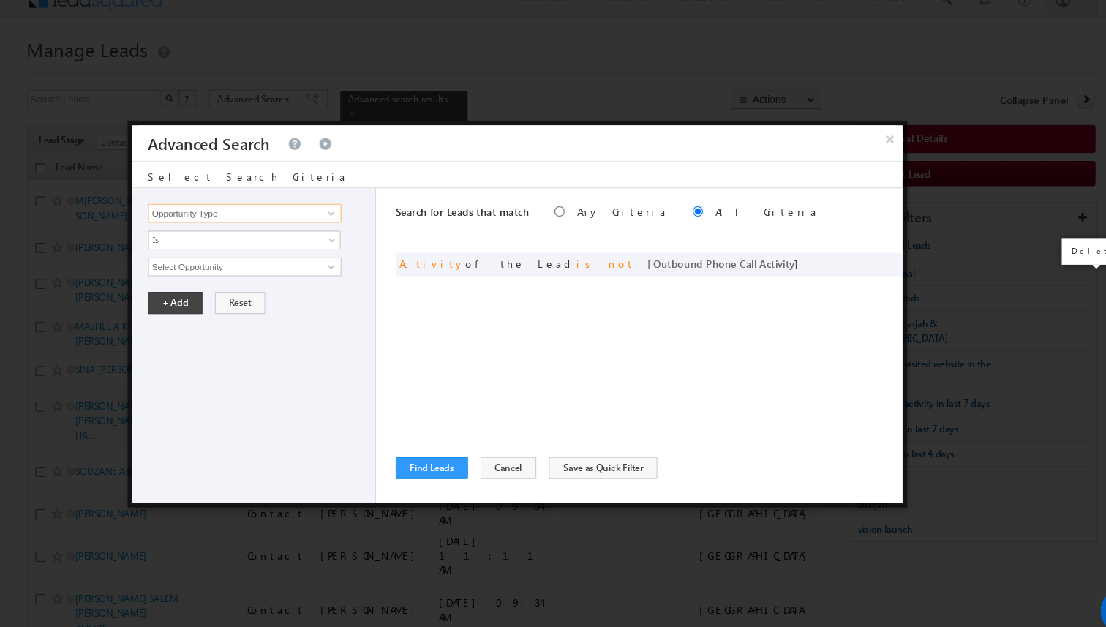
click at [318, 216] on input "Opportunity Type" at bounding box center [258, 217] width 180 height 18
click at [293, 265] on span "None Selected" at bounding box center [252, 267] width 166 height 16
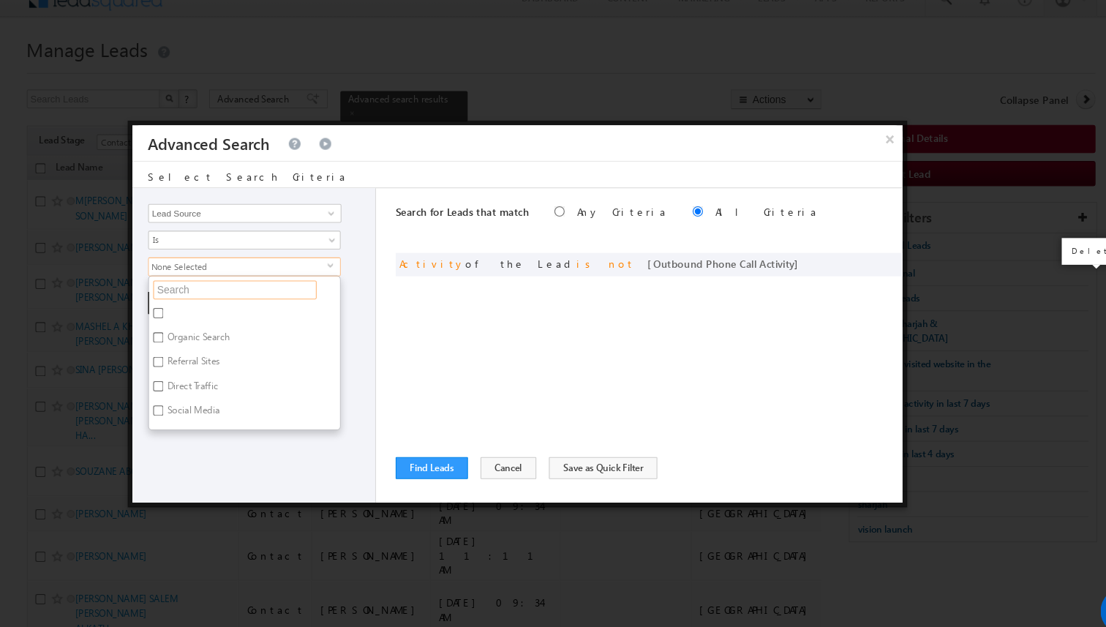
click at [255, 295] on input "text" at bounding box center [249, 288] width 152 height 18
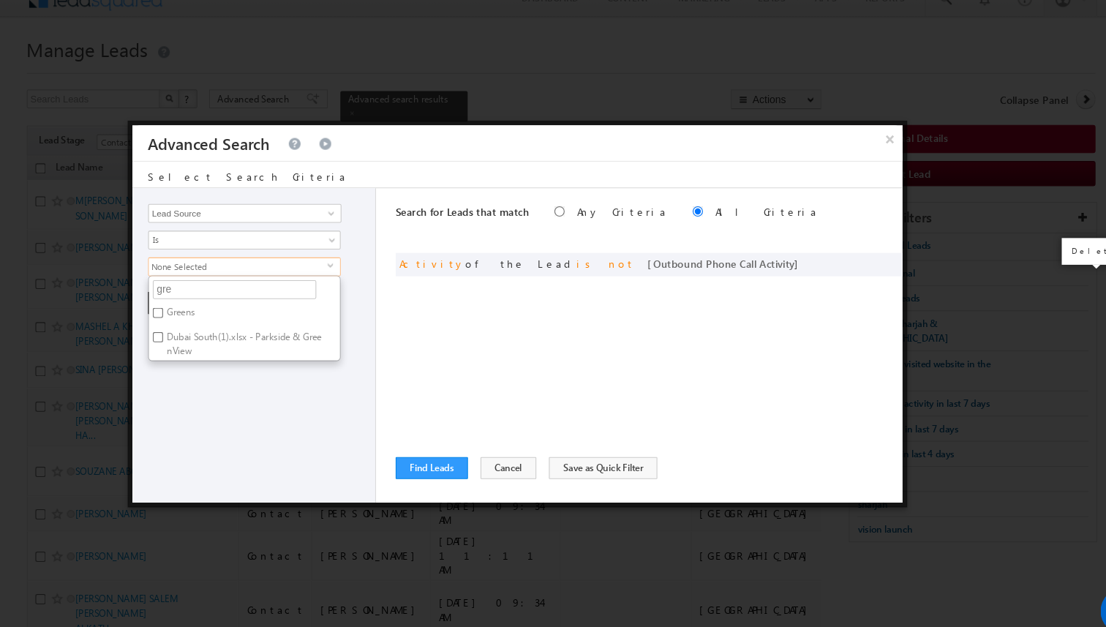
click at [209, 304] on label "Greens" at bounding box center [198, 312] width 58 height 23
click at [182, 305] on input "Greens" at bounding box center [178, 310] width 10 height 10
click at [233, 285] on input "gre" at bounding box center [249, 288] width 152 height 18
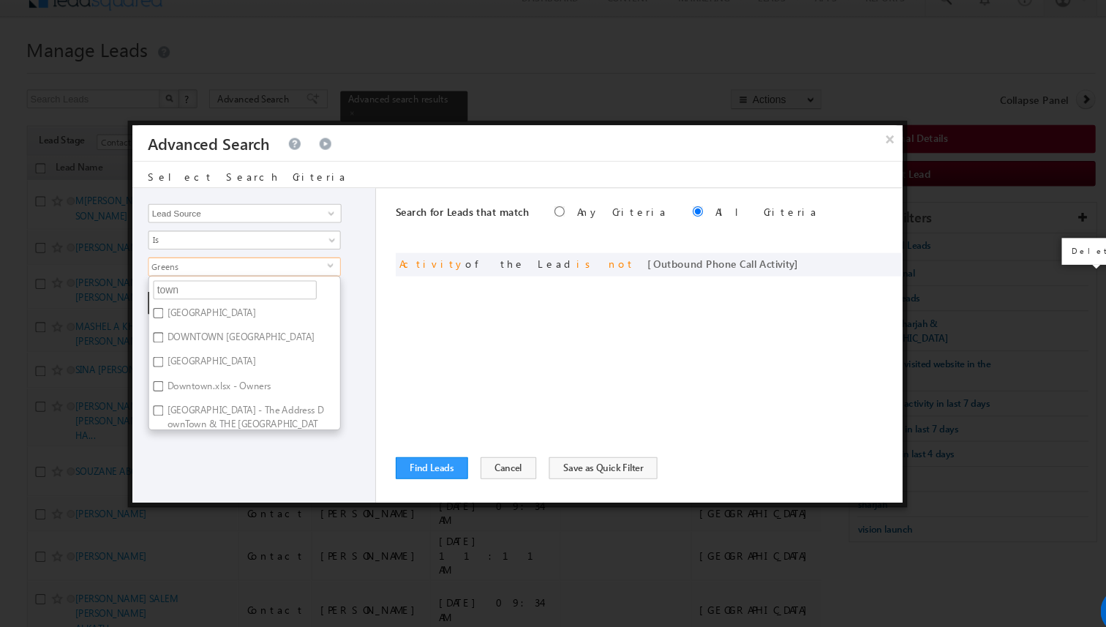
click at [219, 308] on label "[GEOGRAPHIC_DATA]" at bounding box center [226, 312] width 114 height 23
click at [182, 308] on input "[GEOGRAPHIC_DATA]" at bounding box center [178, 310] width 10 height 10
click at [225, 291] on input "town" at bounding box center [249, 288] width 152 height 18
click at [227, 355] on label "[GEOGRAPHIC_DATA]" at bounding box center [226, 357] width 114 height 23
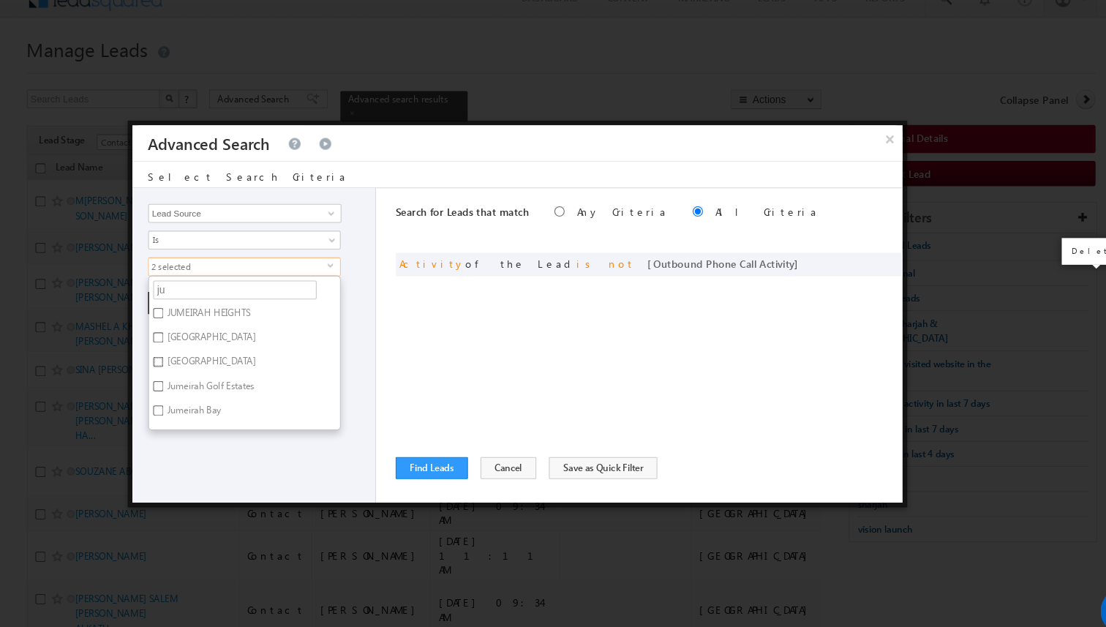
click at [182, 355] on input "[GEOGRAPHIC_DATA]" at bounding box center [178, 355] width 10 height 10
click at [375, 357] on div "Opportunity Type Lead Activity Task Sales Group Prospect Id Address 1 Address 2…" at bounding box center [267, 340] width 227 height 293
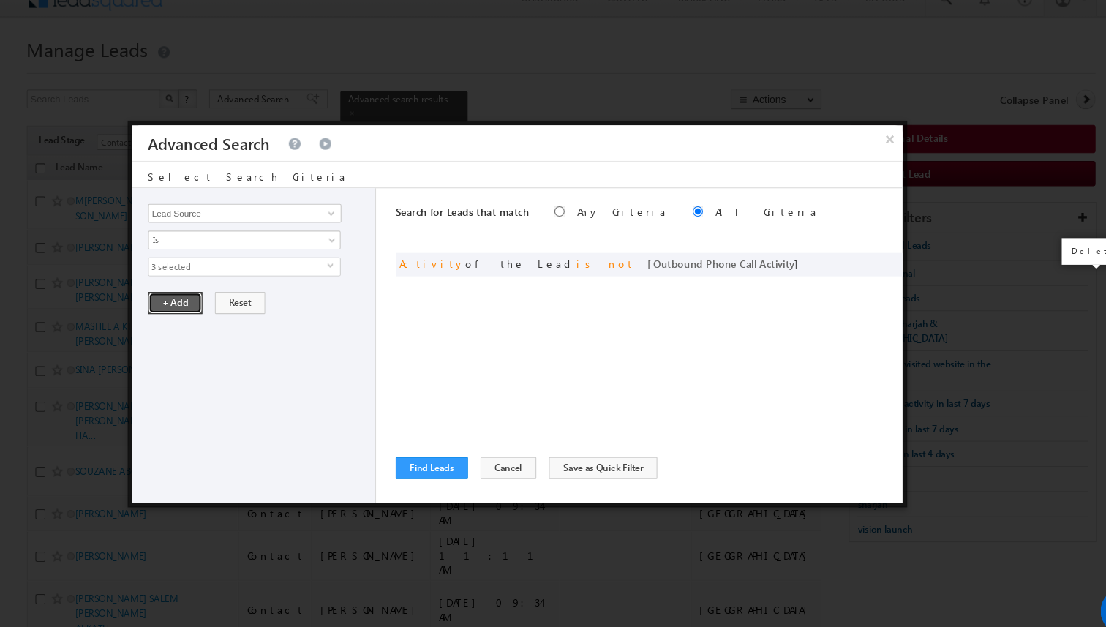
click at [190, 306] on button "+ Add" at bounding box center [193, 300] width 50 height 20
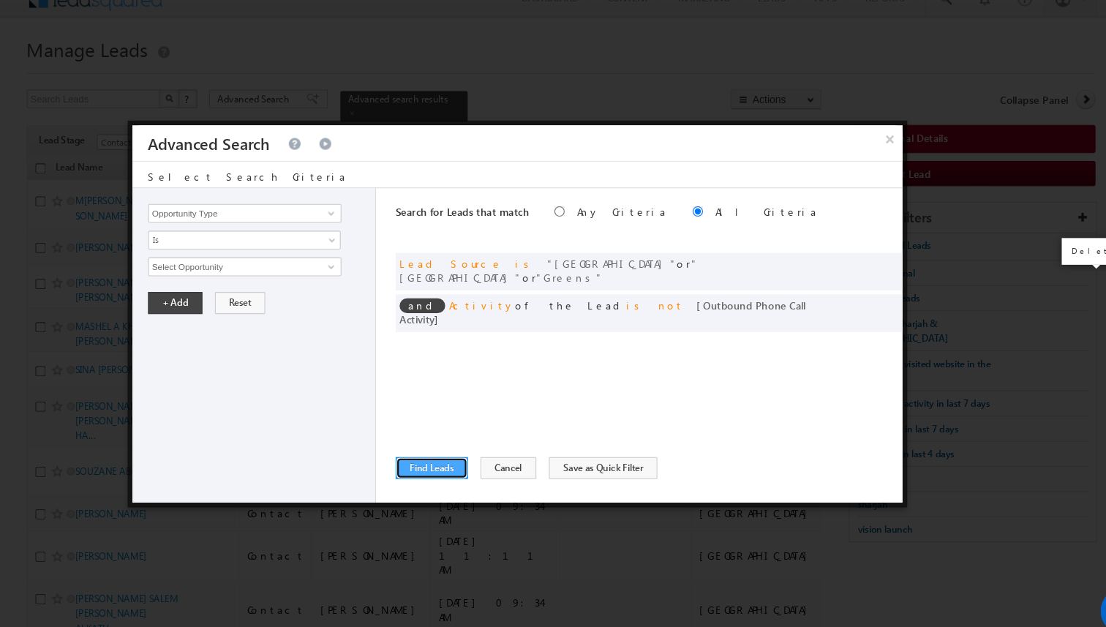
click at [420, 461] on button "Find Leads" at bounding box center [432, 454] width 67 height 20
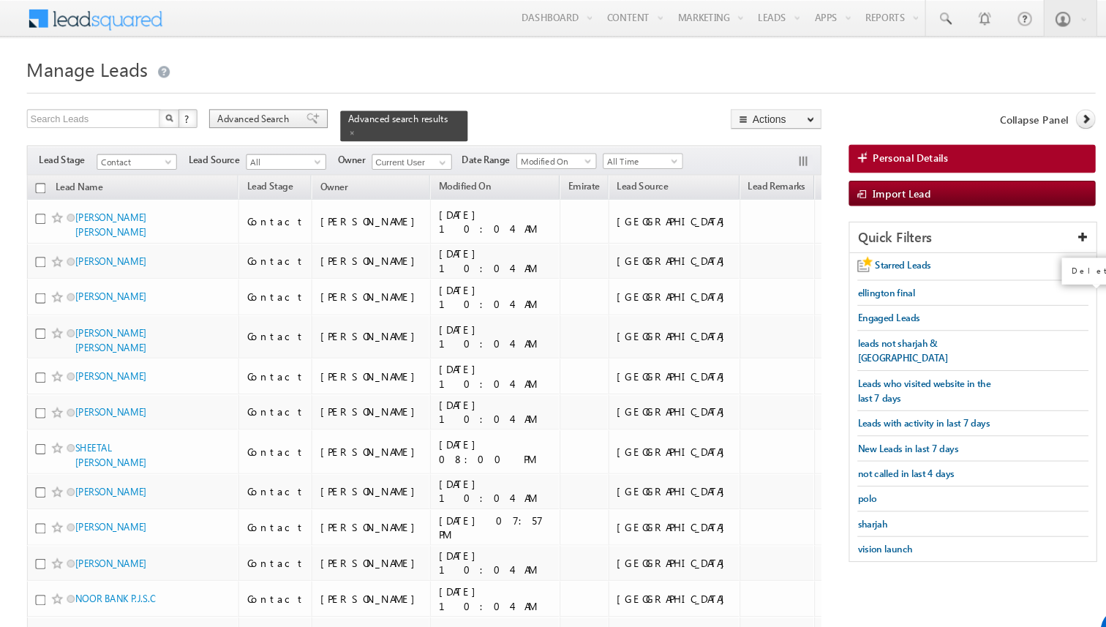
click at [277, 118] on div "Advanced Search" at bounding box center [280, 111] width 110 height 18
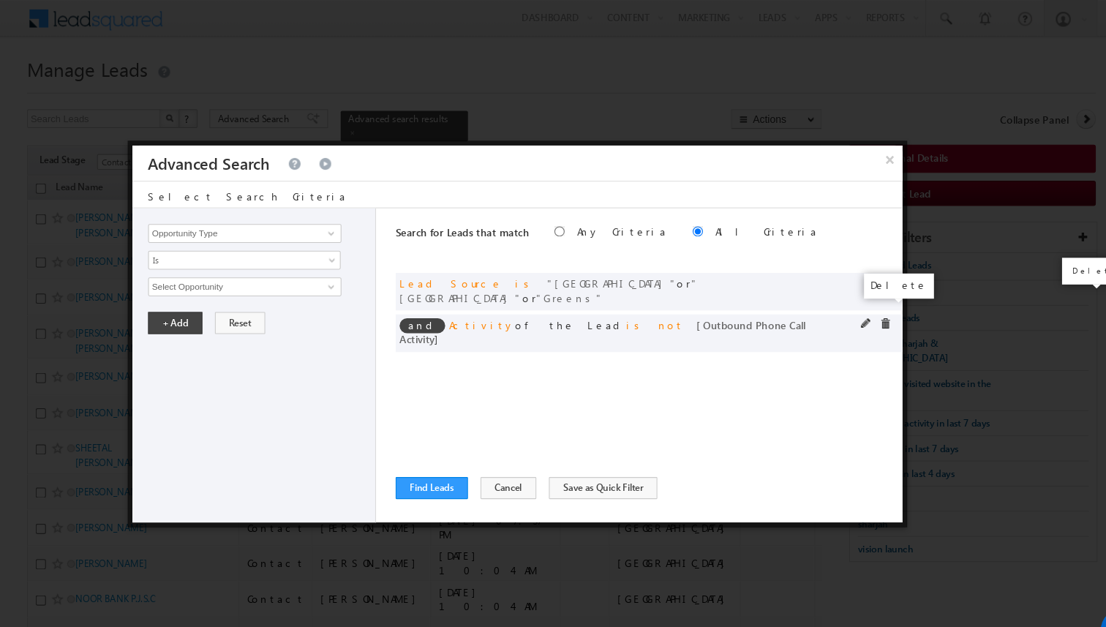
click at [851, 296] on span at bounding box center [854, 301] width 10 height 10
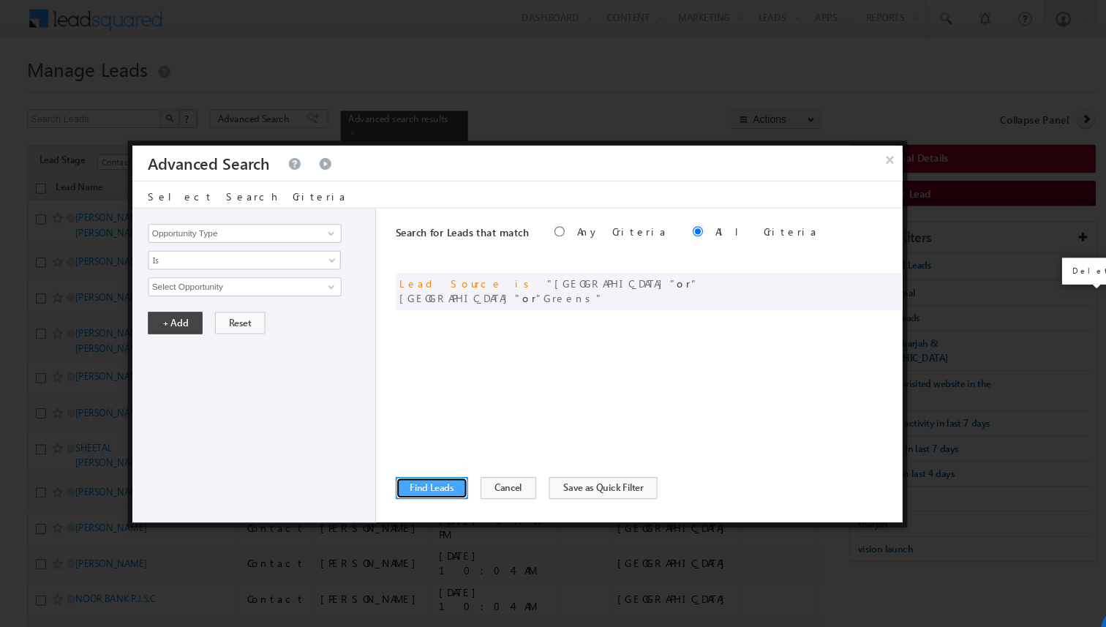
click at [451, 455] on button "Find Leads" at bounding box center [432, 454] width 67 height 20
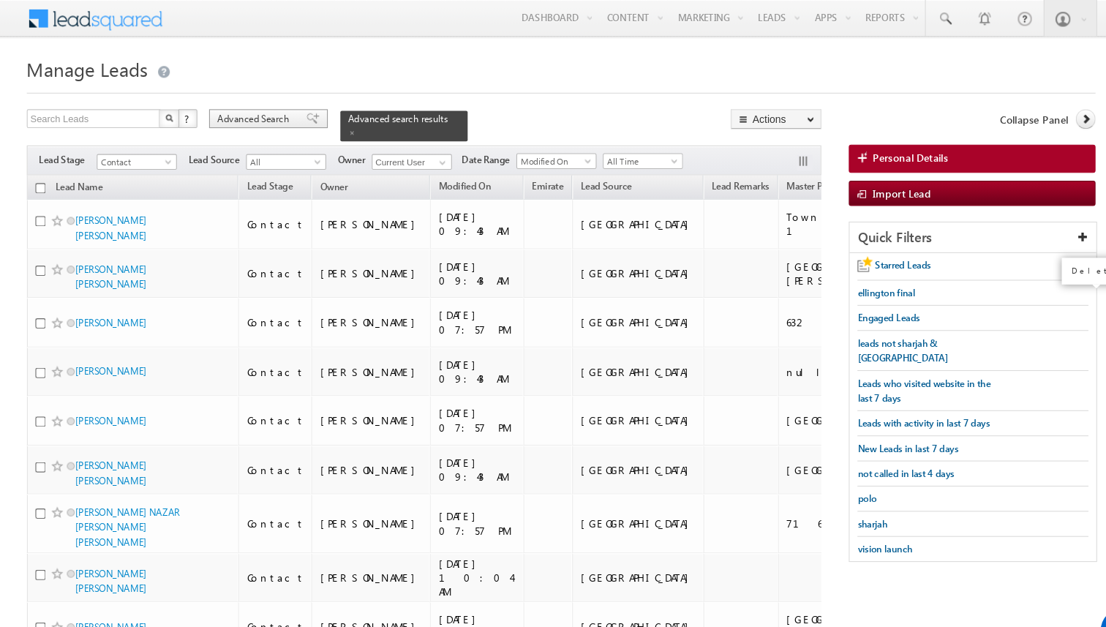
click at [293, 111] on span "Advanced Search" at bounding box center [268, 110] width 71 height 13
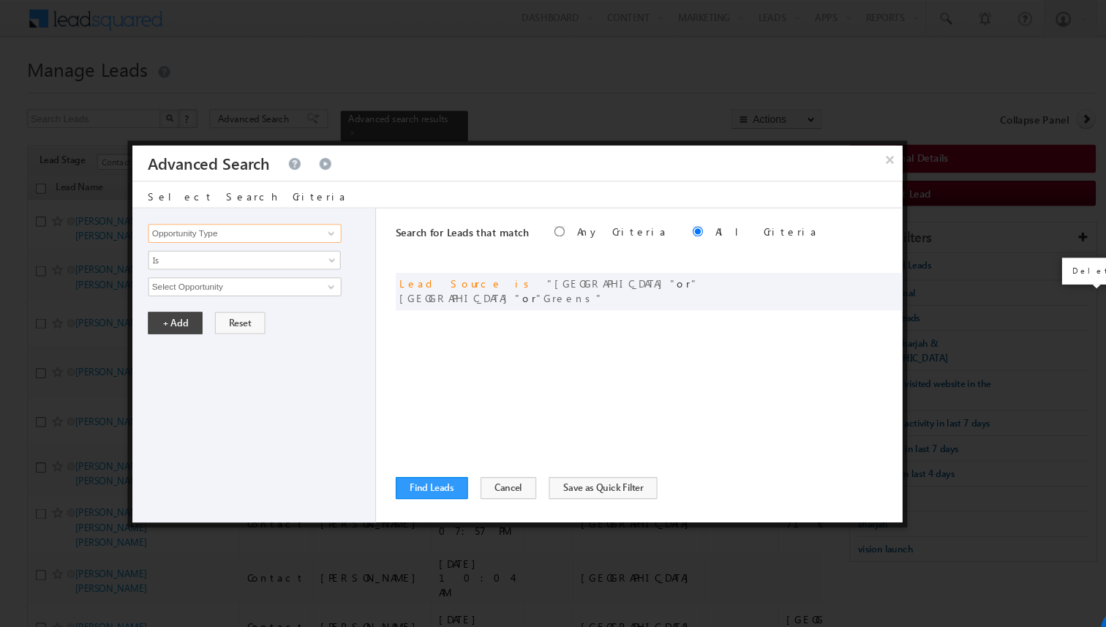
click at [261, 218] on input "Opportunity Type" at bounding box center [258, 217] width 180 height 18
click at [245, 243] on span "Is" at bounding box center [248, 242] width 159 height 13
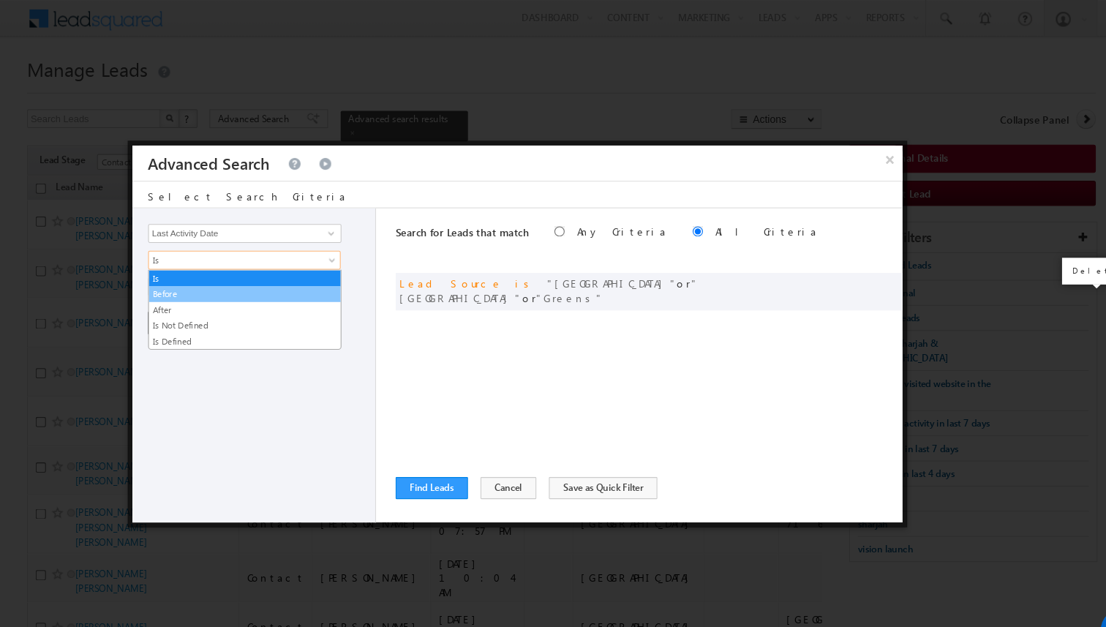
click at [196, 276] on link "Before" at bounding box center [258, 273] width 178 height 13
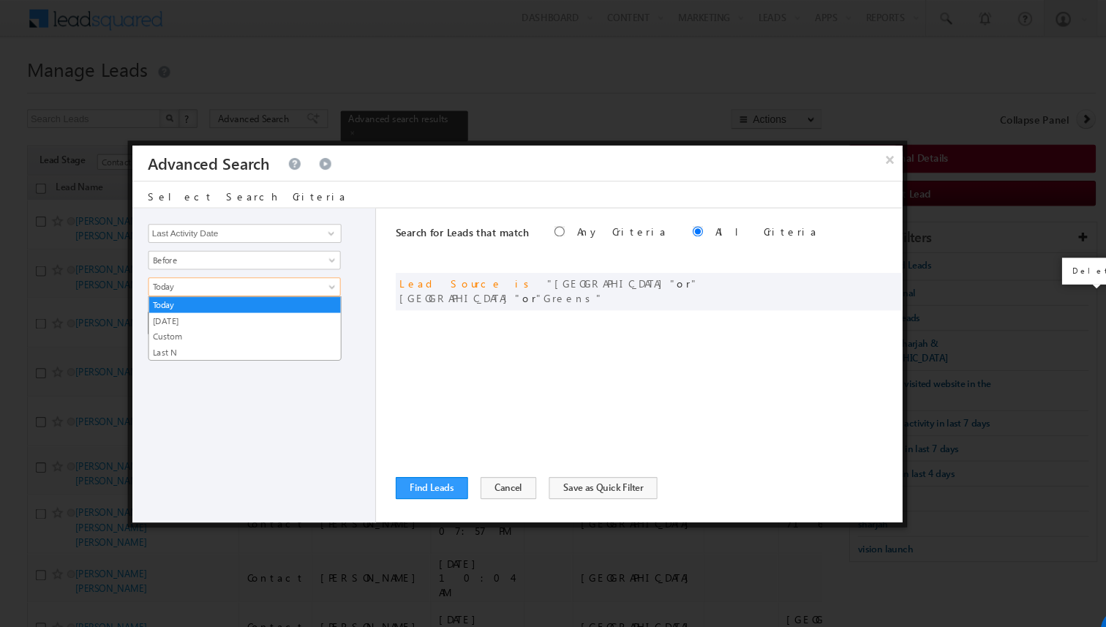
click at [206, 271] on span "Today" at bounding box center [248, 266] width 159 height 13
click at [203, 322] on link "Last N" at bounding box center [258, 327] width 178 height 13
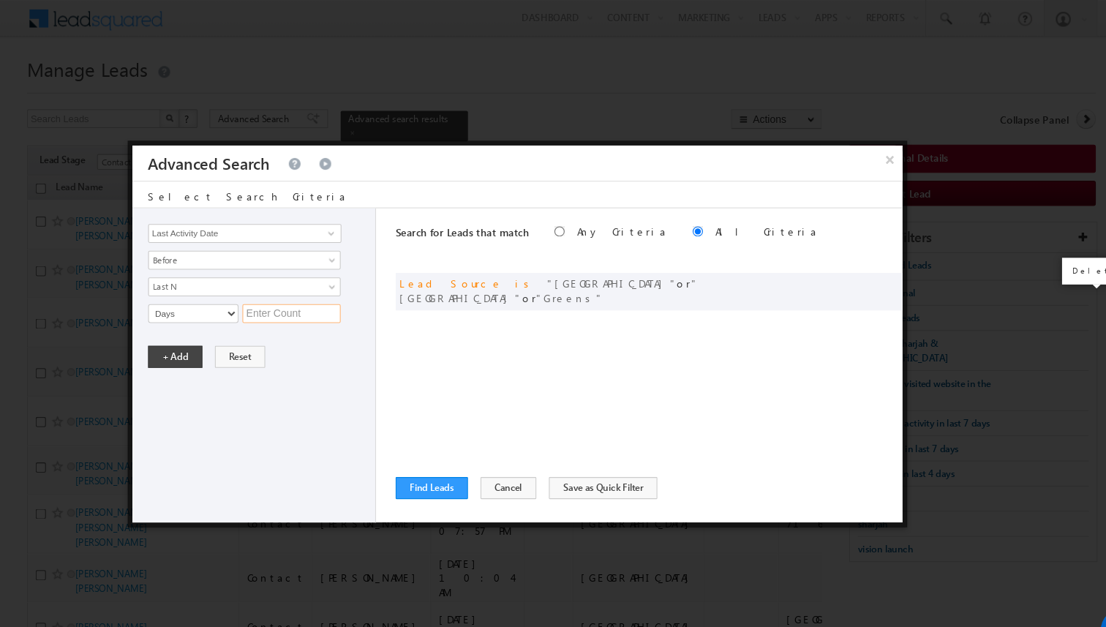
click at [279, 293] on input "text" at bounding box center [301, 292] width 91 height 18
click at [199, 329] on button "+ Add" at bounding box center [193, 332] width 50 height 20
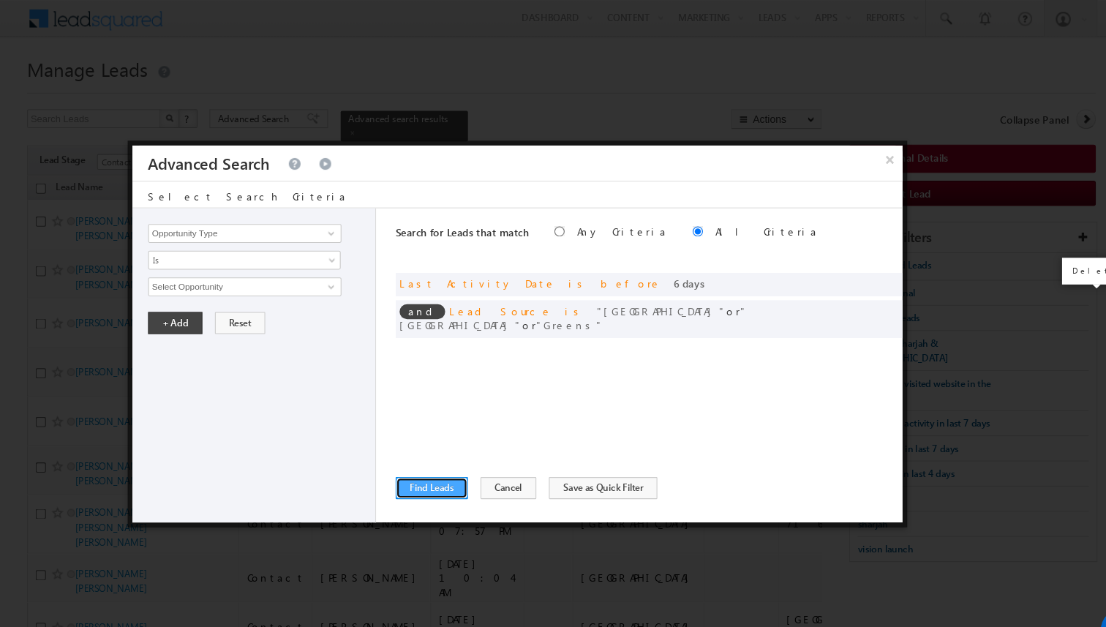
click at [424, 448] on button "Find Leads" at bounding box center [432, 454] width 67 height 20
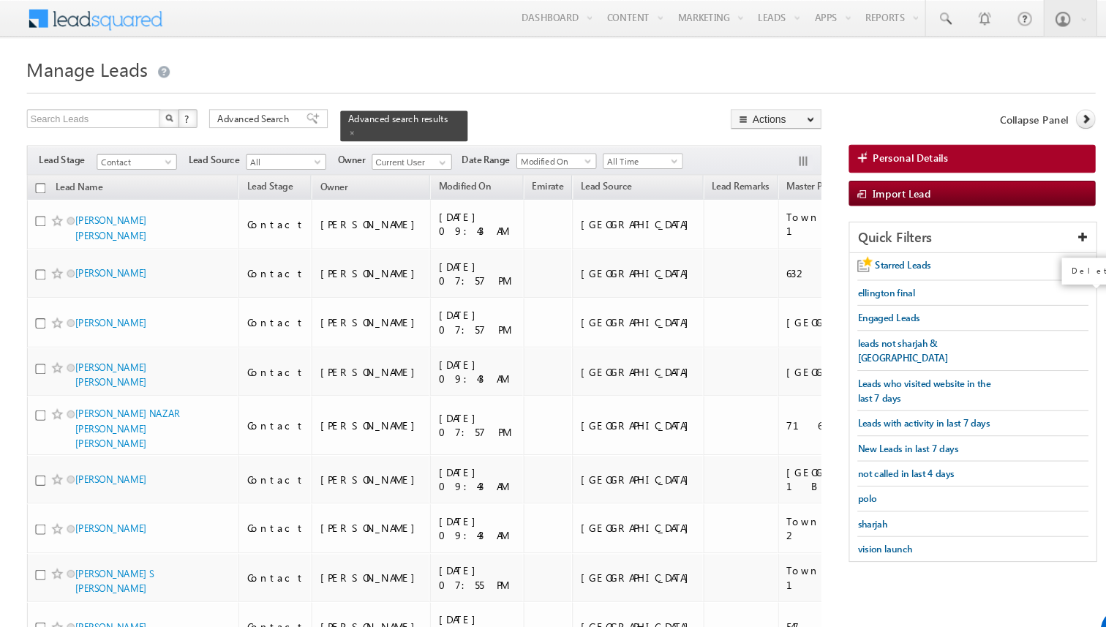
click at [67, 173] on input "checkbox" at bounding box center [69, 175] width 10 height 10
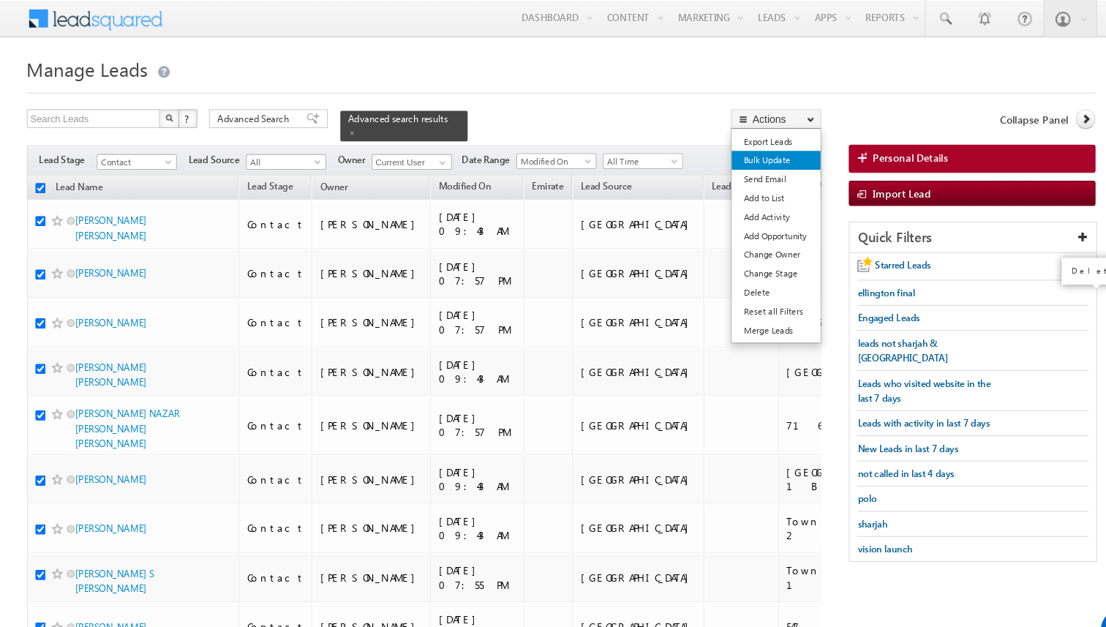
click at [742, 148] on link "Bulk Update" at bounding box center [753, 149] width 83 height 18
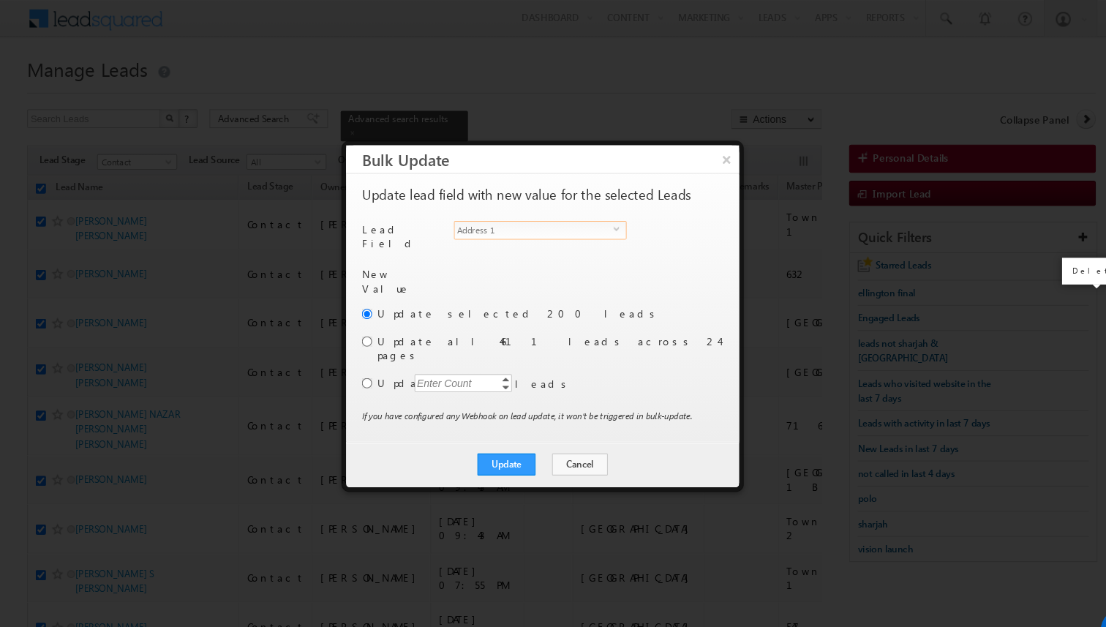
click at [538, 214] on span "Address 1" at bounding box center [527, 214] width 148 height 16
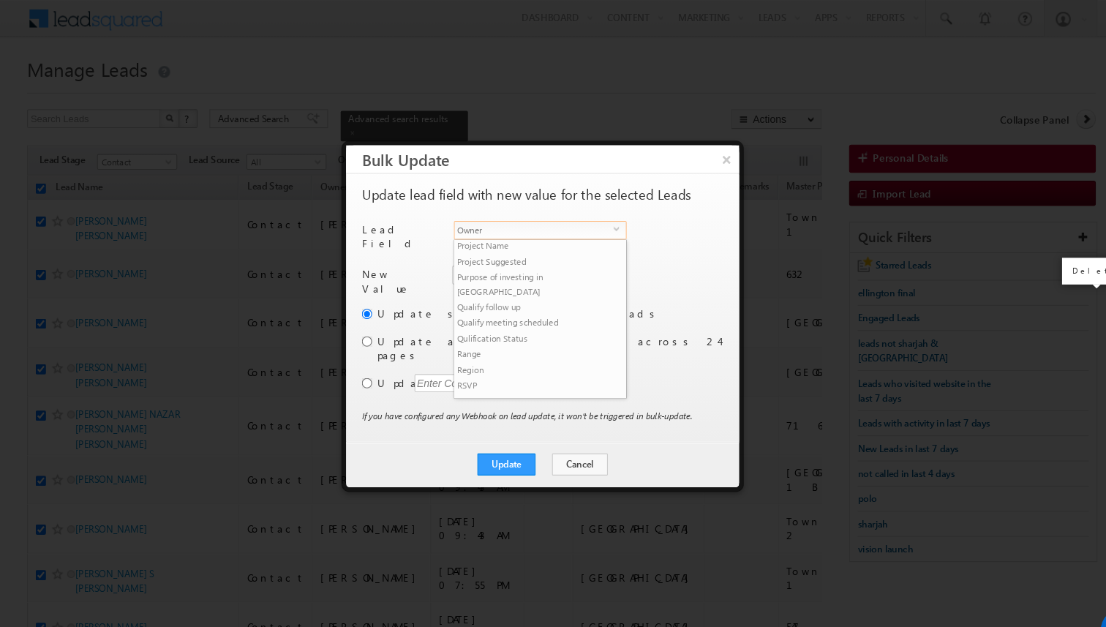
scroll to position [688, 0]
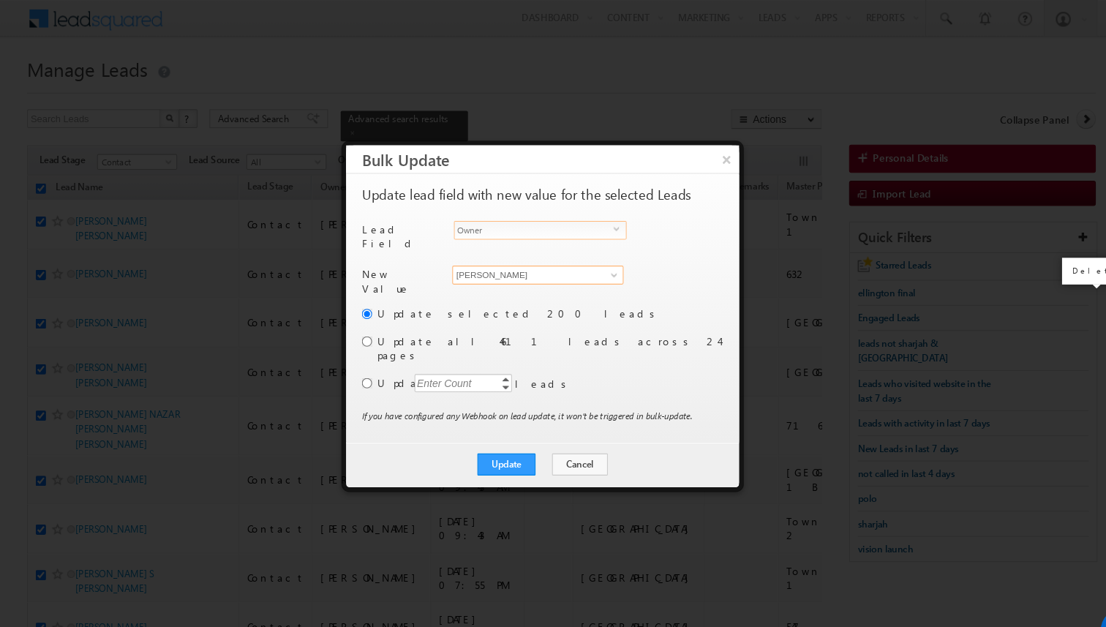
click at [513, 250] on input "[PERSON_NAME]" at bounding box center [530, 256] width 159 height 18
click at [502, 268] on link "Shiva Sisodia shiva.sisodia@indglobal.ae" at bounding box center [530, 279] width 159 height 28
click at [370, 352] on input "radio" at bounding box center [372, 357] width 10 height 10
click at [434, 348] on div "Enter Count" at bounding box center [444, 356] width 56 height 17
click at [563, 344] on div "Update selected 200 leads Update all 4611 leads across 24 pages Update 3000 300…" at bounding box center [534, 332] width 334 height 95
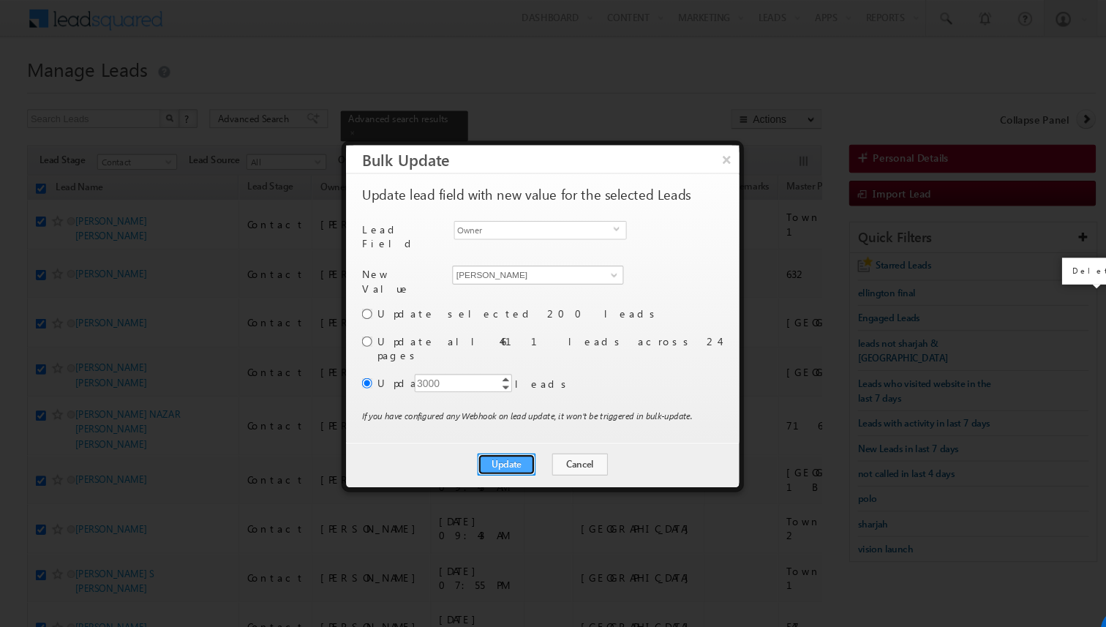
click at [513, 422] on button "Update" at bounding box center [502, 432] width 54 height 20
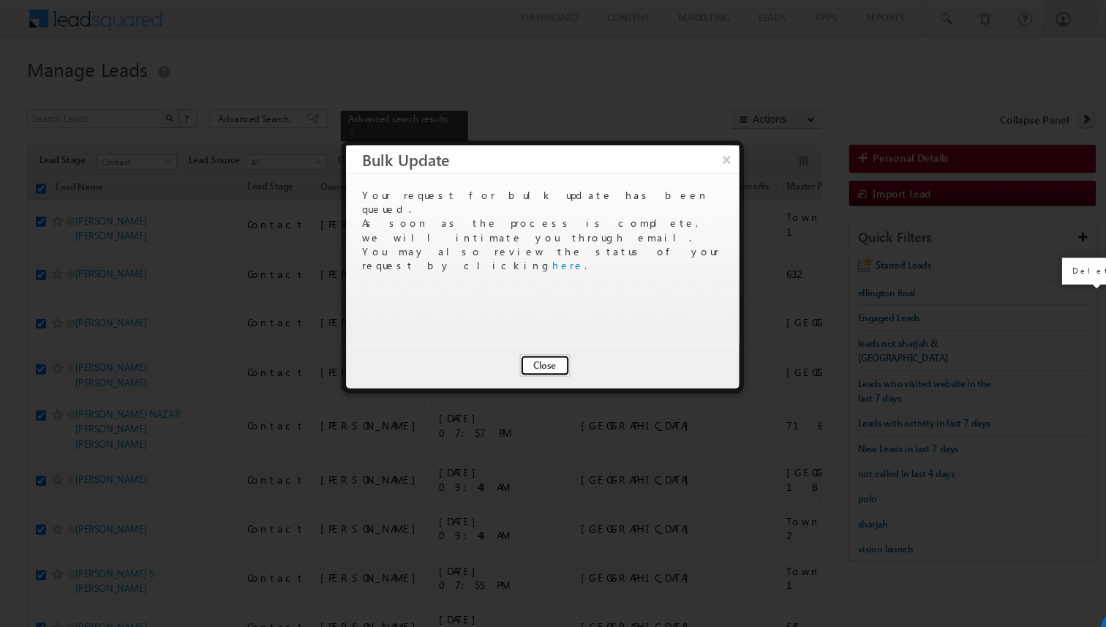
click at [548, 341] on button "Close" at bounding box center [537, 340] width 47 height 20
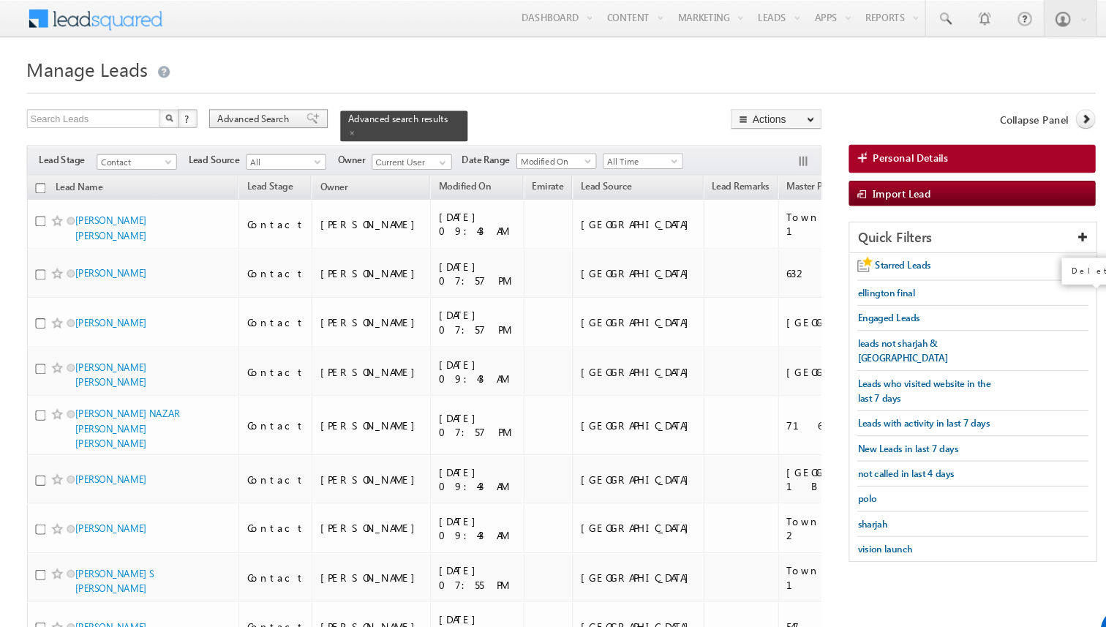
click at [297, 108] on span "Advanced Search" at bounding box center [268, 110] width 71 height 13
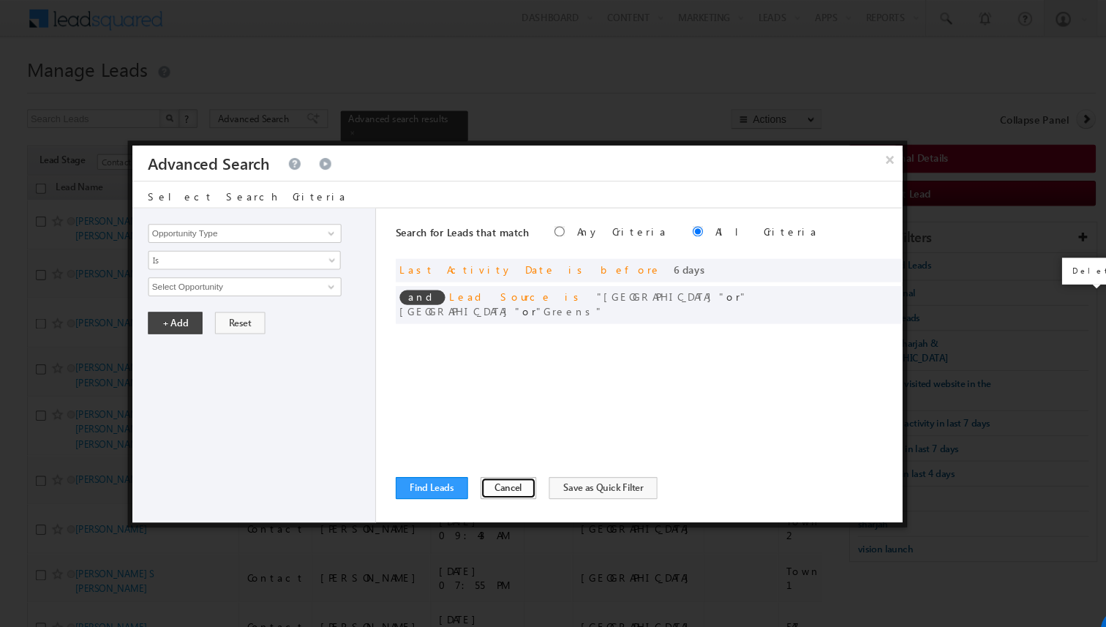
click at [501, 445] on button "Cancel" at bounding box center [504, 454] width 52 height 20
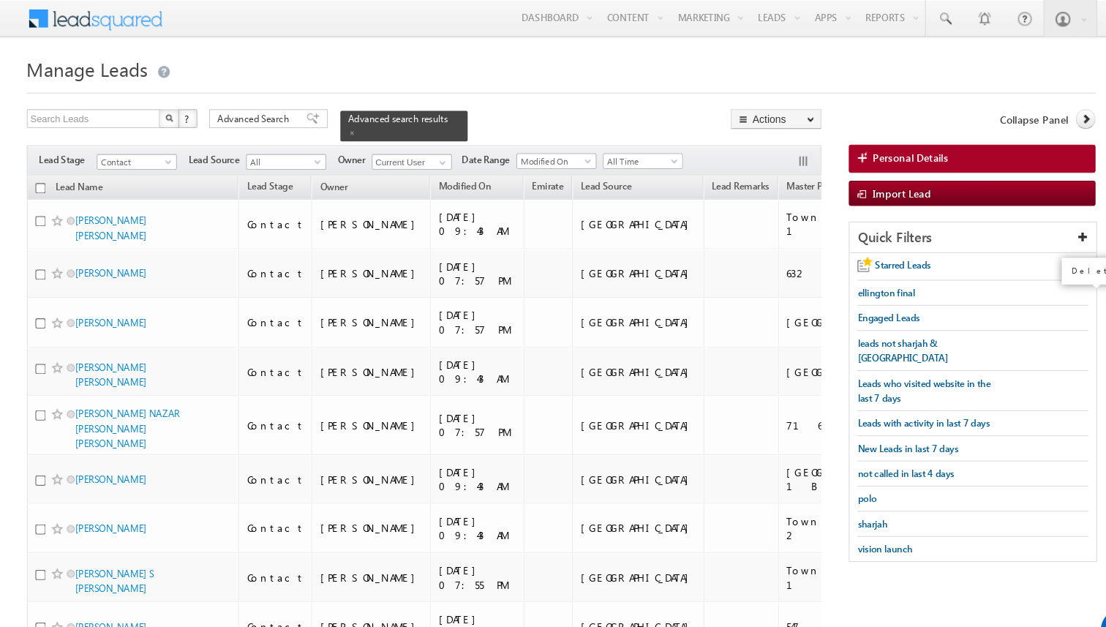
click at [72, 173] on th "Lead Name" at bounding box center [154, 174] width 197 height 23
click at [69, 175] on input "checkbox" at bounding box center [69, 175] width 10 height 10
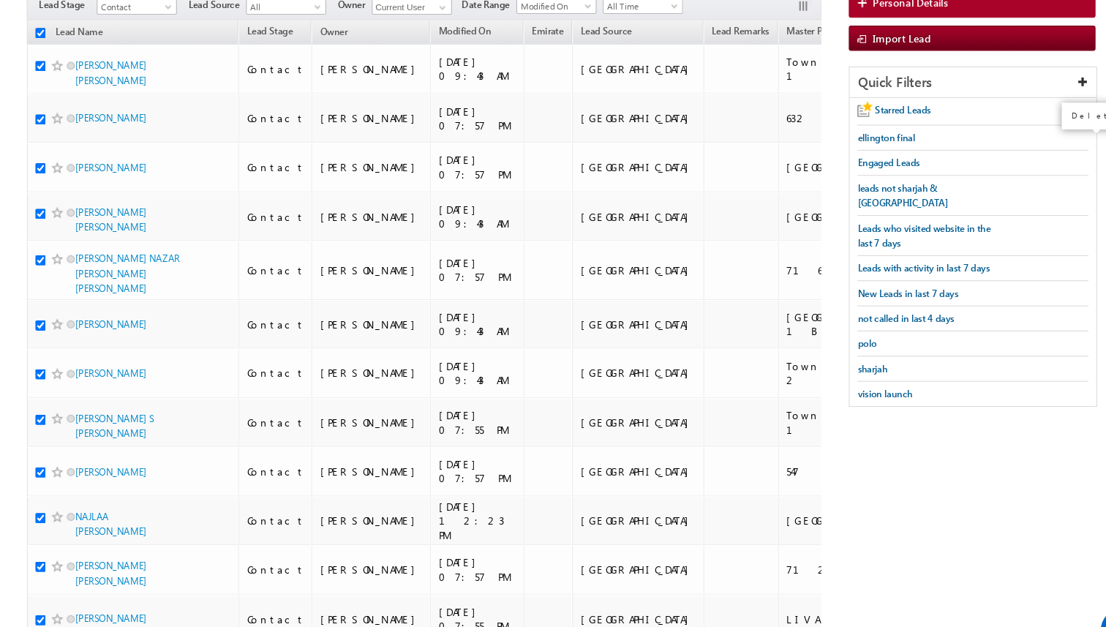
scroll to position [0, 0]
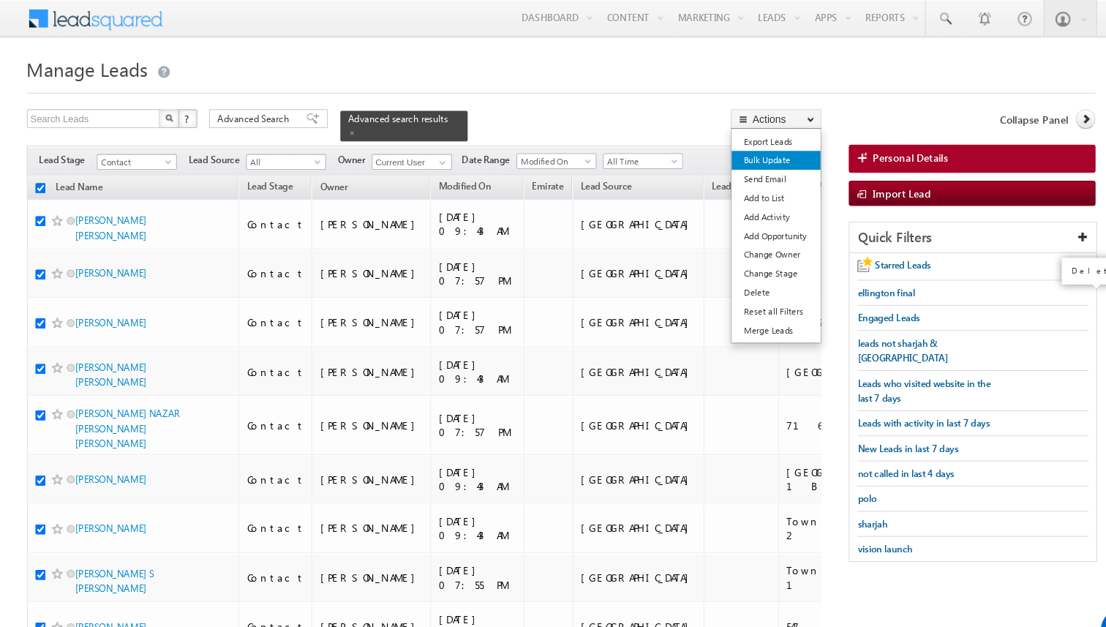
click at [744, 148] on link "Bulk Update" at bounding box center [753, 149] width 83 height 18
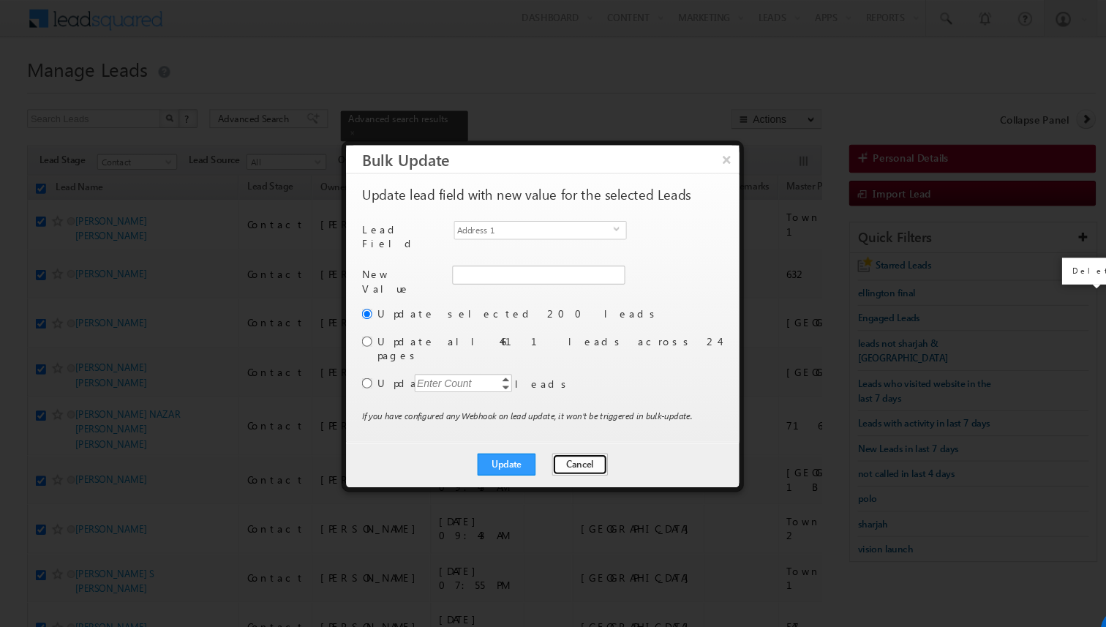
click at [570, 422] on button "Cancel" at bounding box center [570, 432] width 52 height 20
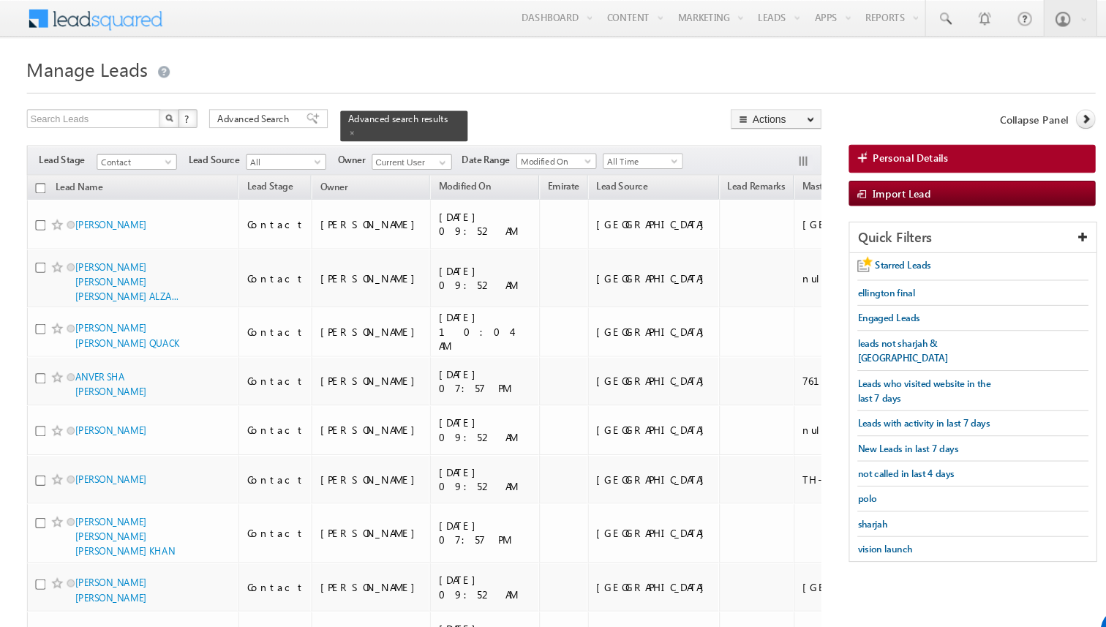
click at [65, 173] on input "checkbox" at bounding box center [69, 175] width 10 height 10
checkbox input "true"
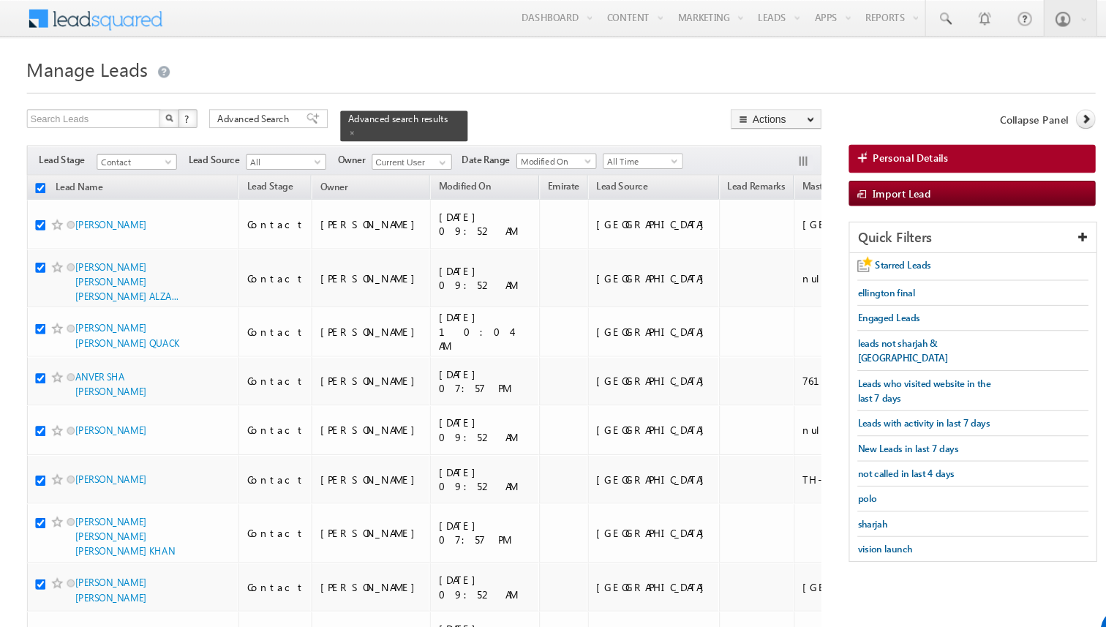
checkbox input "true"
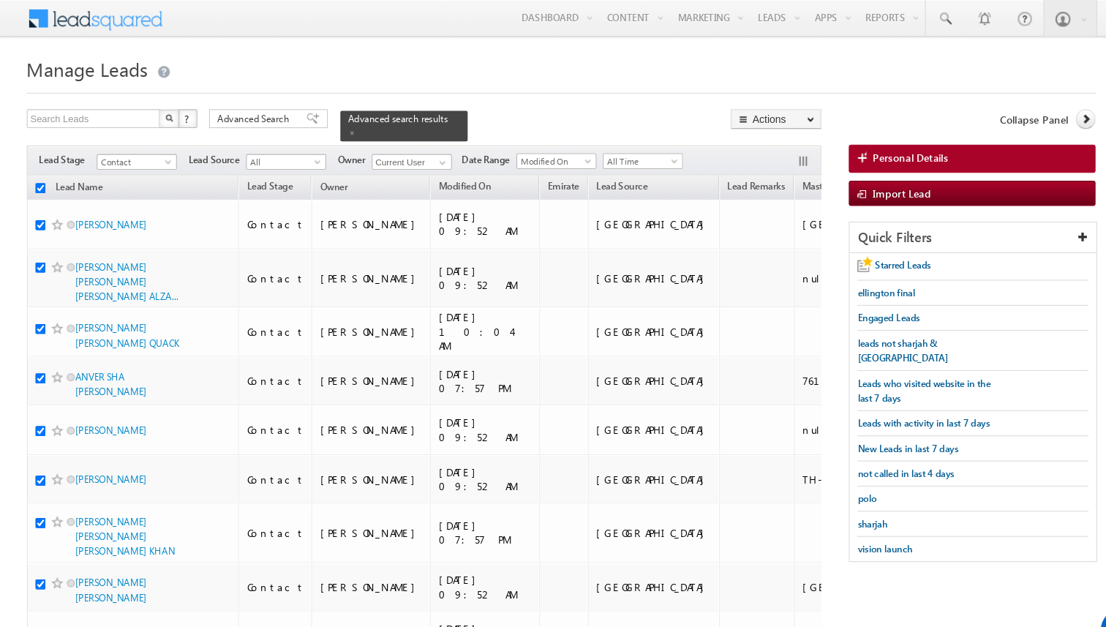
checkbox input "true"
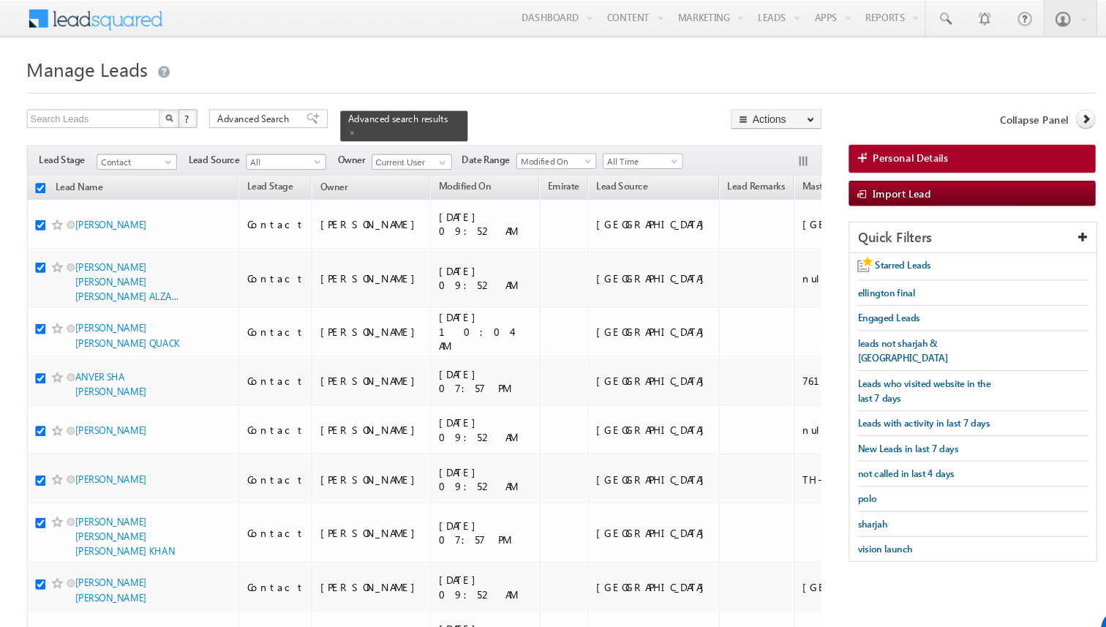
checkbox input "true"
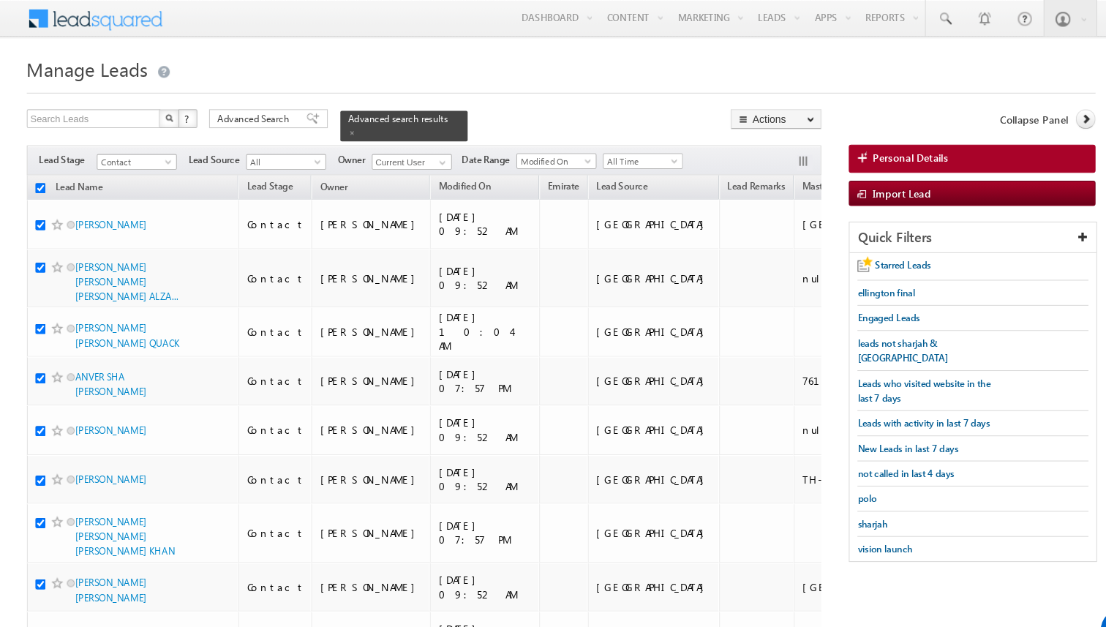
checkbox input "true"
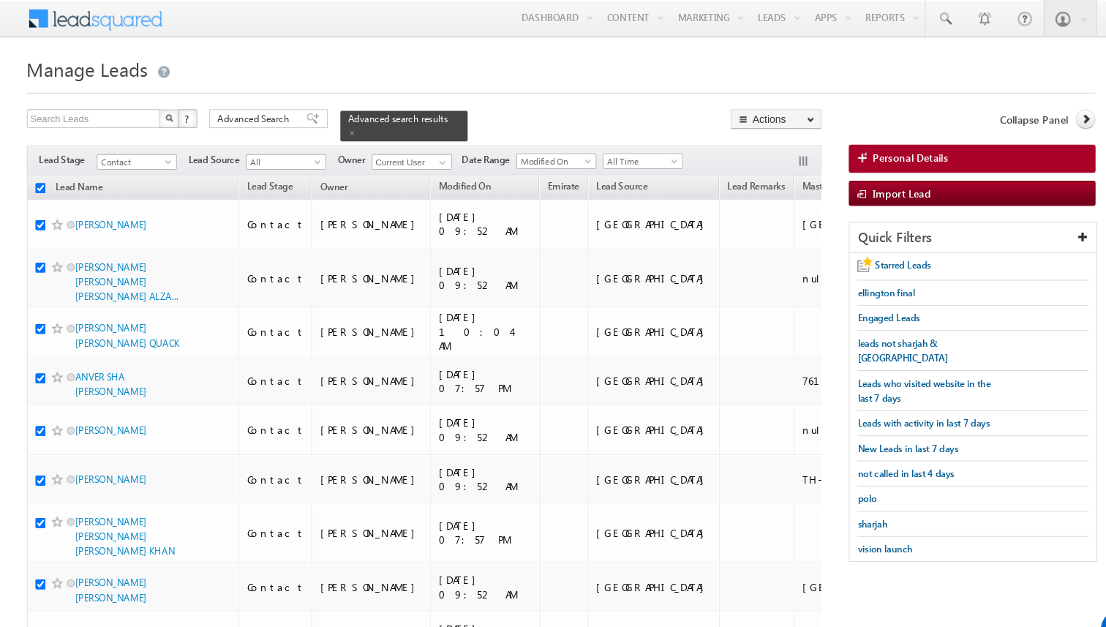
checkbox input "true"
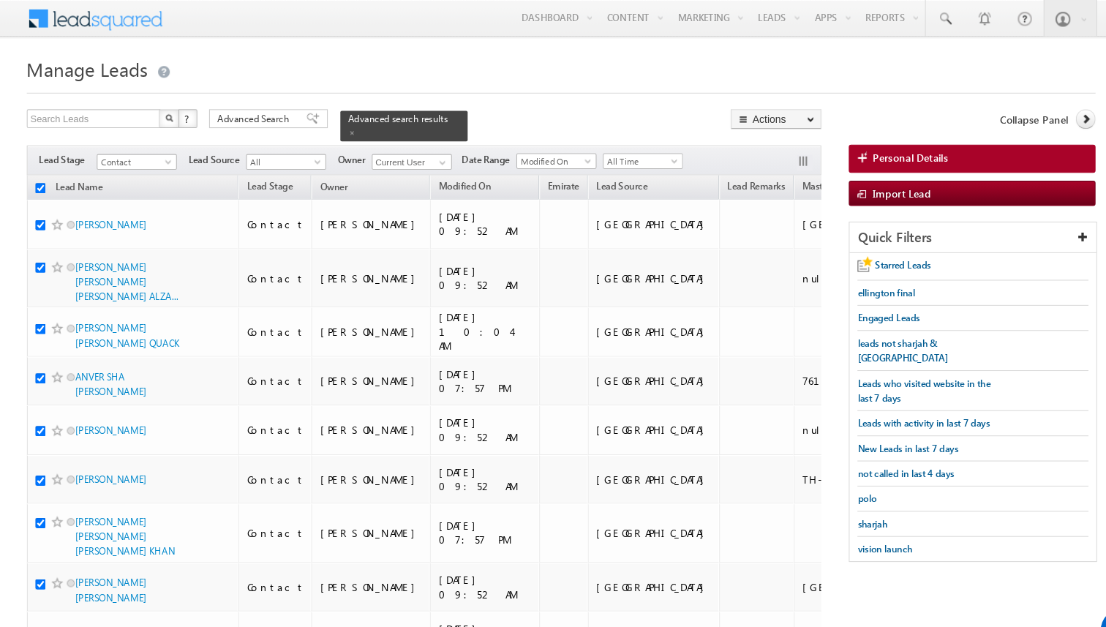
checkbox input "true"
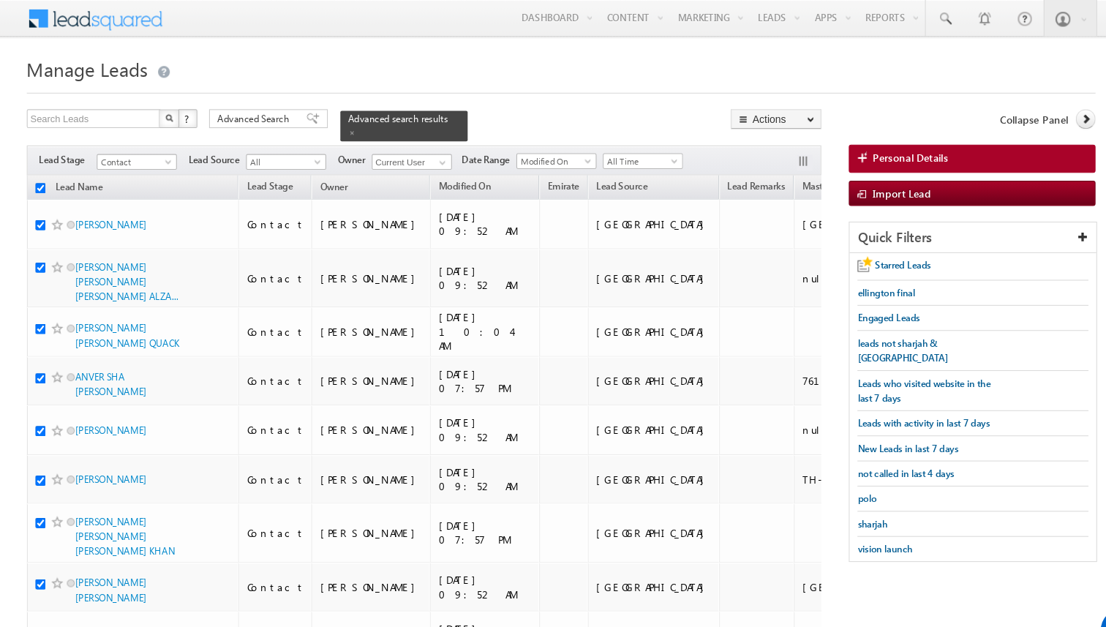
checkbox input "true"
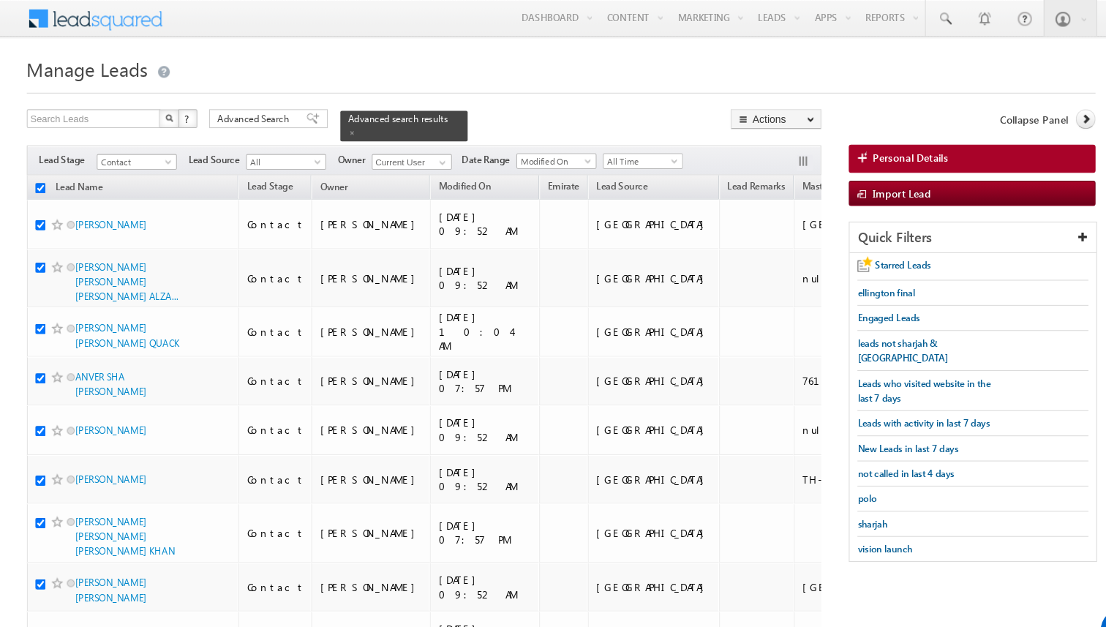
checkbox input "true"
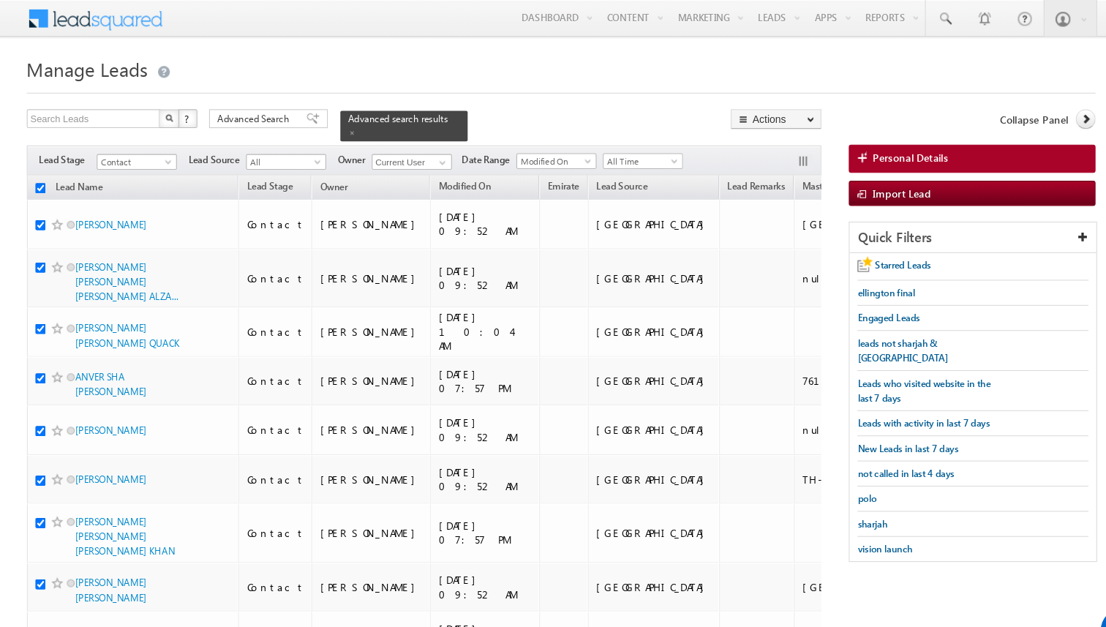
checkbox input "true"
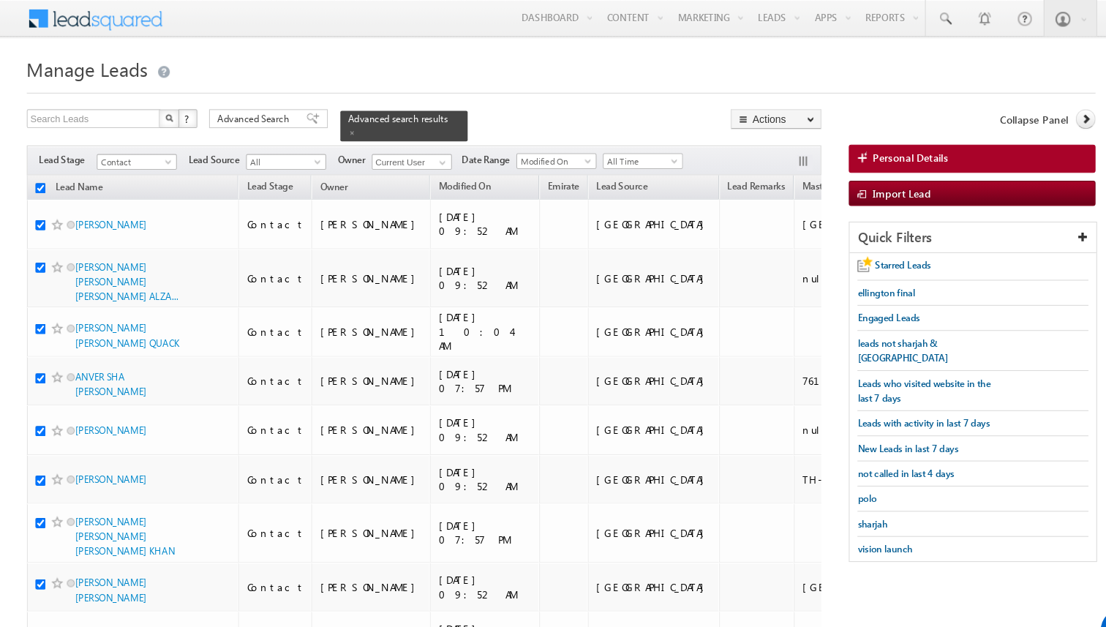
checkbox input "true"
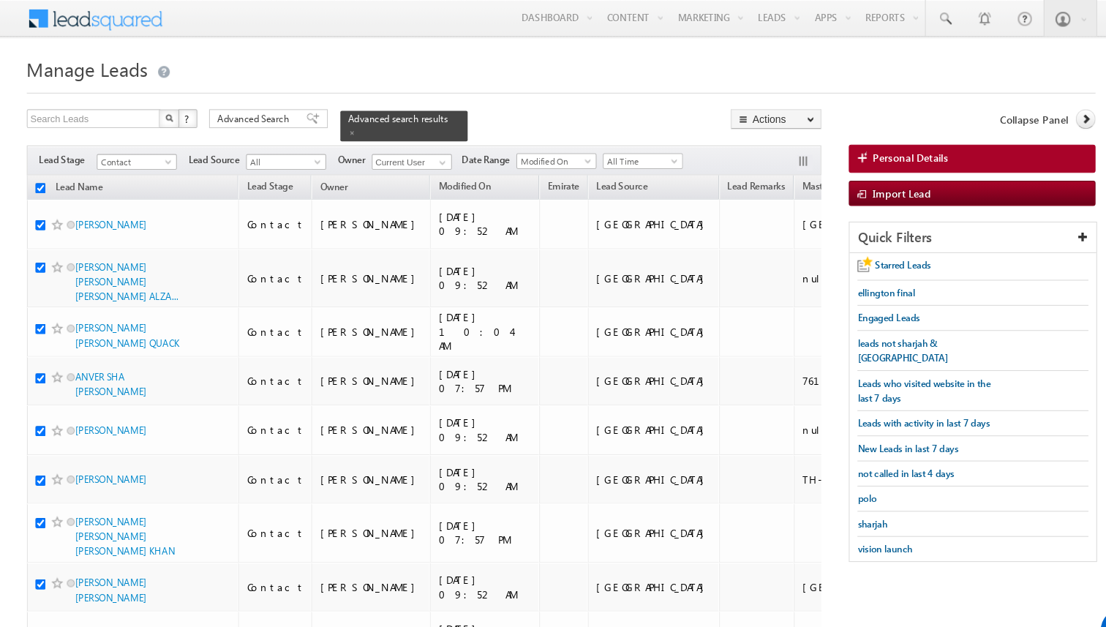
checkbox input "true"
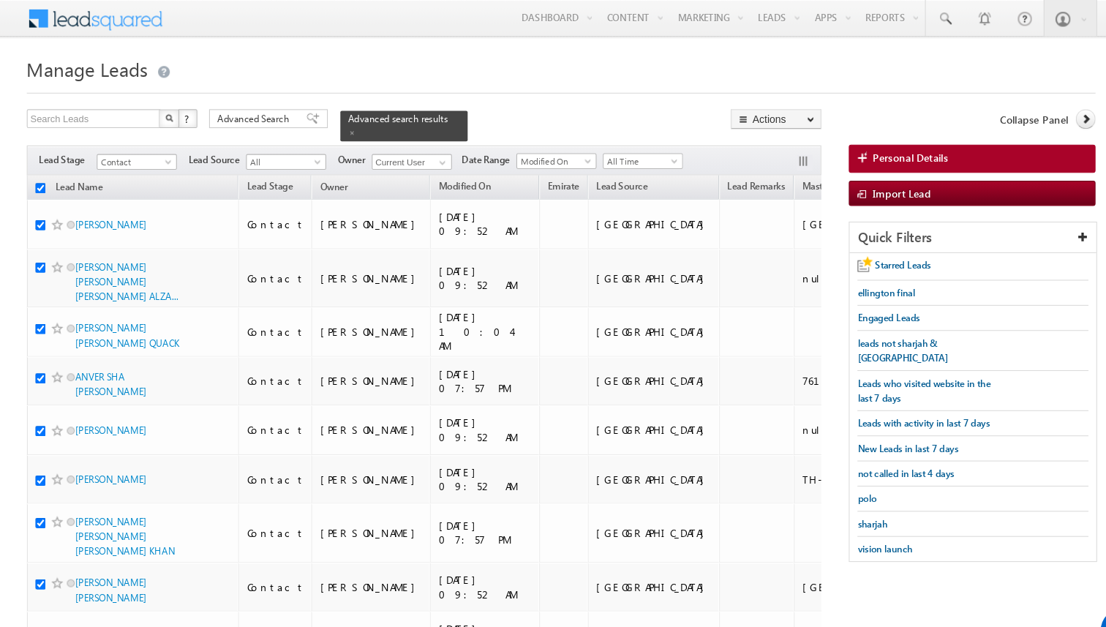
checkbox input "true"
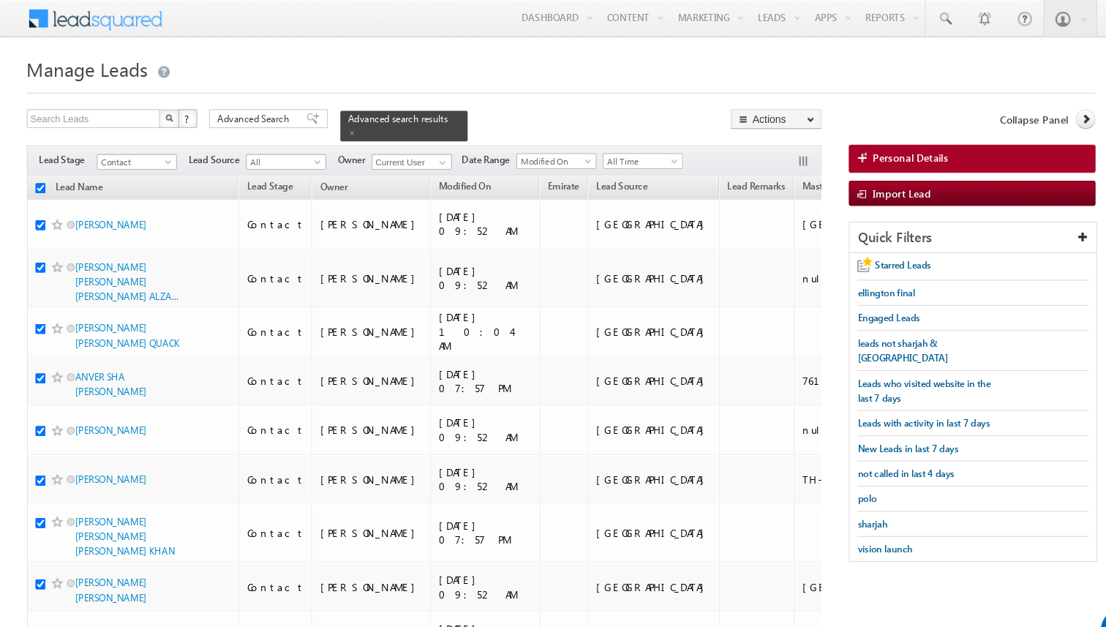
checkbox input "true"
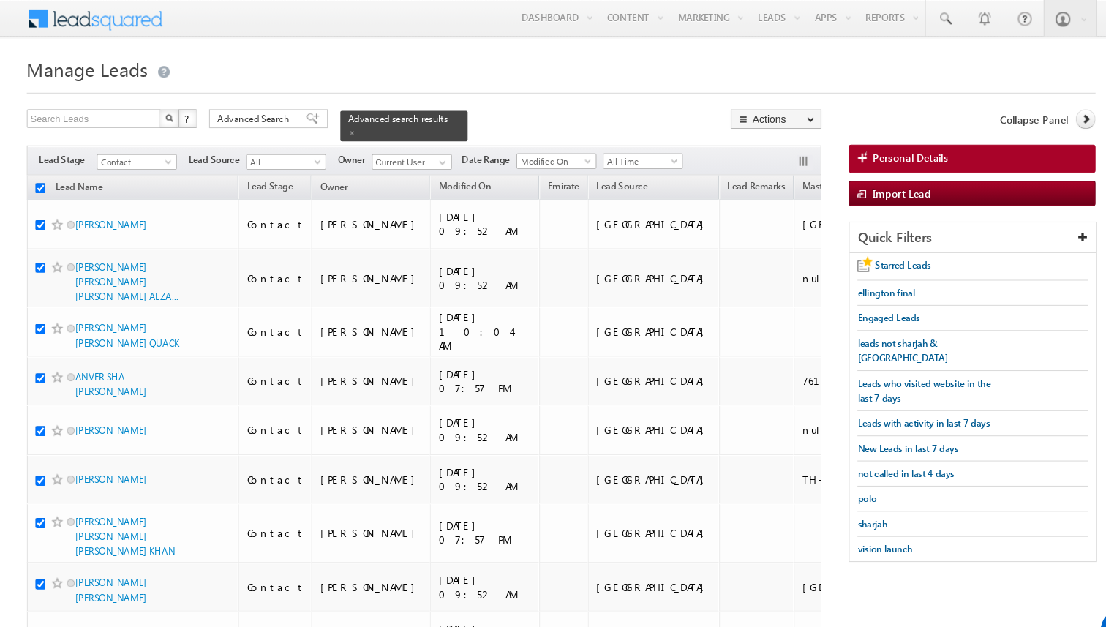
checkbox input "true"
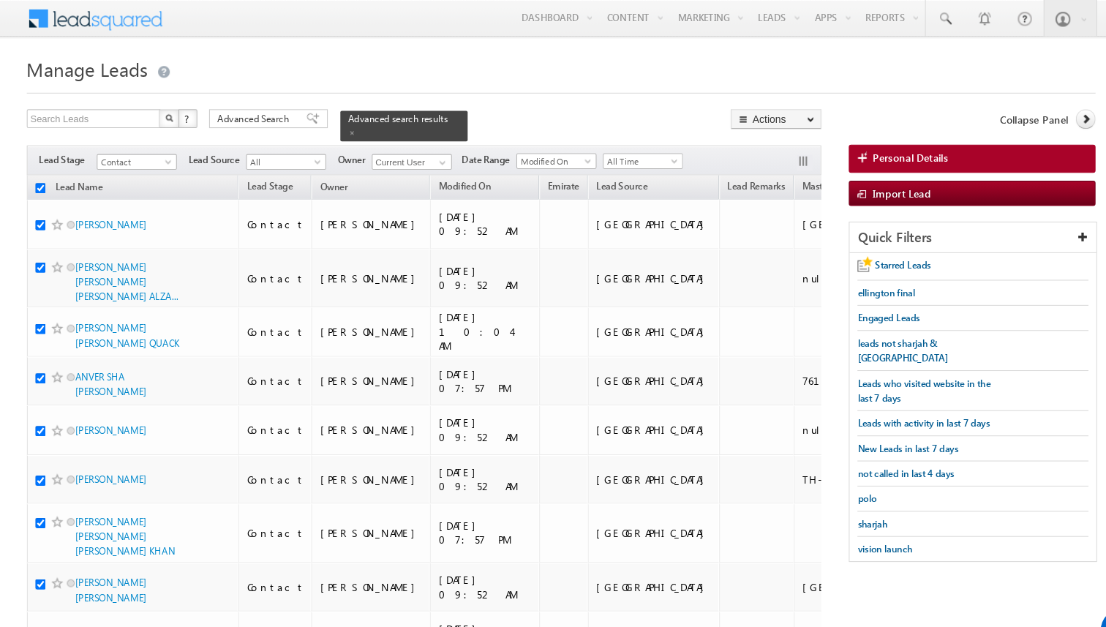
checkbox input "true"
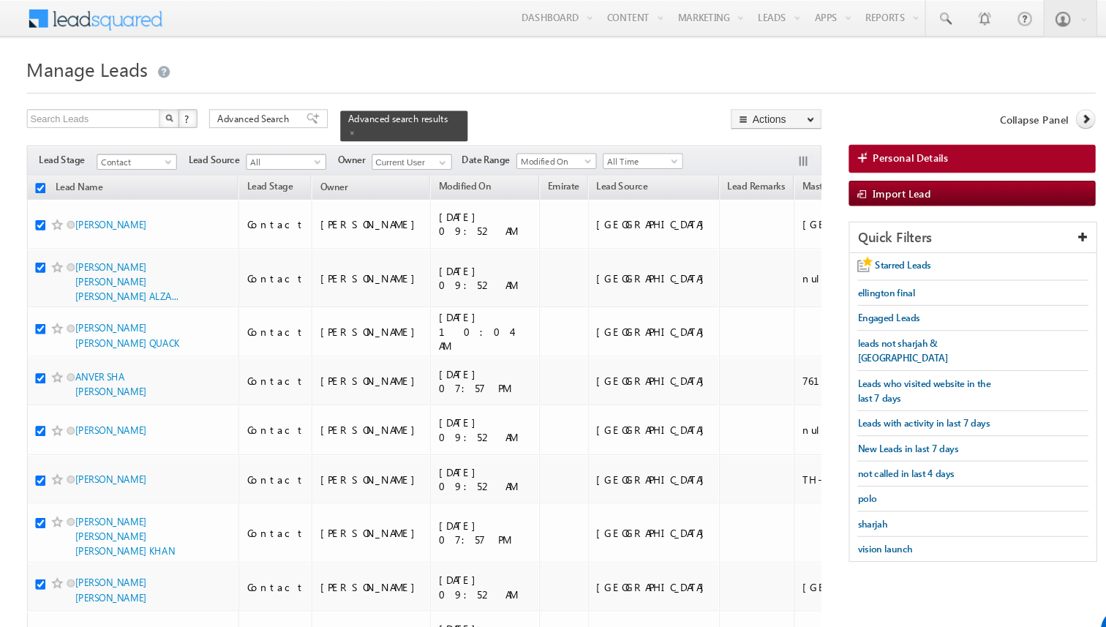
checkbox input "true"
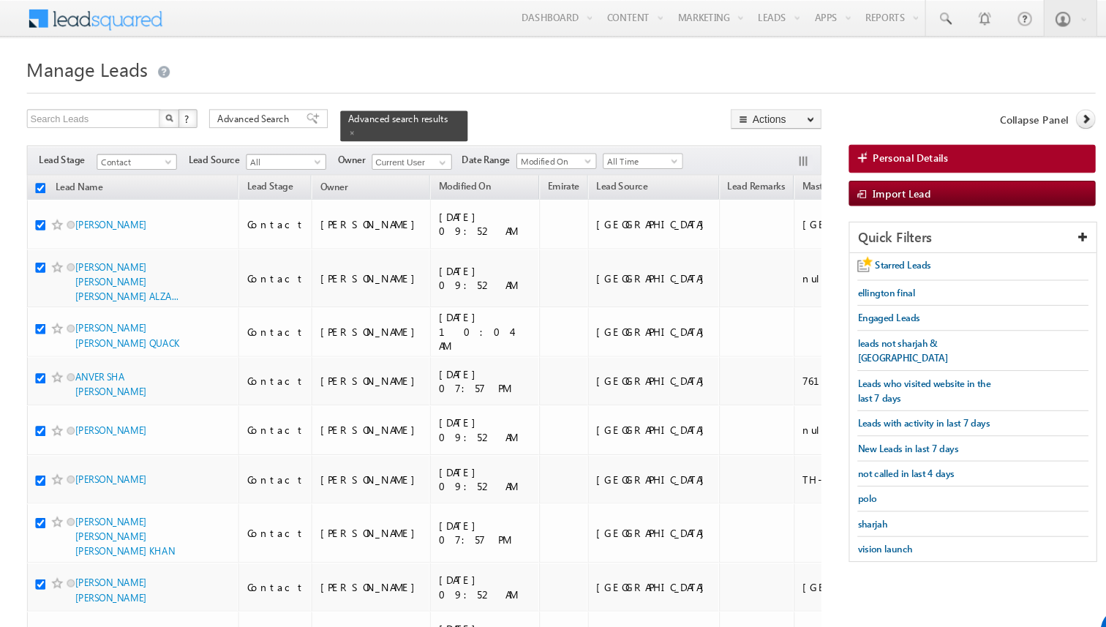
checkbox input "true"
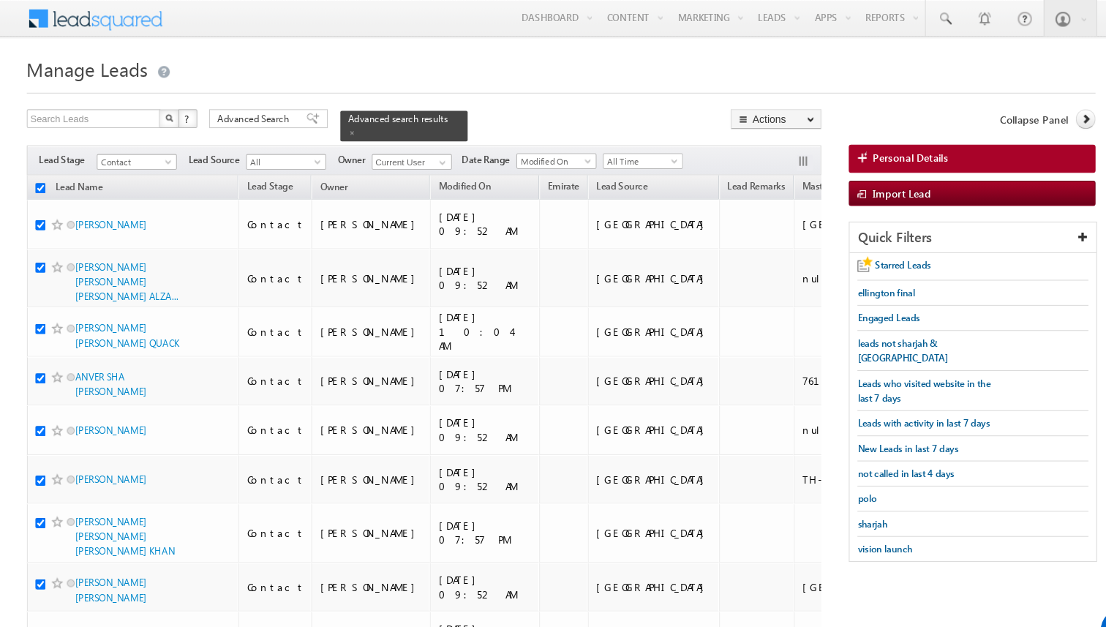
checkbox input "true"
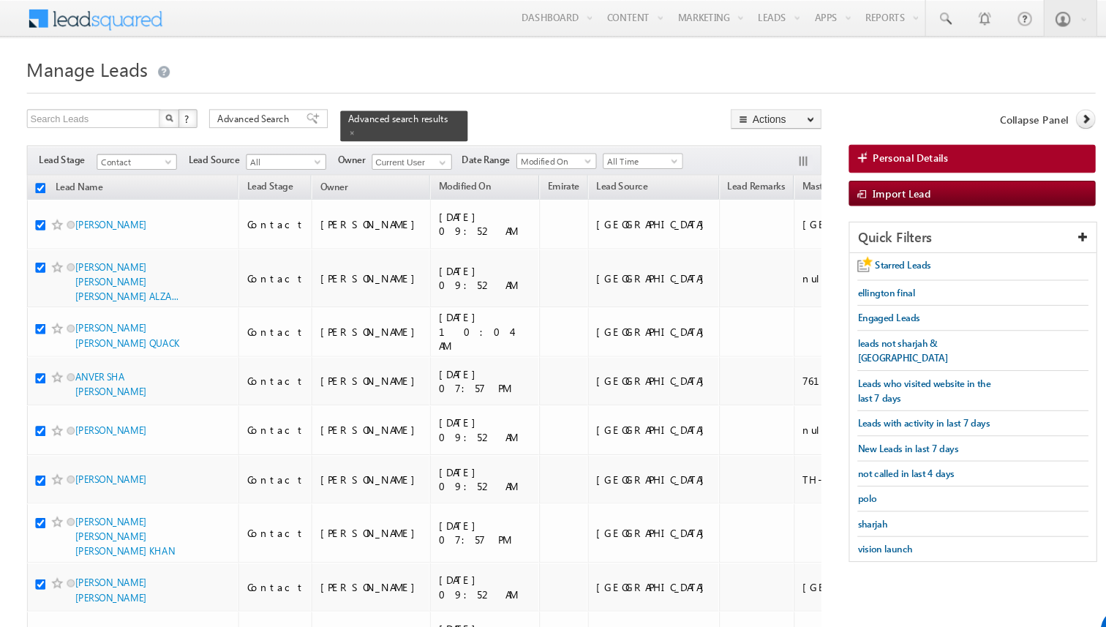
checkbox input "true"
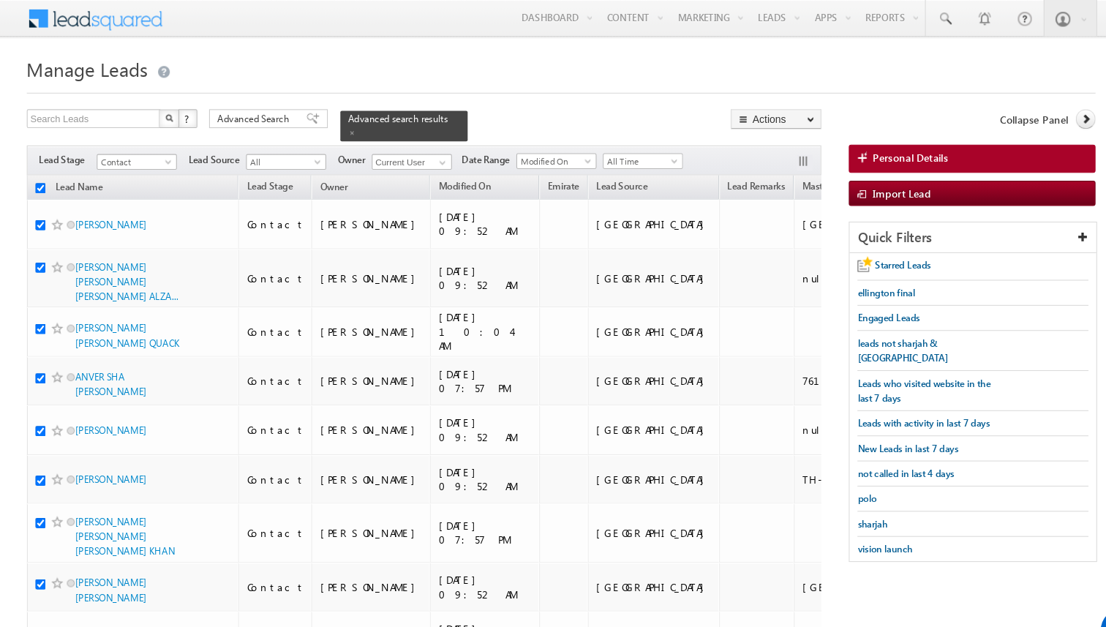
checkbox input "true"
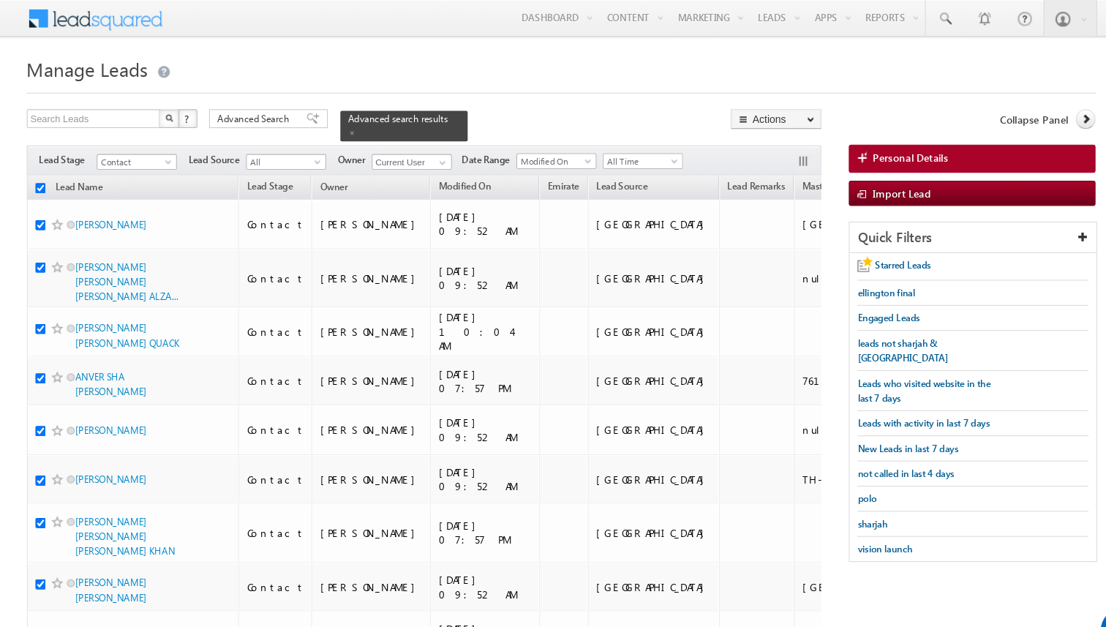
checkbox input "true"
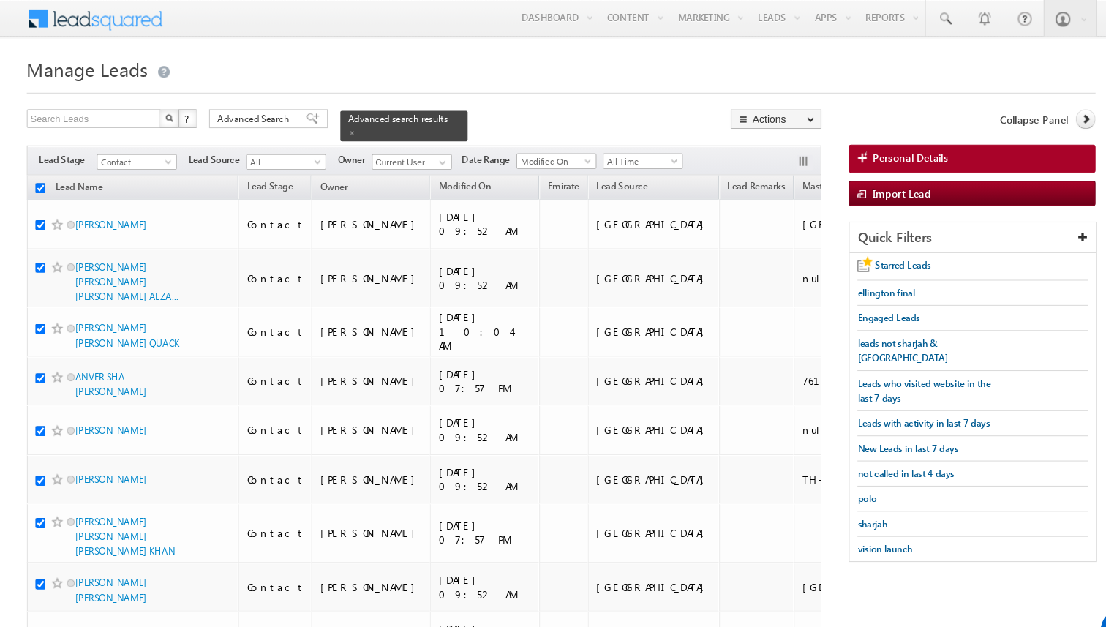
checkbox input "true"
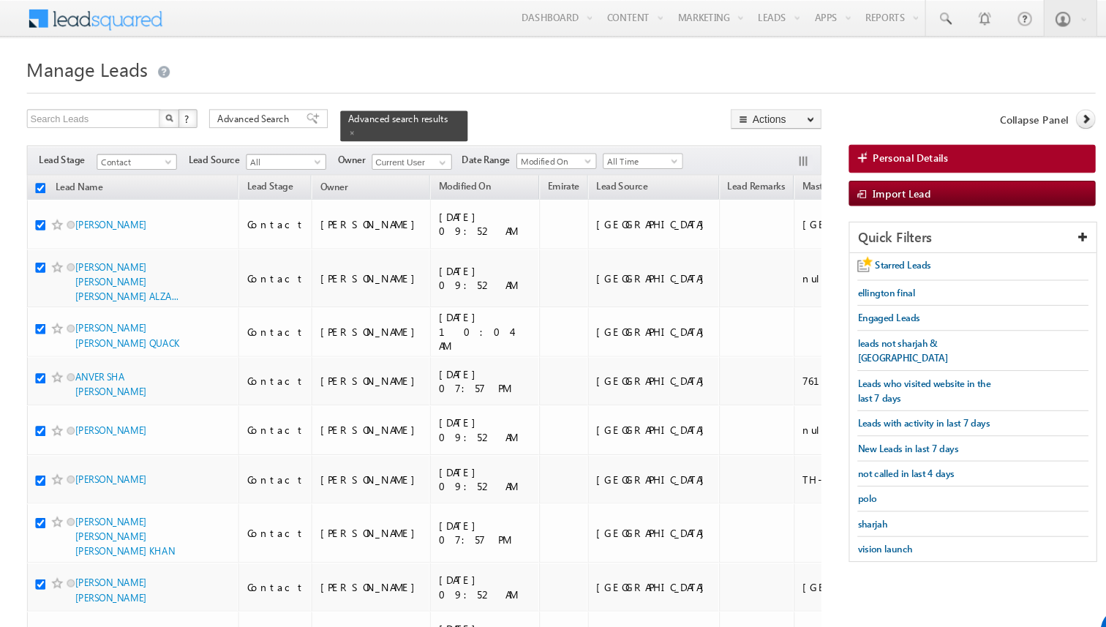
checkbox input "true"
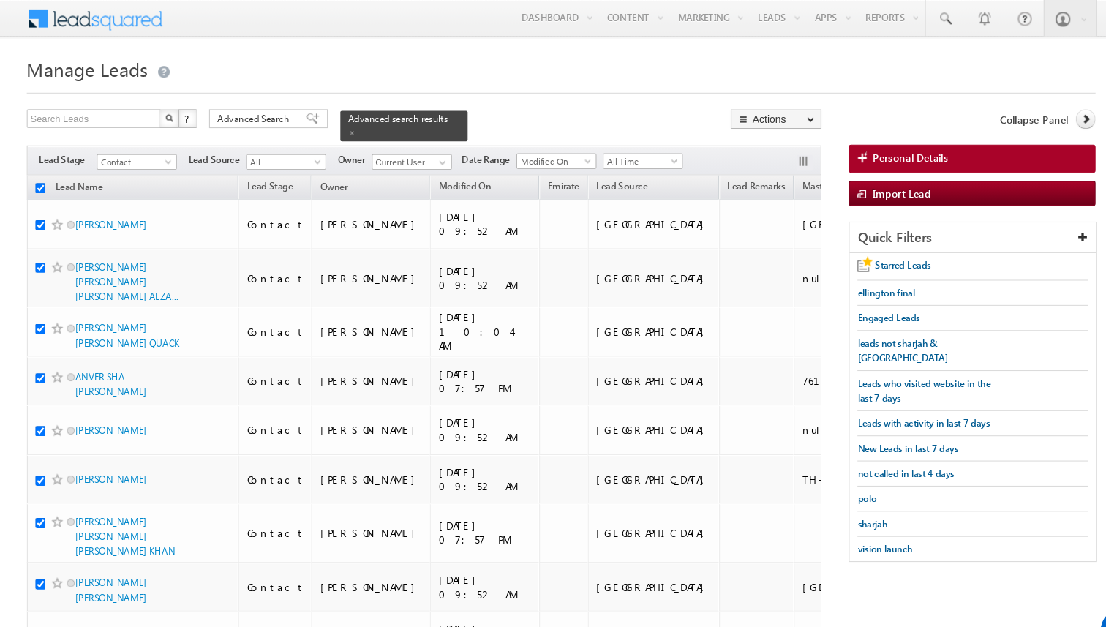
checkbox input "true"
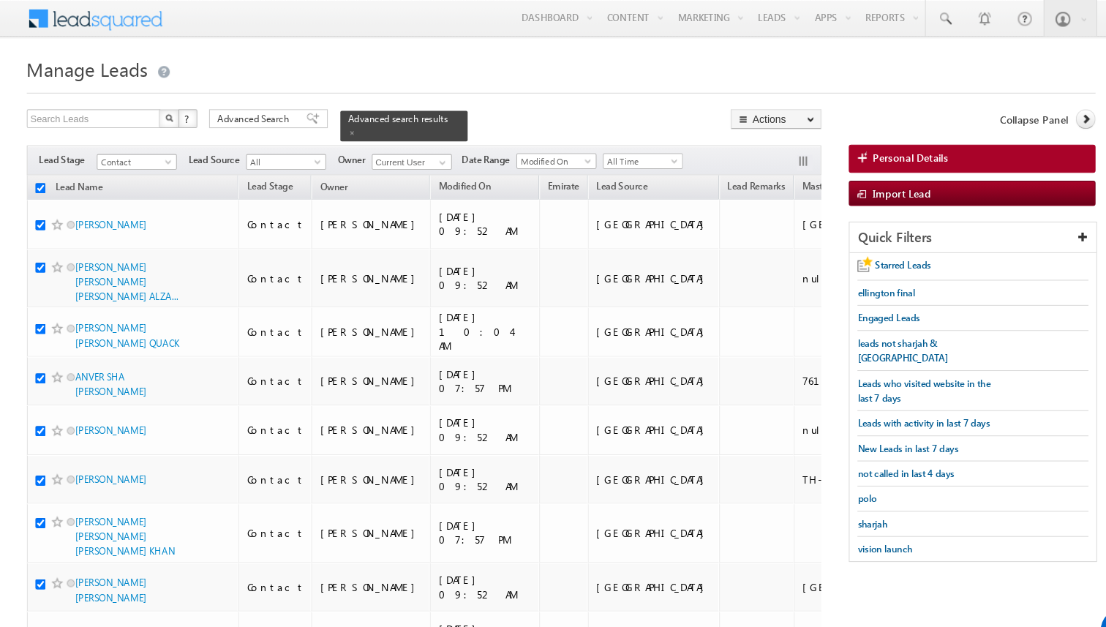
checkbox input "true"
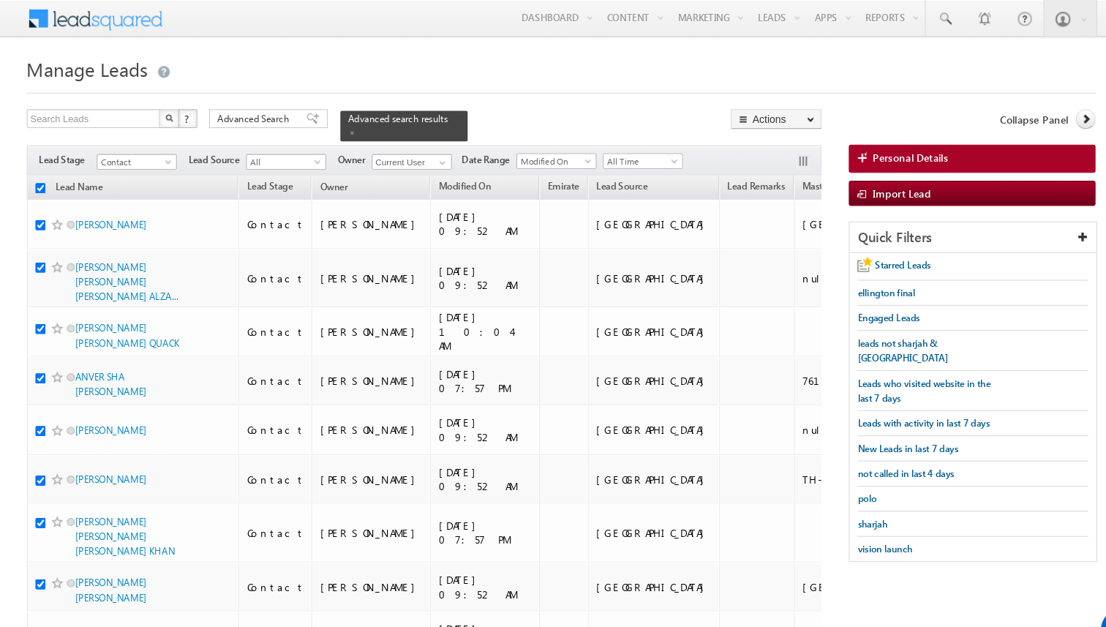
checkbox input "true"
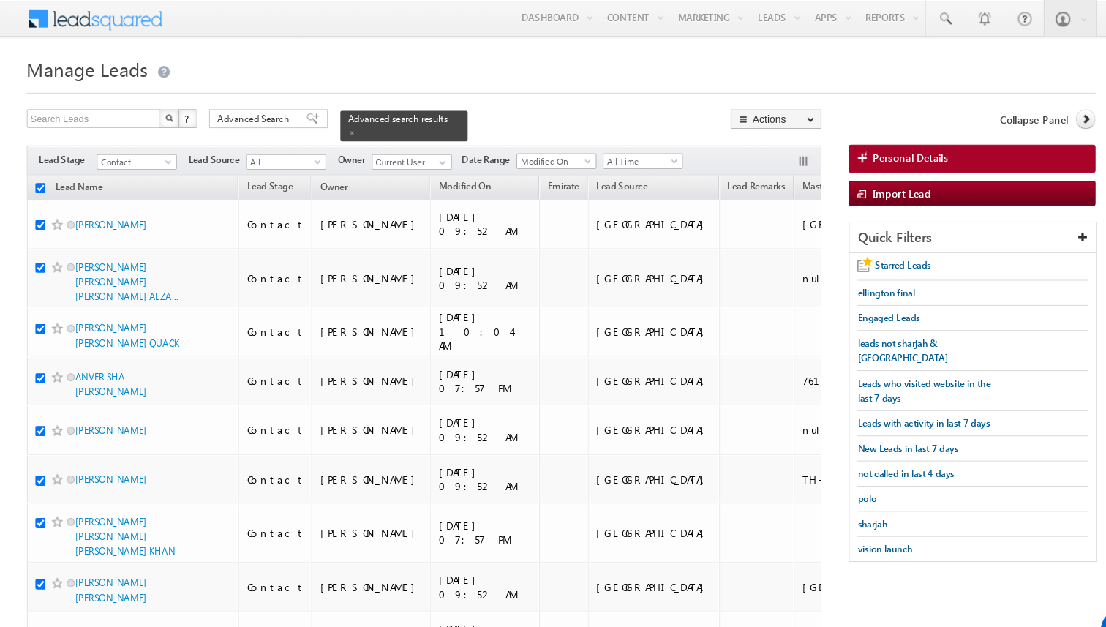
checkbox input "true"
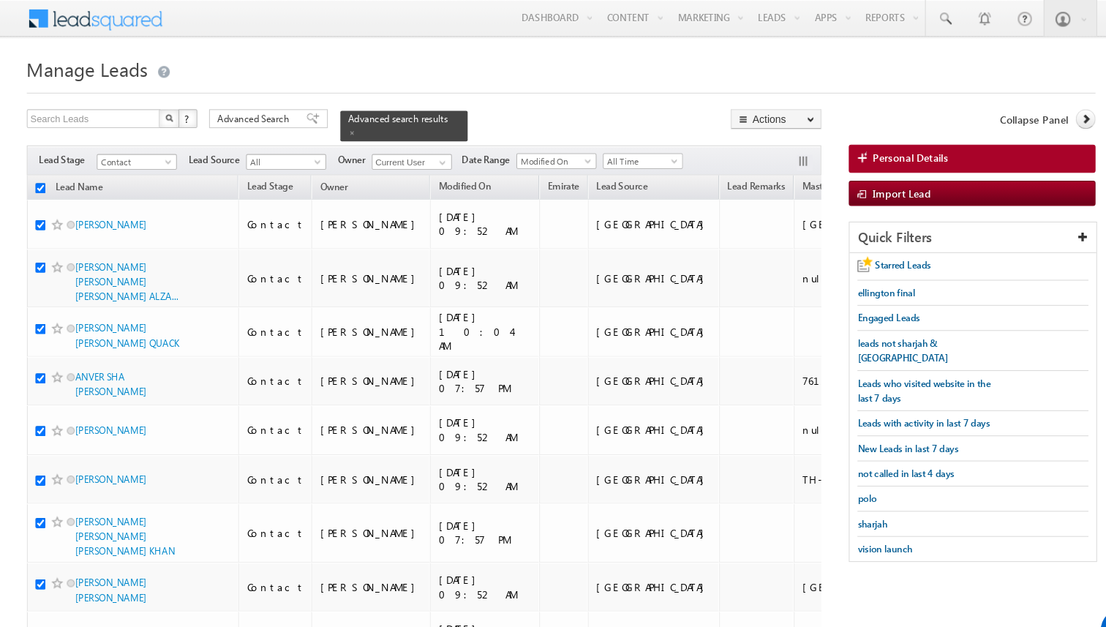
checkbox input "true"
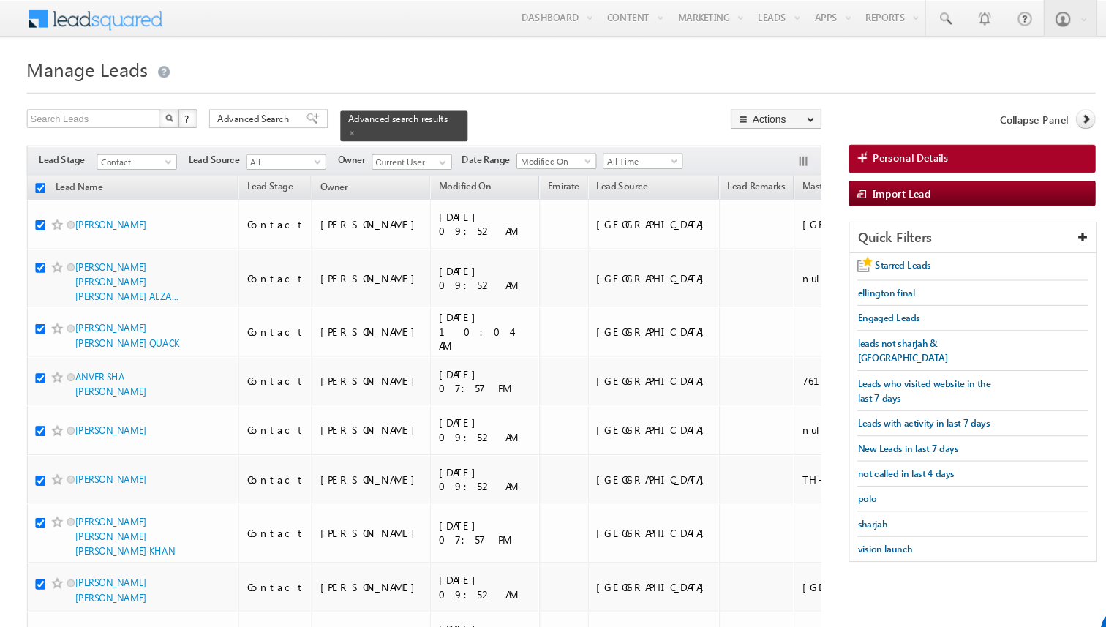
checkbox input "true"
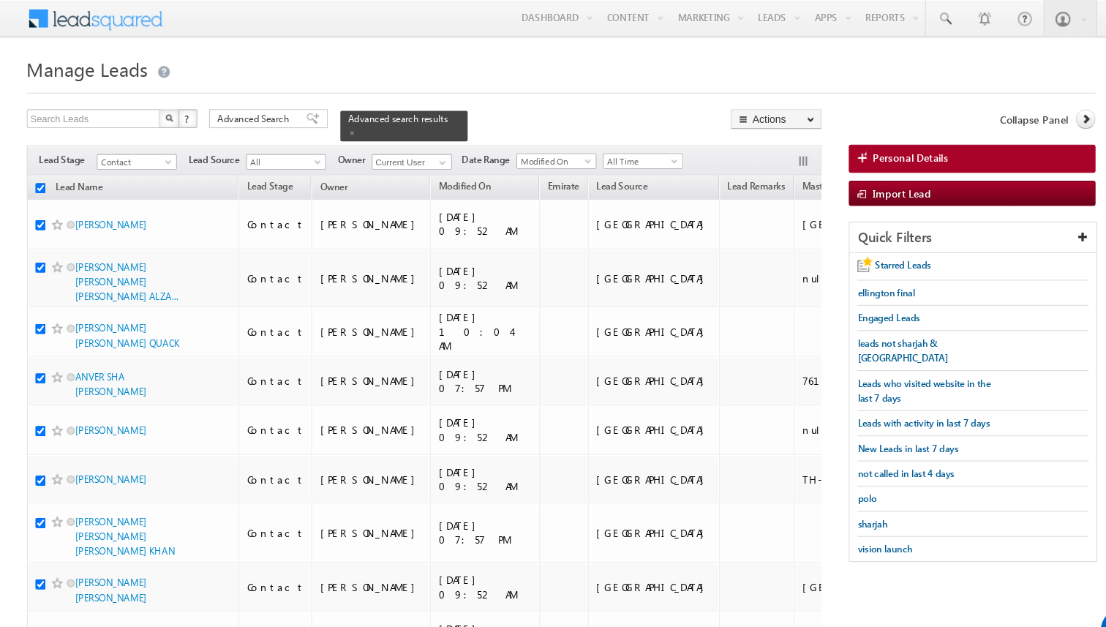
checkbox input "true"
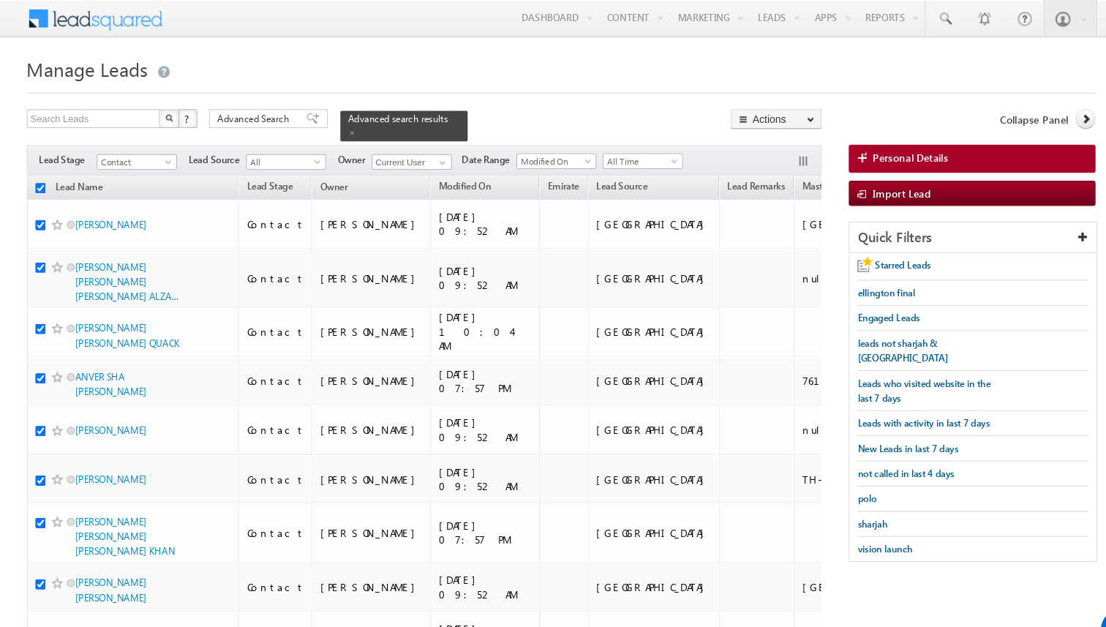
checkbox input "true"
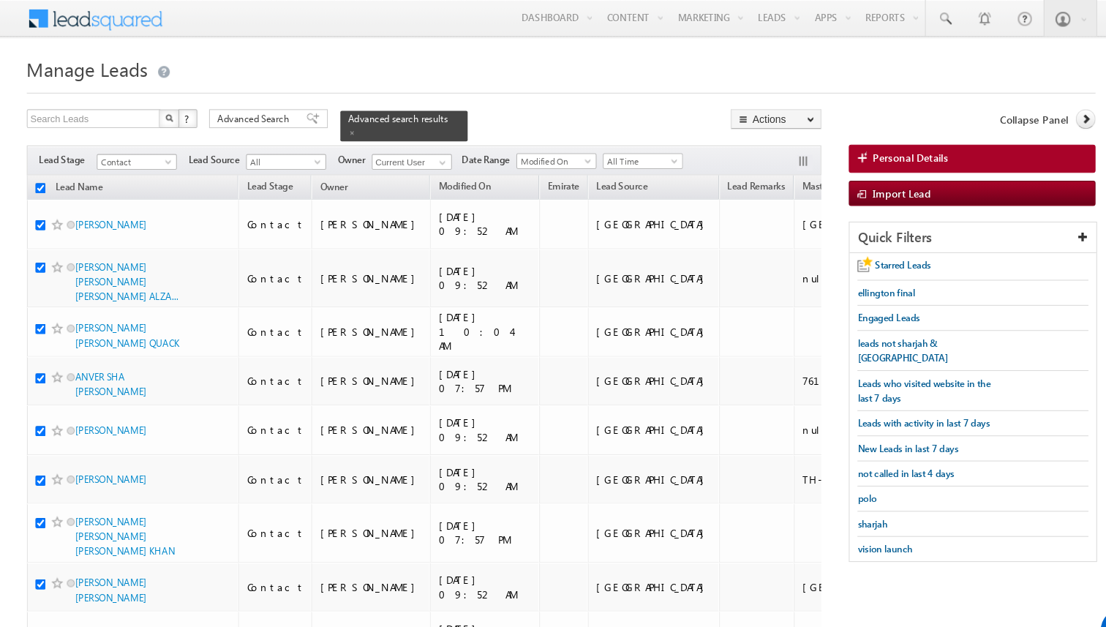
checkbox input "true"
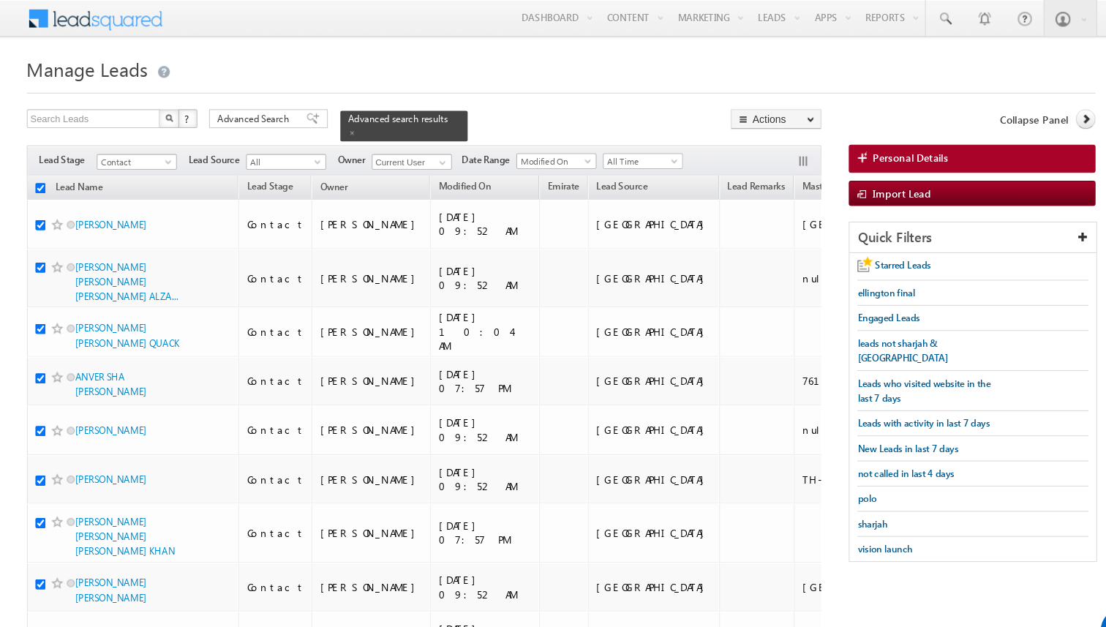
checkbox input "true"
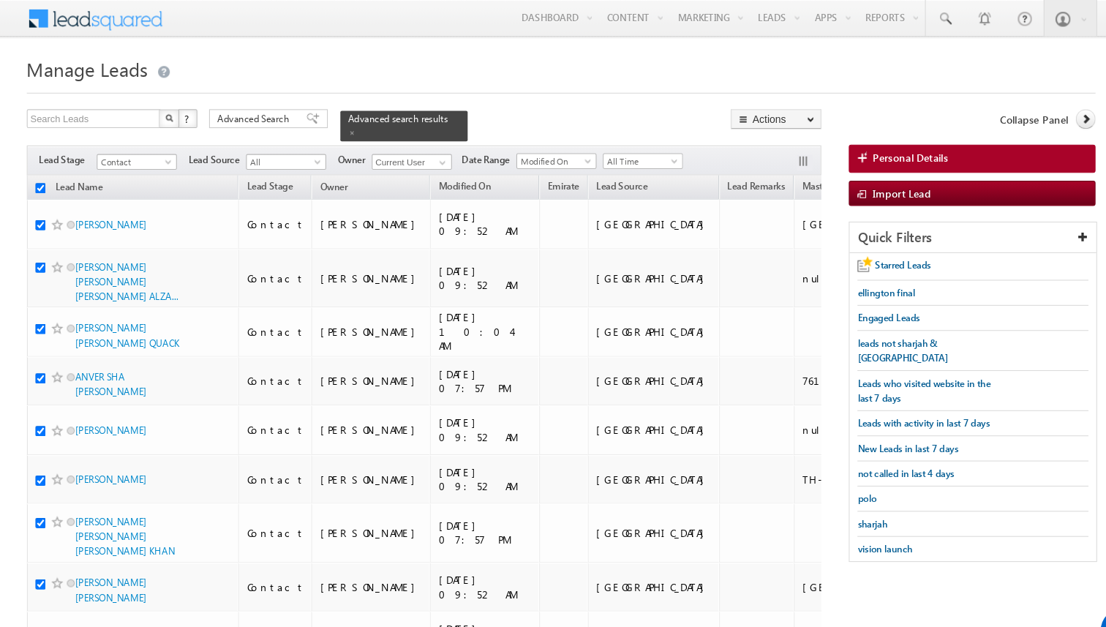
checkbox input "true"
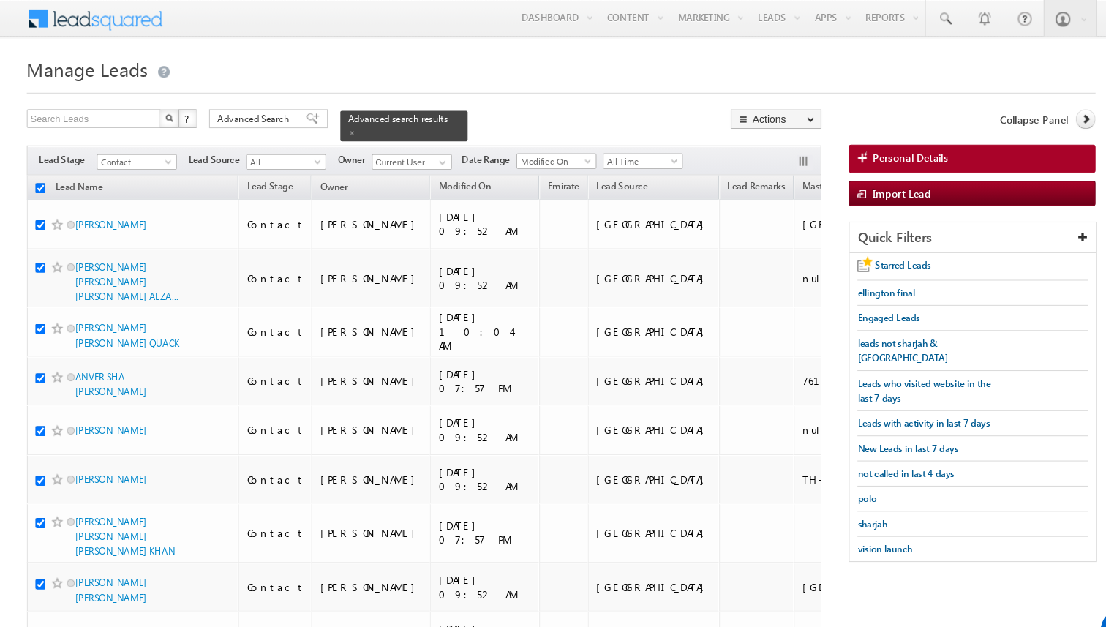
checkbox input "true"
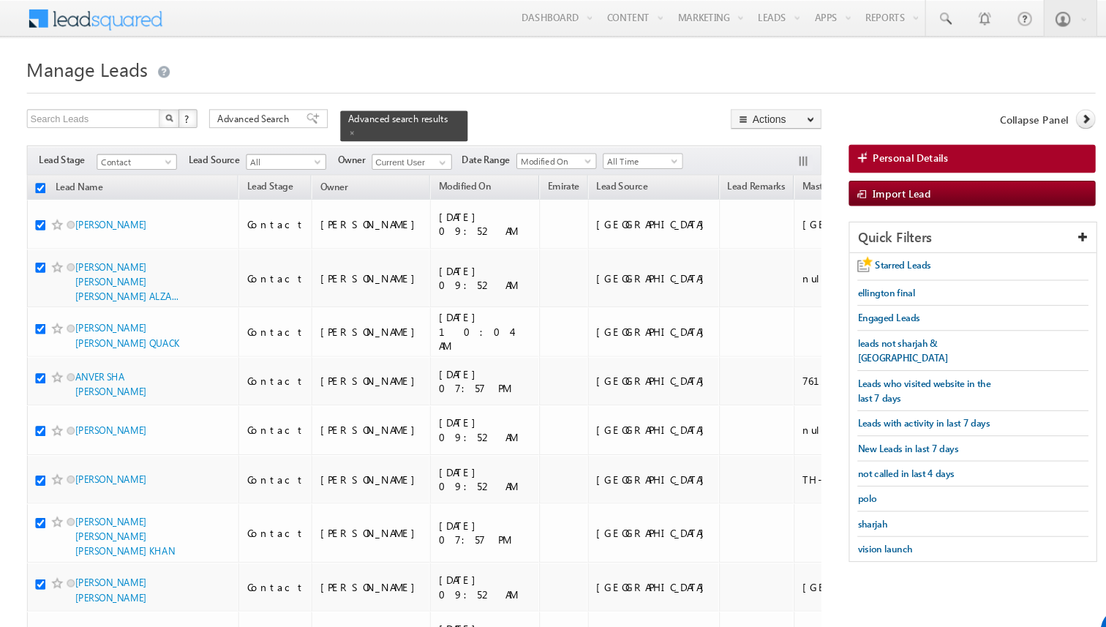
checkbox input "true"
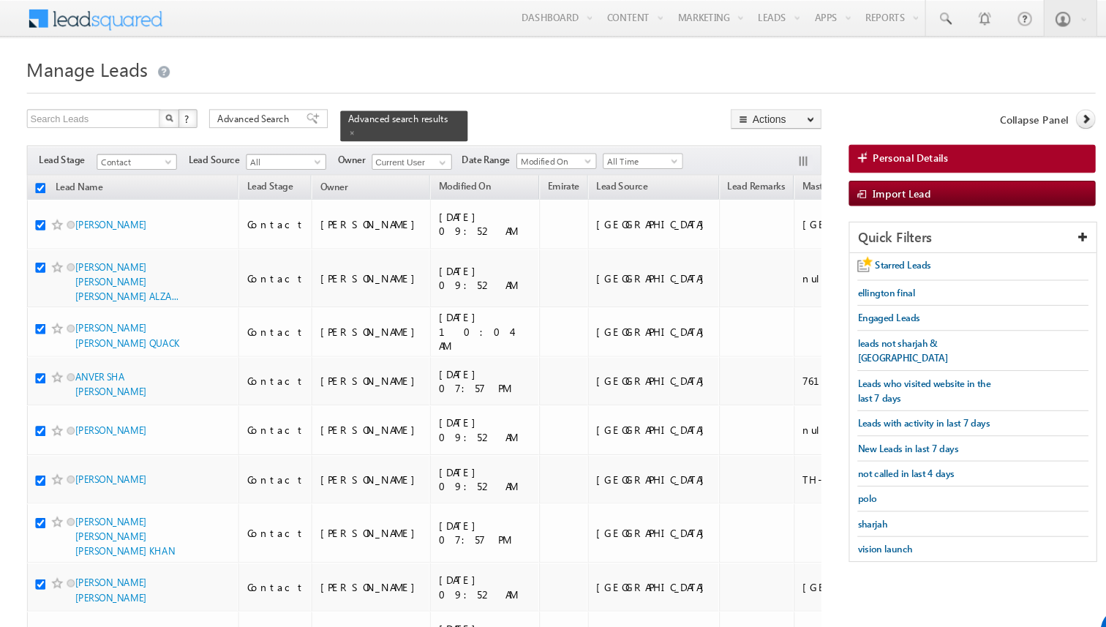
checkbox input "true"
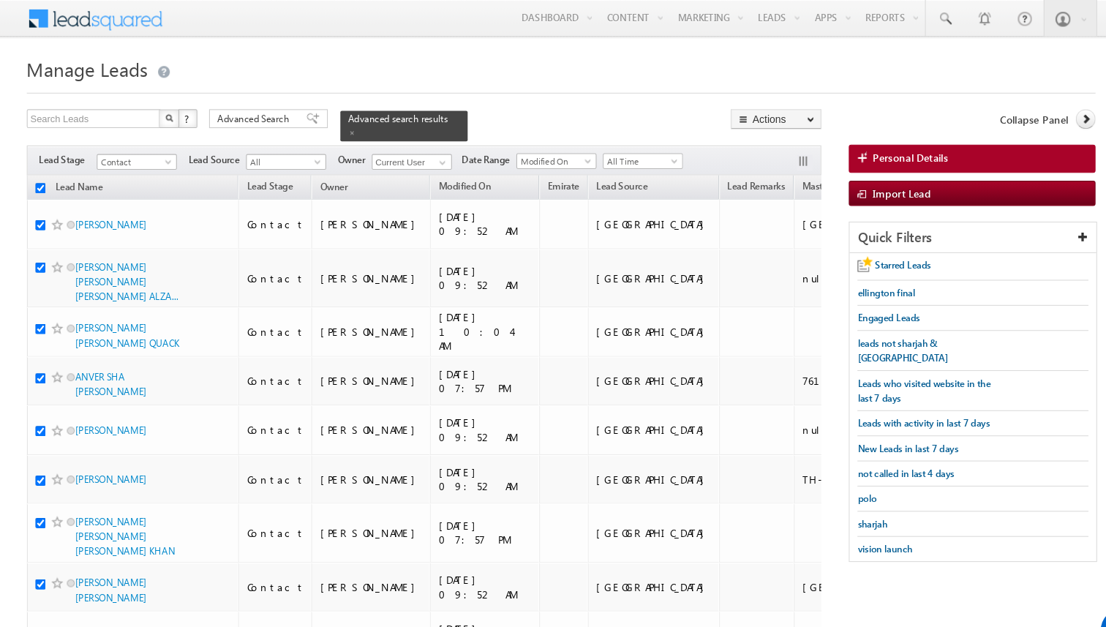
checkbox input "true"
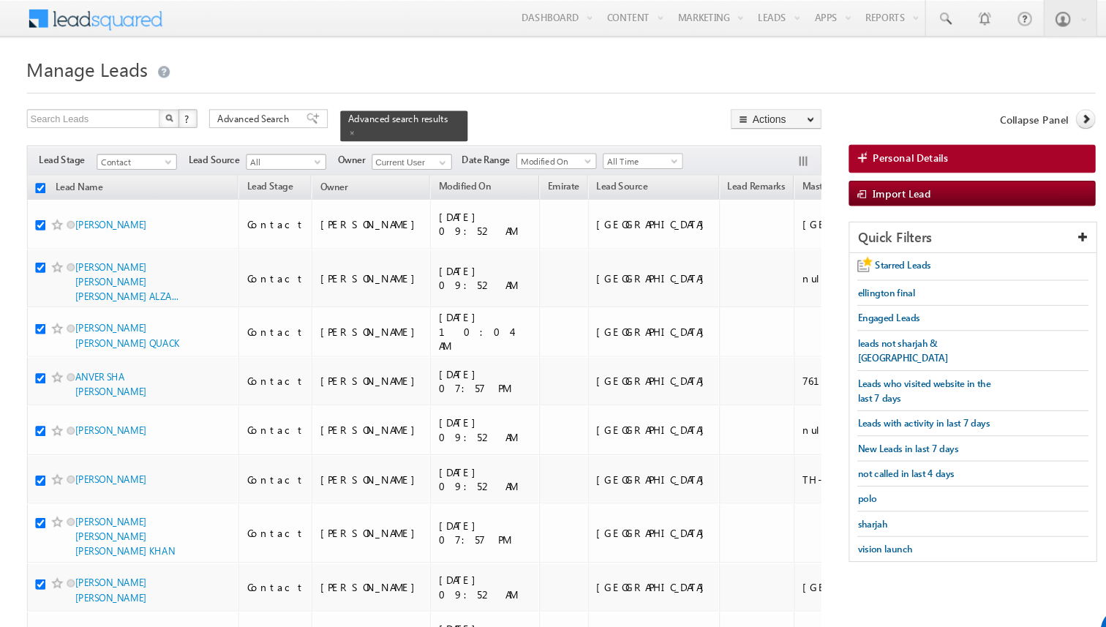
checkbox input "true"
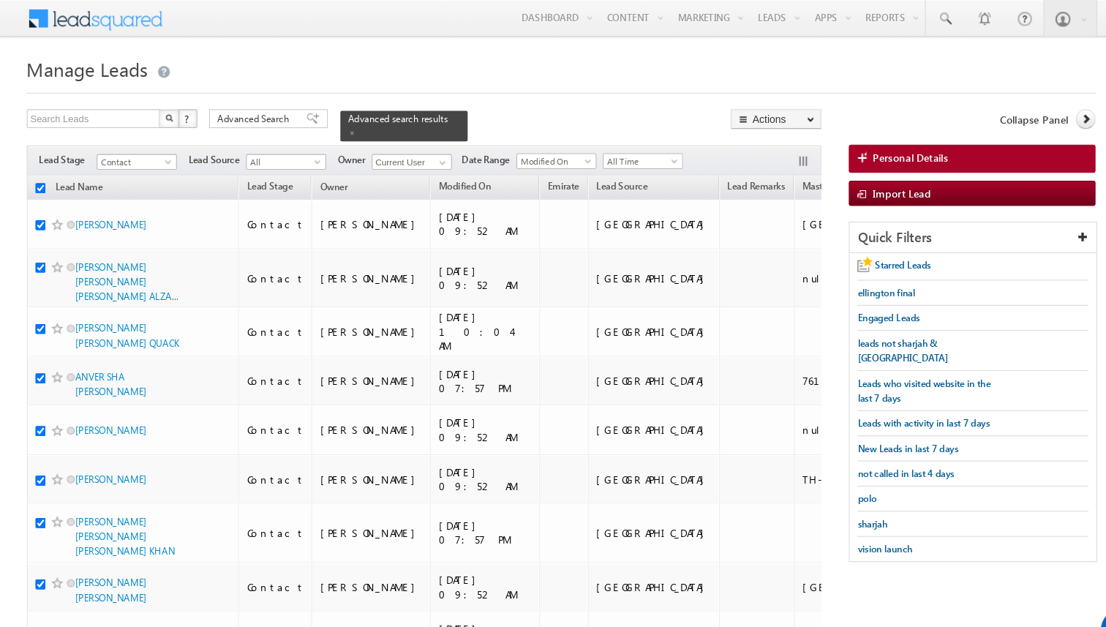
checkbox input "true"
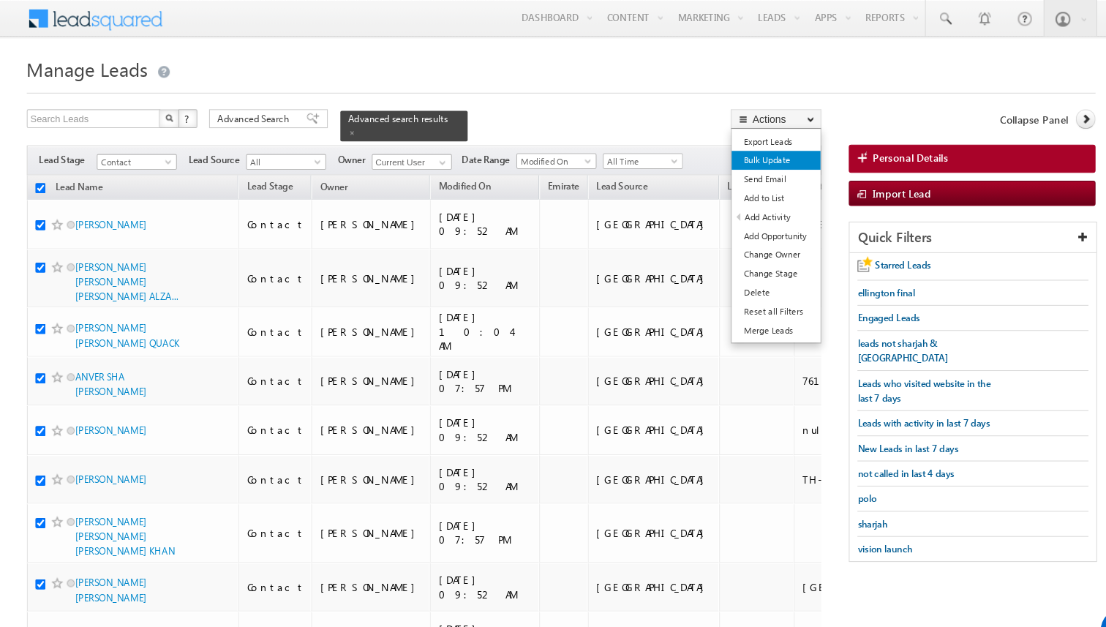
click at [737, 154] on link "Bulk Update" at bounding box center [753, 149] width 83 height 18
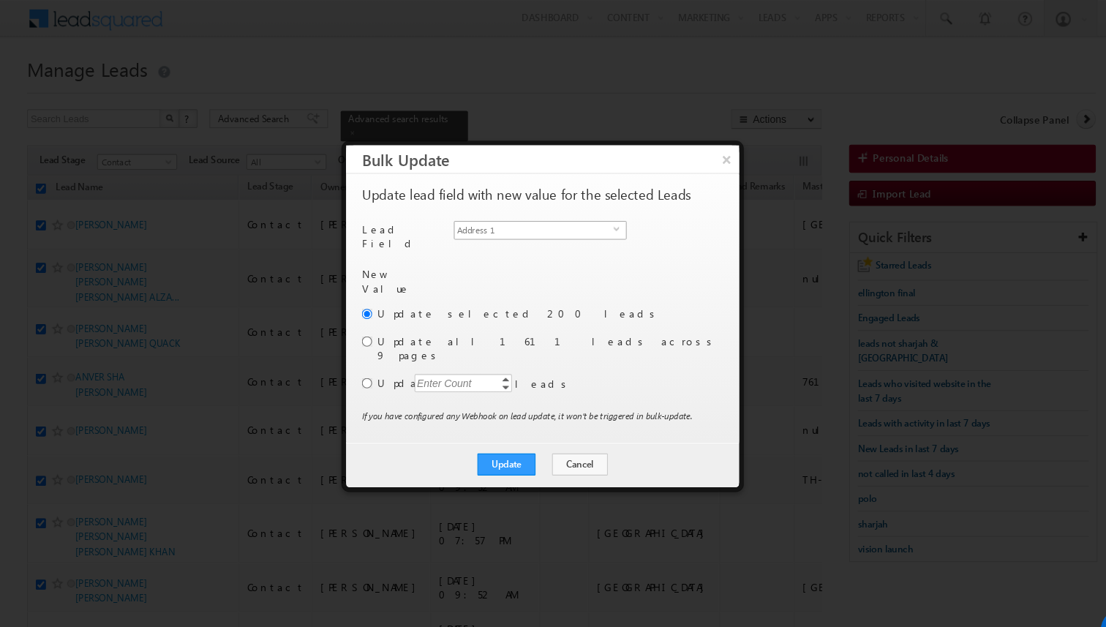
click at [542, 211] on span "Address 1" at bounding box center [527, 214] width 148 height 16
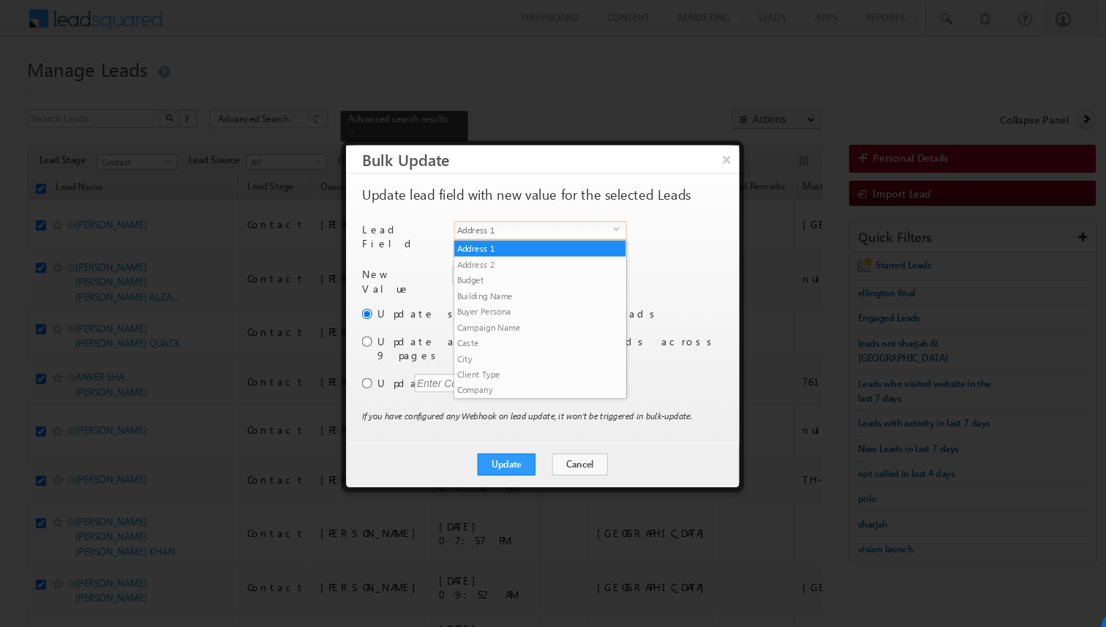
scroll to position [557, 0]
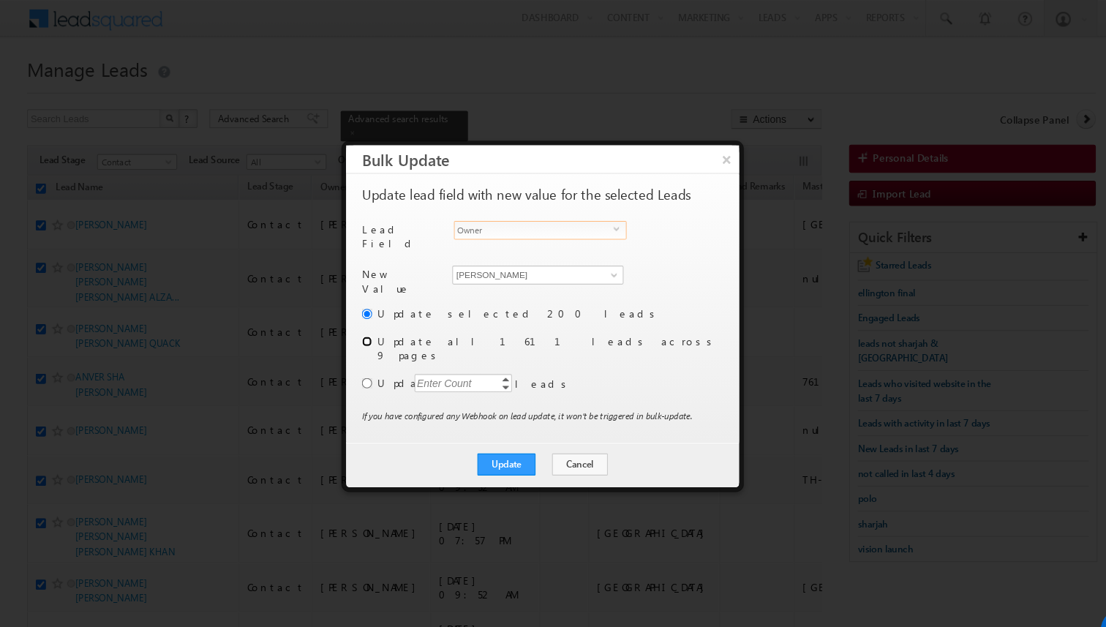
click at [372, 313] on input "radio" at bounding box center [372, 318] width 10 height 10
click at [524, 247] on input "[PERSON_NAME]" at bounding box center [530, 256] width 159 height 18
click at [506, 422] on button "Update" at bounding box center [502, 432] width 54 height 20
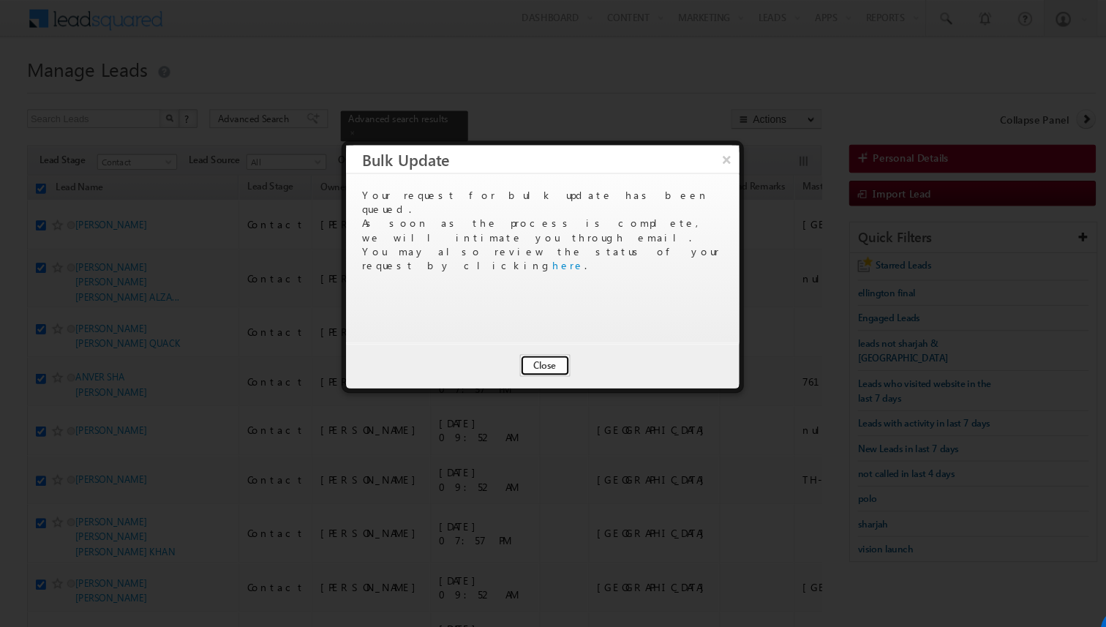
click at [534, 342] on button "Close" at bounding box center [537, 340] width 47 height 20
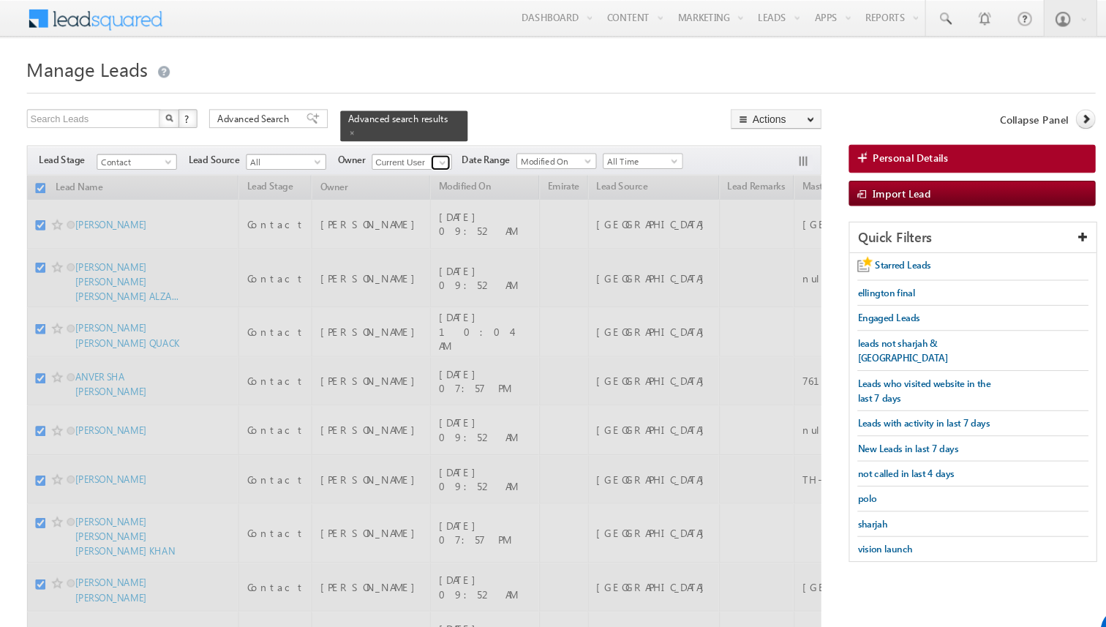
click at [442, 154] on span at bounding box center [443, 152] width 12 height 12
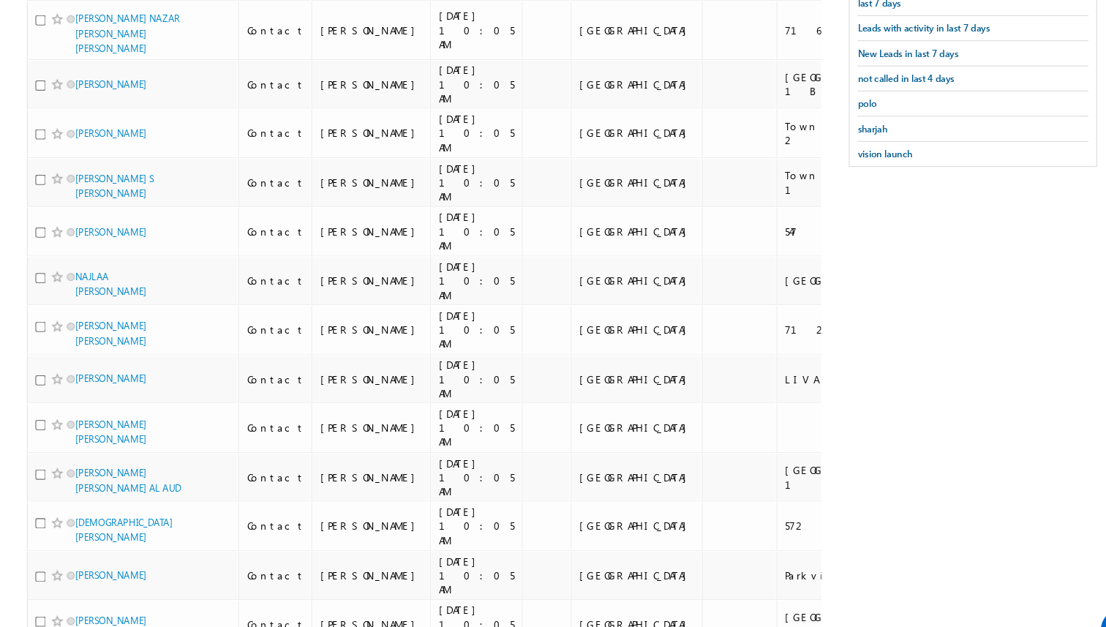
scroll to position [0, 0]
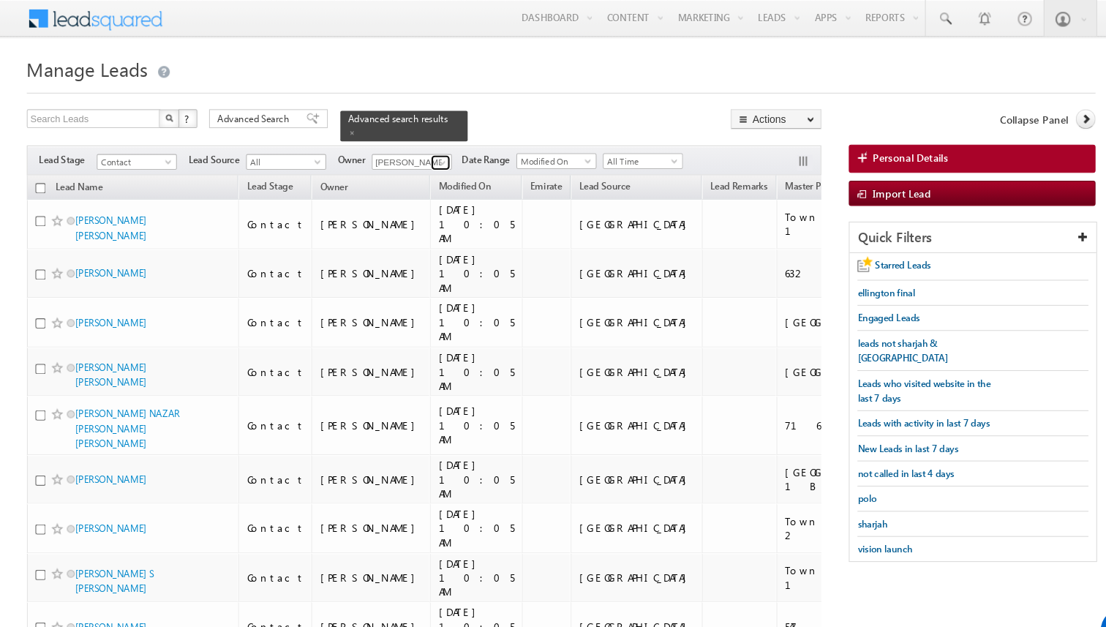
click at [443, 151] on span at bounding box center [443, 152] width 12 height 12
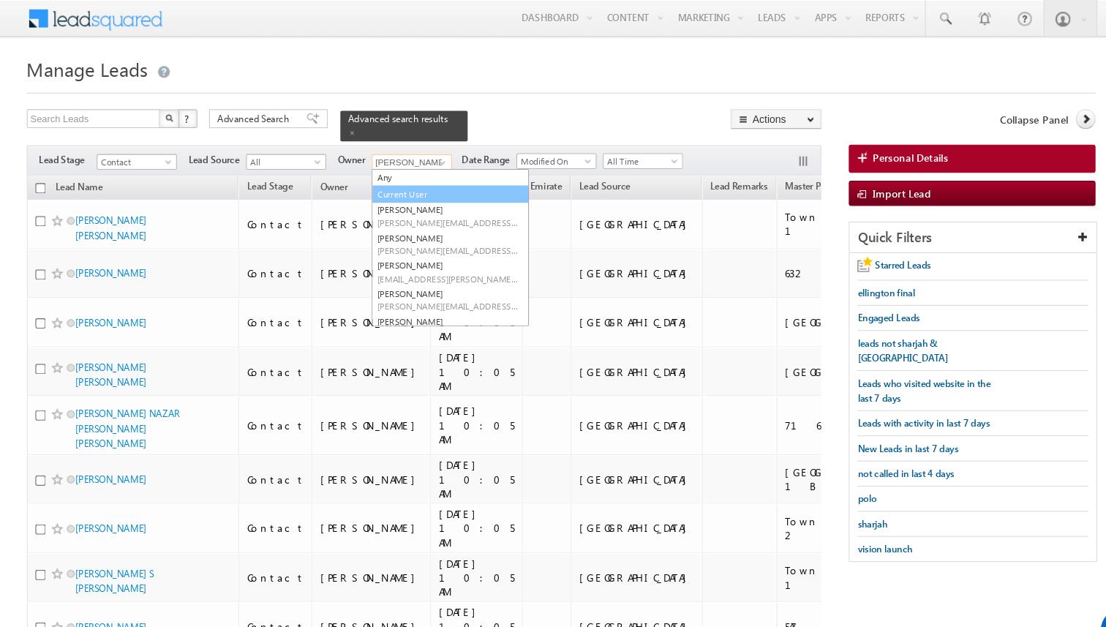
click at [407, 183] on link "Current User" at bounding box center [450, 181] width 146 height 17
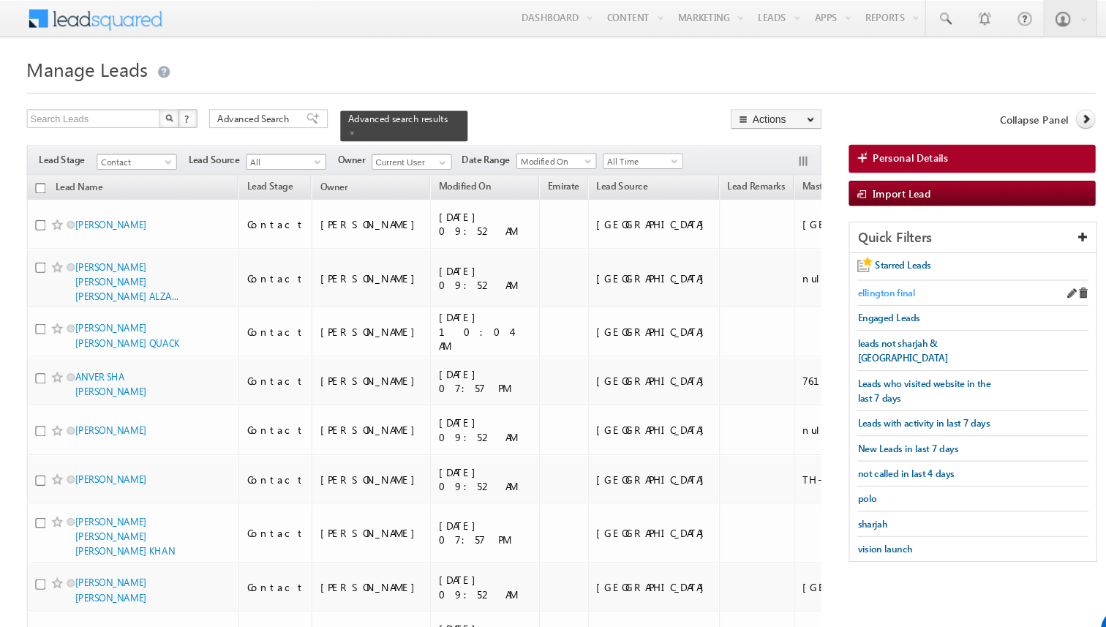
click at [854, 272] on span "ellington final" at bounding box center [855, 272] width 53 height 11
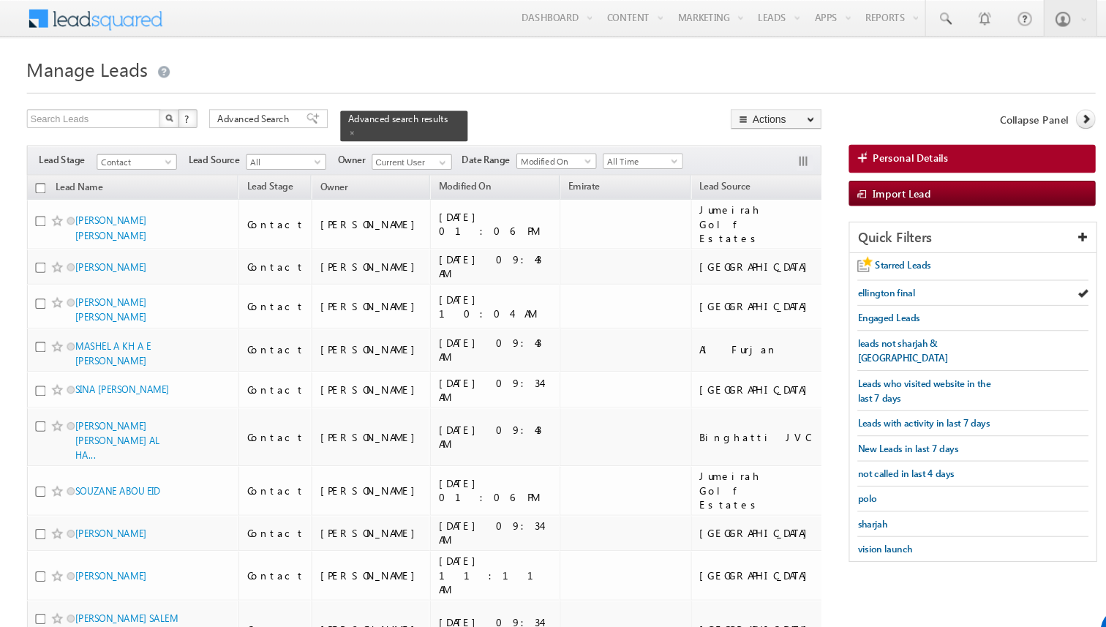
click at [67, 176] on input "checkbox" at bounding box center [69, 175] width 10 height 10
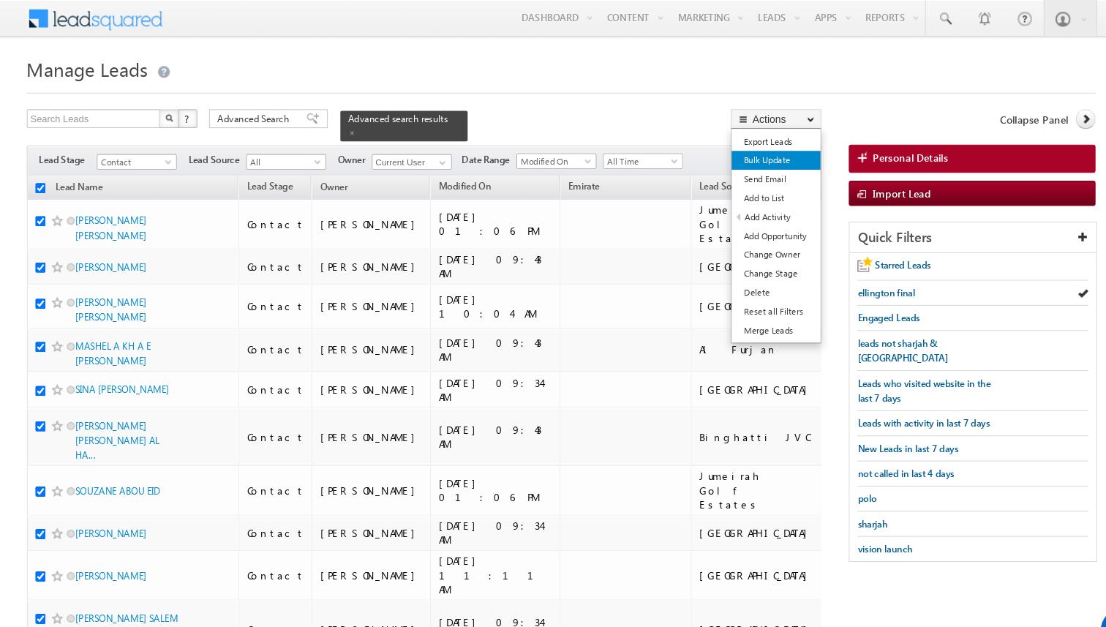
click at [736, 148] on link "Bulk Update" at bounding box center [753, 149] width 83 height 18
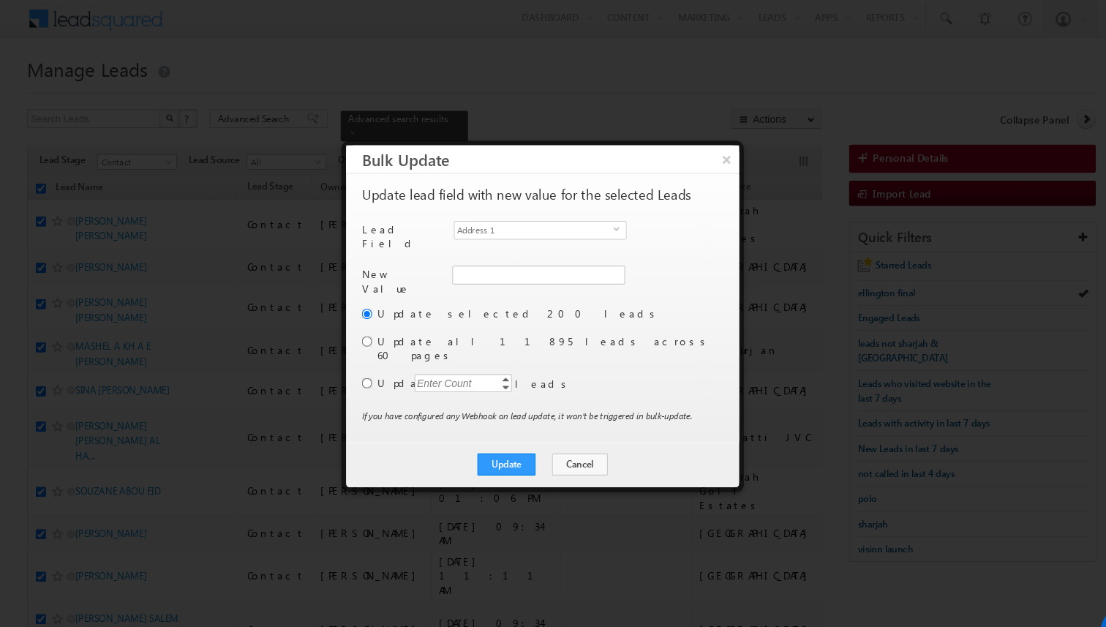
click at [551, 214] on span "Address 1" at bounding box center [527, 214] width 148 height 16
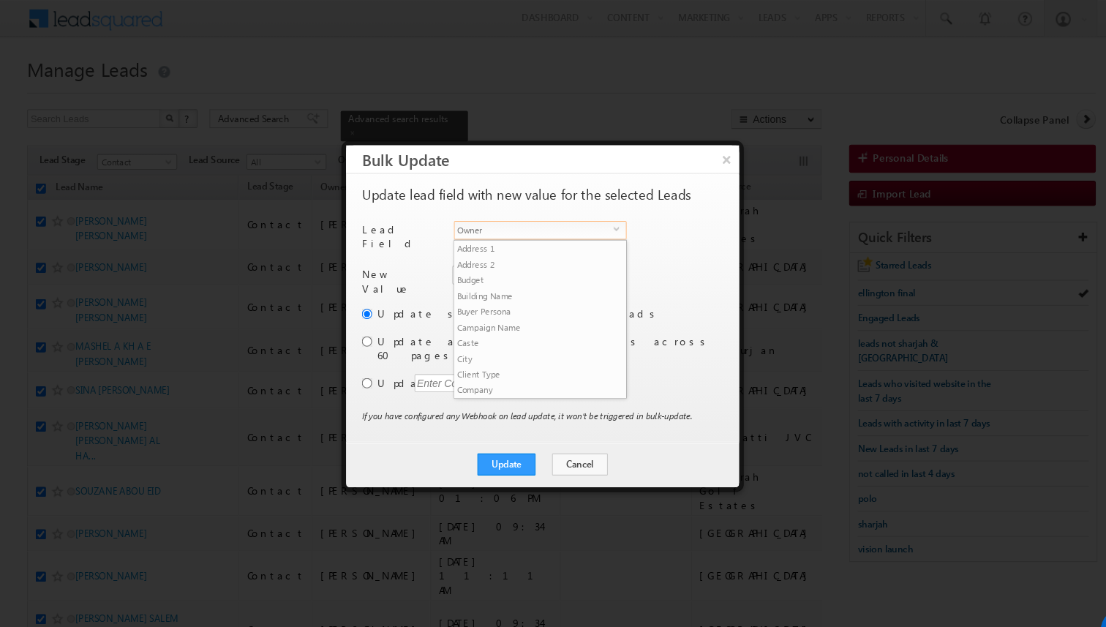
scroll to position [557, 0]
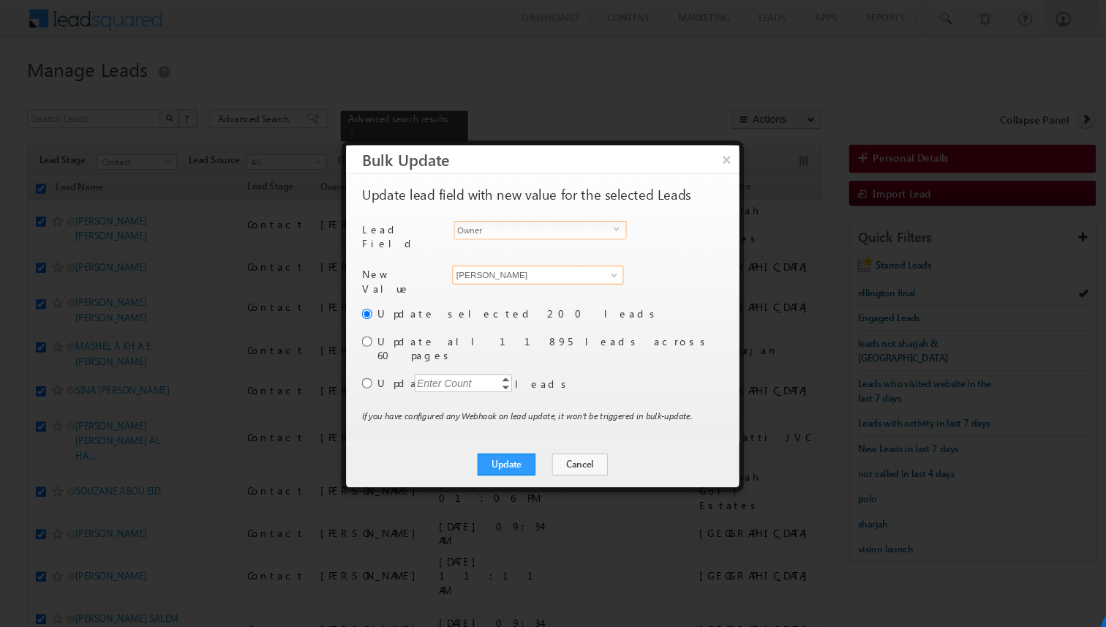
click at [525, 248] on input "[PERSON_NAME]" at bounding box center [530, 256] width 159 height 18
click at [533, 268] on link "[PERSON_NAME] [PERSON_NAME][EMAIL_ADDRESS][DOMAIN_NAME]" at bounding box center [530, 279] width 159 height 28
click at [371, 352] on input "radio" at bounding box center [372, 357] width 10 height 10
click at [441, 348] on div "Enter Count" at bounding box center [444, 356] width 56 height 17
click at [589, 350] on label "Update" at bounding box center [541, 356] width 319 height 13
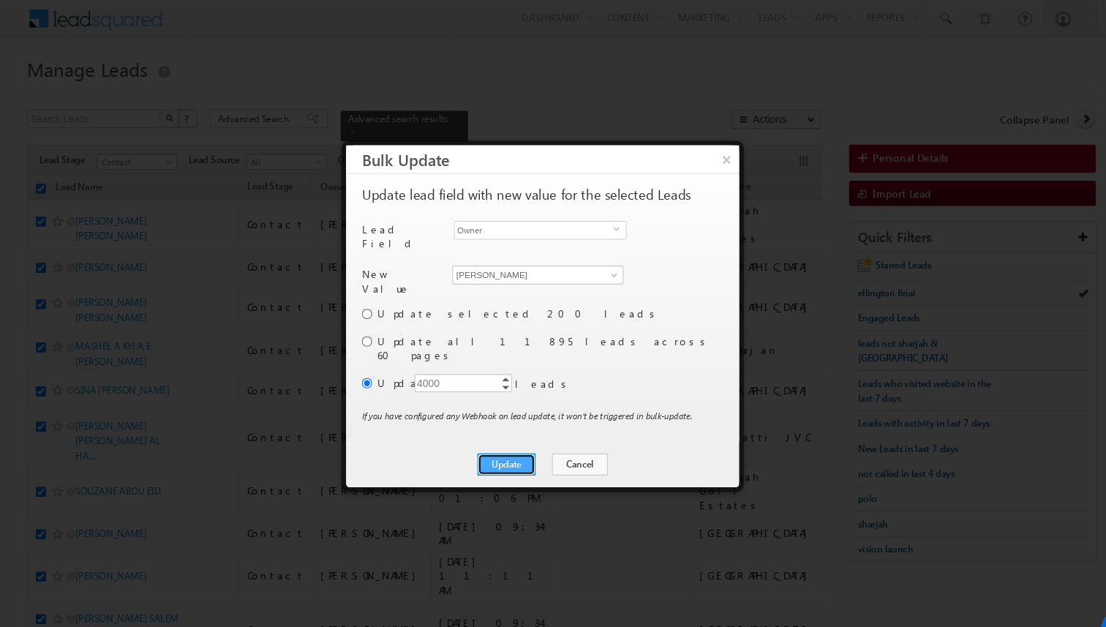
click at [510, 422] on button "Update" at bounding box center [502, 432] width 54 height 20
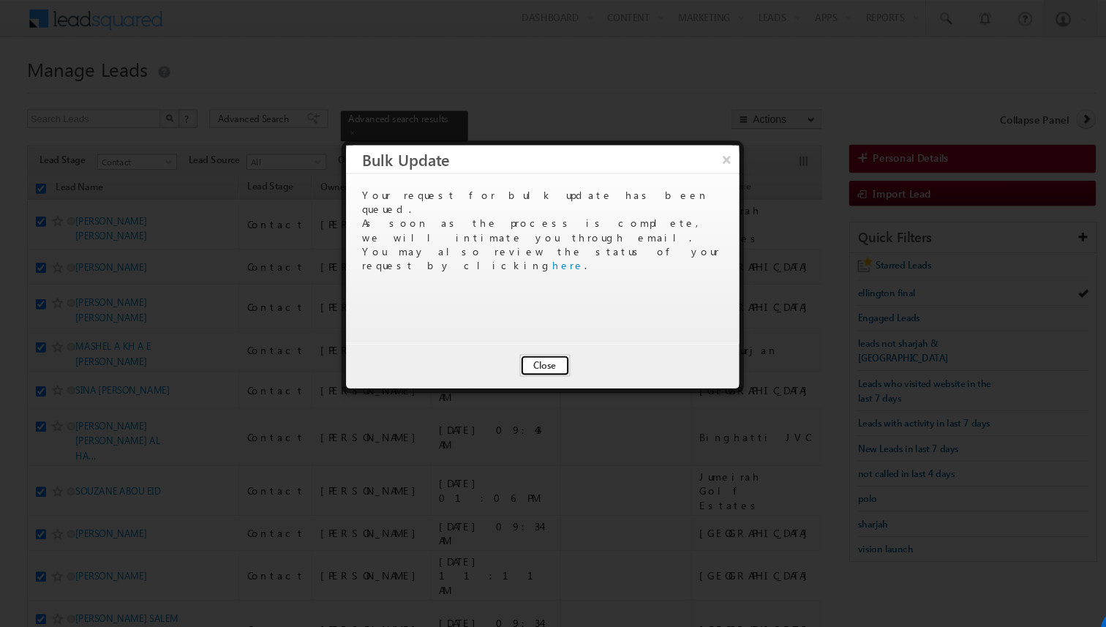
click at [543, 344] on button "Close" at bounding box center [537, 340] width 47 height 20
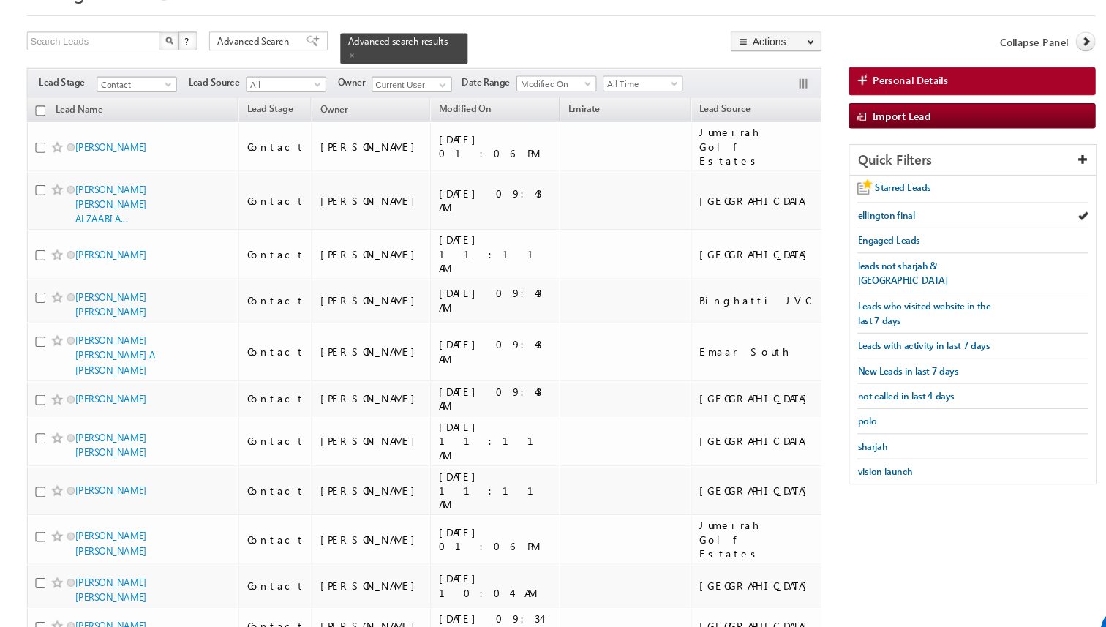
scroll to position [0, 0]
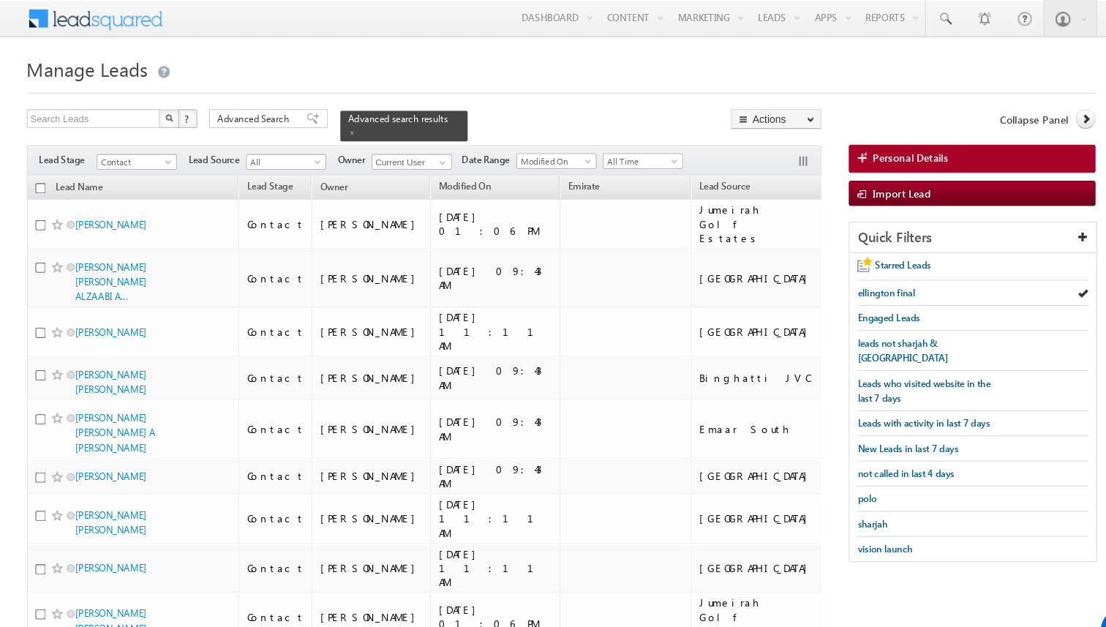
click at [69, 178] on input "checkbox" at bounding box center [69, 175] width 10 height 10
checkbox input "true"
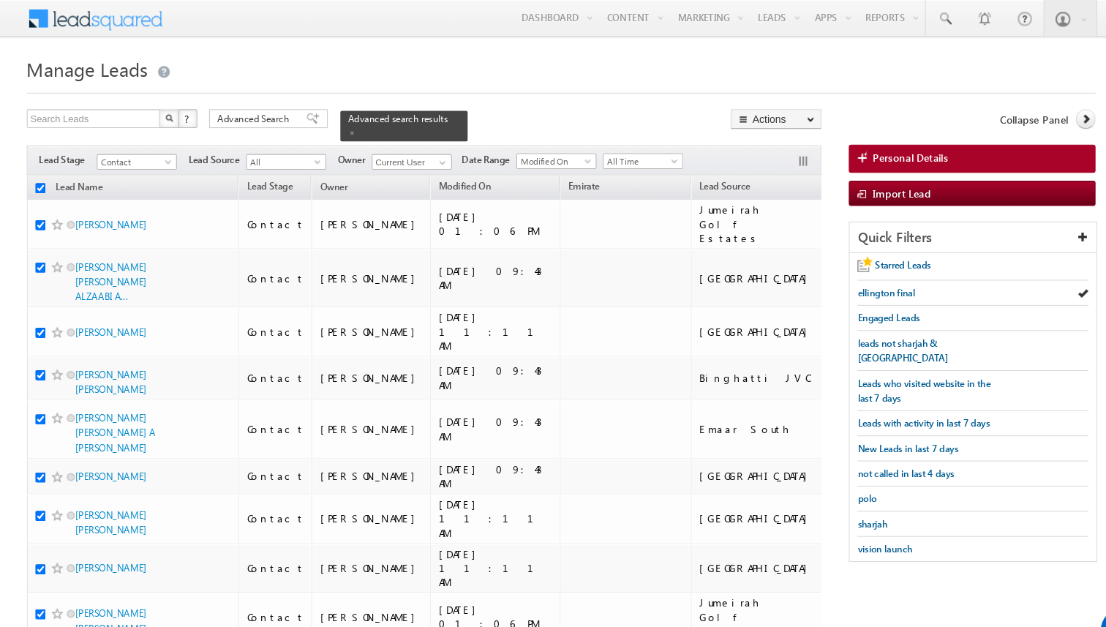
checkbox input "true"
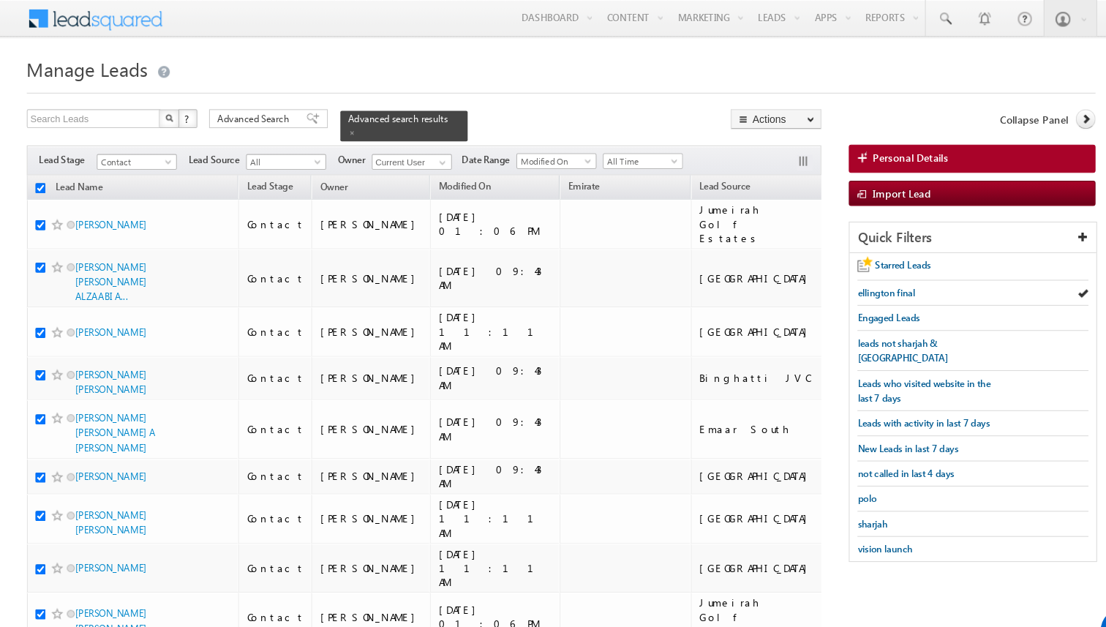
checkbox input "true"
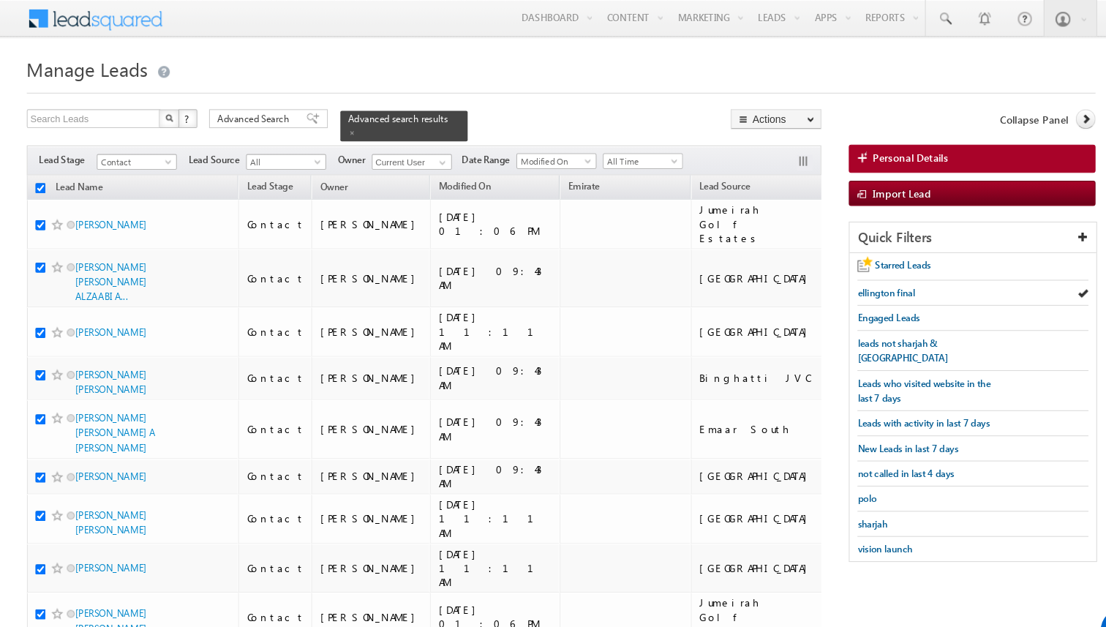
checkbox input "true"
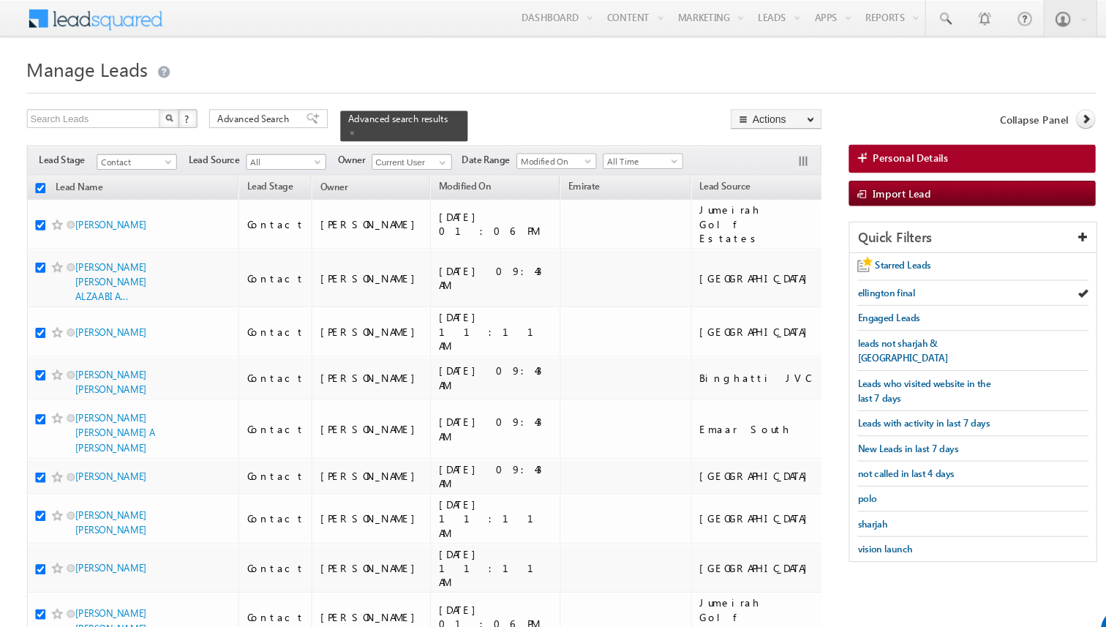
checkbox input "true"
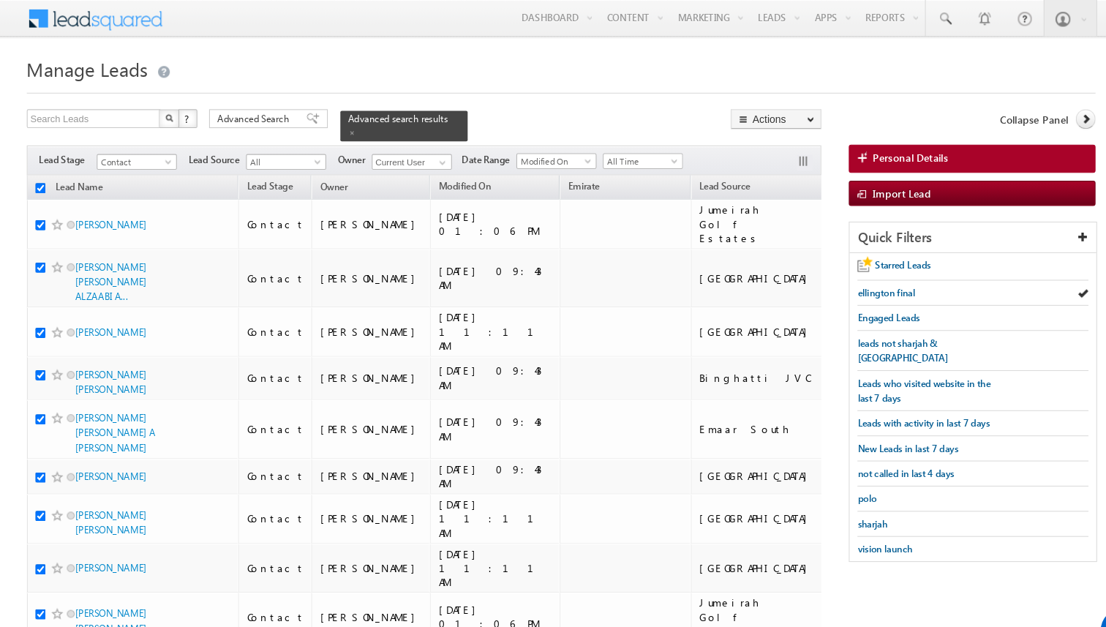
checkbox input "true"
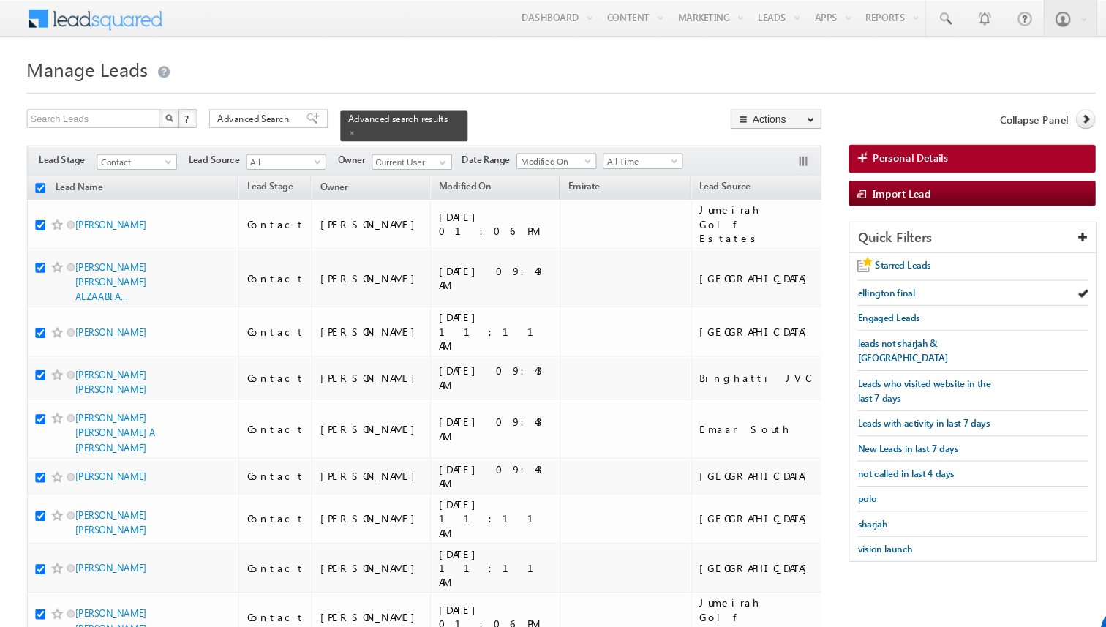
checkbox input "true"
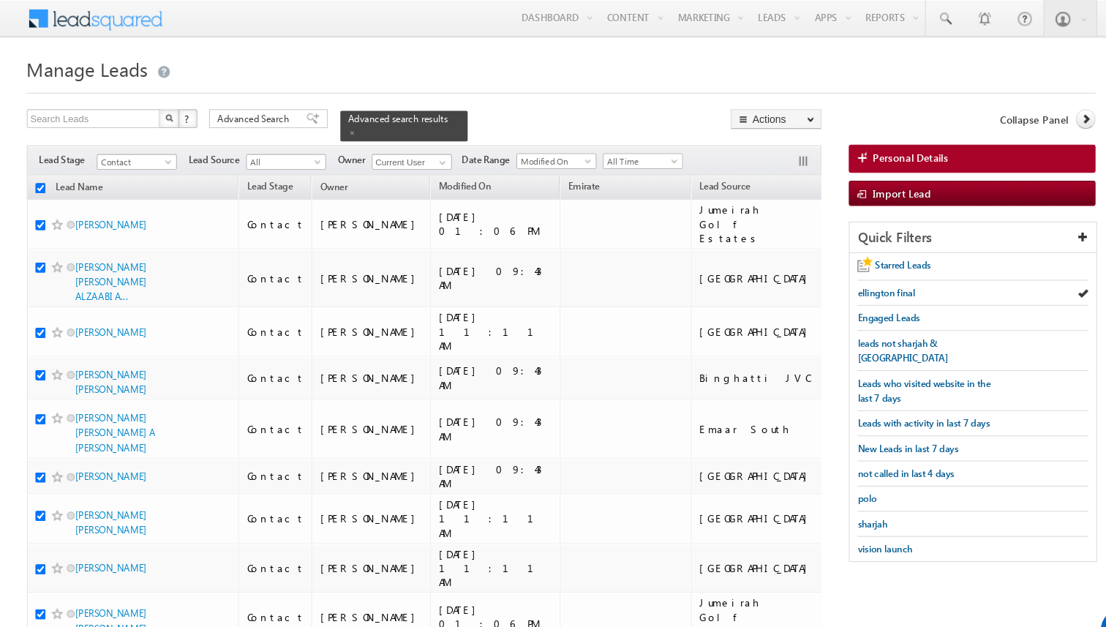
checkbox input "true"
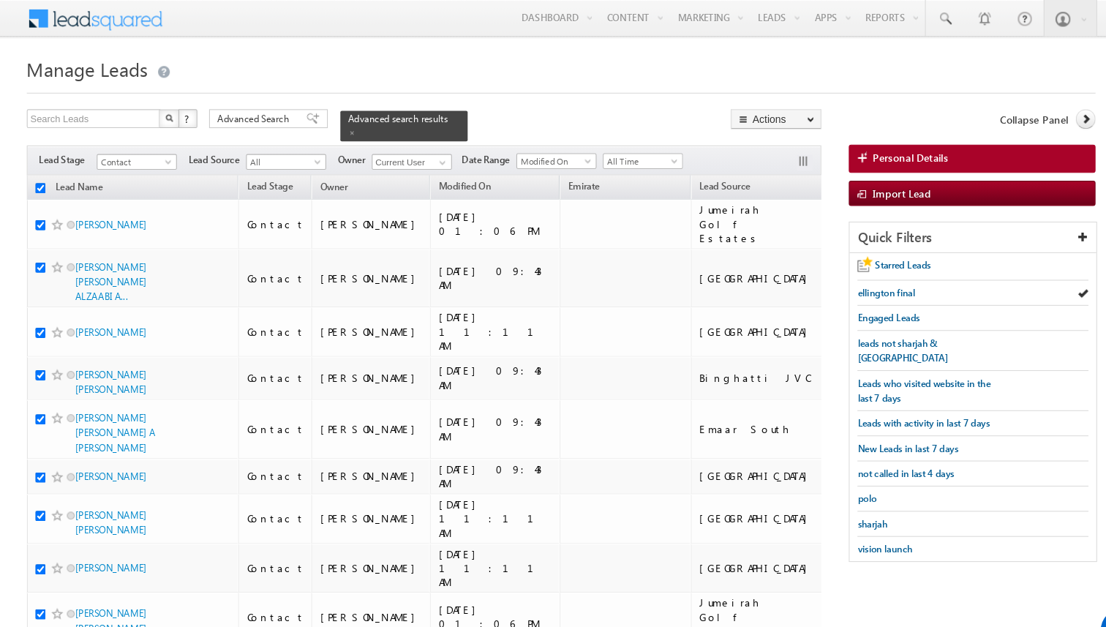
checkbox input "true"
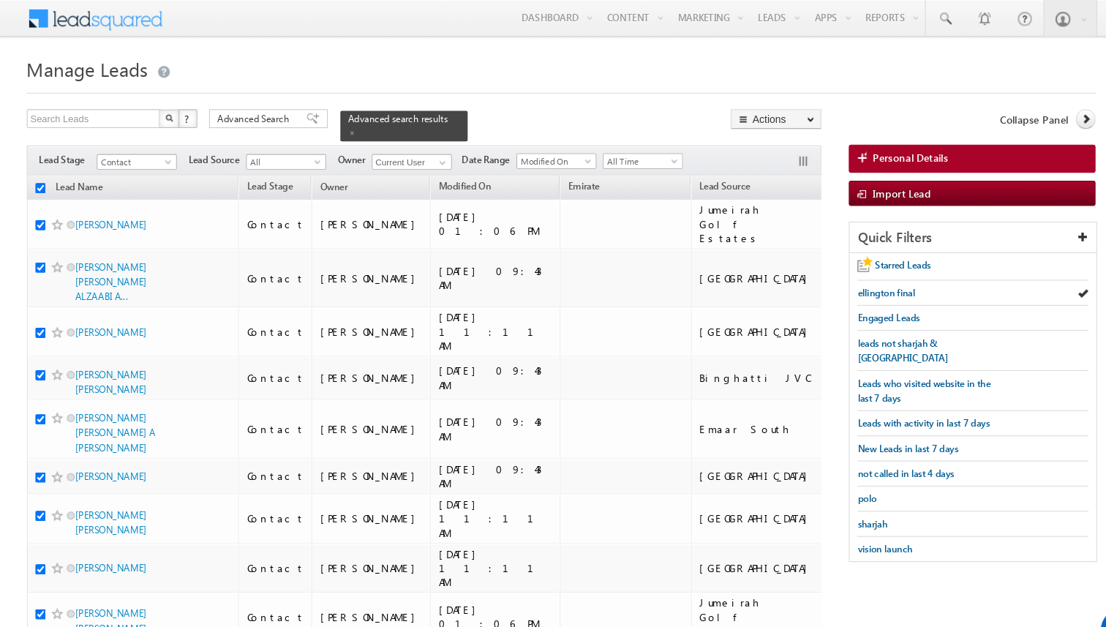
checkbox input "true"
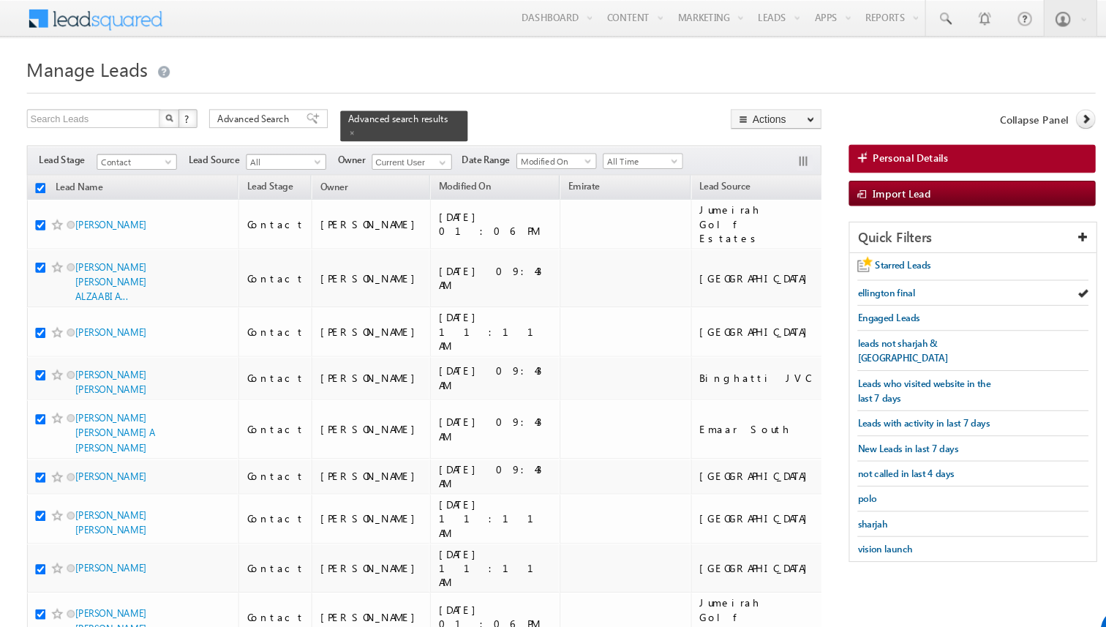
checkbox input "true"
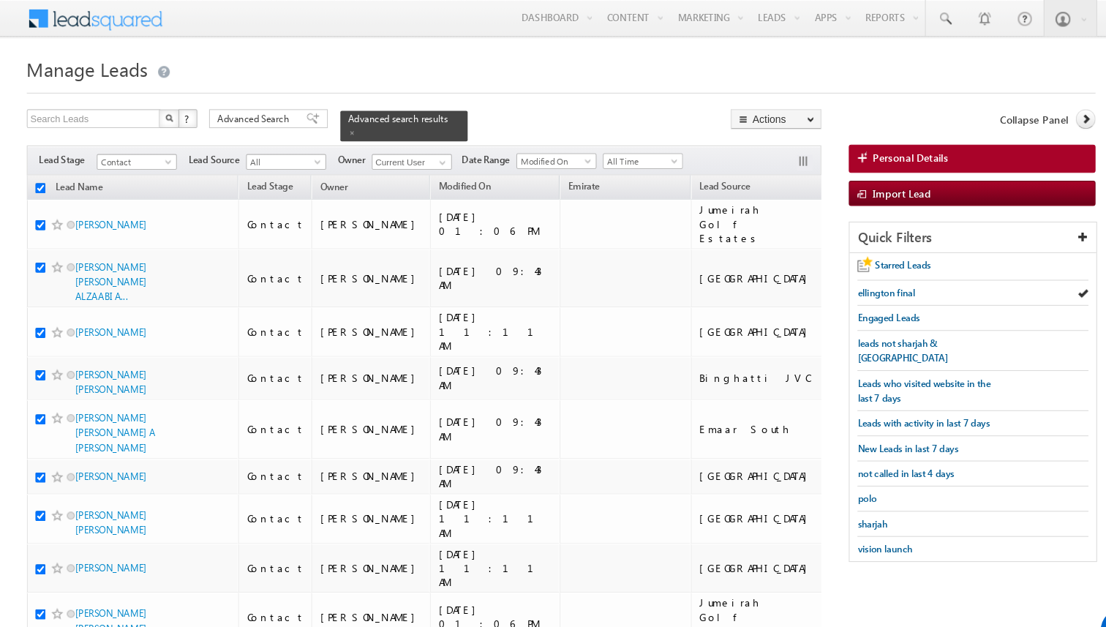
checkbox input "true"
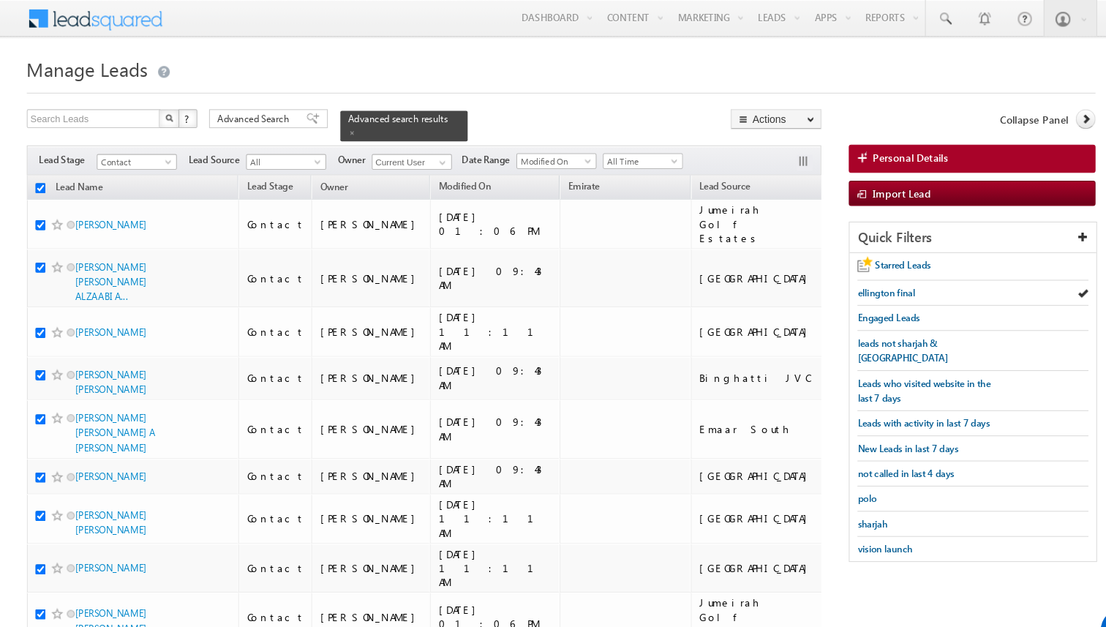
checkbox input "true"
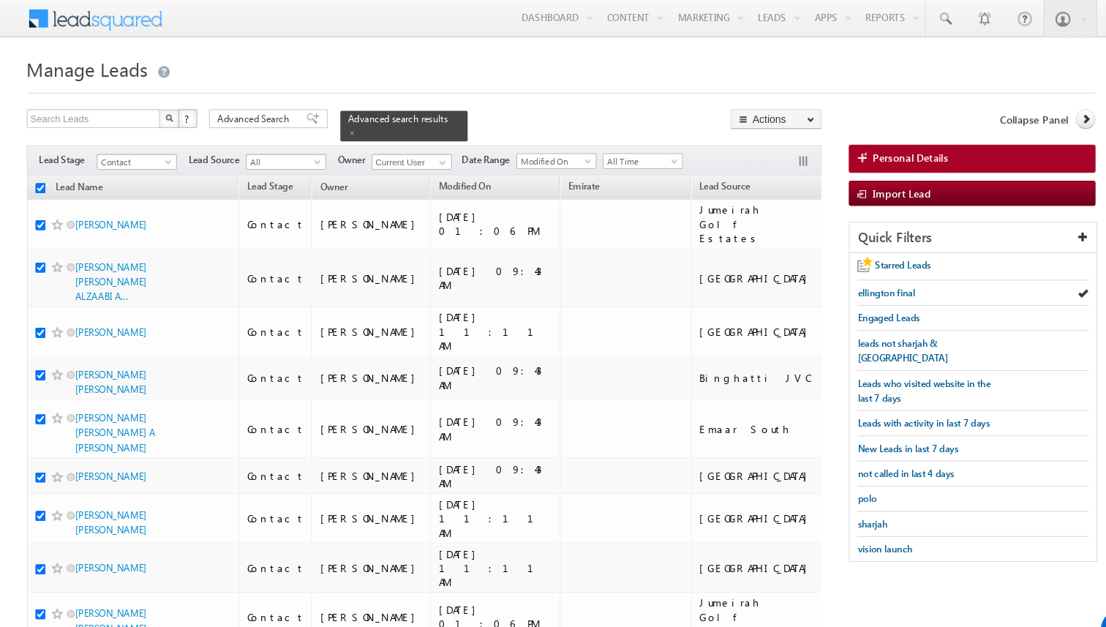
checkbox input "true"
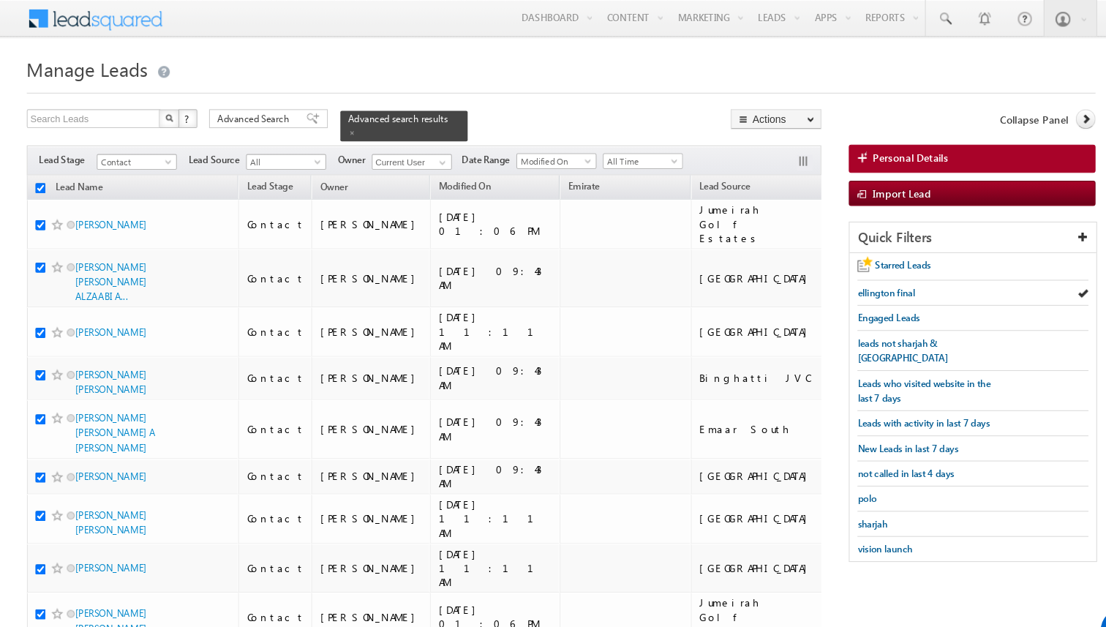
checkbox input "true"
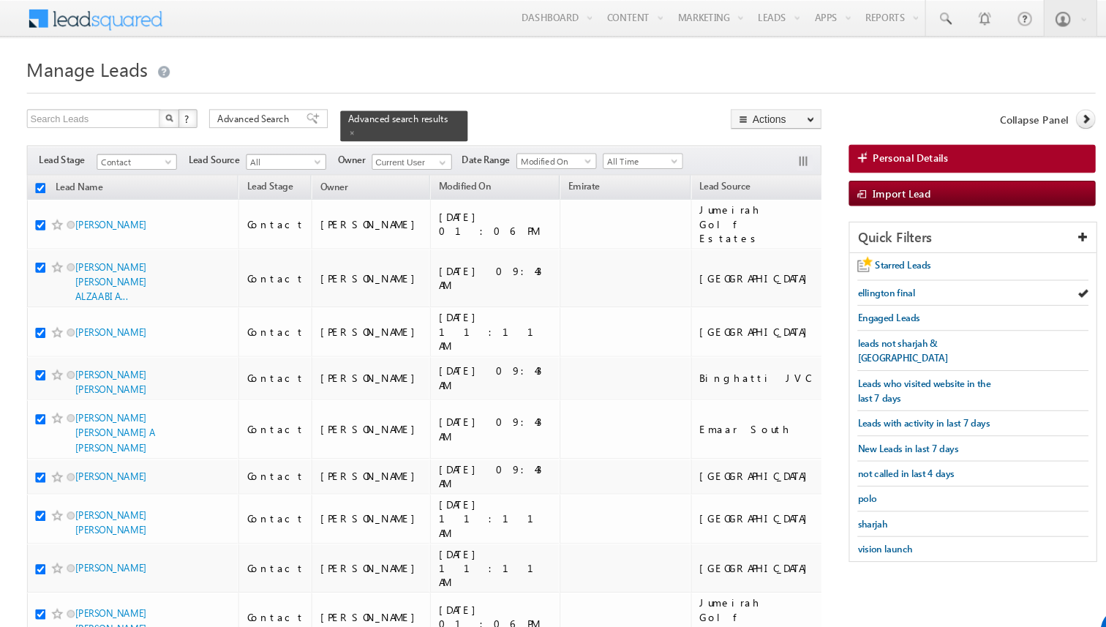
checkbox input "true"
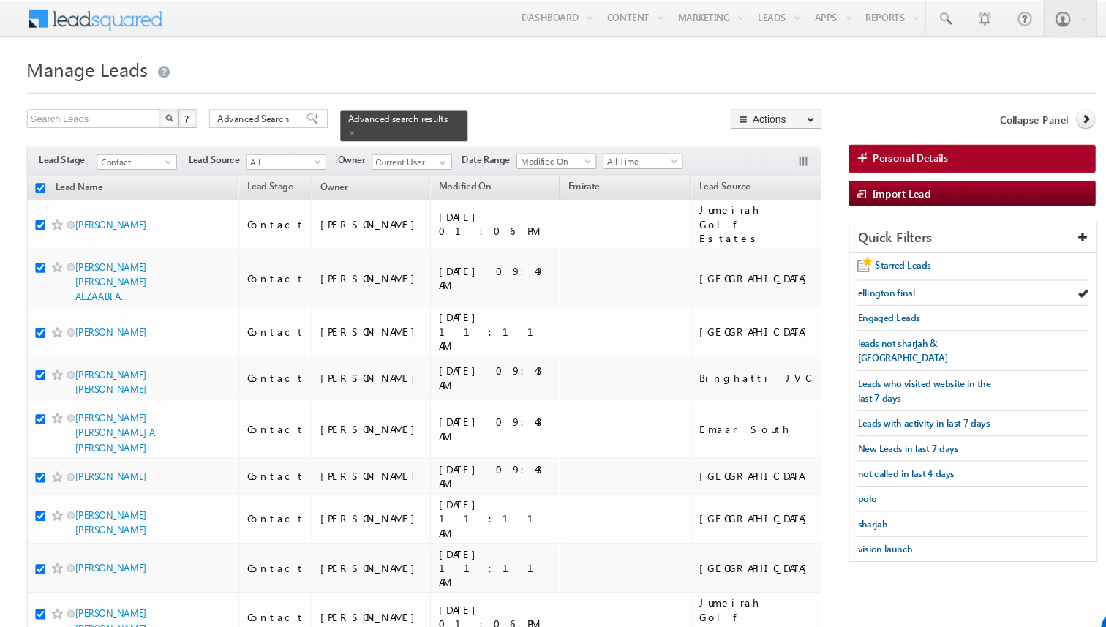
checkbox input "true"
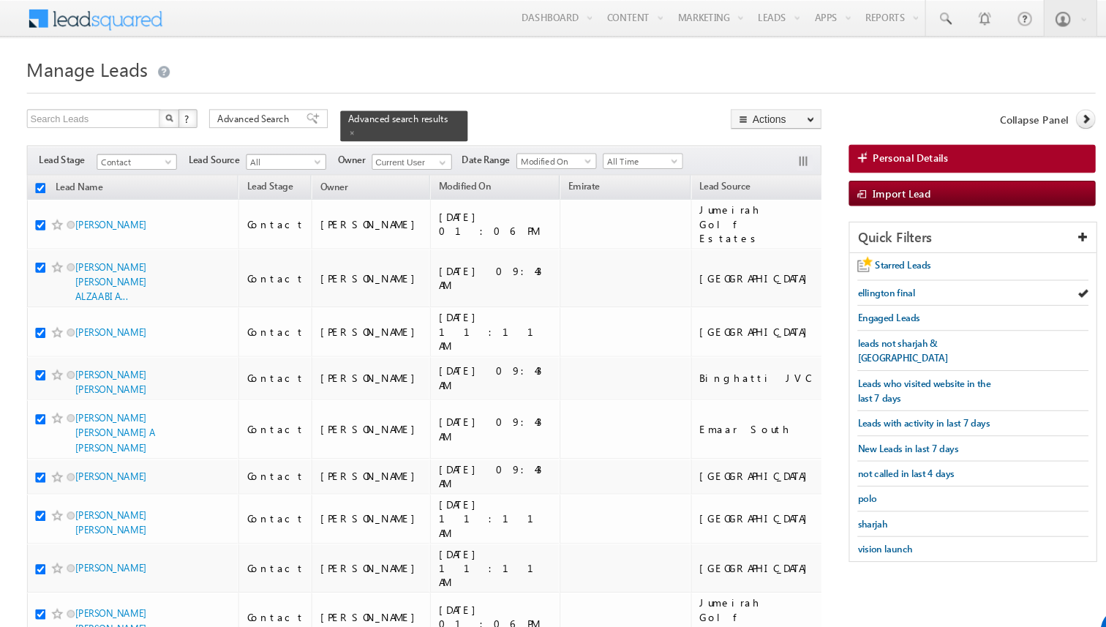
checkbox input "true"
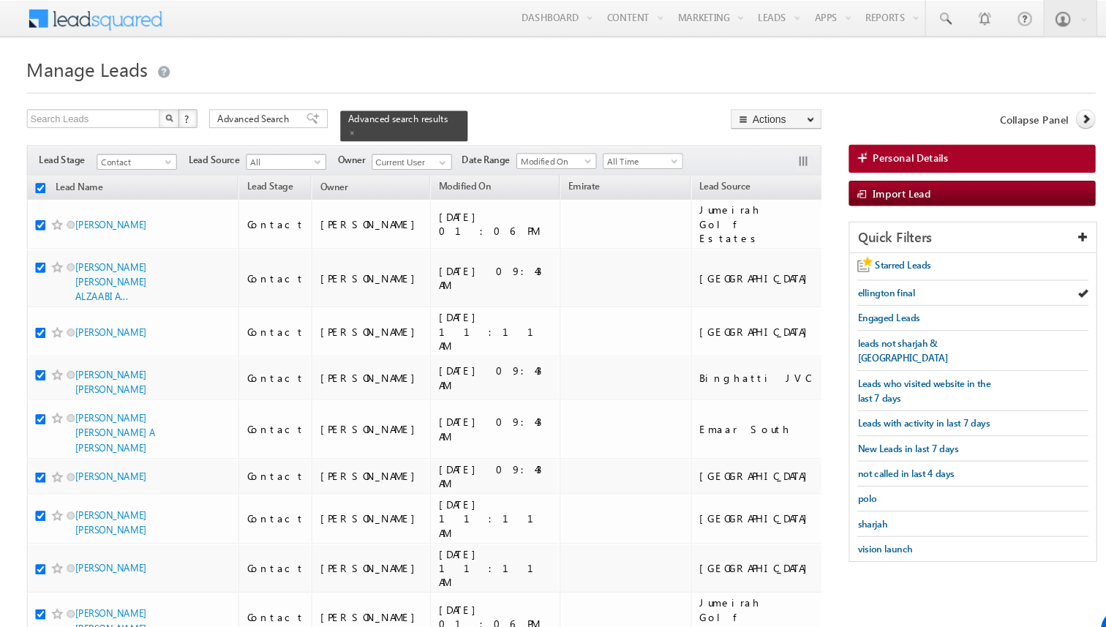
checkbox input "true"
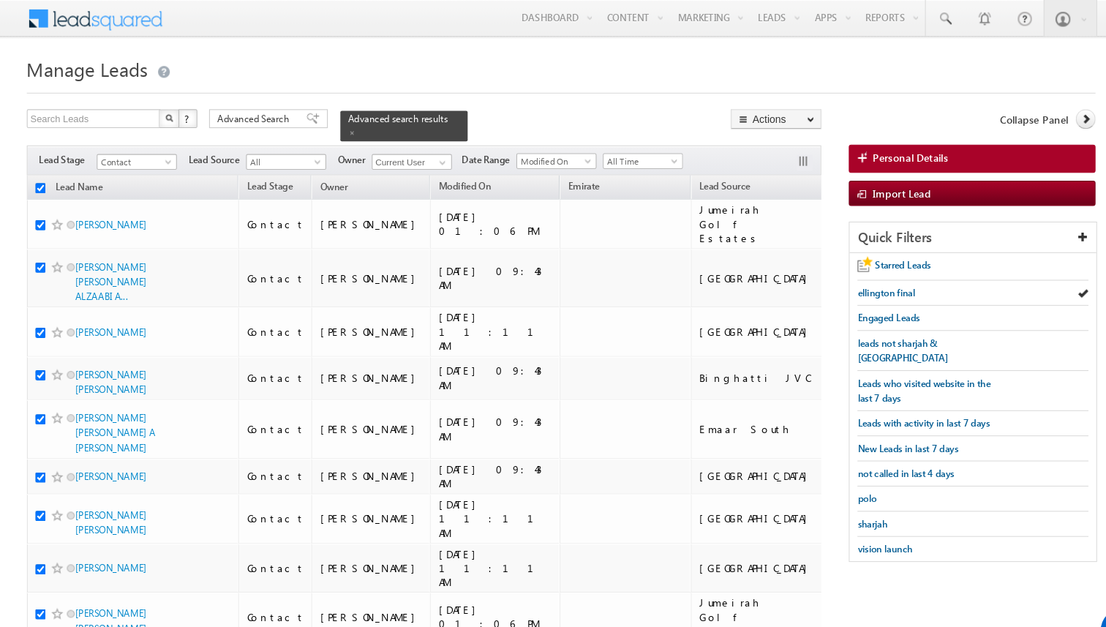
checkbox input "true"
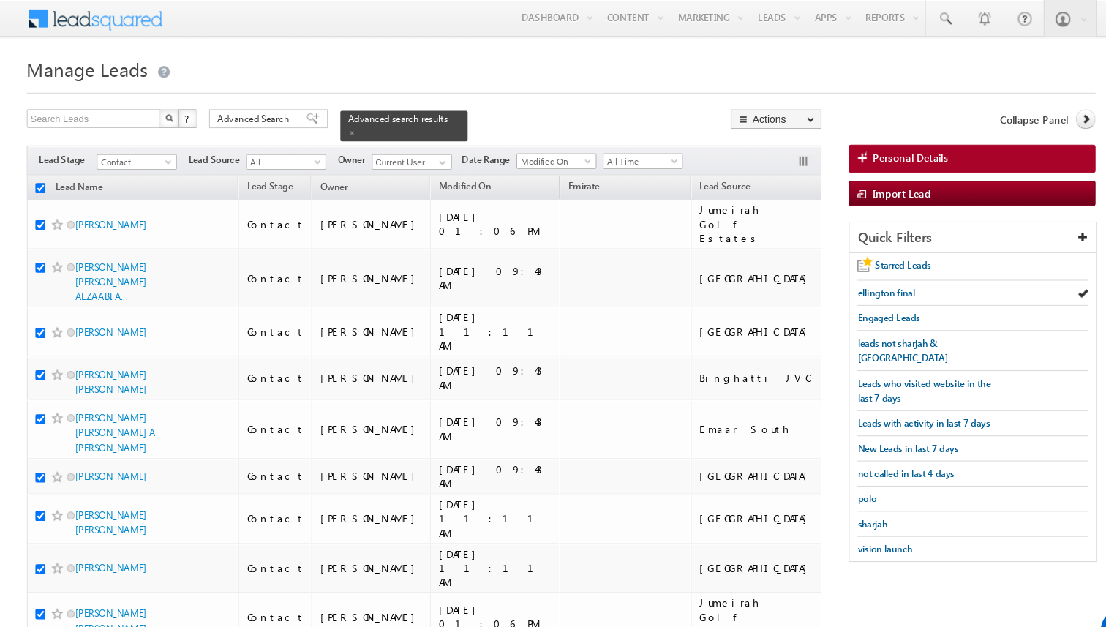
checkbox input "true"
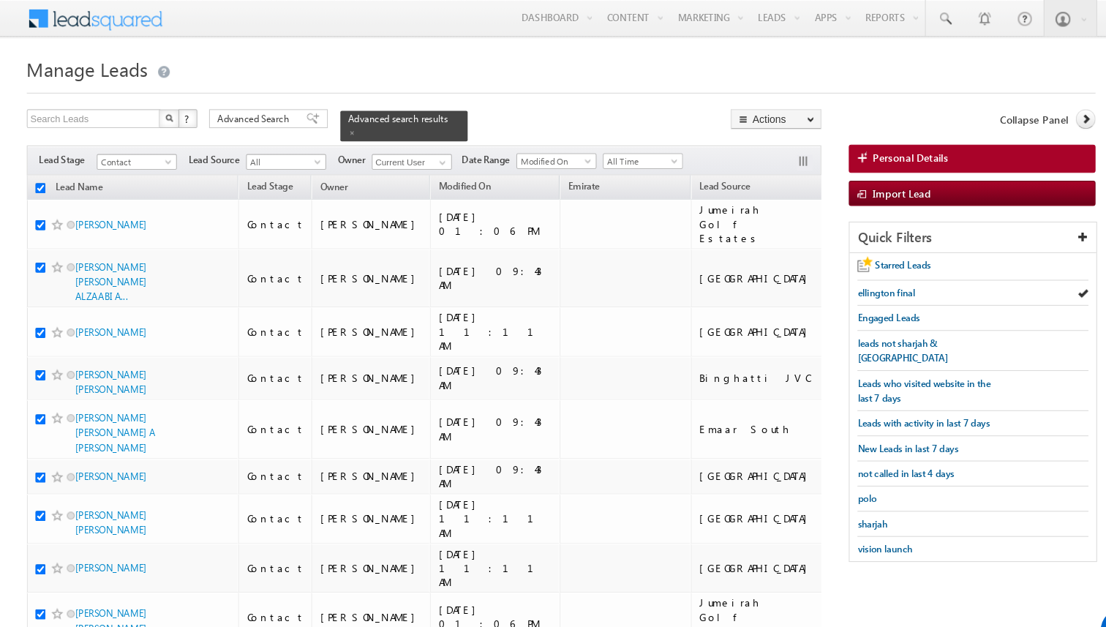
checkbox input "true"
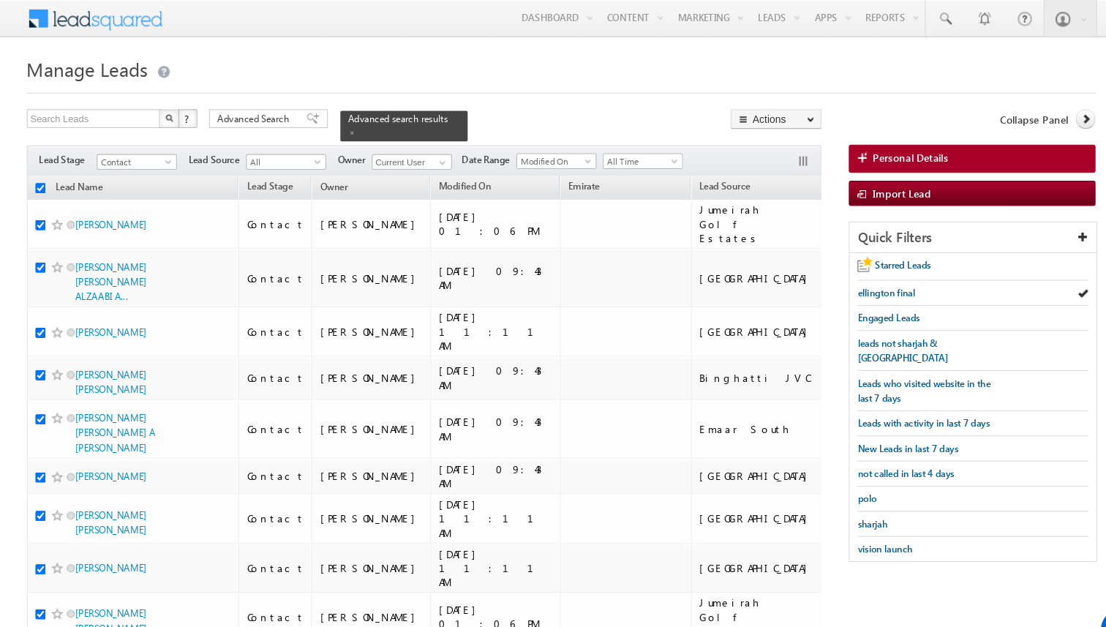
checkbox input "true"
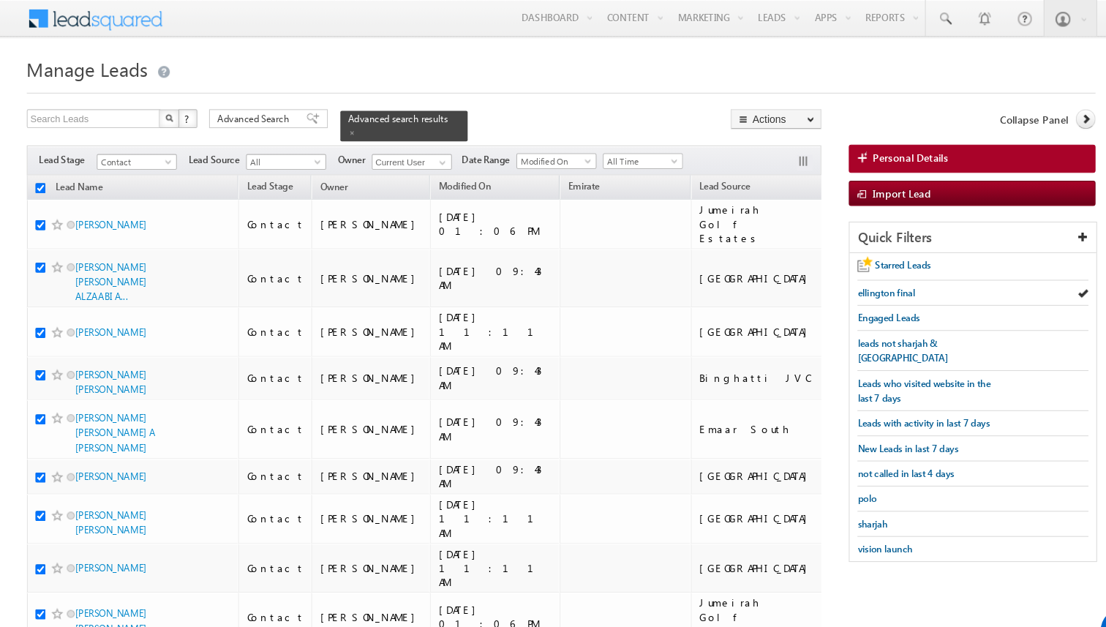
checkbox input "true"
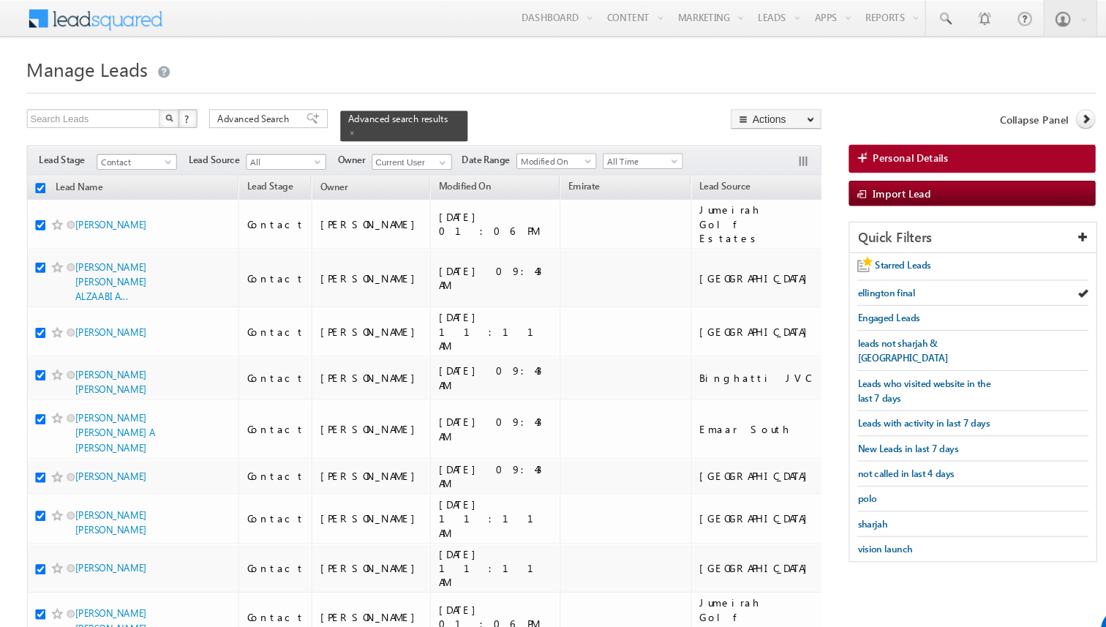
checkbox input "true"
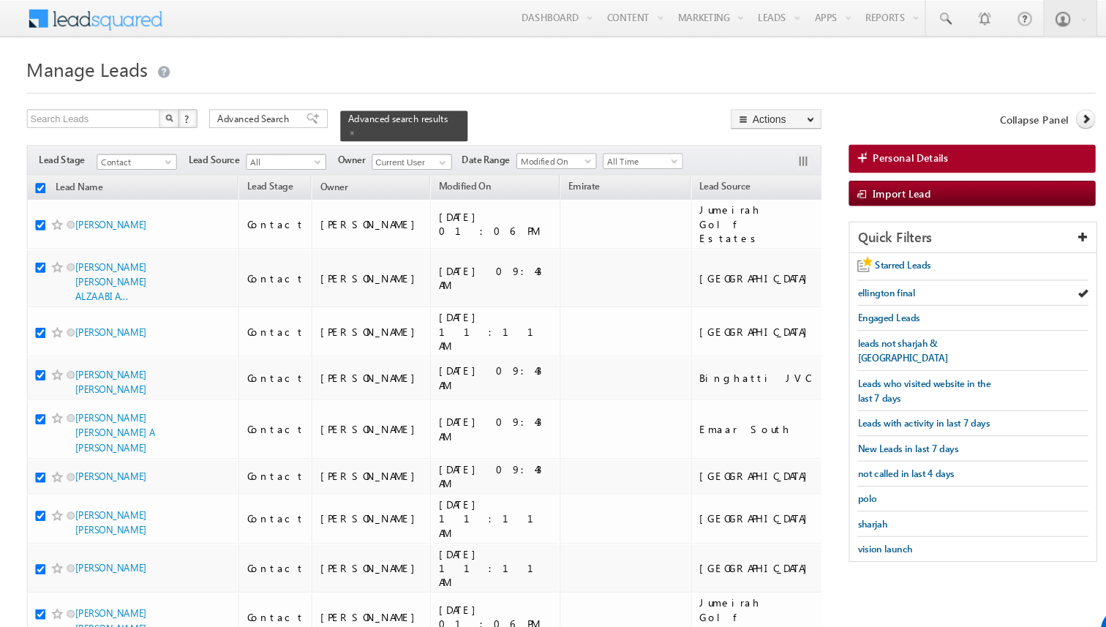
checkbox input "true"
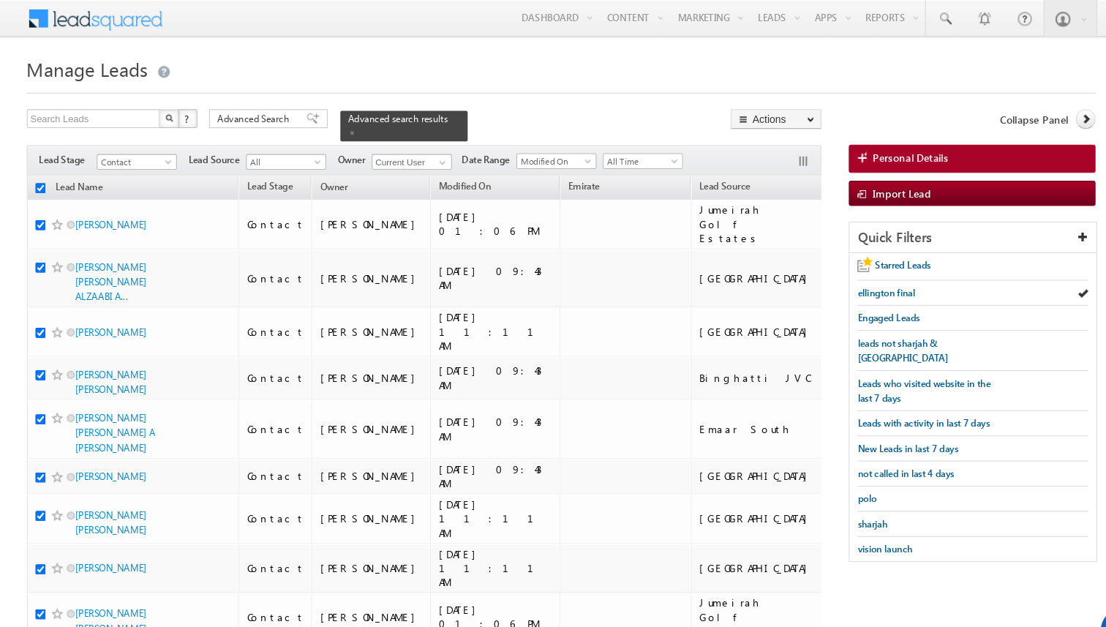
checkbox input "true"
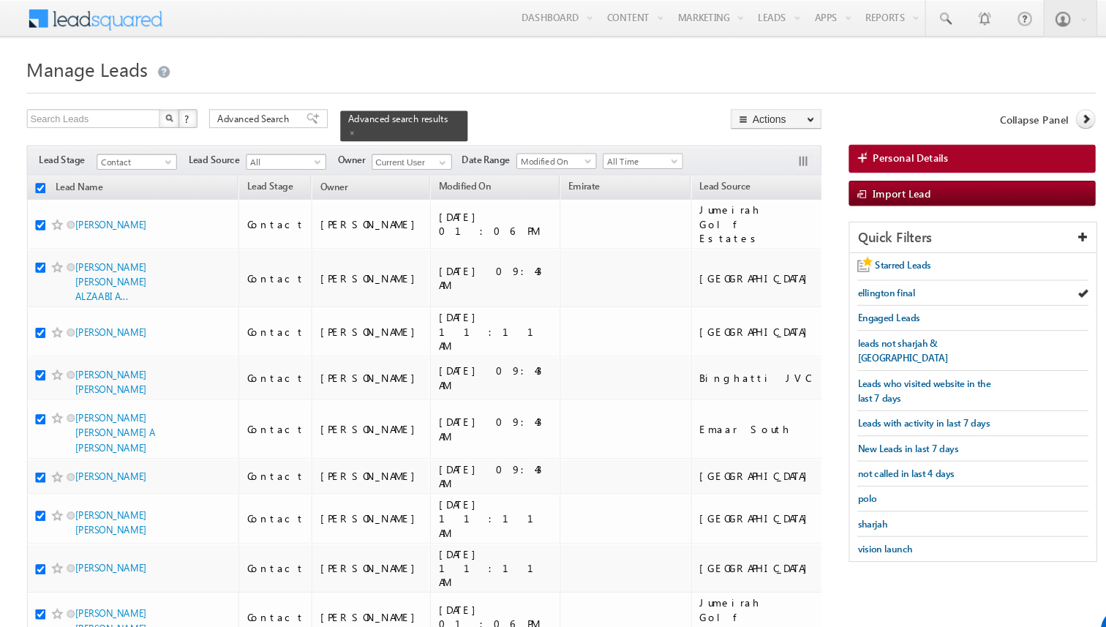
checkbox input "true"
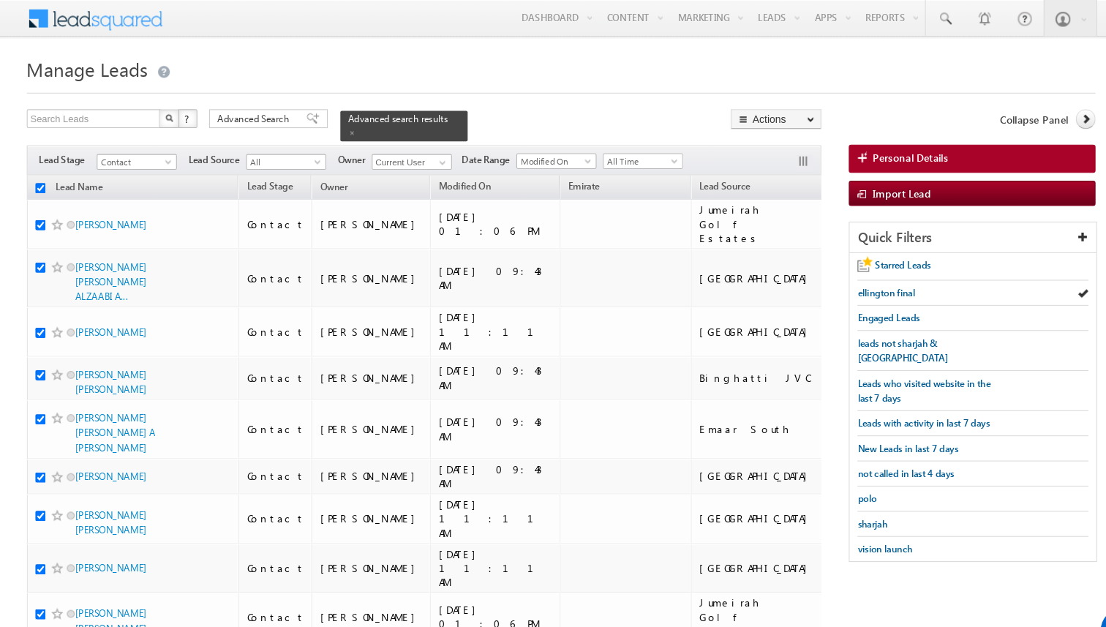
checkbox input "true"
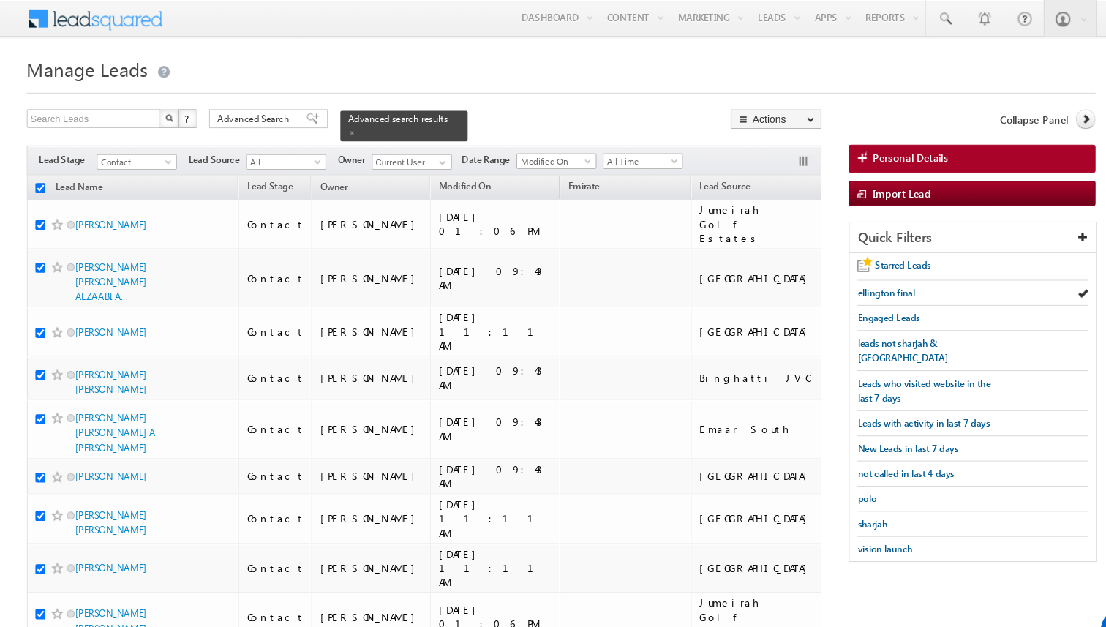
checkbox input "true"
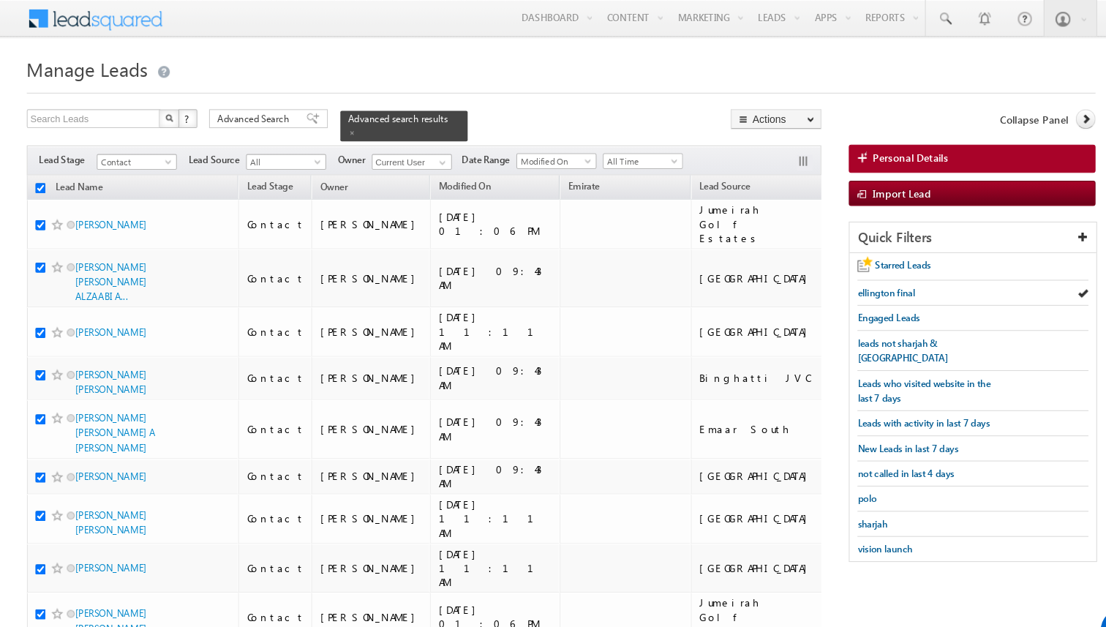
checkbox input "true"
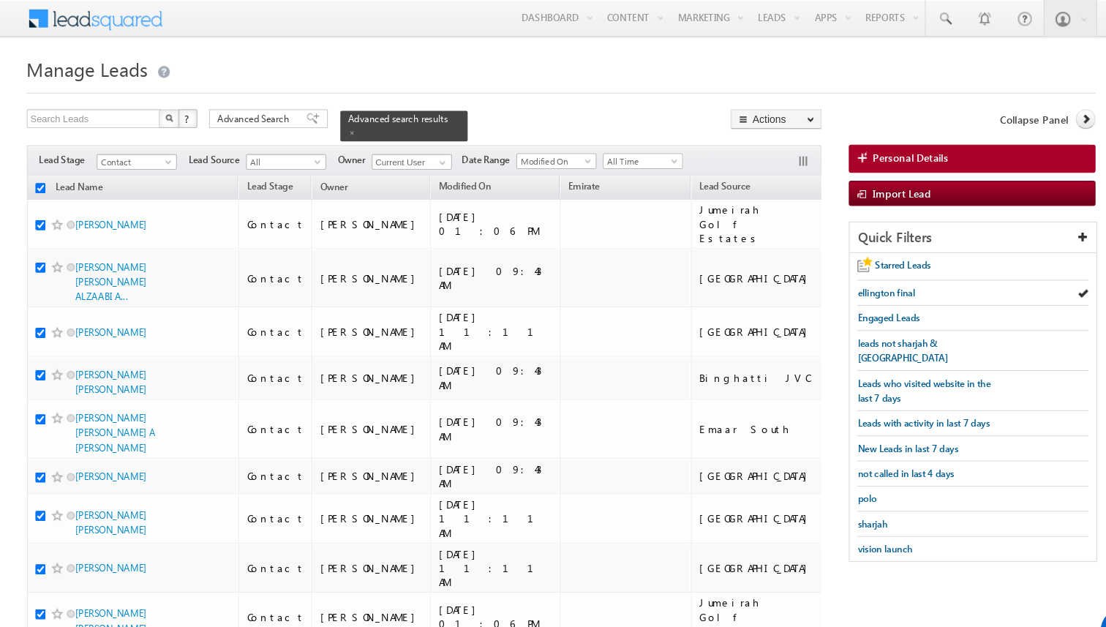
checkbox input "true"
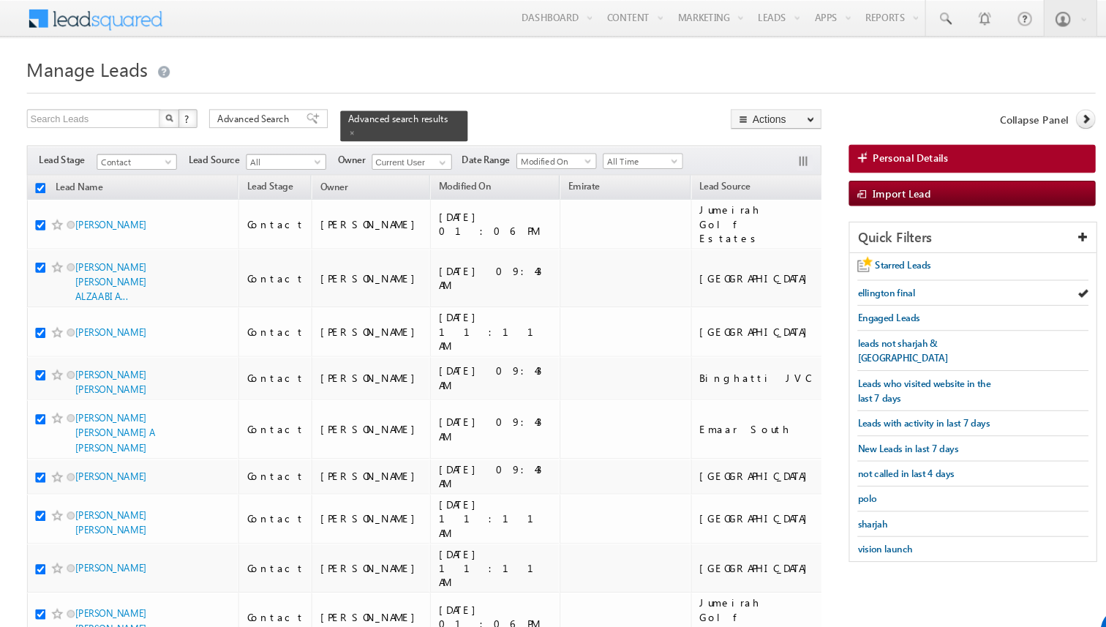
checkbox input "true"
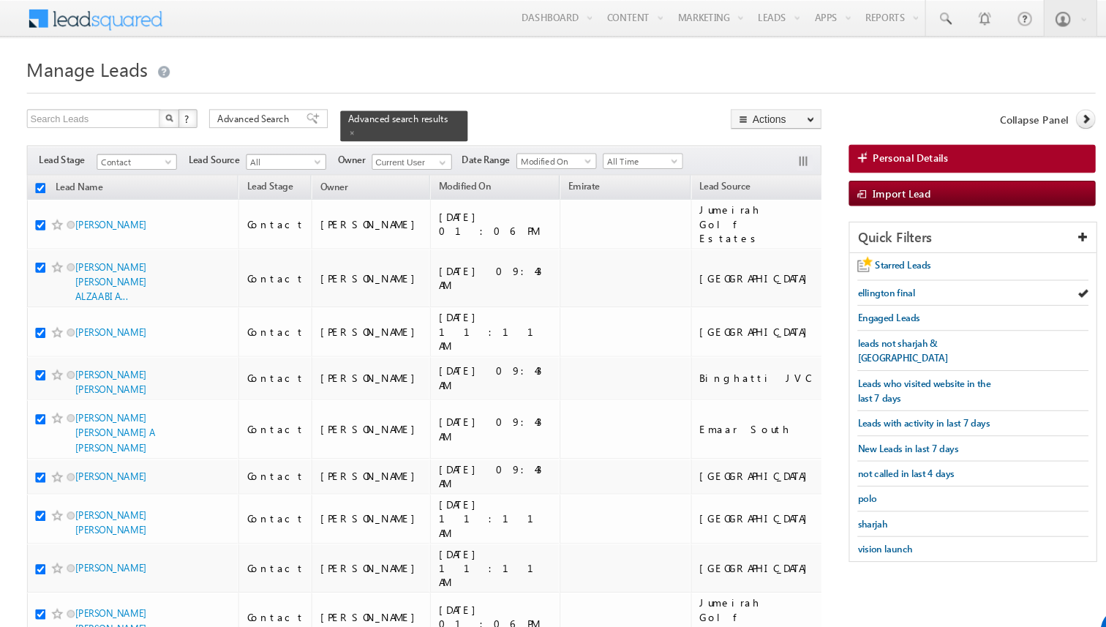
checkbox input "true"
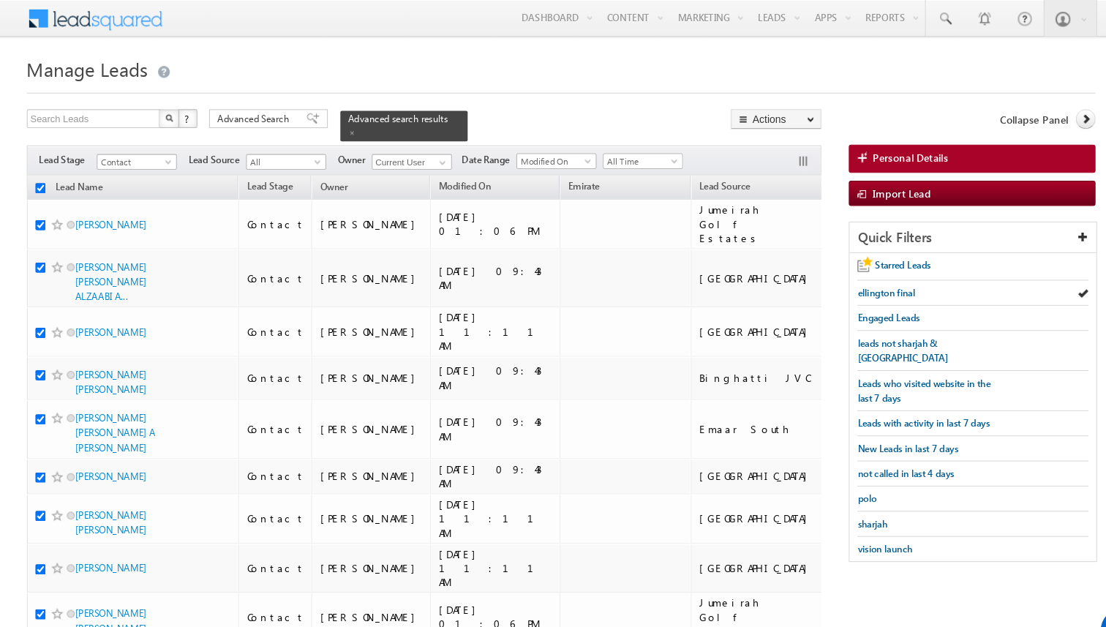
checkbox input "true"
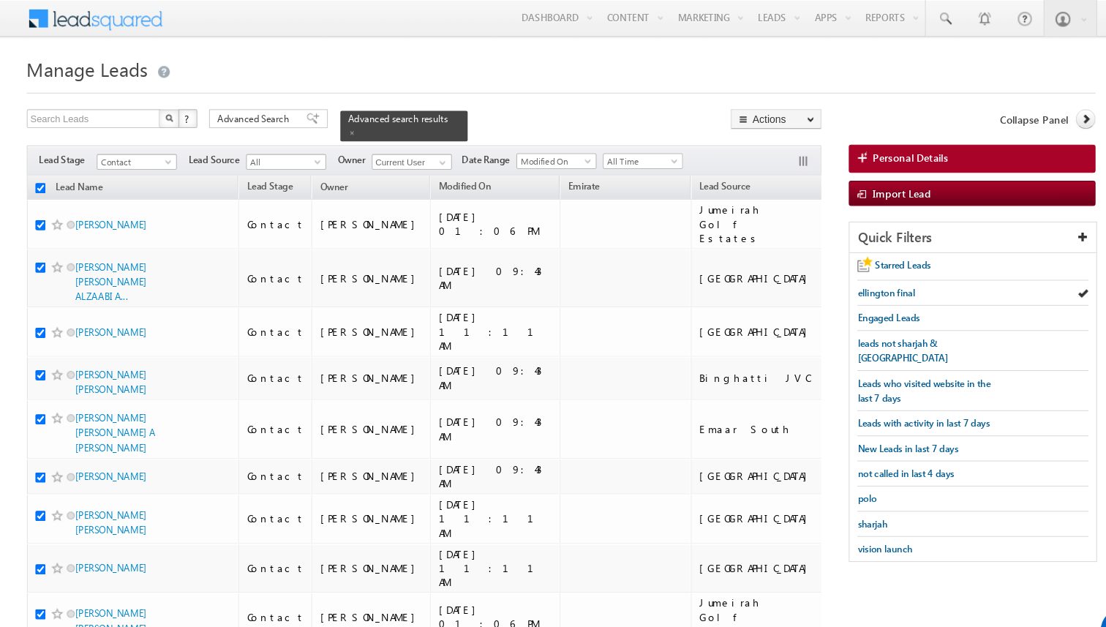
checkbox input "true"
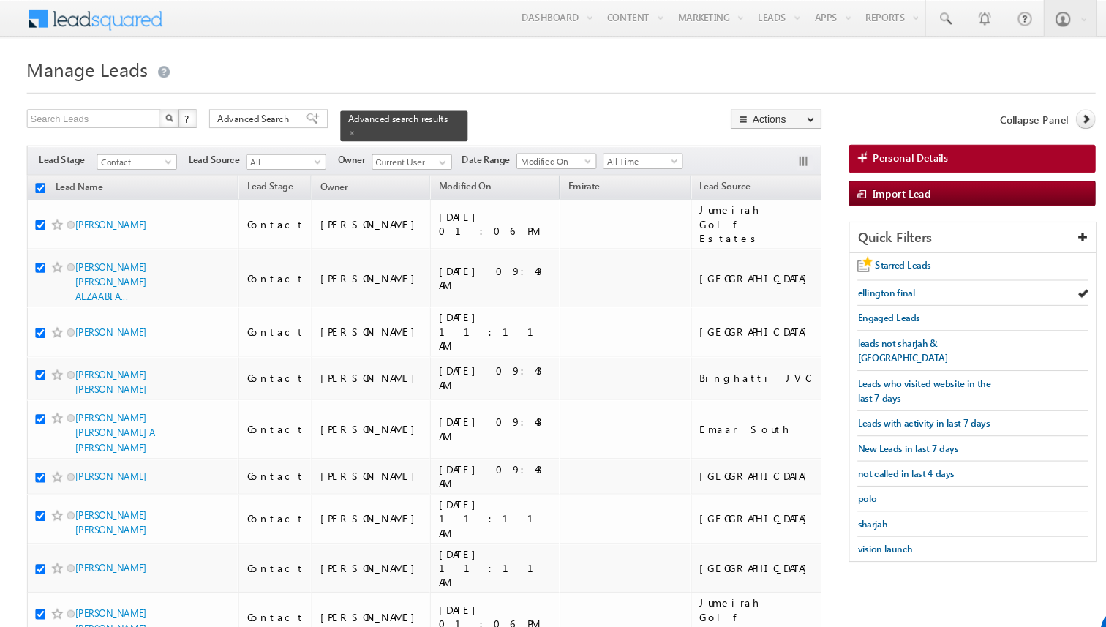
checkbox input "true"
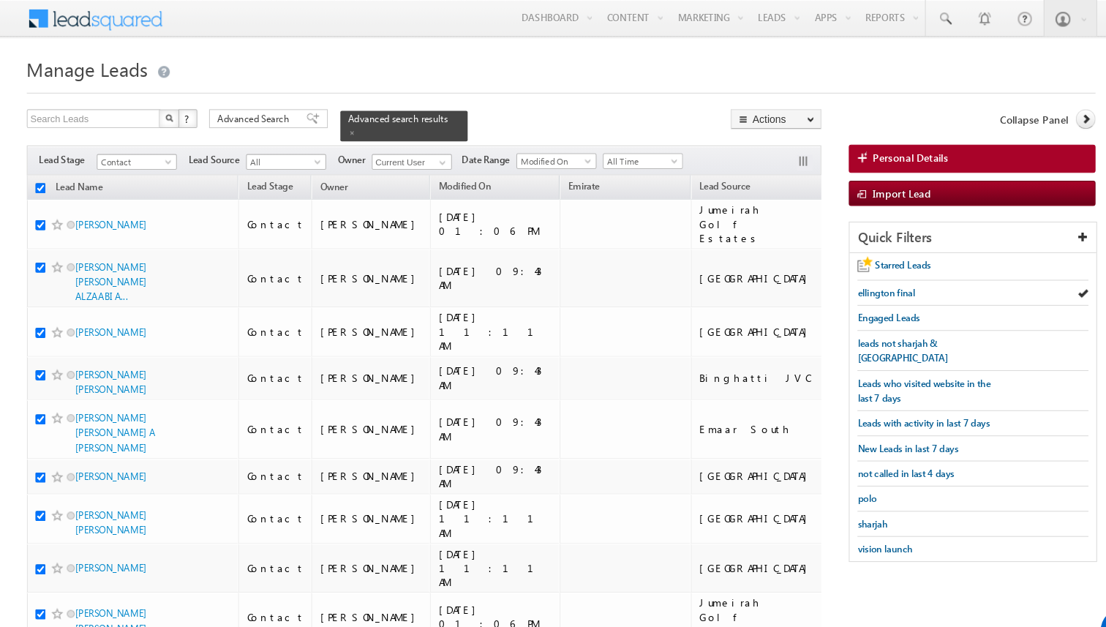
checkbox input "true"
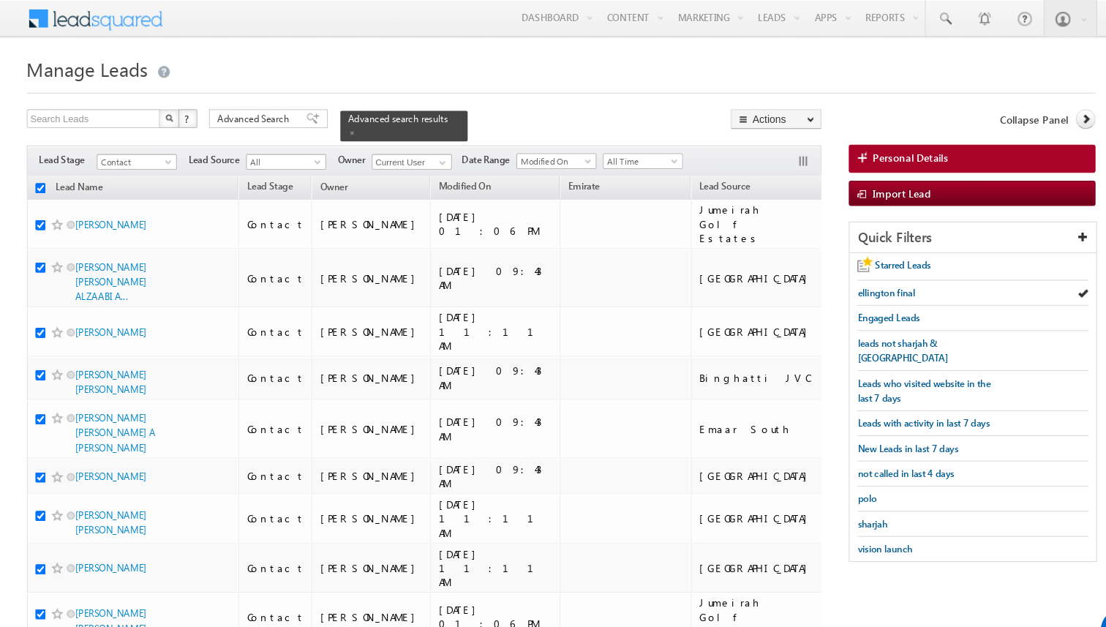
checkbox input "true"
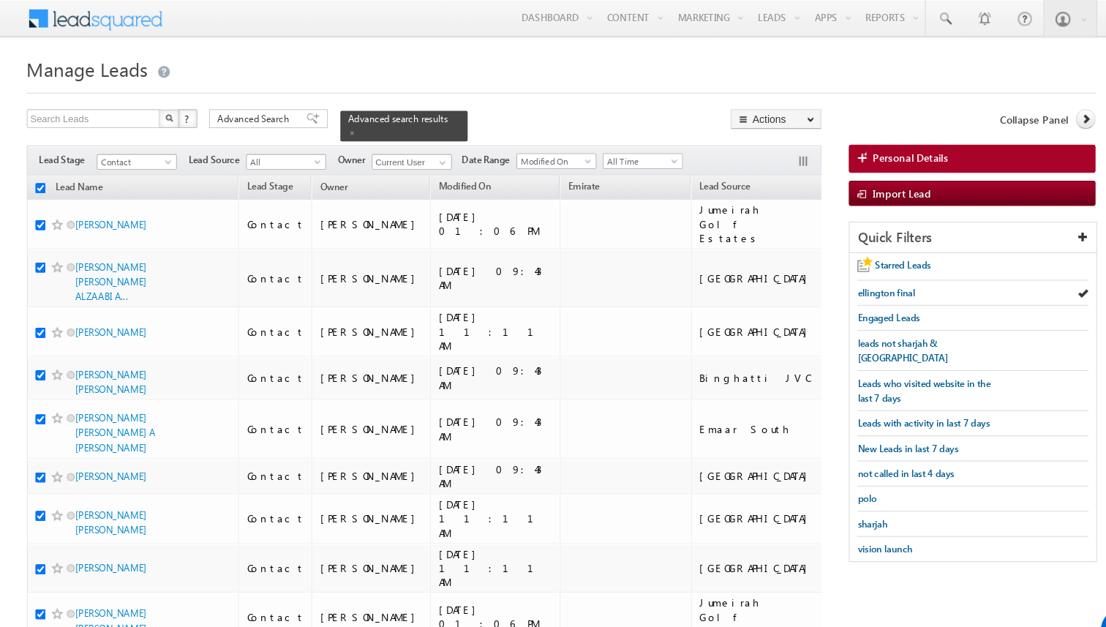
checkbox input "true"
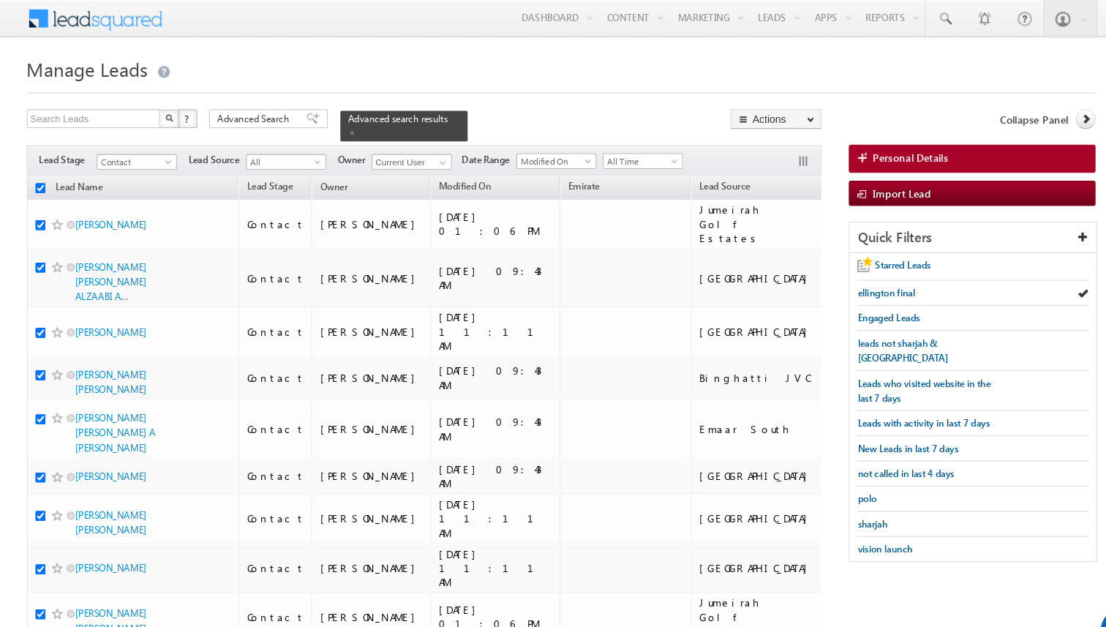
checkbox input "true"
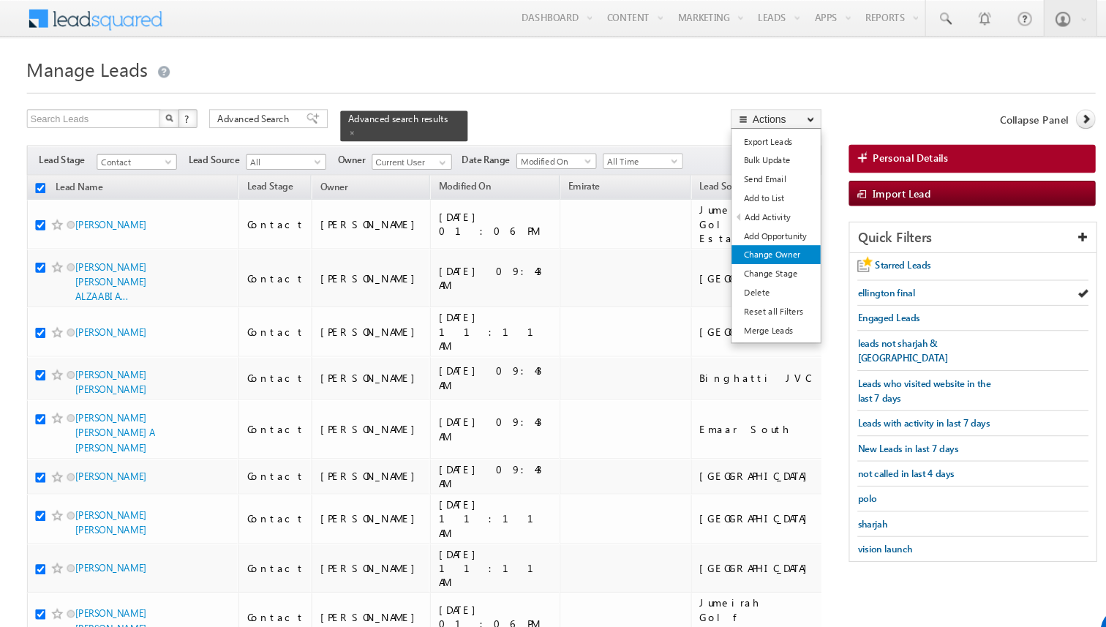
click at [758, 236] on link "Change Owner" at bounding box center [753, 237] width 83 height 18
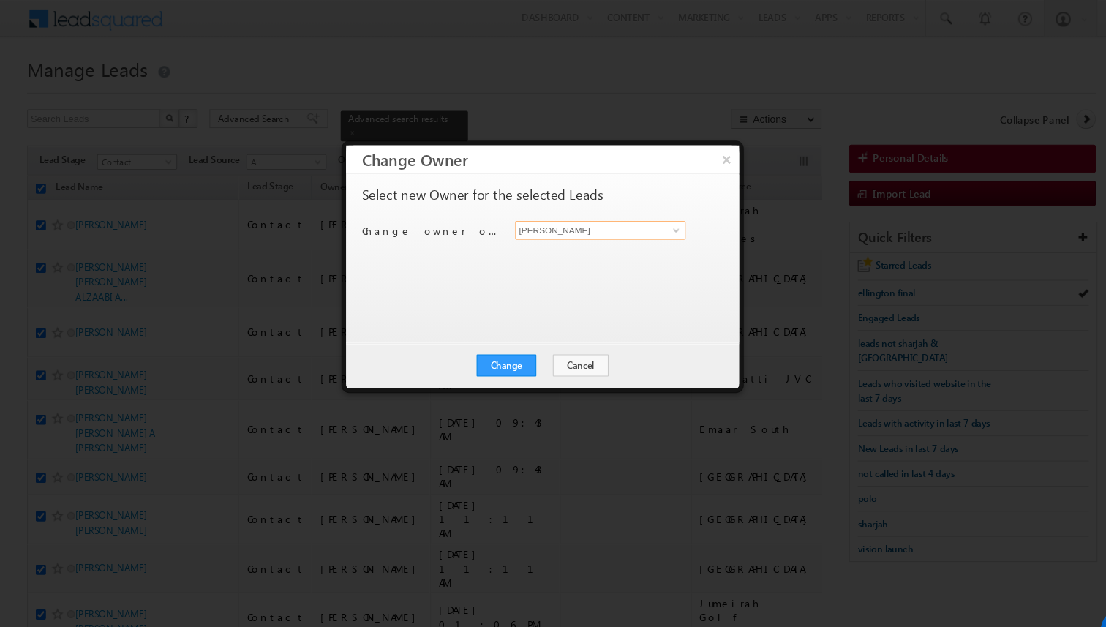
click at [584, 219] on input "[PERSON_NAME]" at bounding box center [589, 215] width 159 height 18
click at [513, 336] on button "Change" at bounding box center [502, 340] width 56 height 20
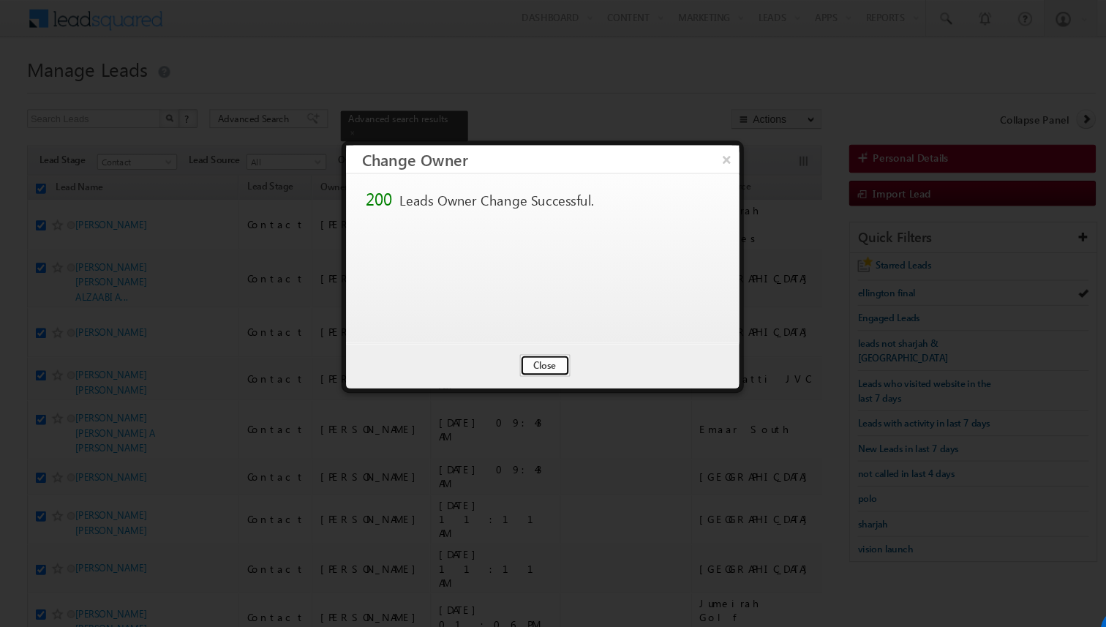
click at [532, 338] on button "Close" at bounding box center [537, 340] width 47 height 20
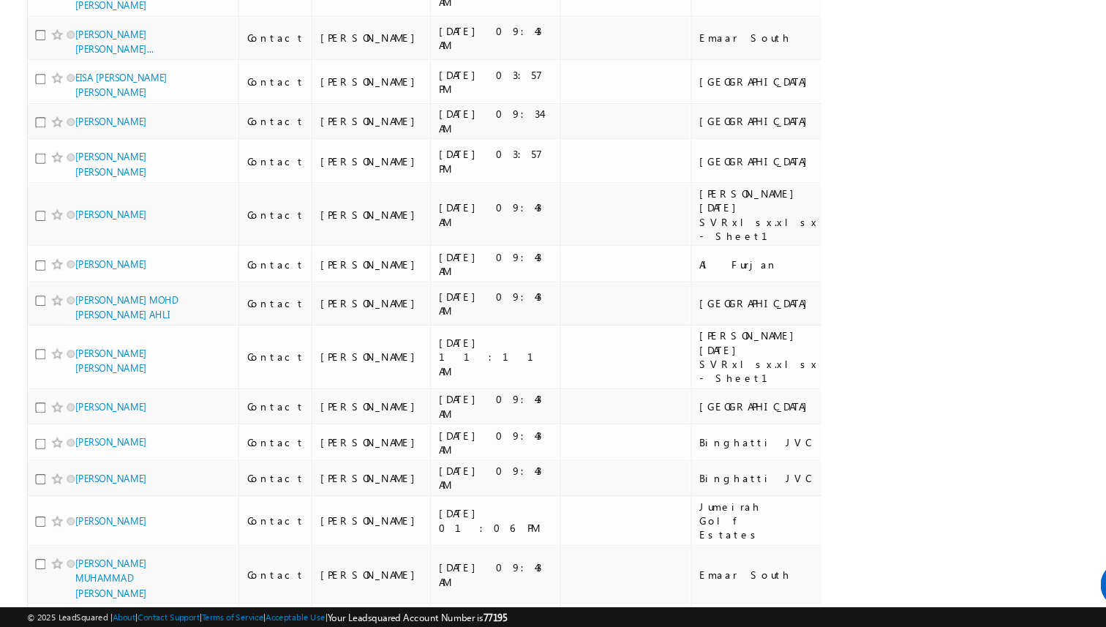
scroll to position [7620, 0]
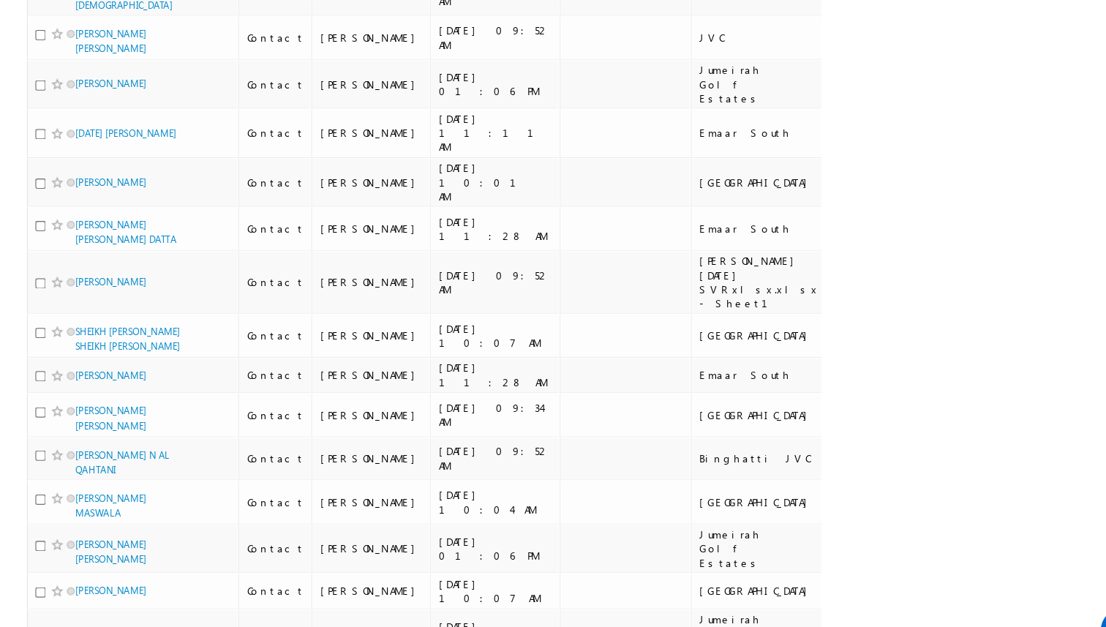
scroll to position [0, 0]
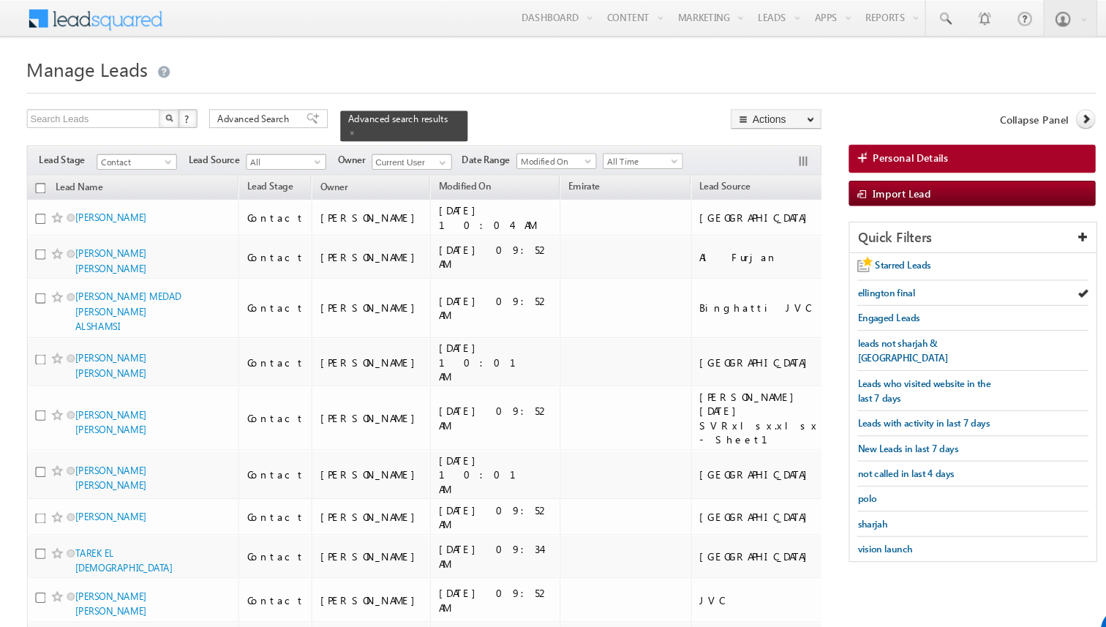
click at [67, 173] on input "checkbox" at bounding box center [69, 175] width 10 height 10
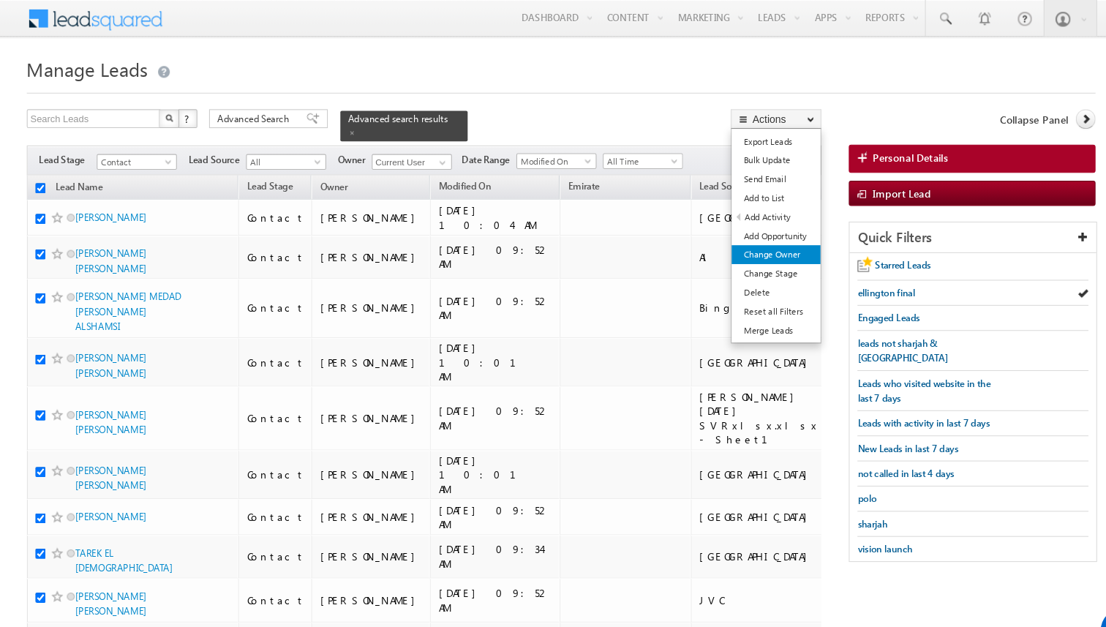
click at [769, 234] on link "Change Owner" at bounding box center [753, 237] width 83 height 18
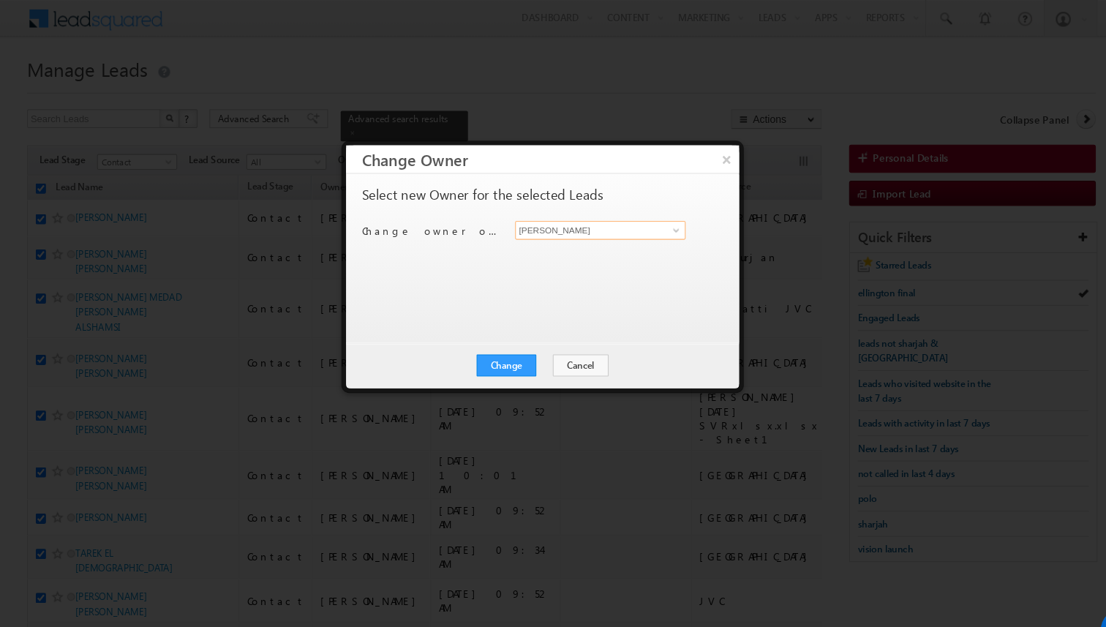
click at [554, 220] on input "[PERSON_NAME]" at bounding box center [589, 215] width 159 height 18
click at [513, 335] on button "Change" at bounding box center [502, 340] width 56 height 20
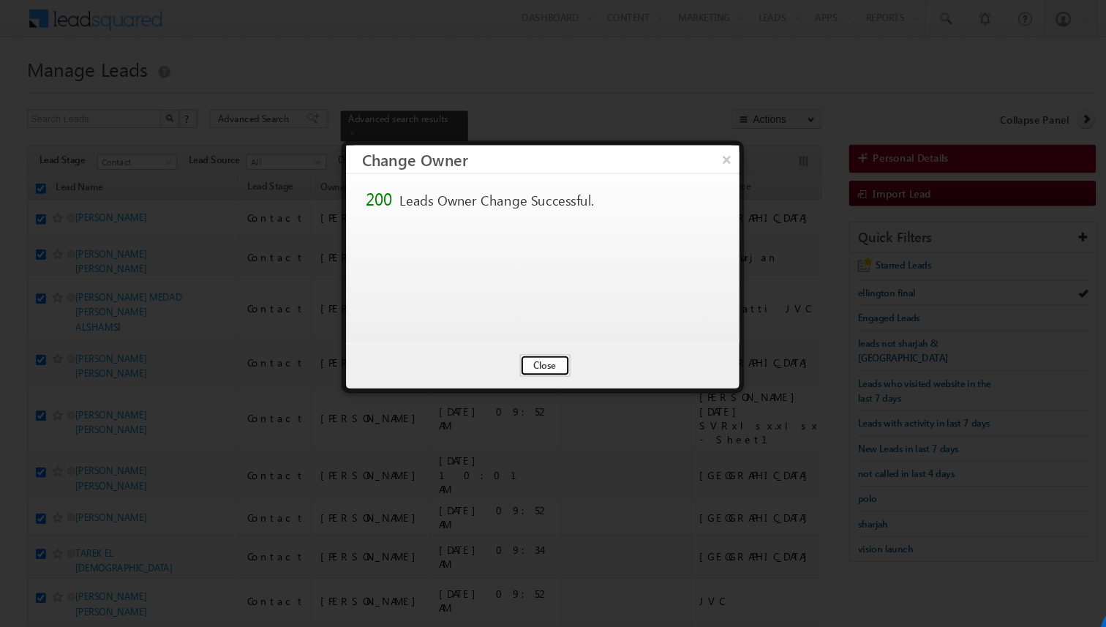
click at [526, 336] on button "Close" at bounding box center [537, 340] width 47 height 20
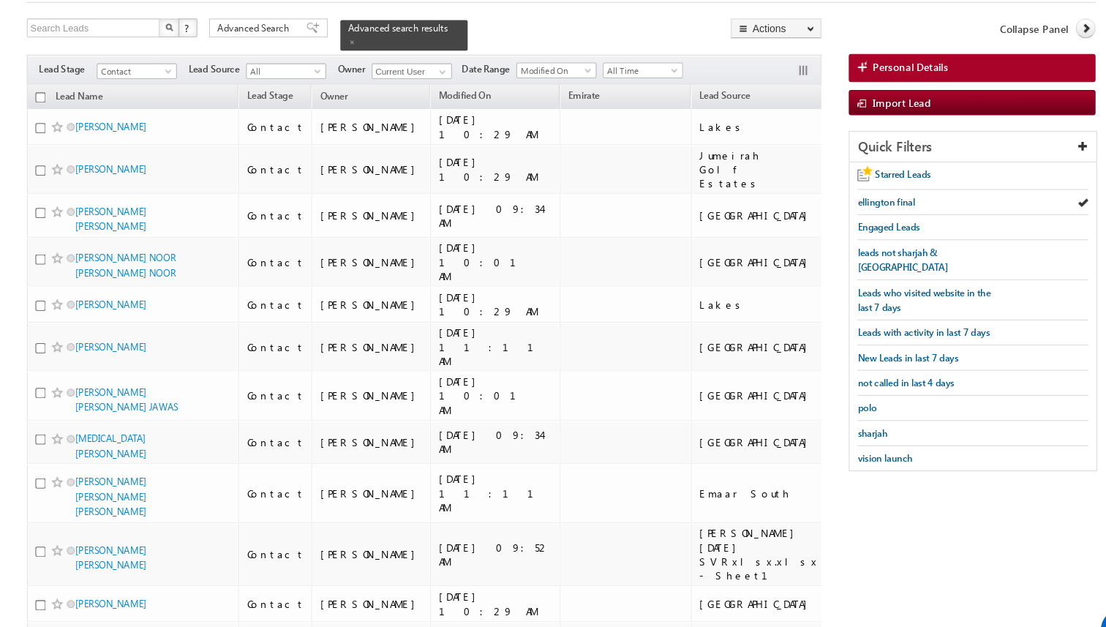
scroll to position [83, 0]
